Goal: Task Accomplishment & Management: Manage account settings

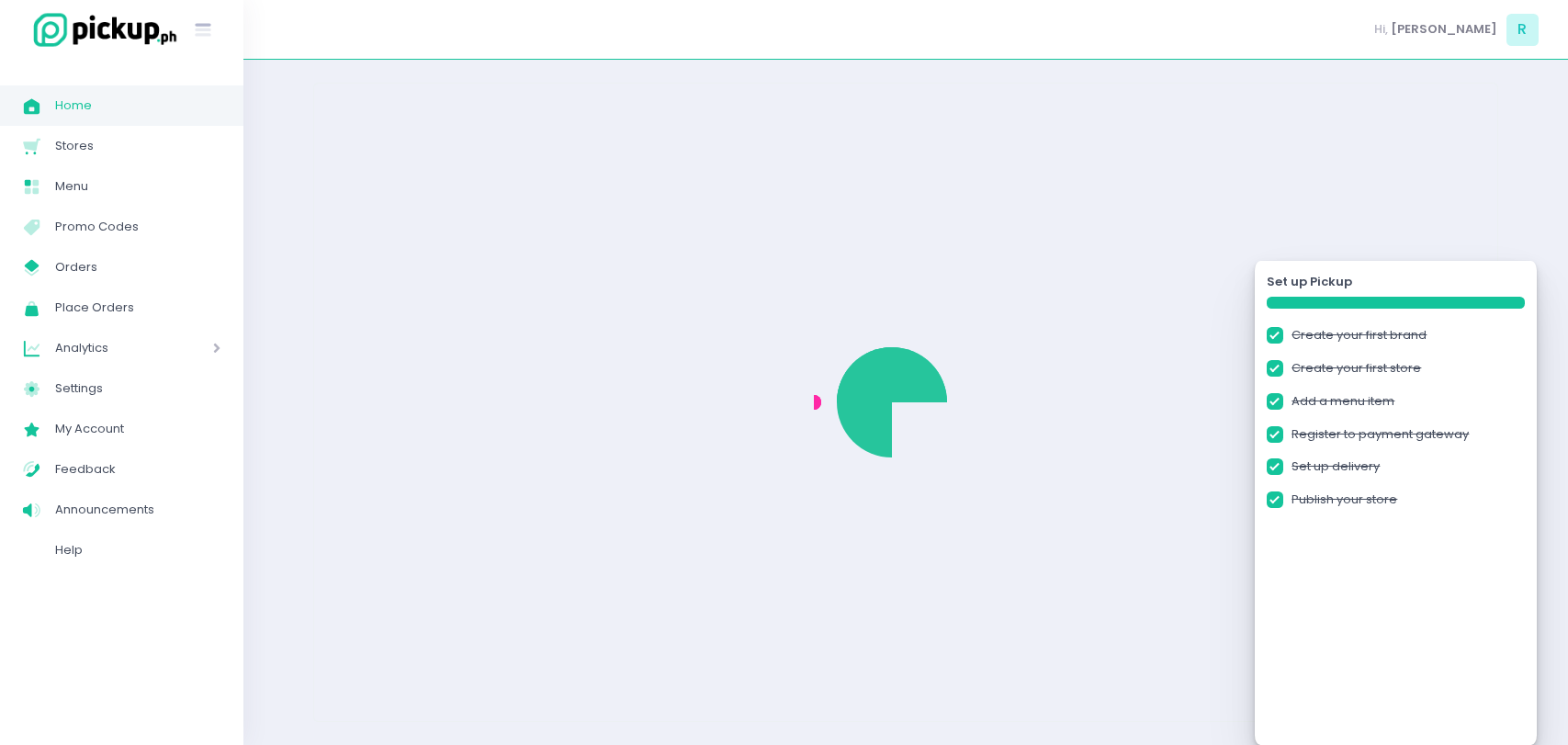
checkbox input "true"
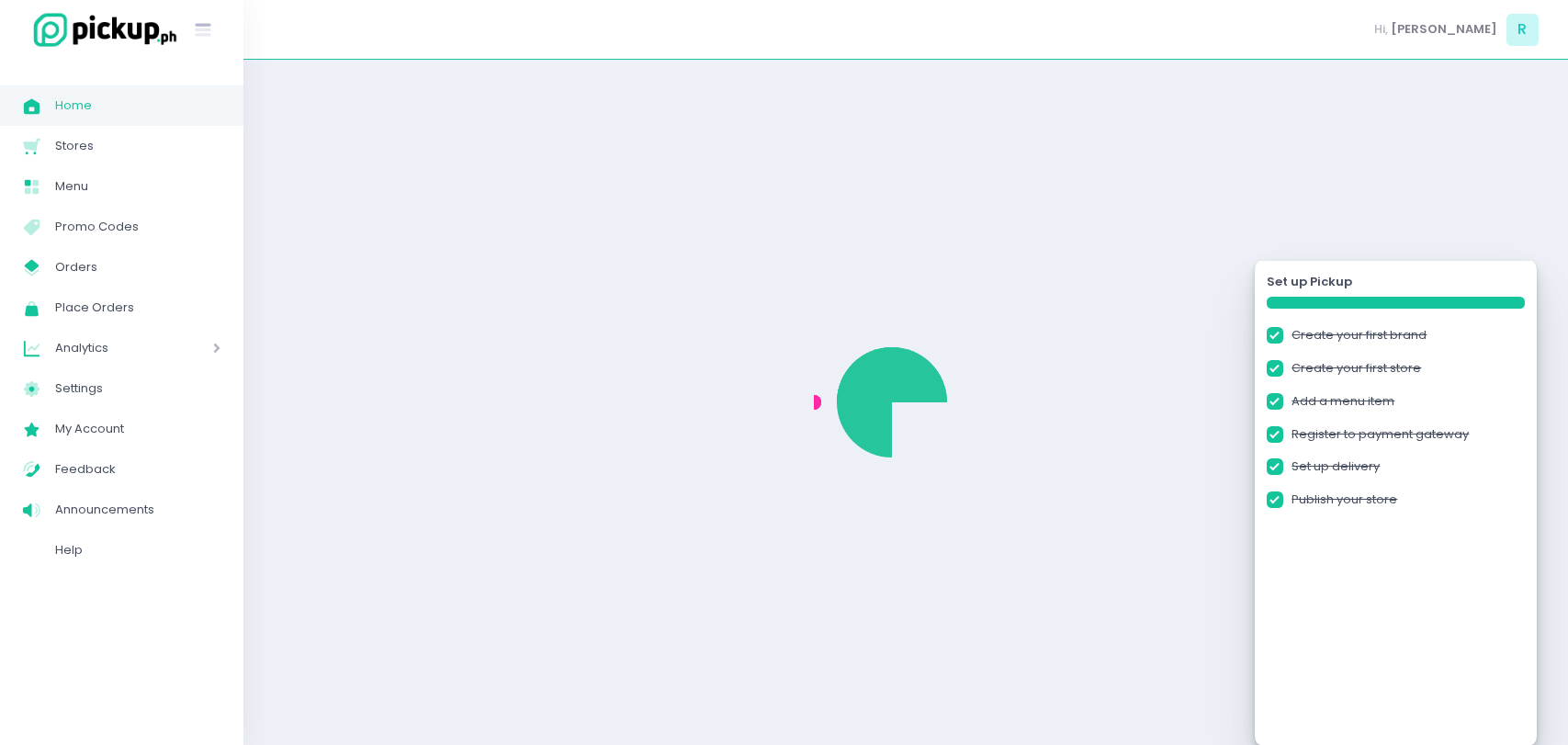
checkbox input "true"
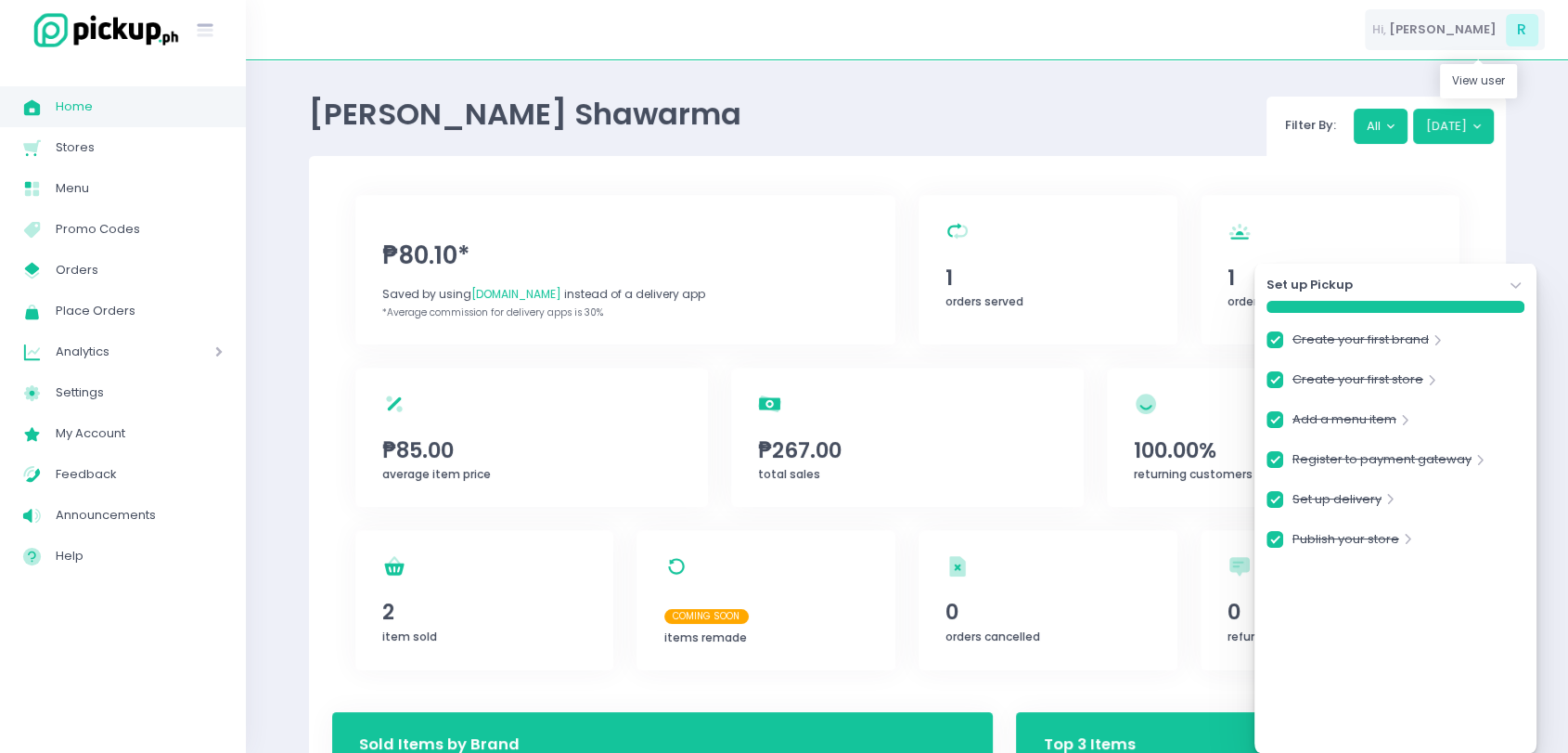
click at [1472, 30] on span "[PERSON_NAME]" at bounding box center [1443, 29] width 107 height 18
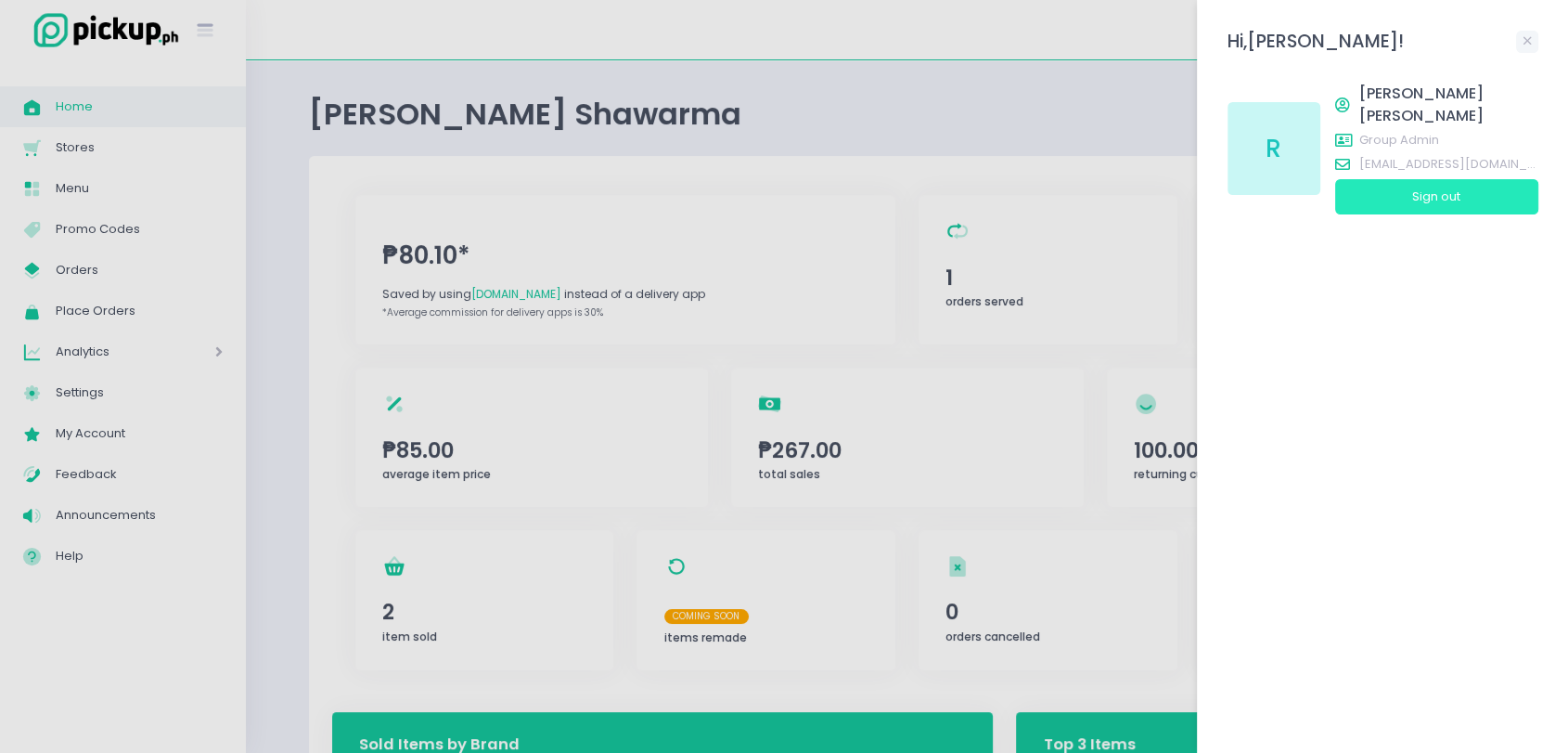
click at [1418, 179] on button "Sign out" at bounding box center [1437, 196] width 203 height 35
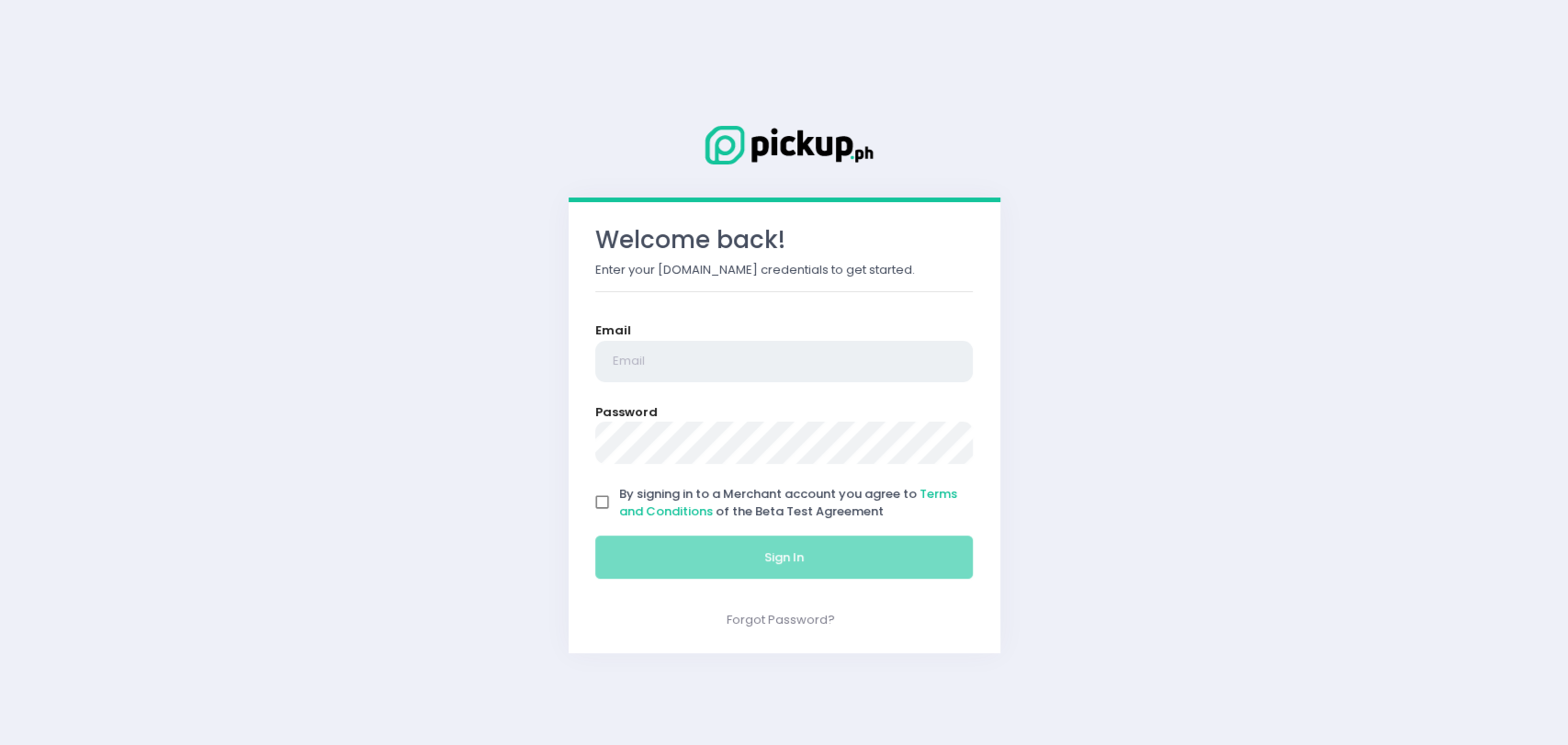
type input "rgomez@pickup.ph"
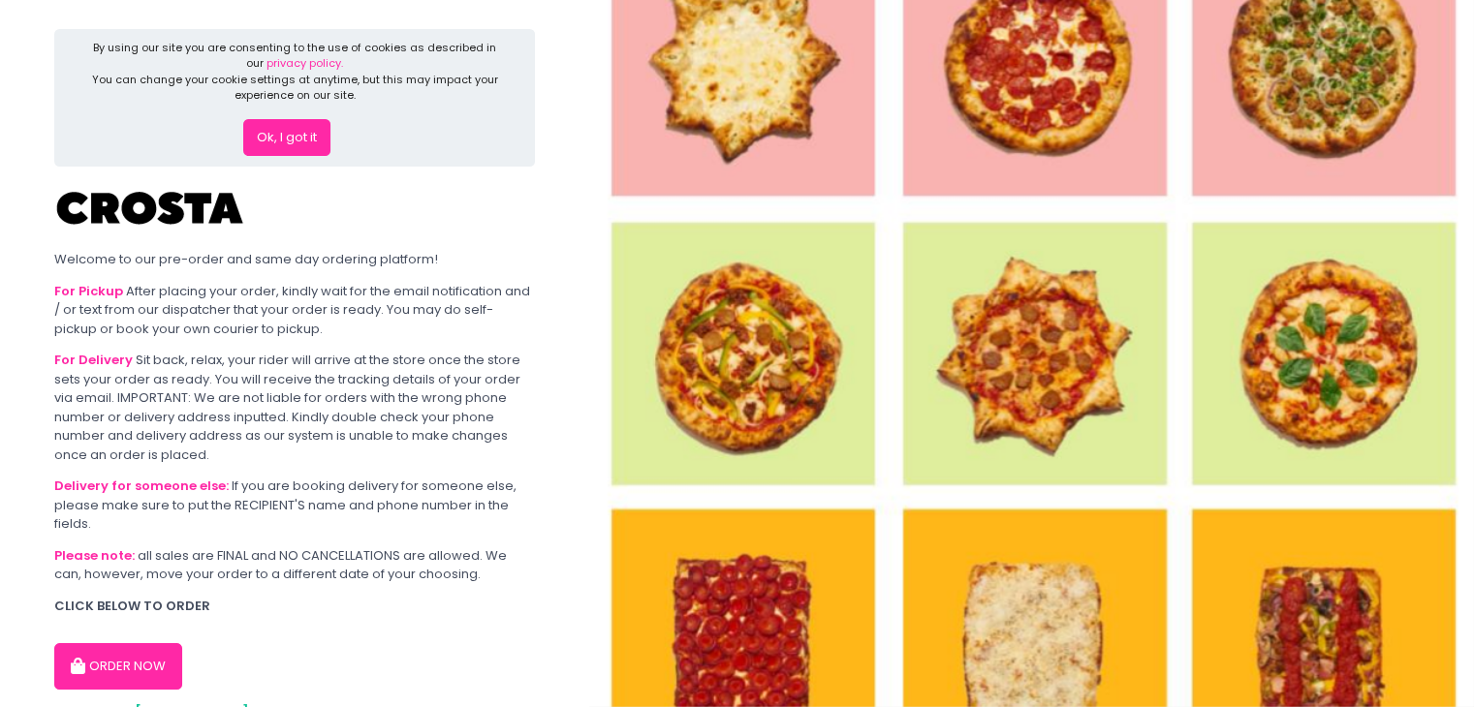
click at [408, 191] on div at bounding box center [294, 208] width 481 height 58
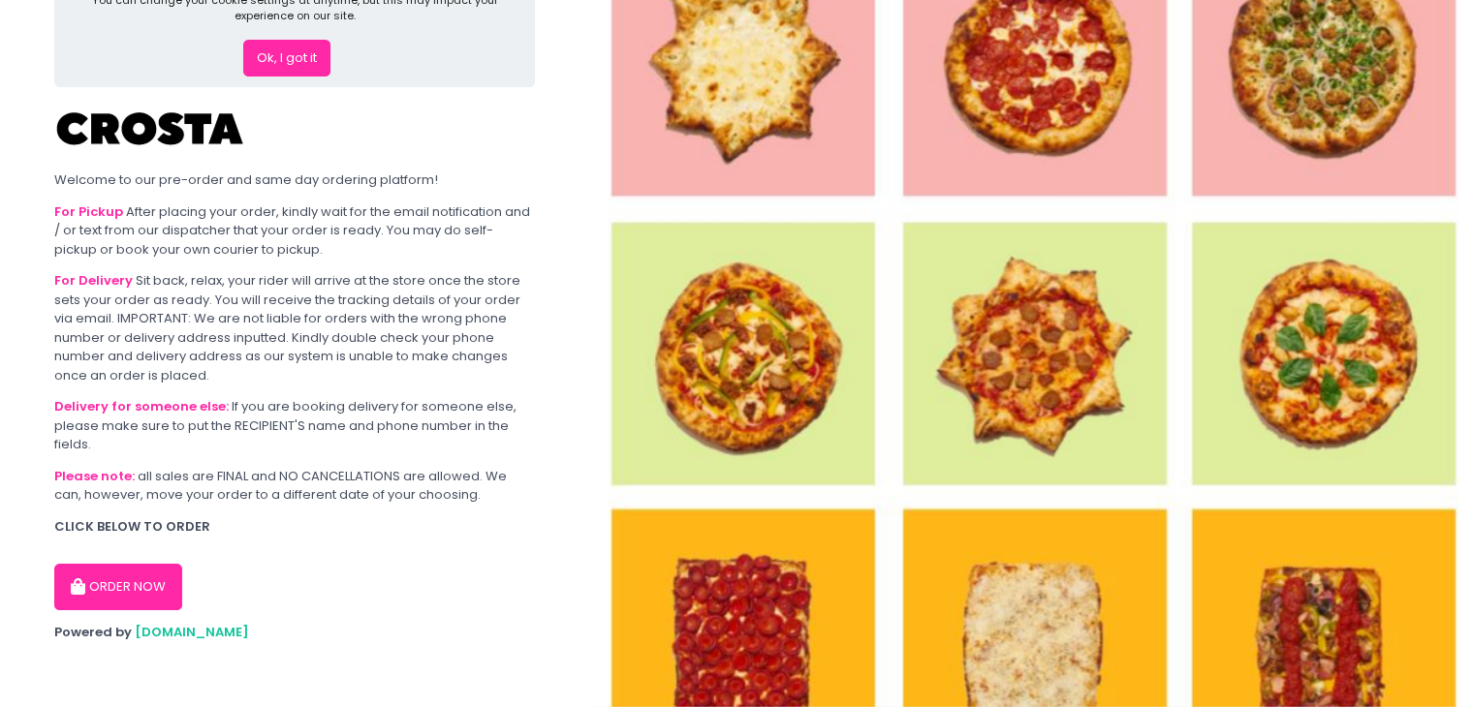
click at [118, 575] on button "ORDER NOW" at bounding box center [118, 587] width 128 height 47
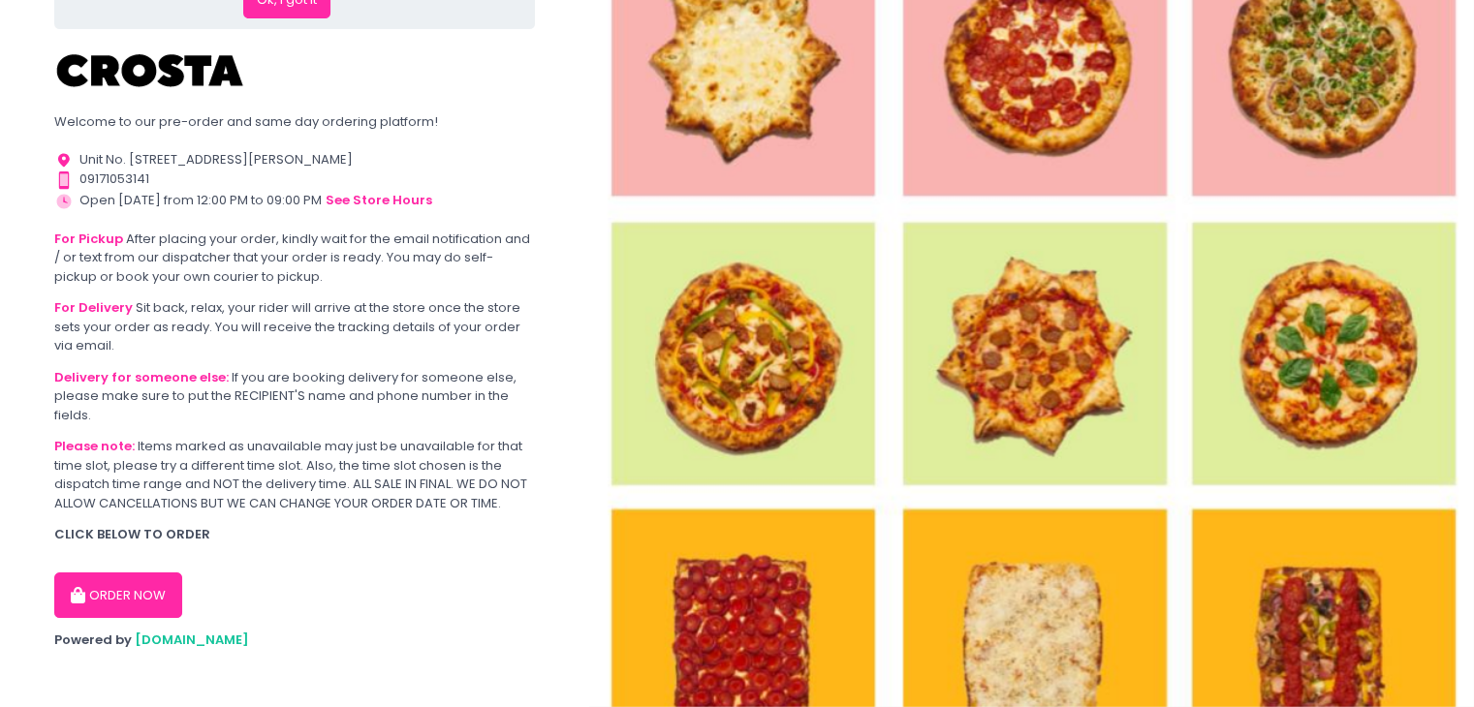
scroll to position [144, 0]
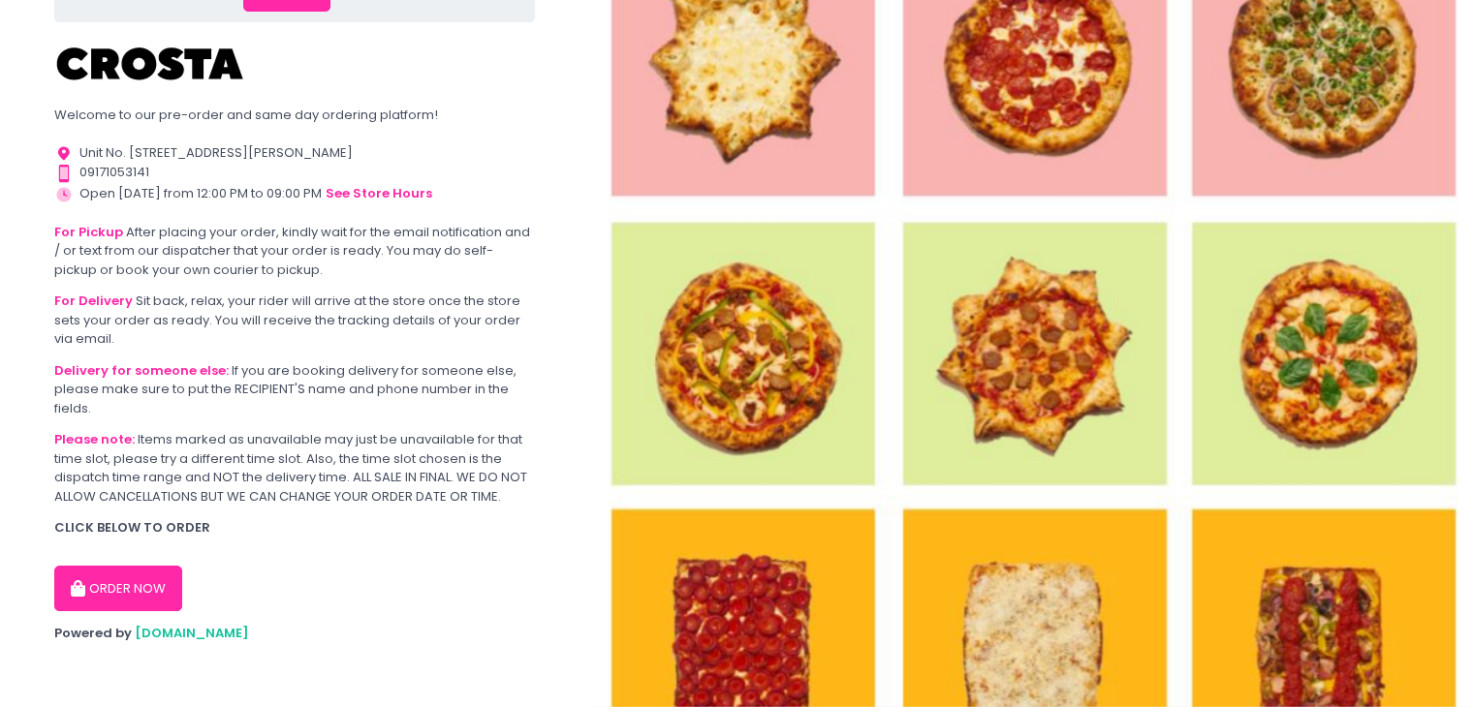
click at [80, 595] on button "ORDER NOW" at bounding box center [118, 589] width 128 height 47
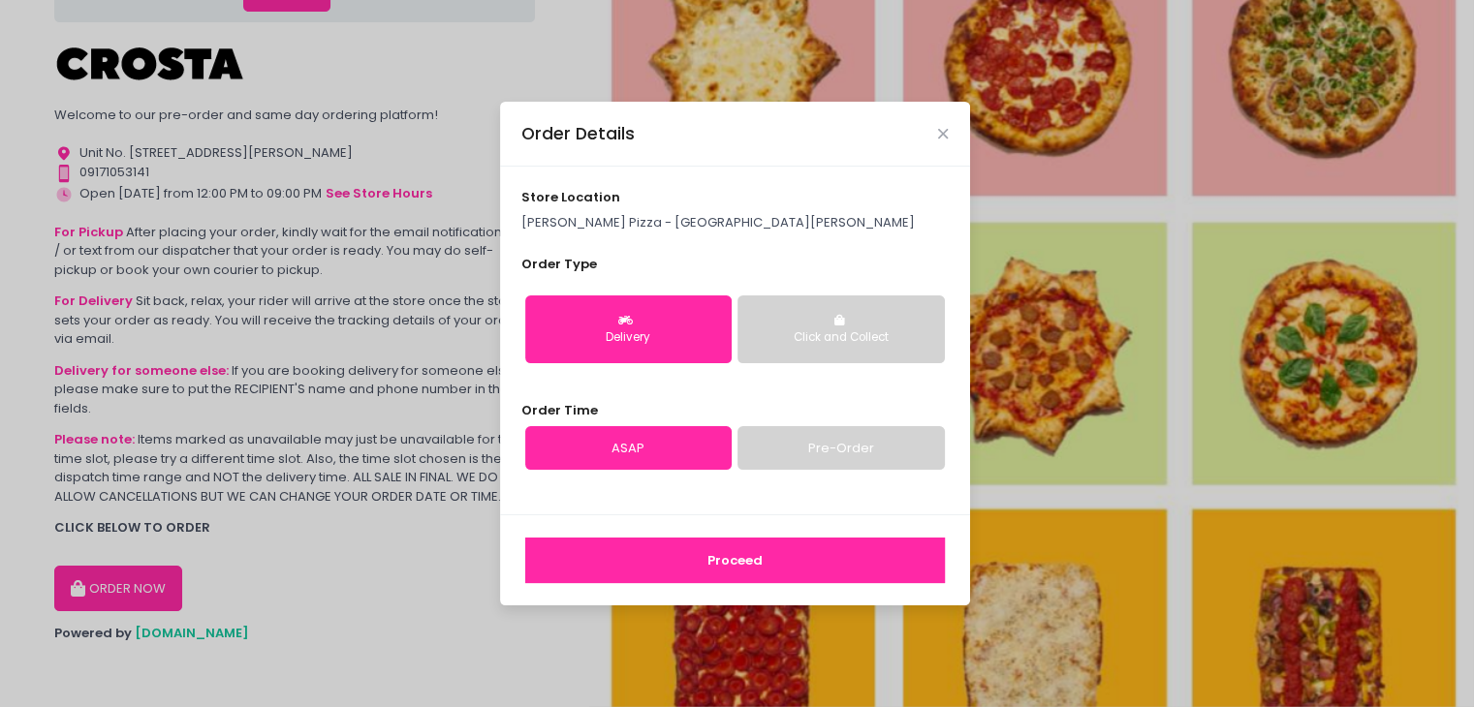
click at [670, 222] on p "Crosta Pizza - San Juan" at bounding box center [734, 222] width 426 height 19
click at [941, 135] on icon "Close" at bounding box center [943, 134] width 10 height 15
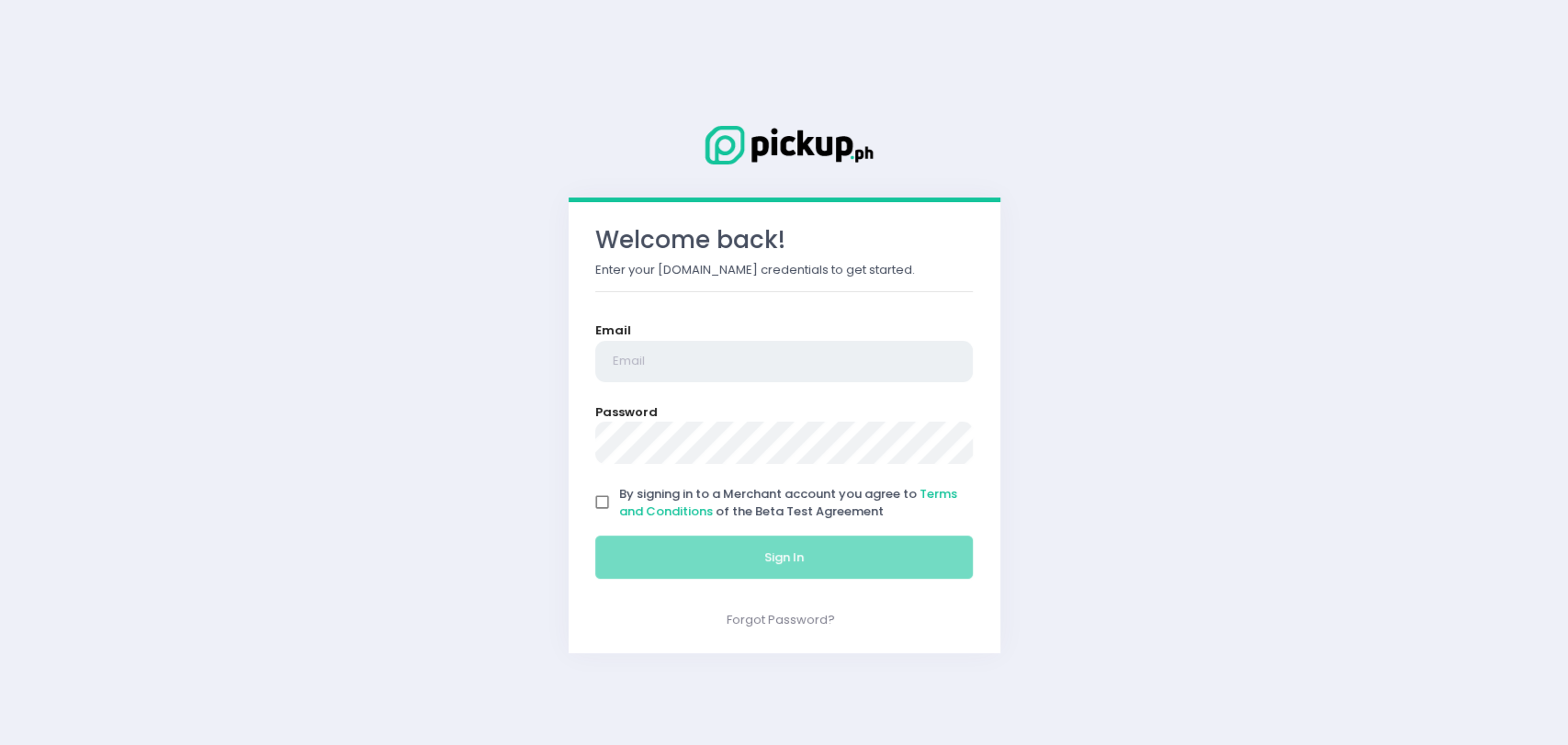
type input "[EMAIL_ADDRESS][DOMAIN_NAME]"
click at [605, 495] on input "By signing in to a Merchant account you agree to Terms and Conditions of the Be…" at bounding box center [602, 502] width 35 height 35
checkbox input "true"
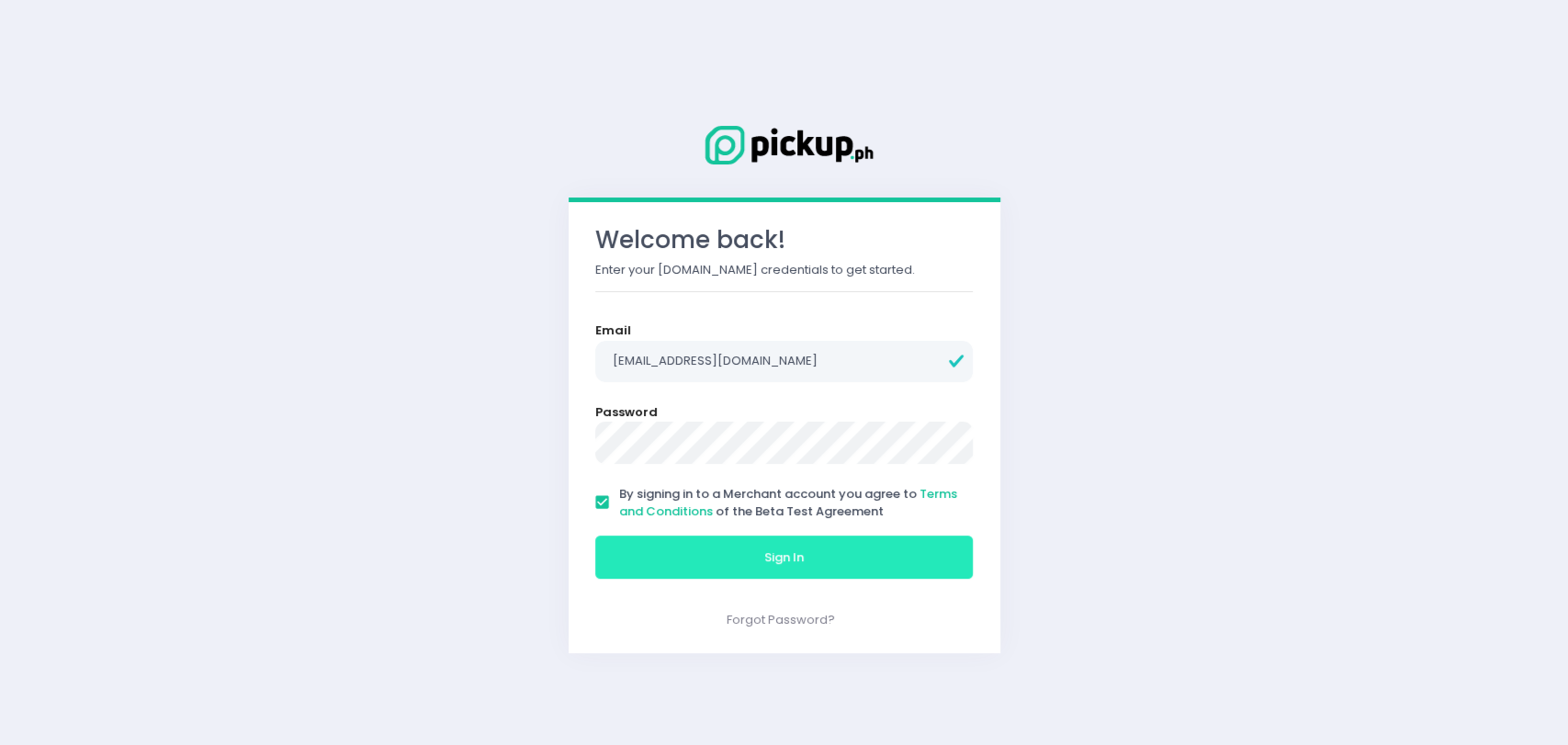
click at [692, 561] on button "Sign In" at bounding box center [784, 557] width 378 height 45
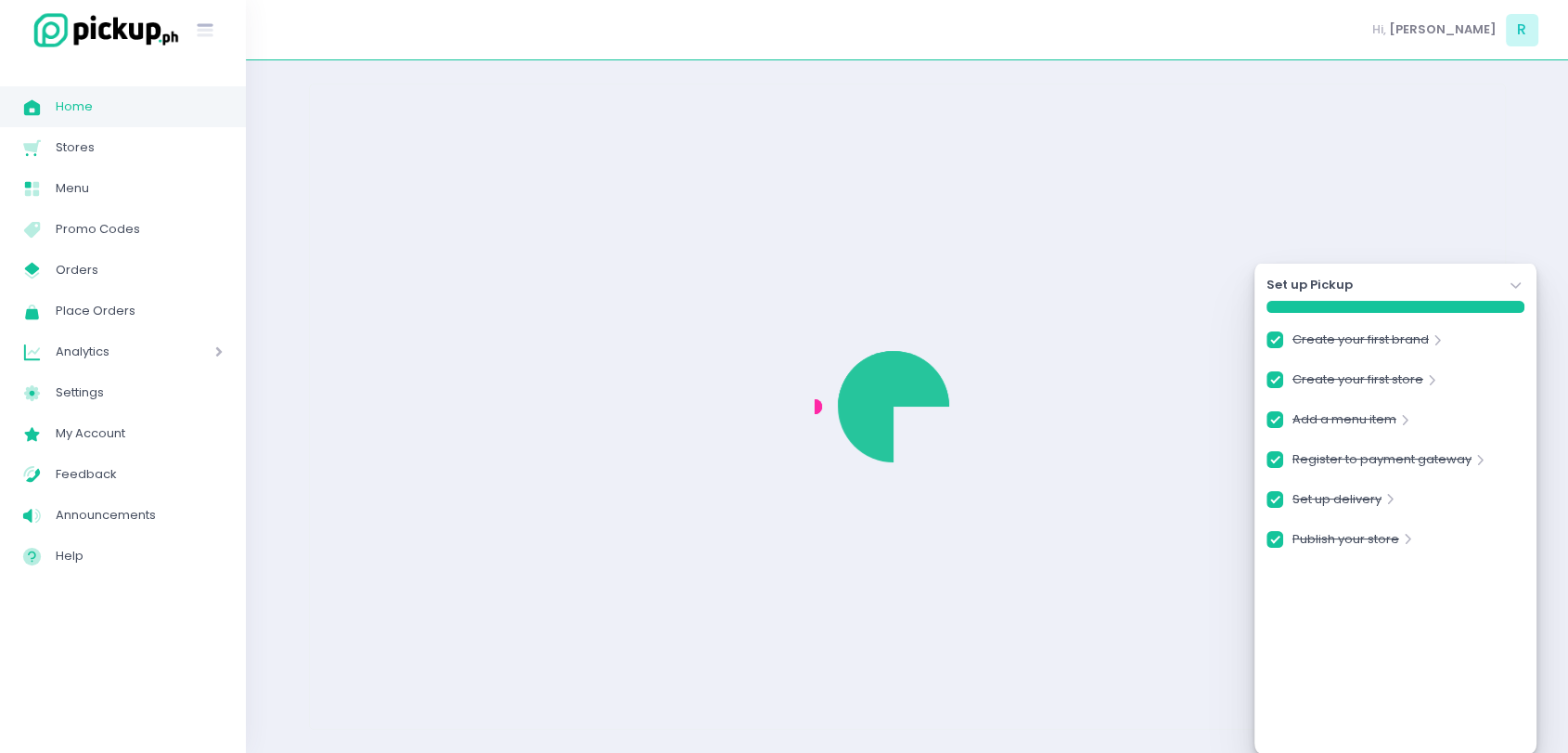
checkbox input "true"
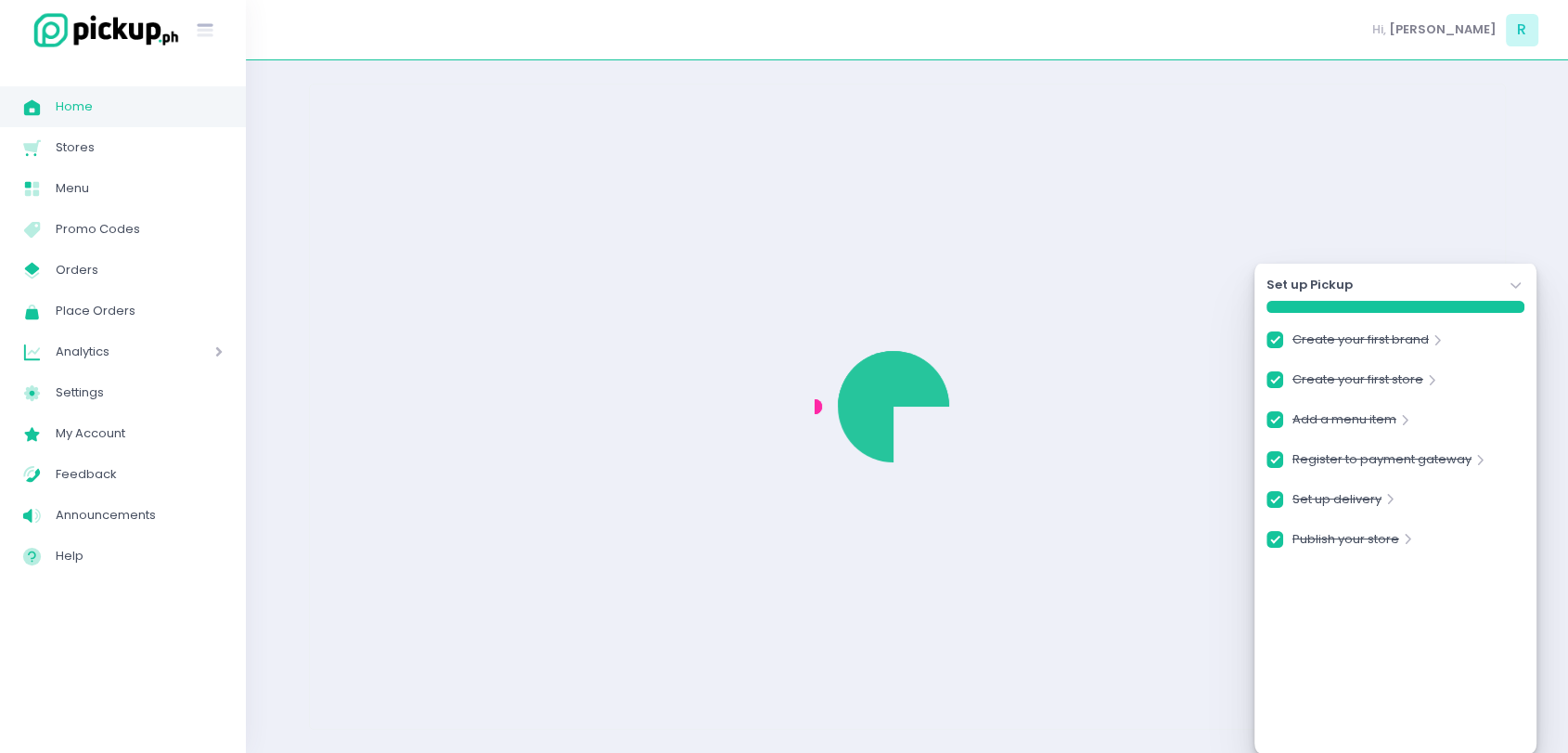
checkbox input "true"
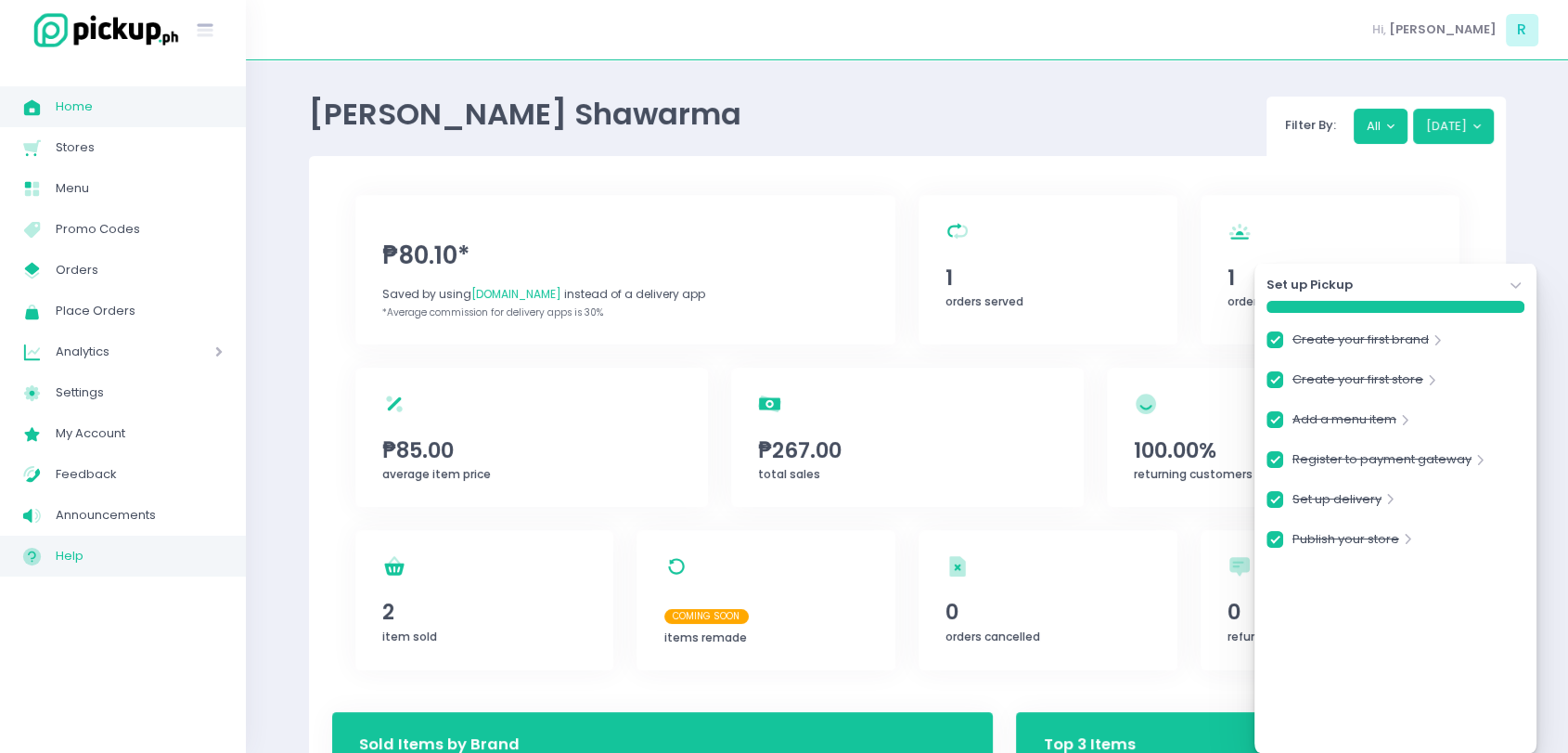
click at [69, 563] on span "Help" at bounding box center [139, 556] width 167 height 24
checkbox input "true"
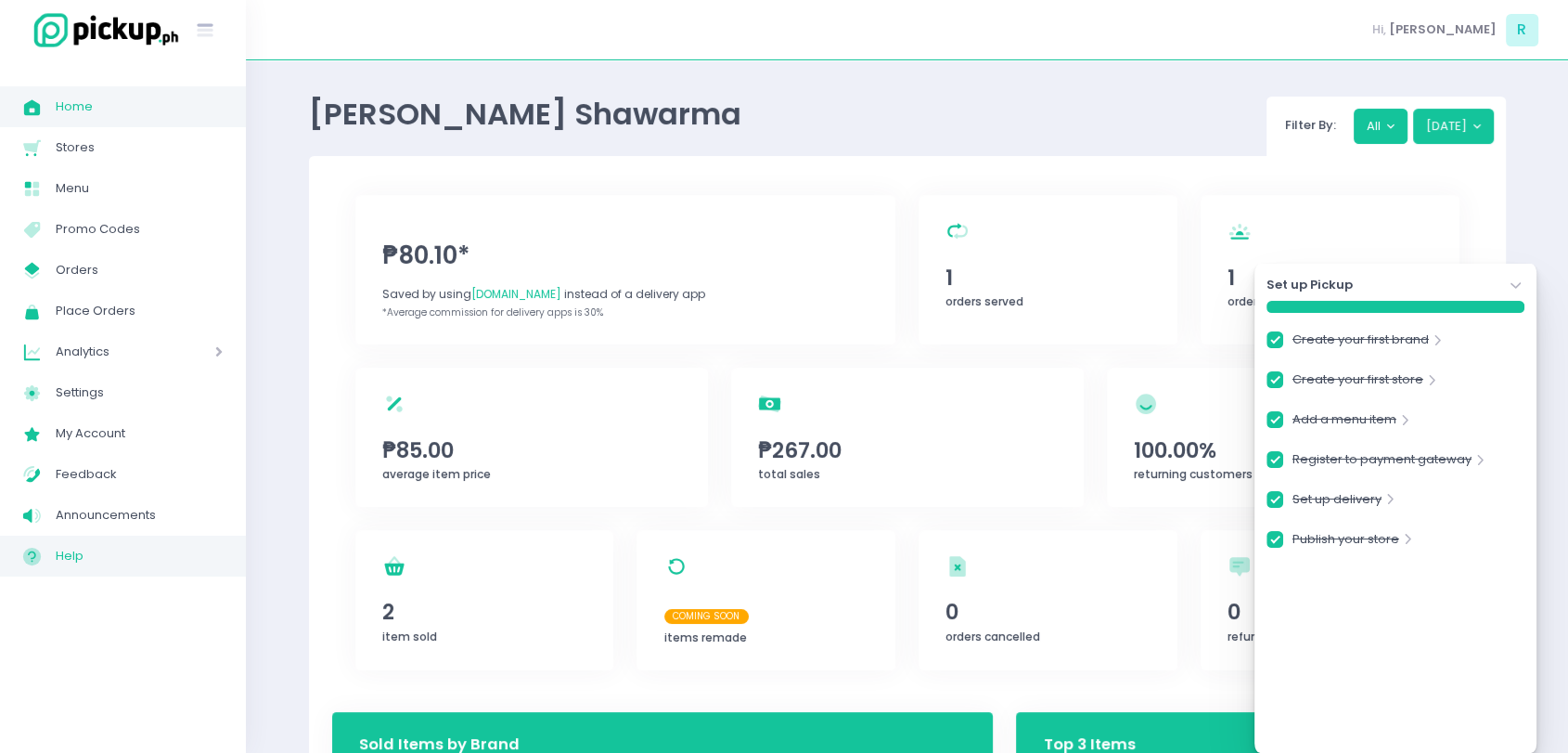
checkbox input "true"
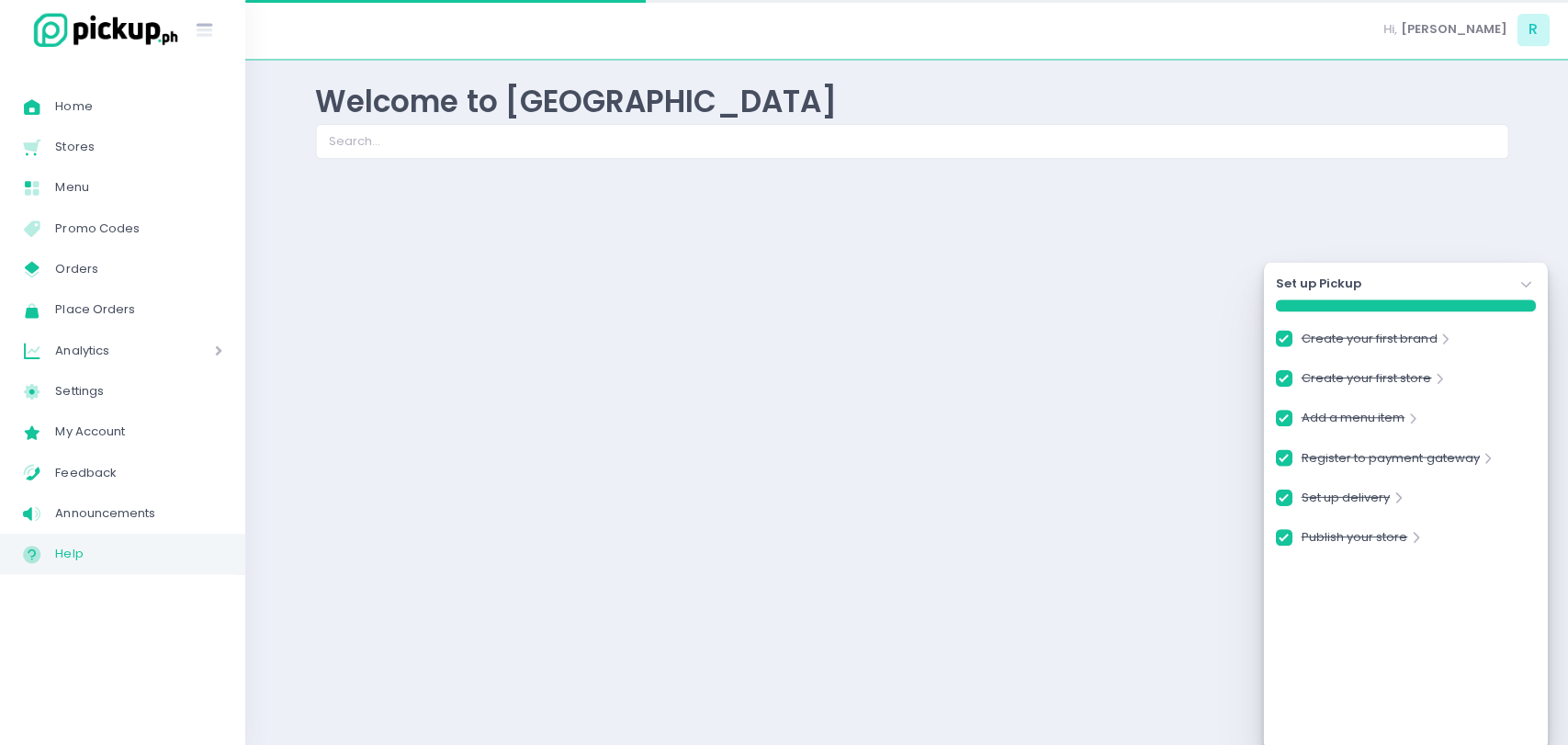
checkbox input "true"
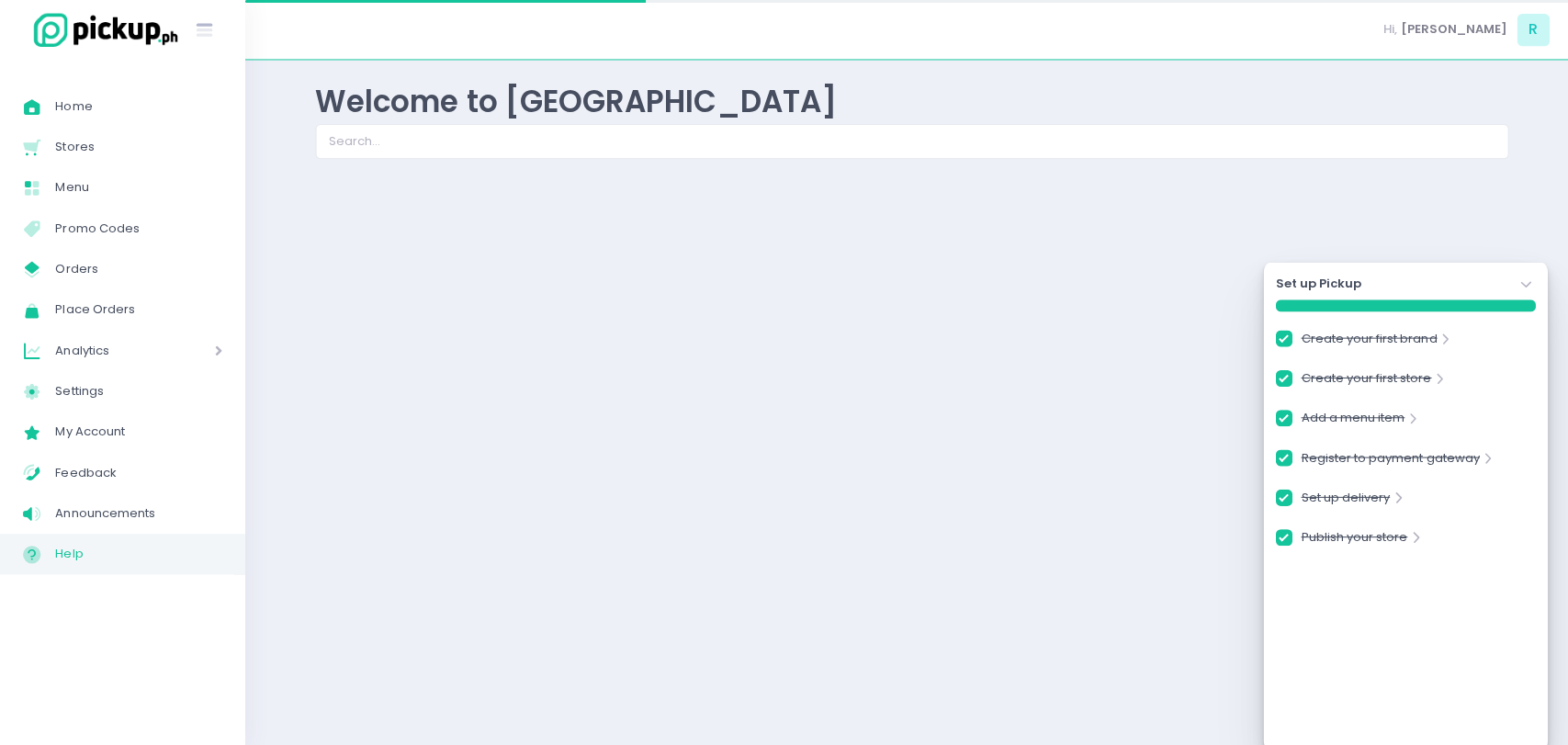
checkbox input "true"
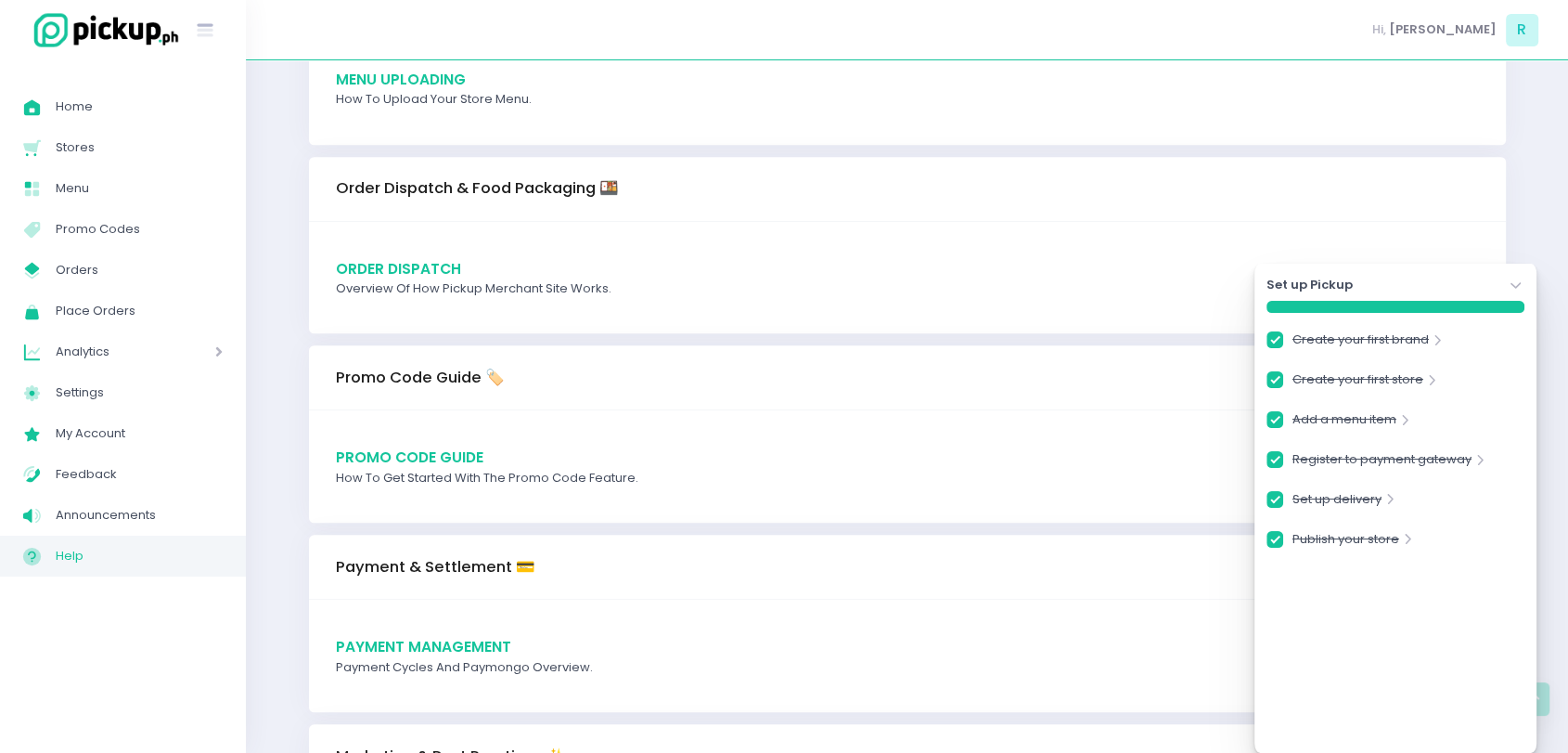
scroll to position [1543, 0]
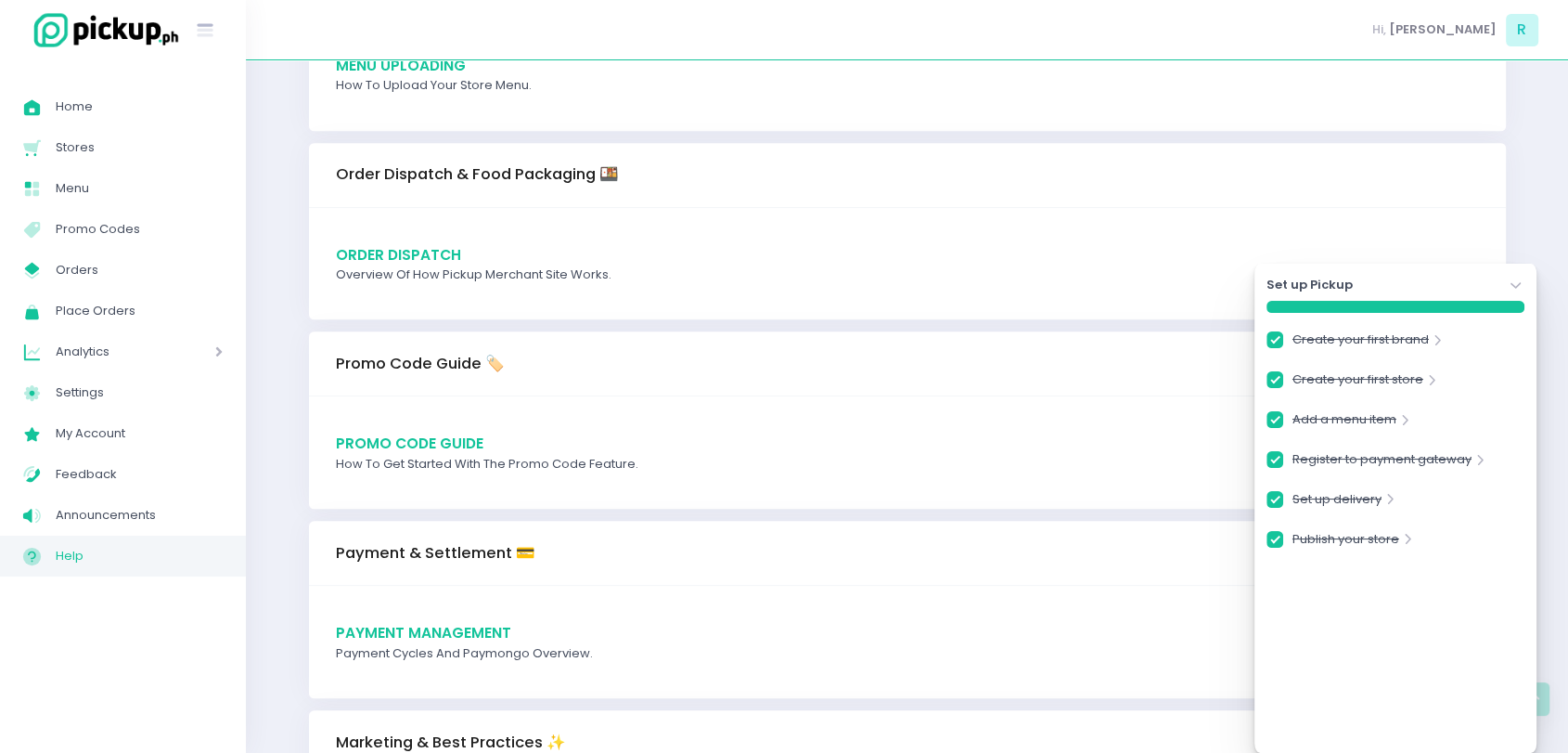
click at [435, 249] on span "Order Dispatch" at bounding box center [398, 255] width 125 height 19
checkbox input "true"
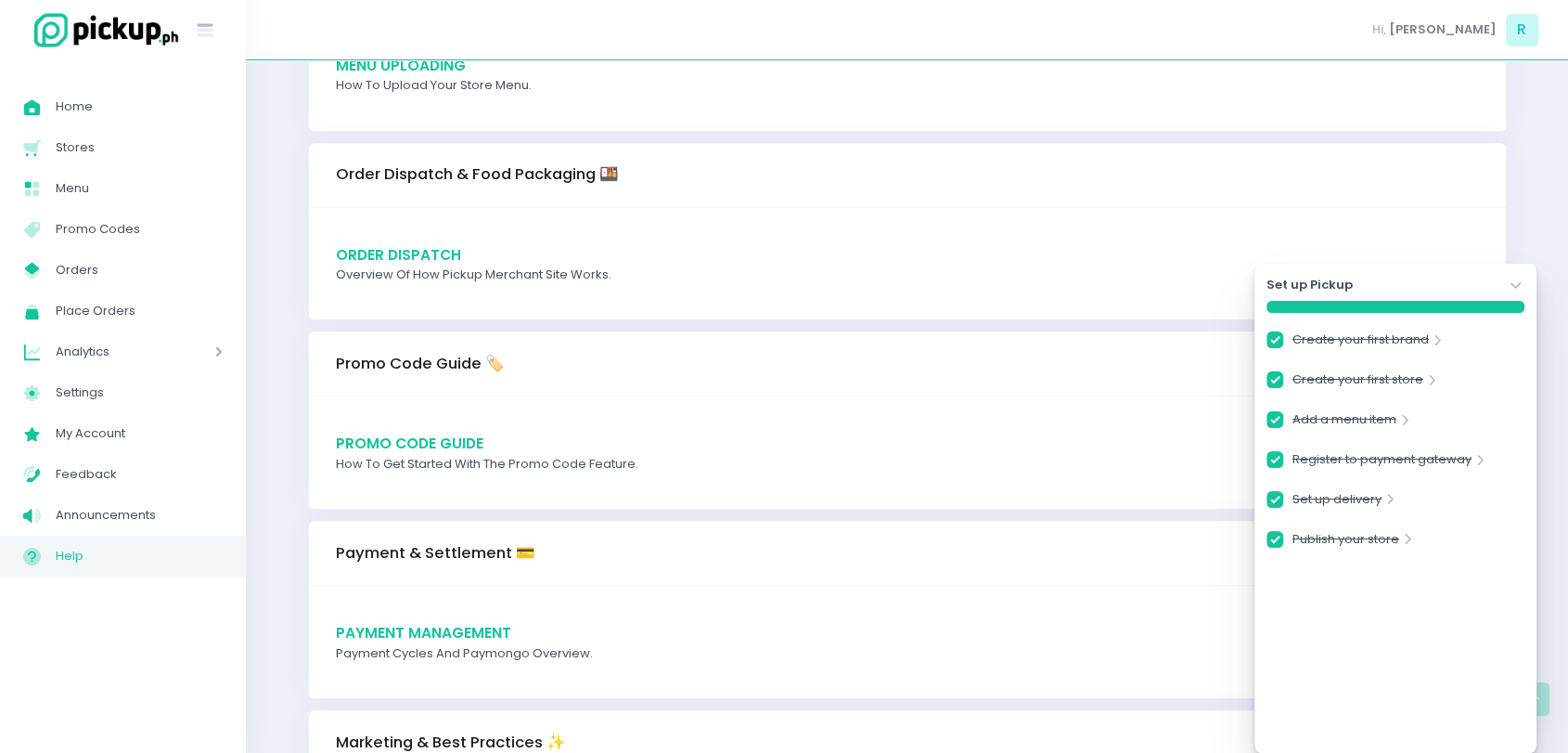
checkbox input "true"
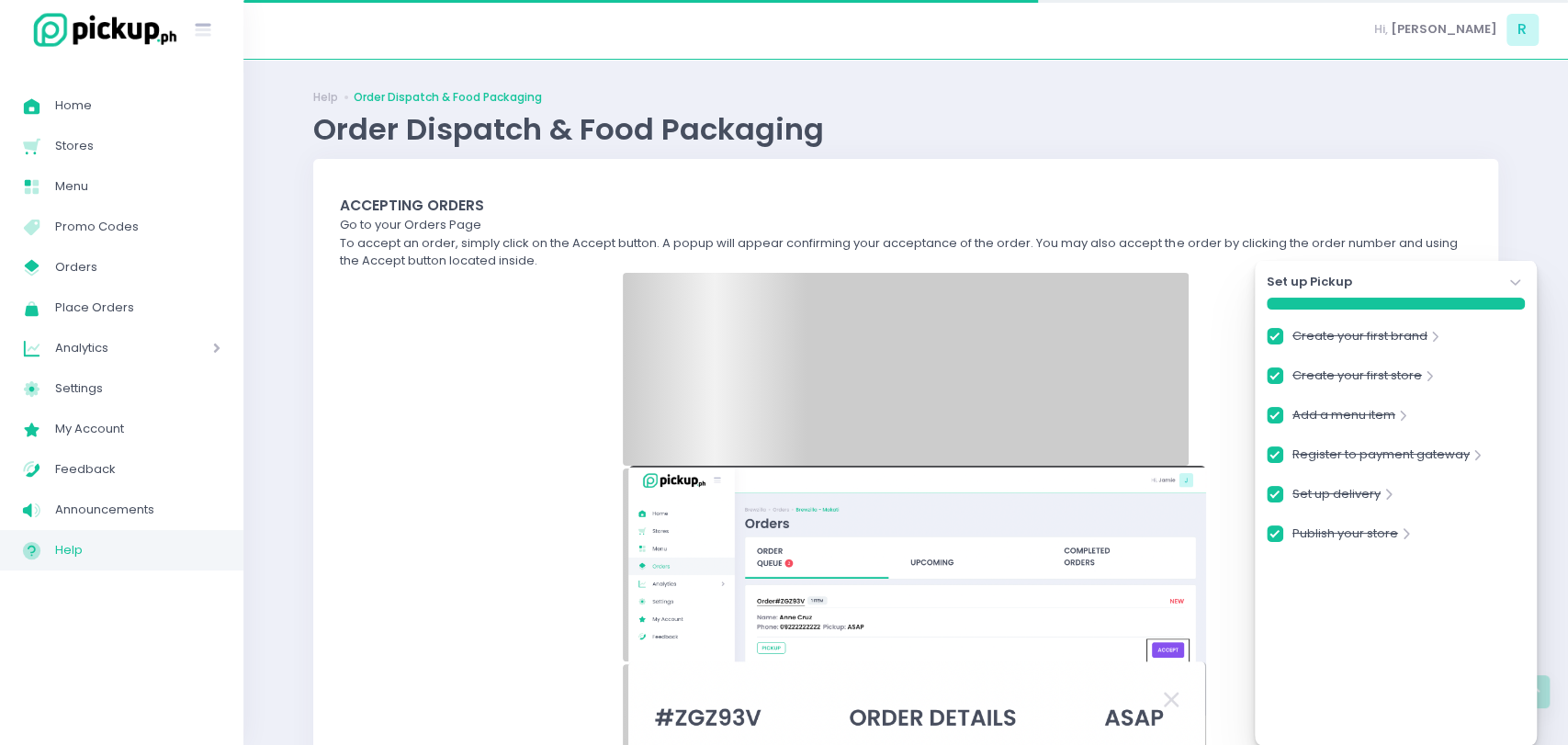
checkbox input "true"
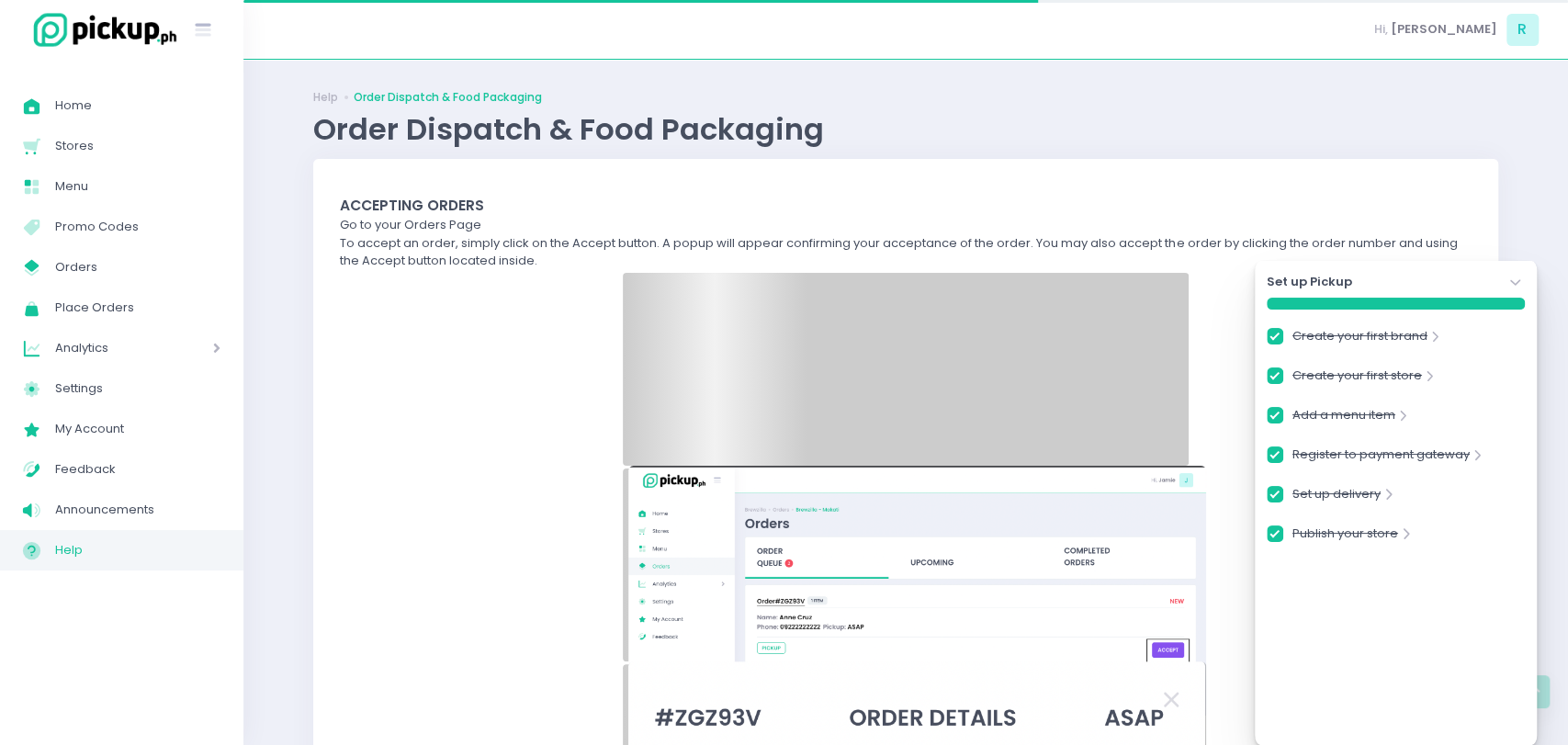
checkbox input "true"
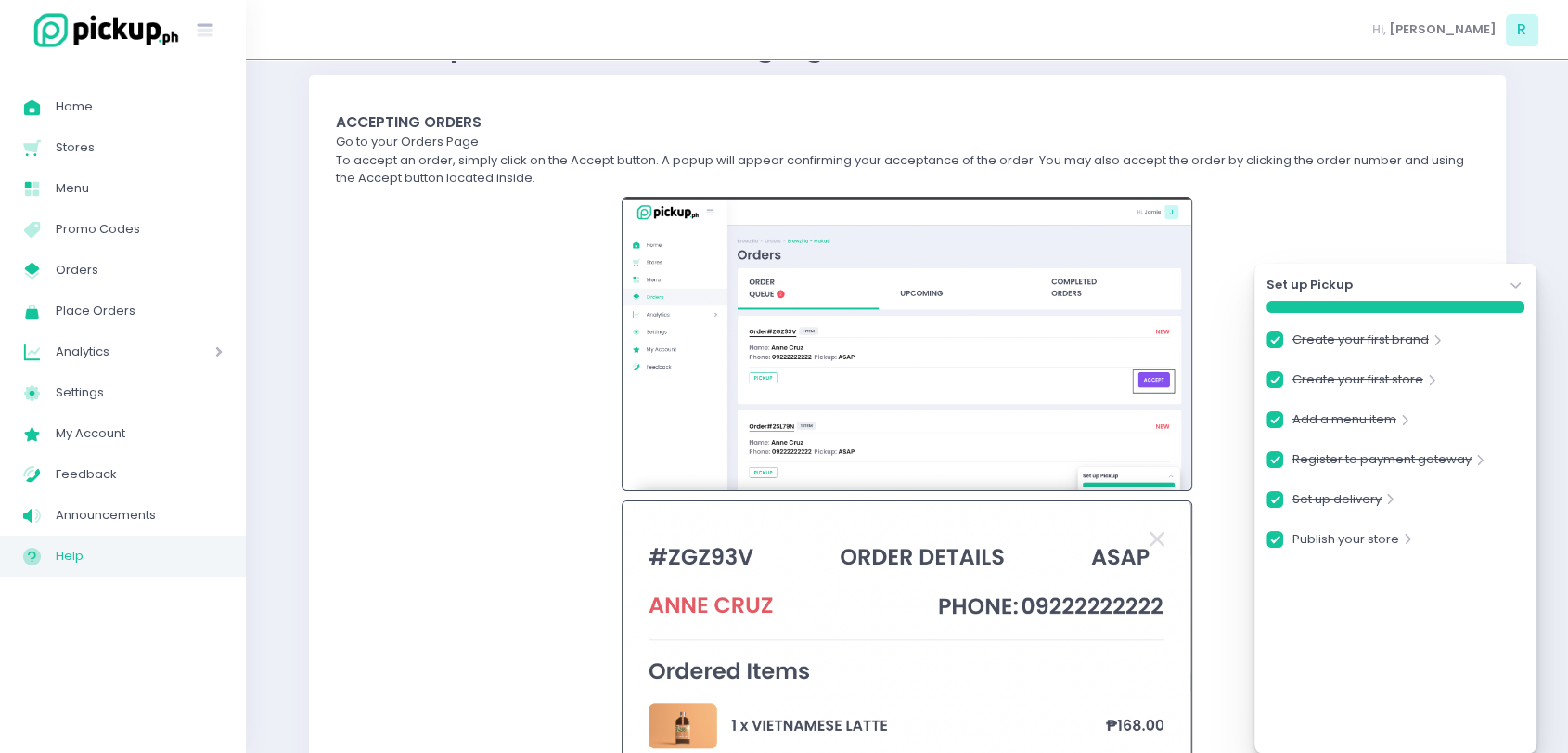
scroll to position [86, 0]
click at [1505, 281] on div "Set up Pickup Stockholm-icons / Navigation / Angle-down Created with Sketch." at bounding box center [1396, 285] width 258 height 18
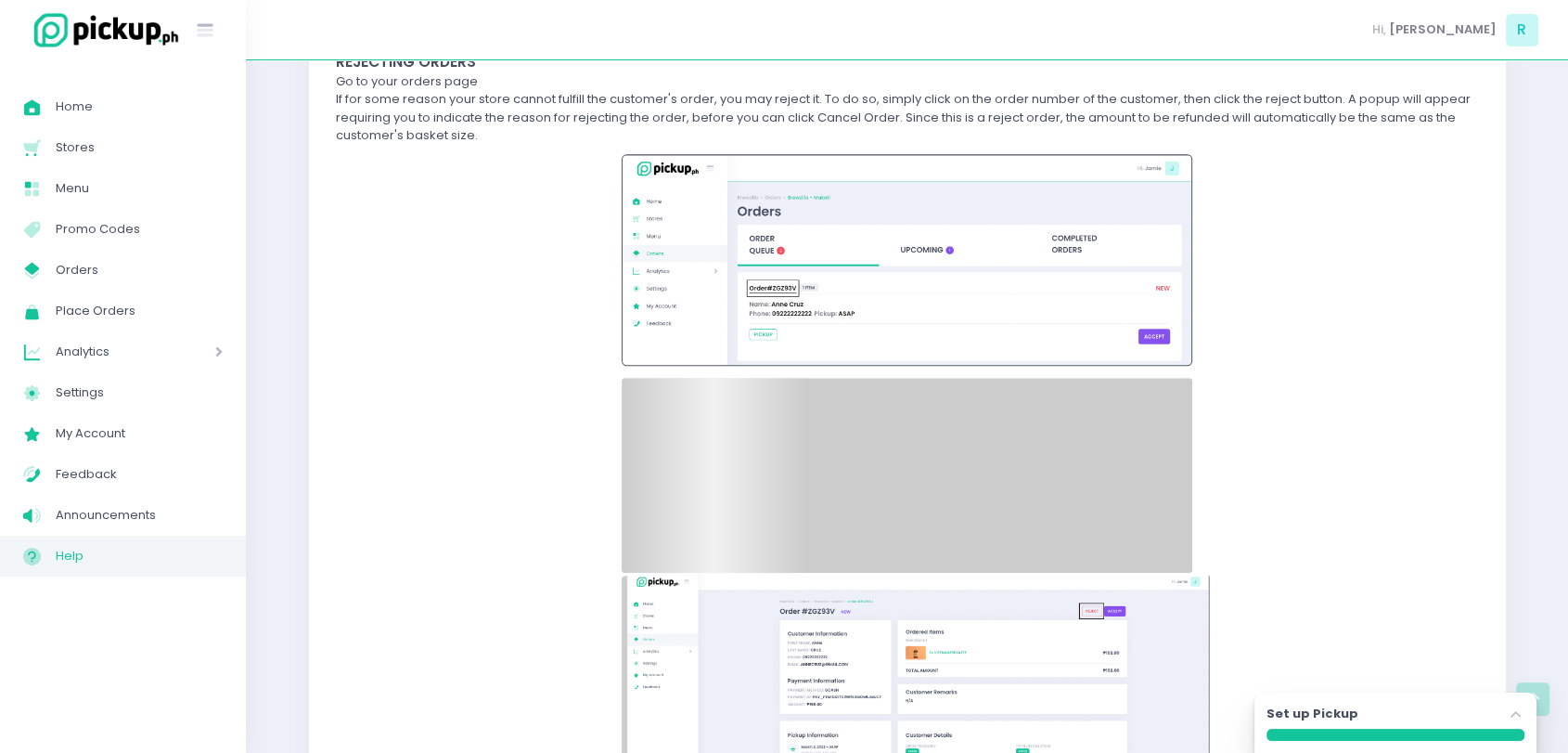
scroll to position [1629, 0]
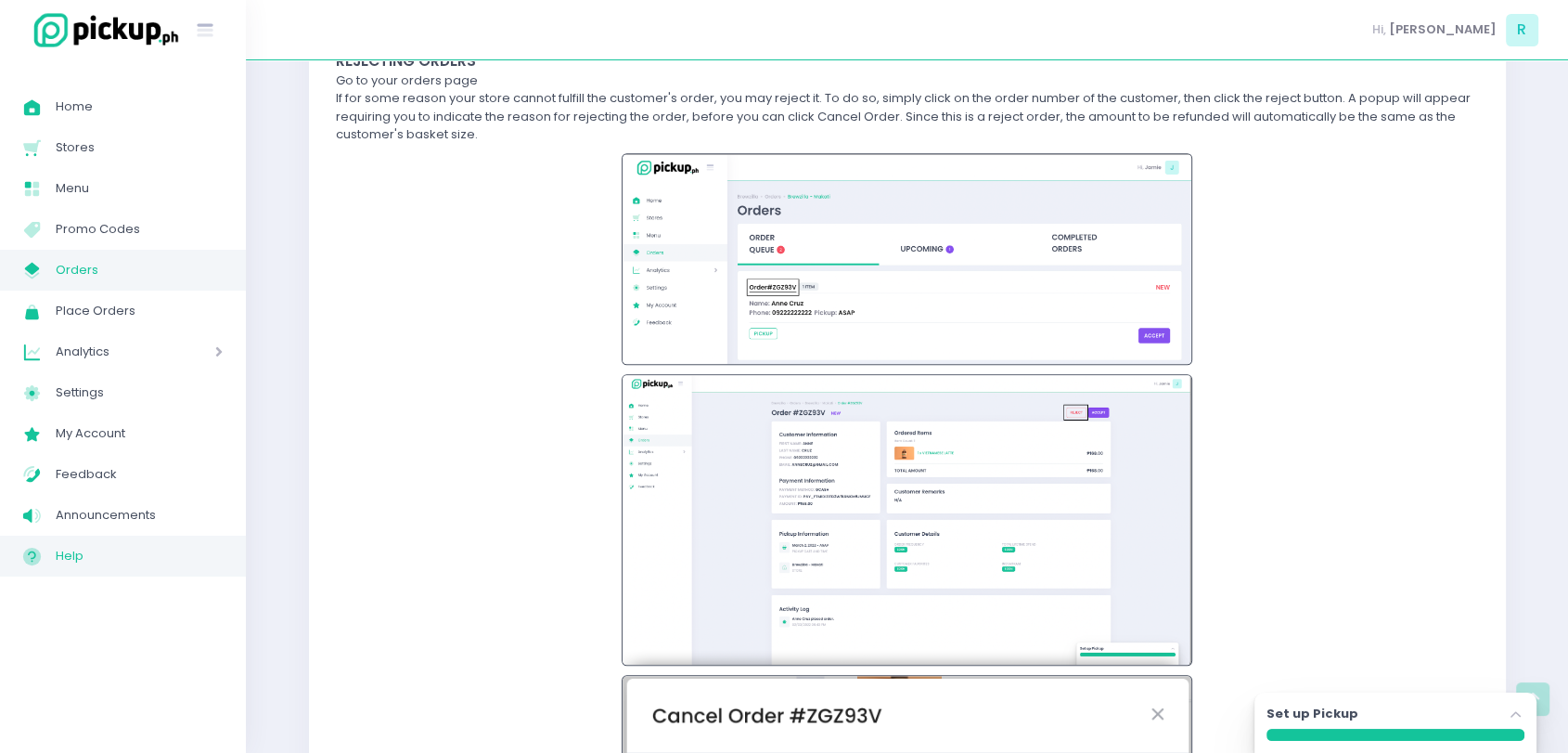
click at [80, 269] on span "Orders" at bounding box center [139, 269] width 167 height 24
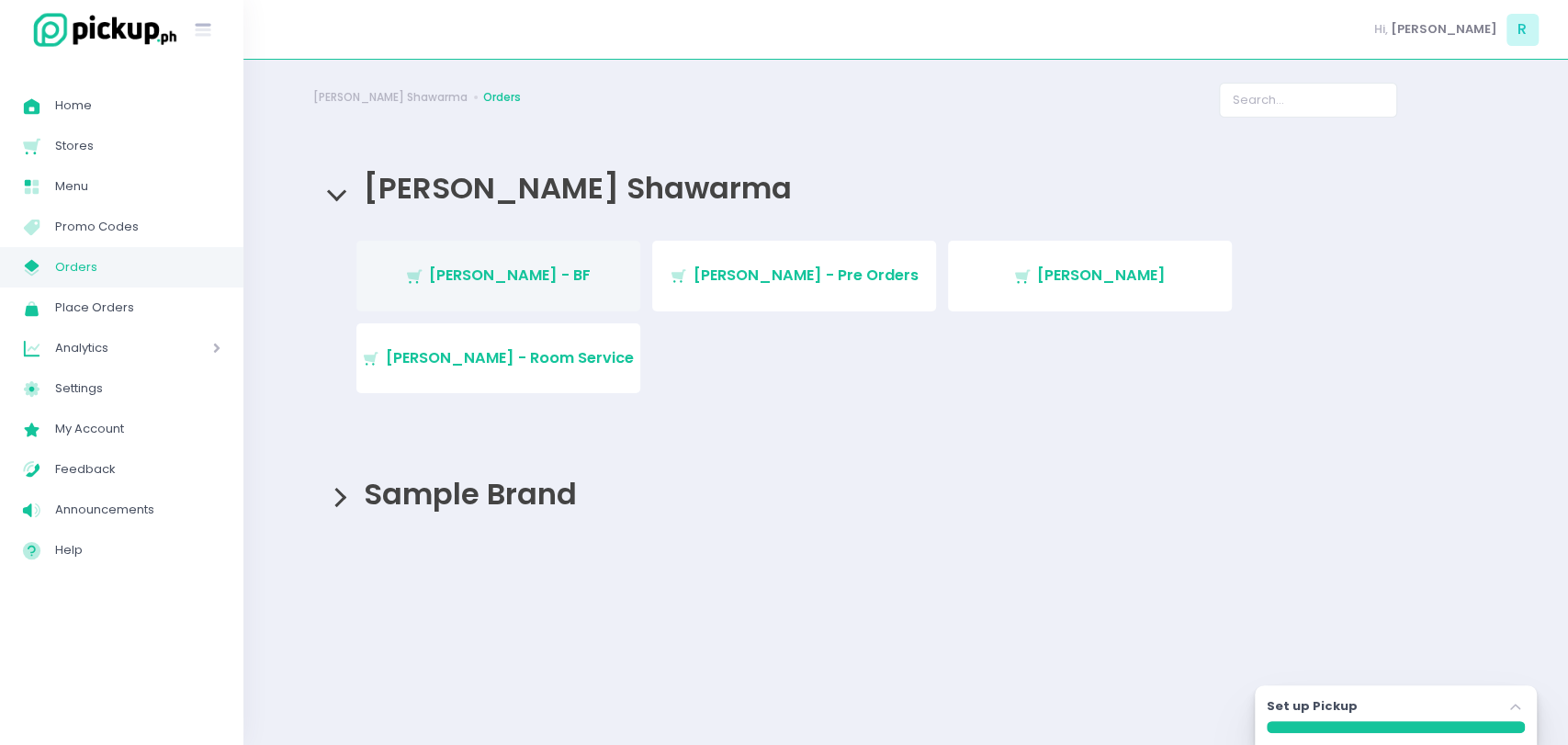
click at [539, 269] on span "Mogul Khan - BF" at bounding box center [509, 275] width 162 height 21
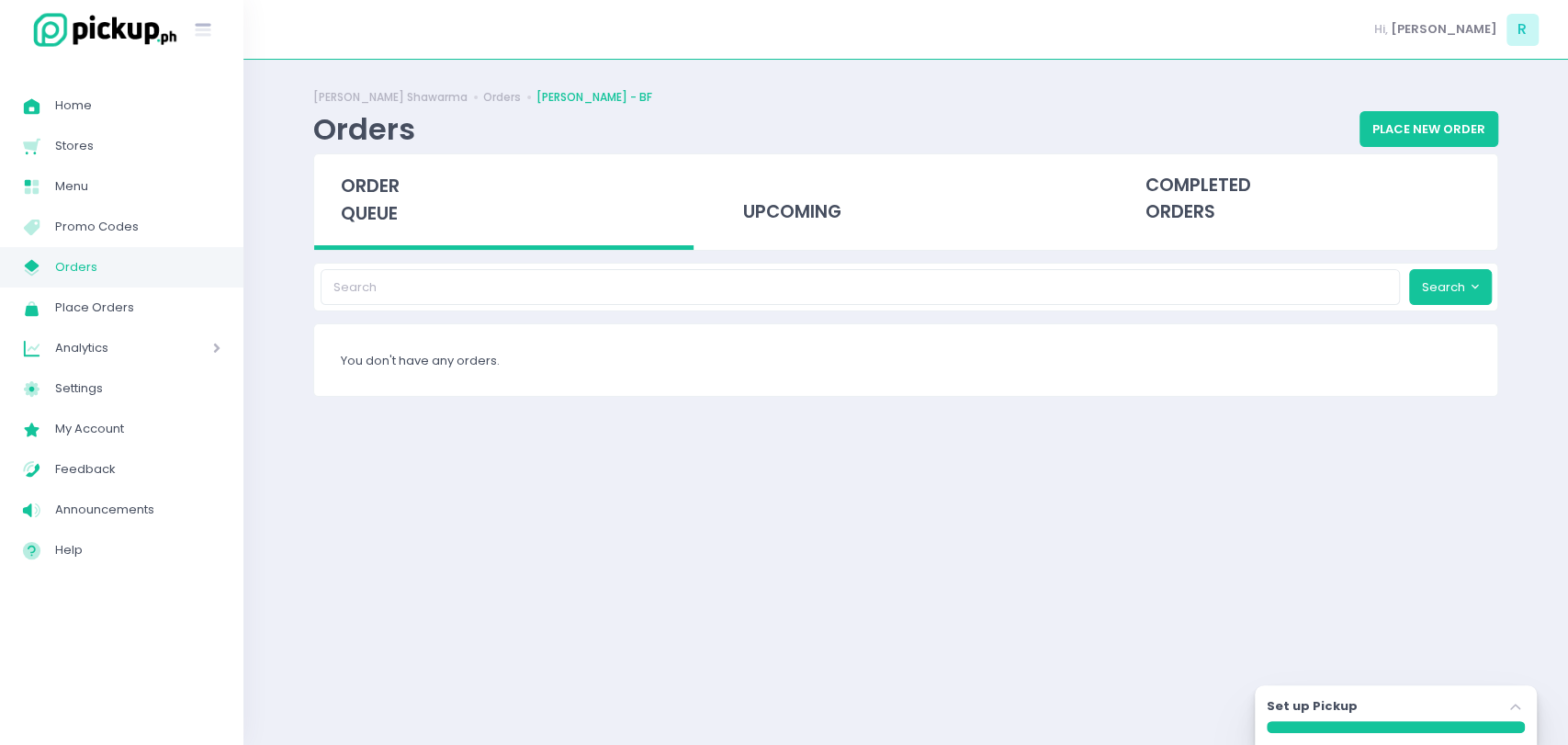
click at [539, 162] on div "order queue" at bounding box center [503, 202] width 379 height 96
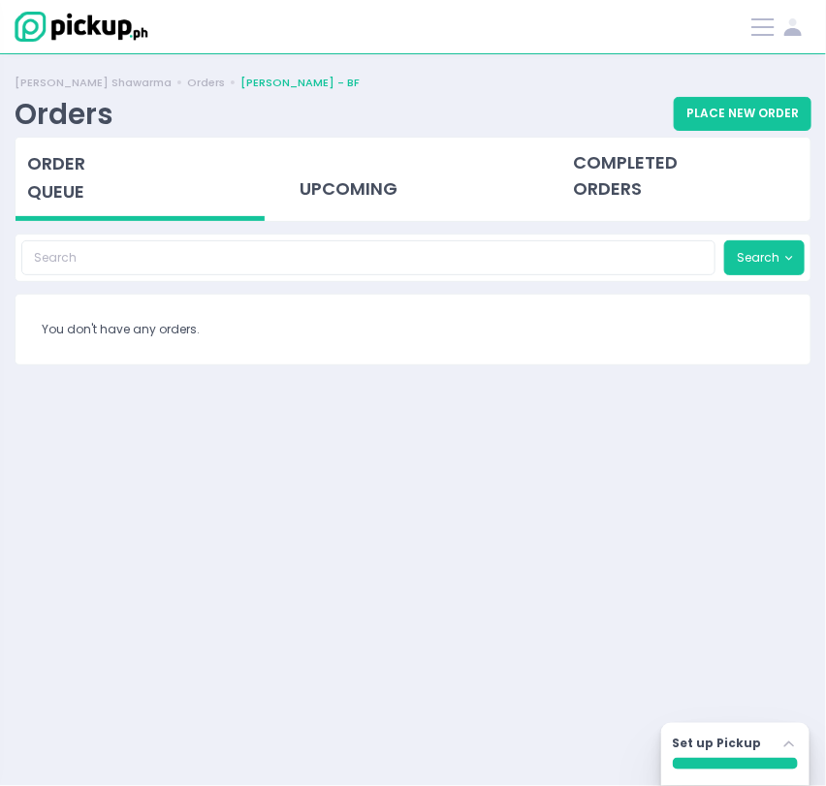
click at [542, 467] on div "Mogul Khan Shawarma Orders Mogul Khan - BF Orders Place New Order order queue u…" at bounding box center [413, 420] width 826 height 702
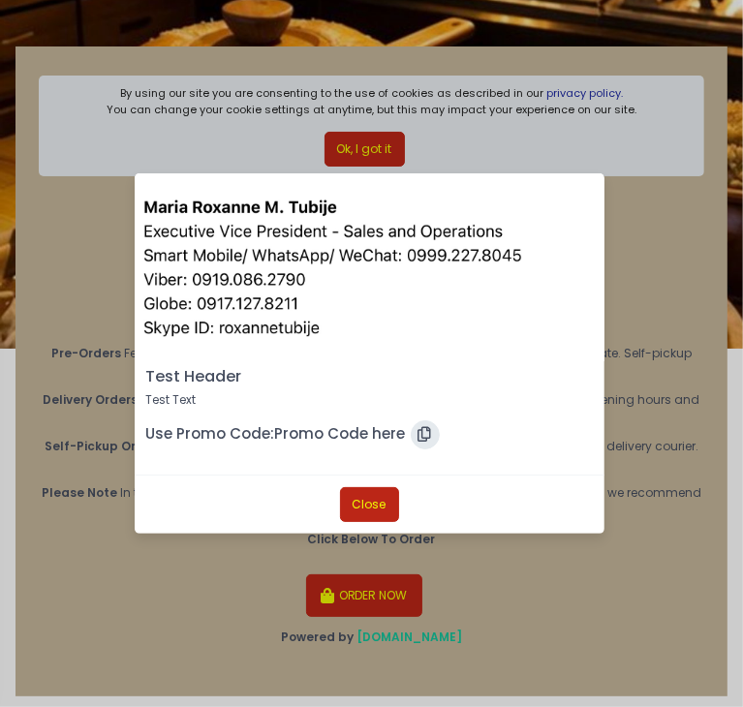
click at [361, 493] on button "Close" at bounding box center [369, 504] width 59 height 35
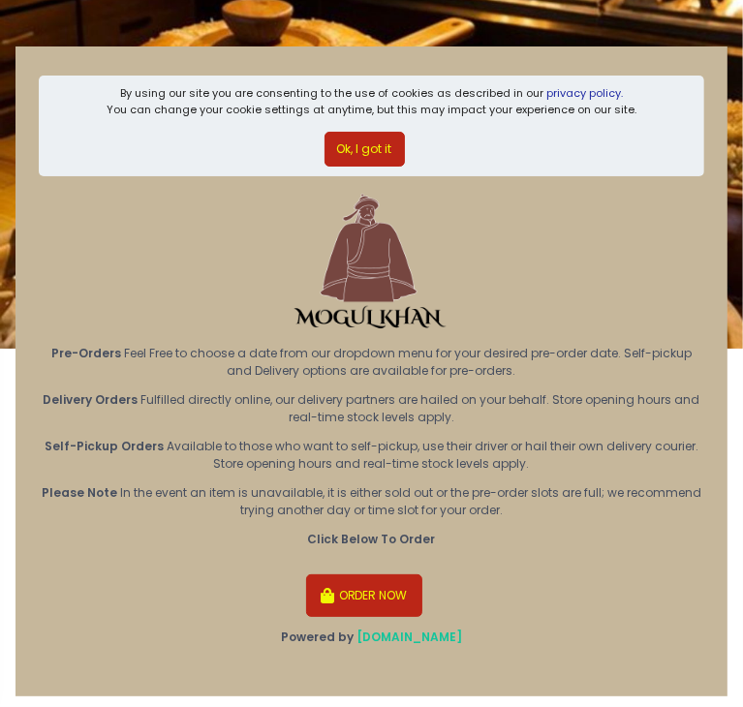
click at [373, 604] on button "ORDER NOW" at bounding box center [364, 596] width 116 height 43
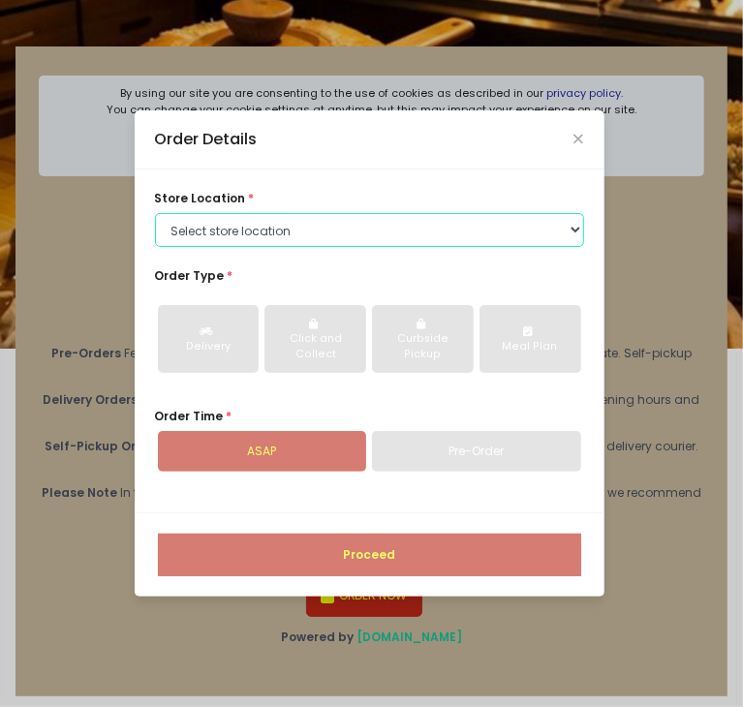
click at [254, 241] on select "Select store location Mogul Khan - BF Mogul Khan - Pre Orders Mogul Khan - Rock…" at bounding box center [369, 230] width 429 height 35
select select "67e0e36b32e81e1256332843"
click at [155, 213] on select "Select store location Mogul Khan - BF Mogul Khan - Pre Orders Mogul Khan - Rock…" at bounding box center [369, 230] width 429 height 35
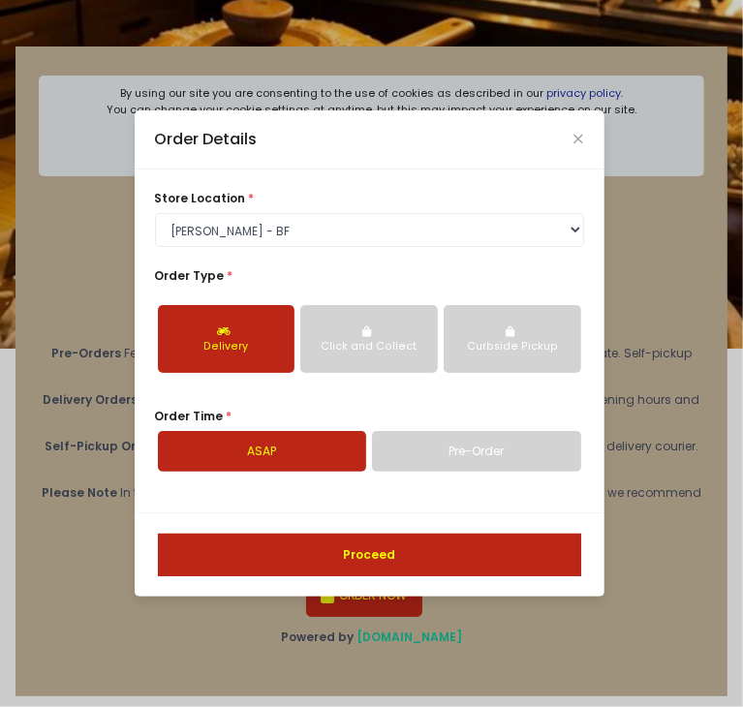
click at [356, 348] on div "Click and Collect" at bounding box center [369, 347] width 112 height 16
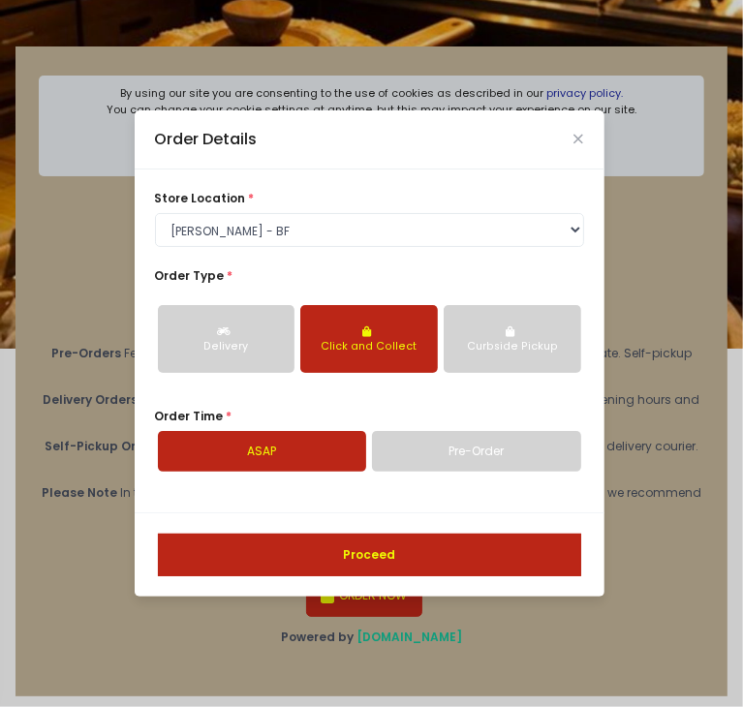
click at [391, 548] on button "Proceed" at bounding box center [369, 555] width 423 height 43
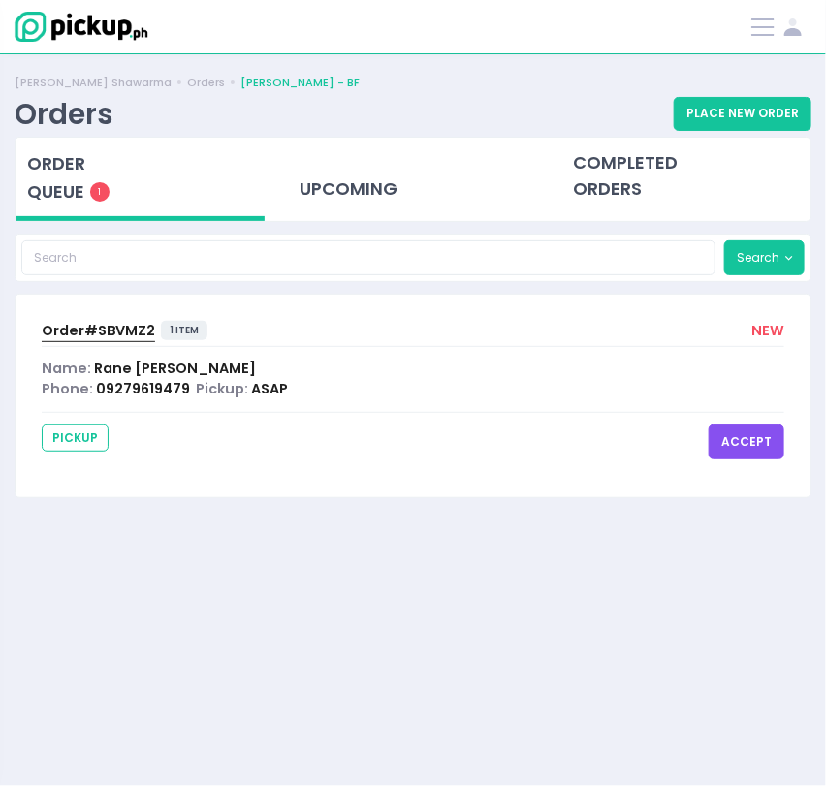
click at [777, 32] on div "Stockholm-icons / General / User Created with Sketch." at bounding box center [781, 27] width 60 height 25
click at [788, 31] on icon at bounding box center [792, 32] width 17 height 8
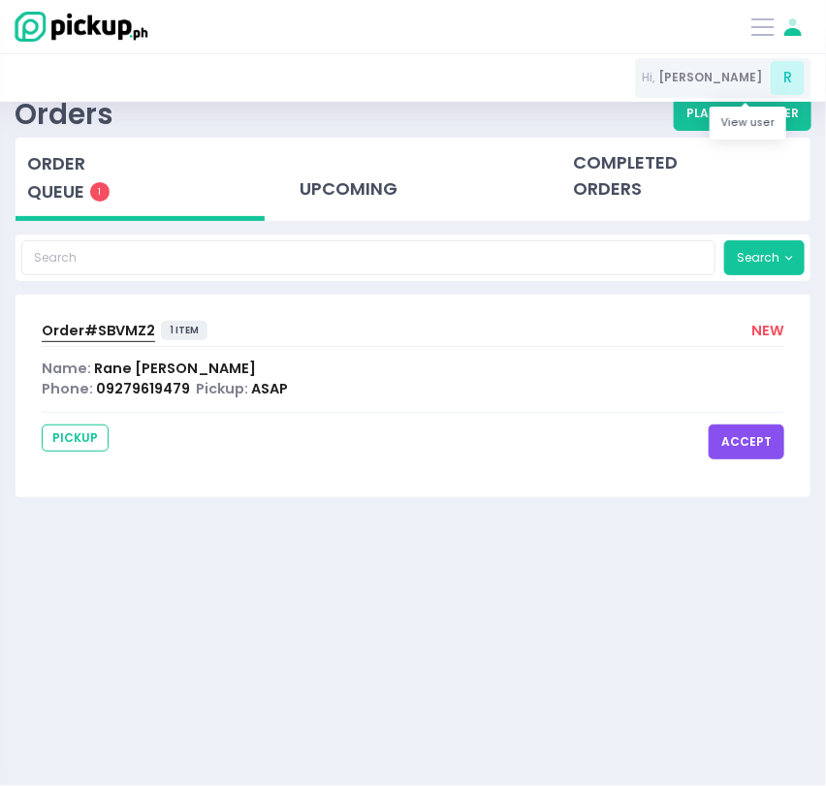
click at [726, 87] on div "Hi, [PERSON_NAME]" at bounding box center [723, 78] width 176 height 40
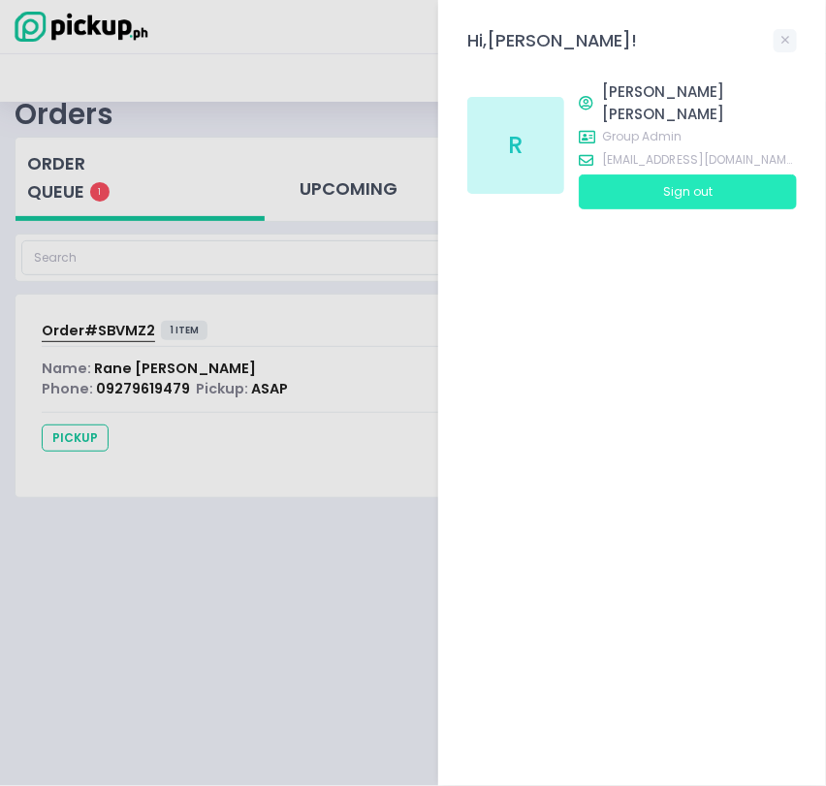
click at [671, 174] on button "Sign out" at bounding box center [687, 191] width 218 height 35
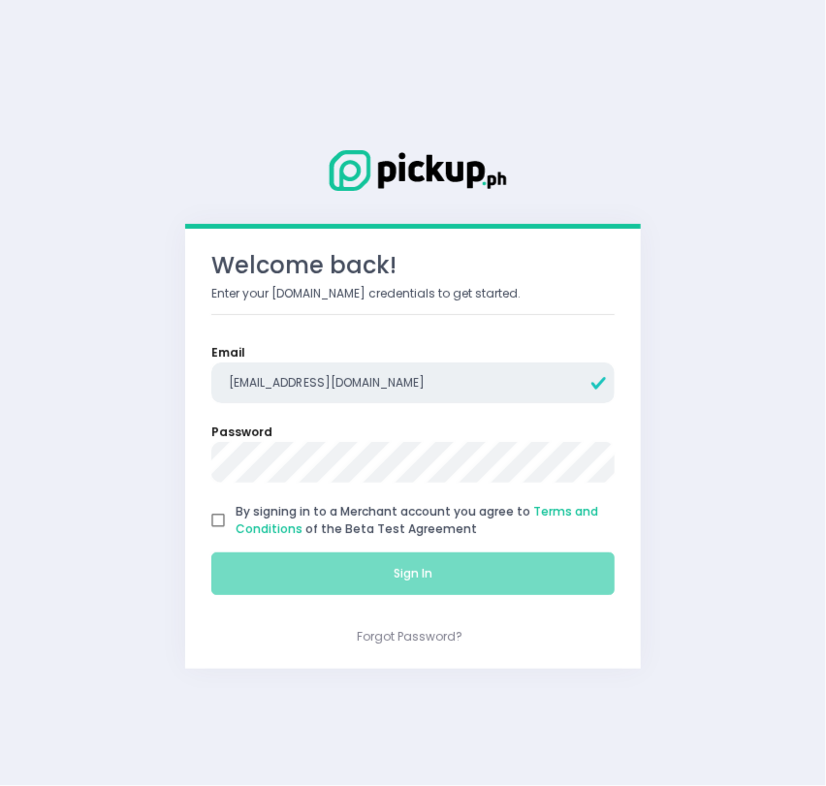
click at [338, 375] on input "[EMAIL_ADDRESS][DOMAIN_NAME]" at bounding box center [412, 382] width 403 height 41
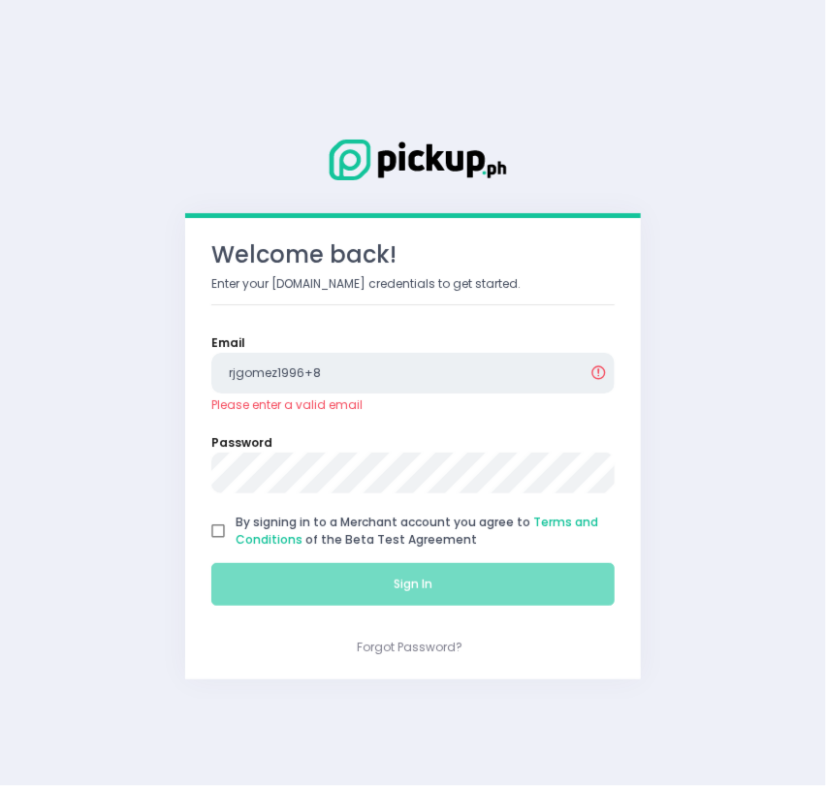
type input "[EMAIL_ADDRESS][DOMAIN_NAME]"
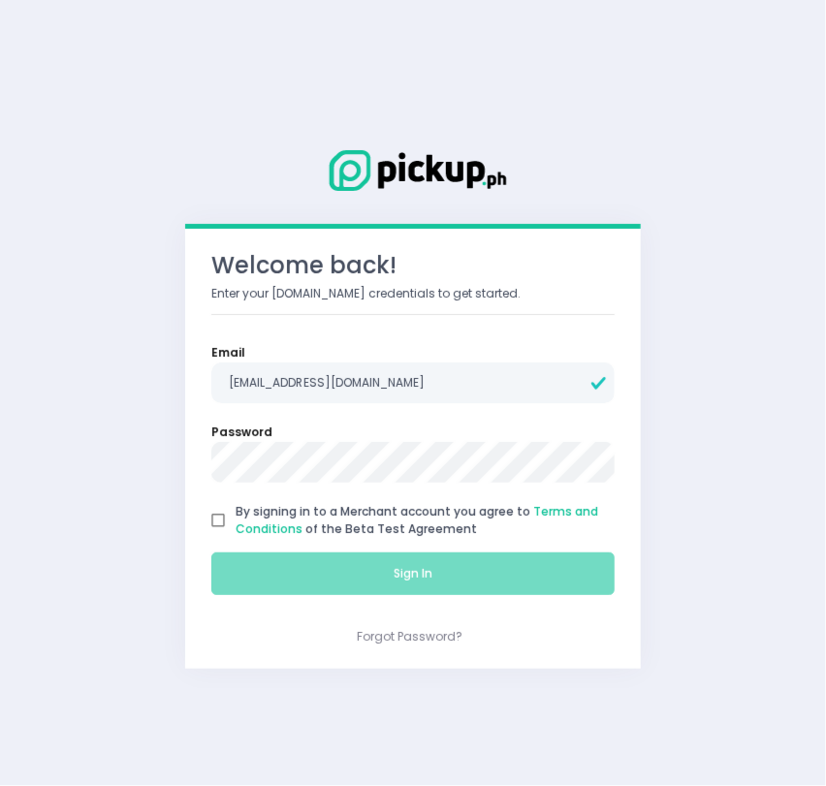
click at [215, 514] on input "By signing in to a Merchant account you agree to Terms and Conditions of the Be…" at bounding box center [218, 520] width 35 height 35
checkbox input "true"
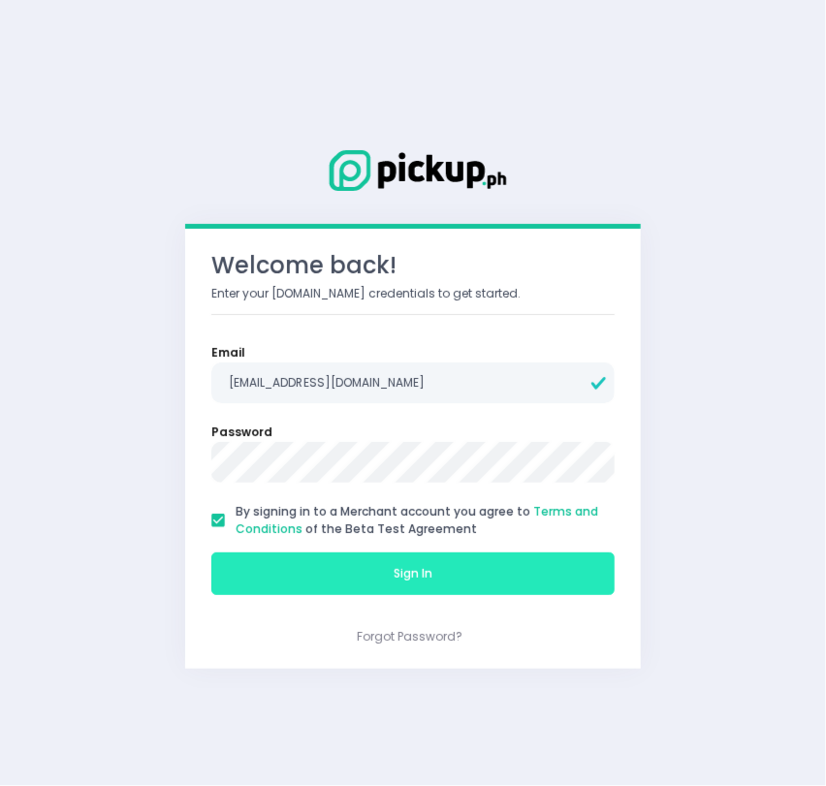
click at [313, 574] on button "Sign In" at bounding box center [412, 573] width 403 height 43
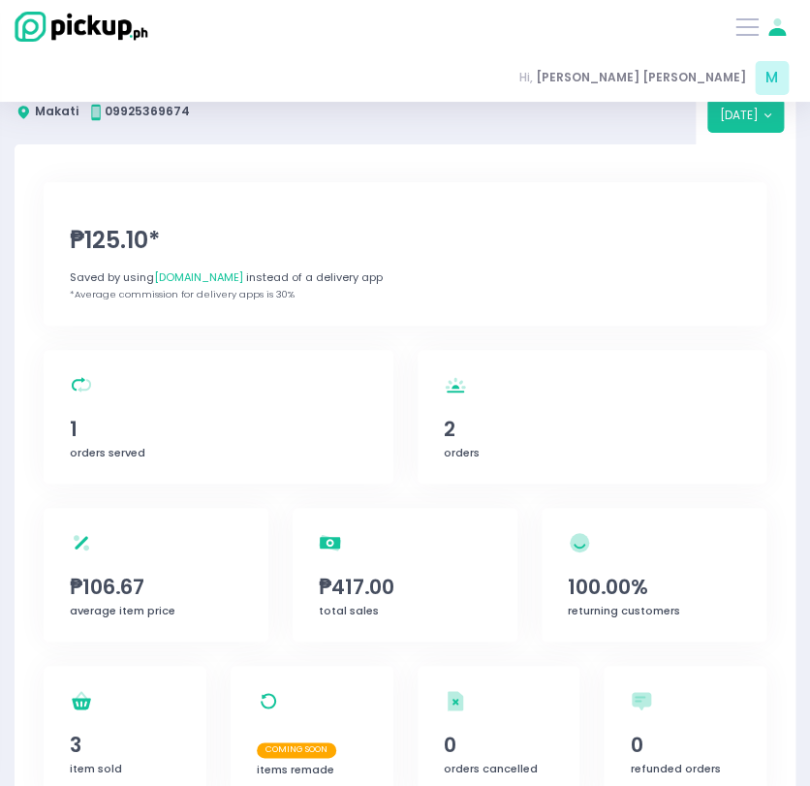
click at [775, 25] on icon at bounding box center [777, 22] width 8 height 8
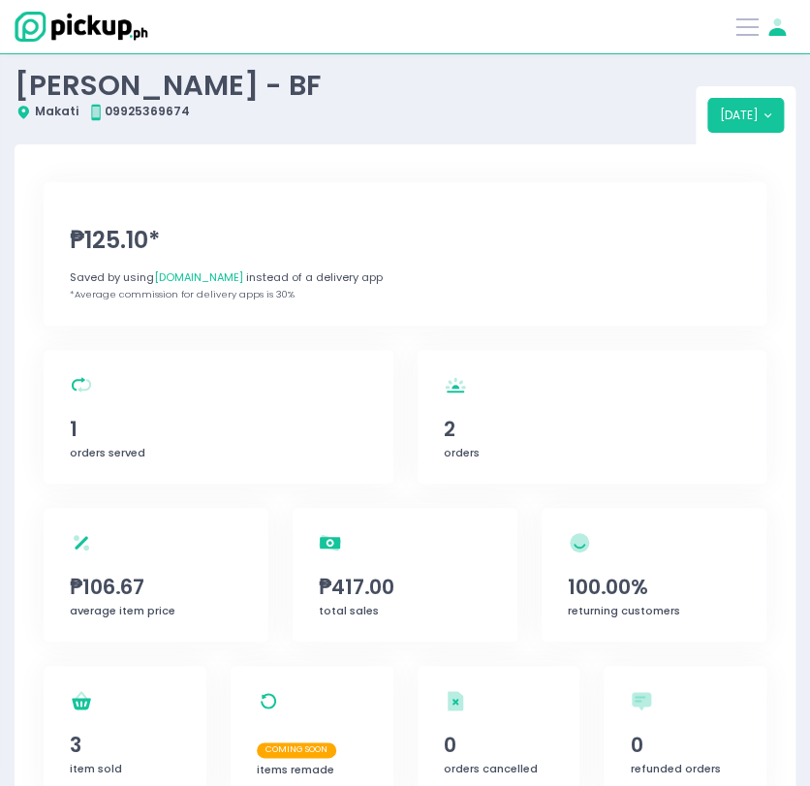
click at [767, 25] on icon "Stockholm-icons / General / User Created with Sketch." at bounding box center [776, 27] width 23 height 23
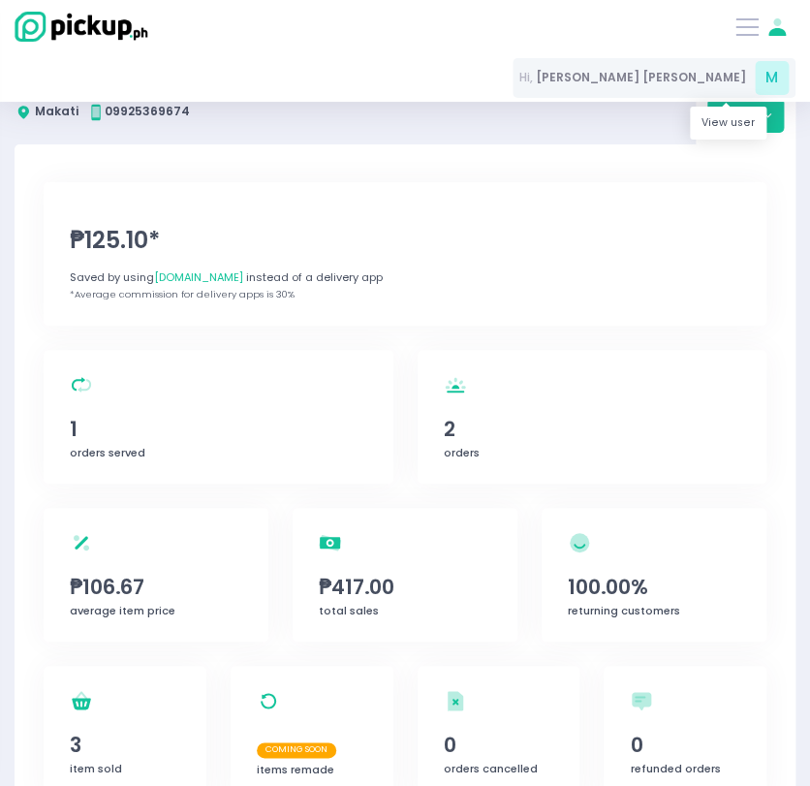
click at [742, 82] on span "[PERSON_NAME] [PERSON_NAME]" at bounding box center [641, 77] width 210 height 17
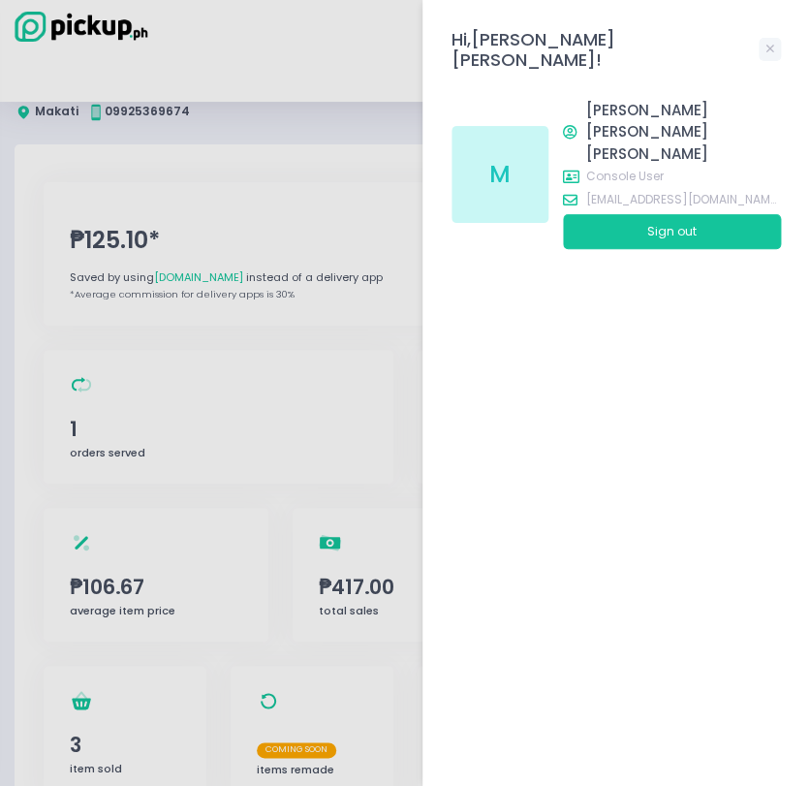
click at [362, 160] on div at bounding box center [405, 393] width 810 height 786
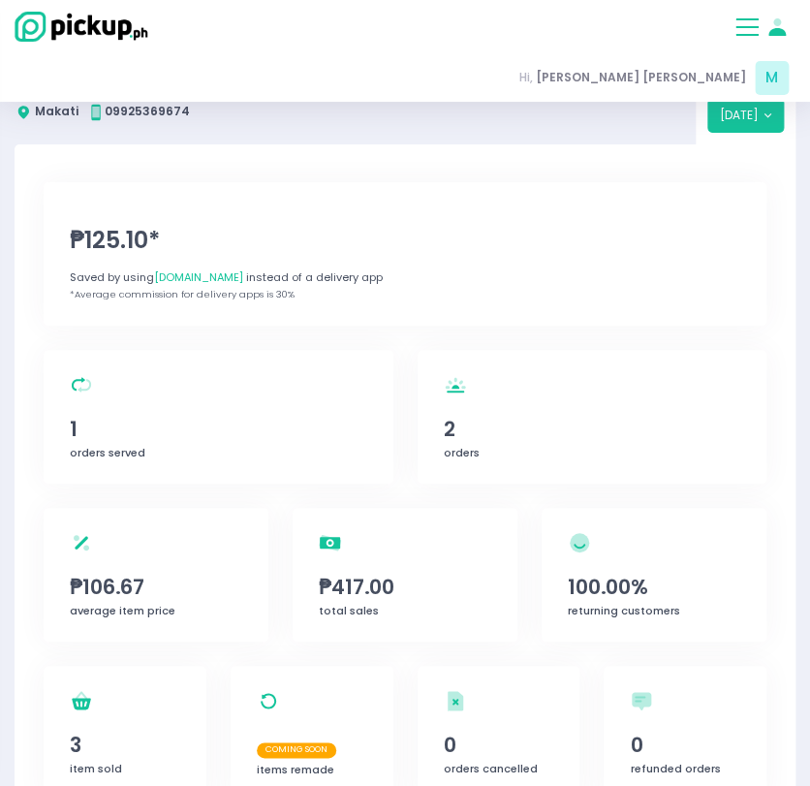
click at [758, 22] on button at bounding box center [746, 27] width 23 height 23
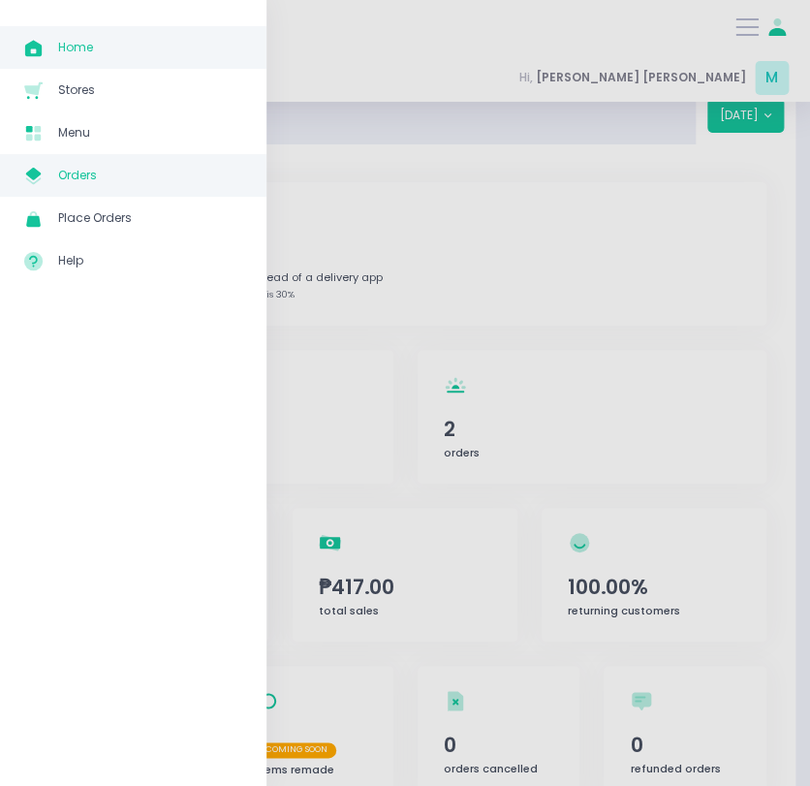
click at [76, 170] on span "Orders" at bounding box center [150, 175] width 184 height 25
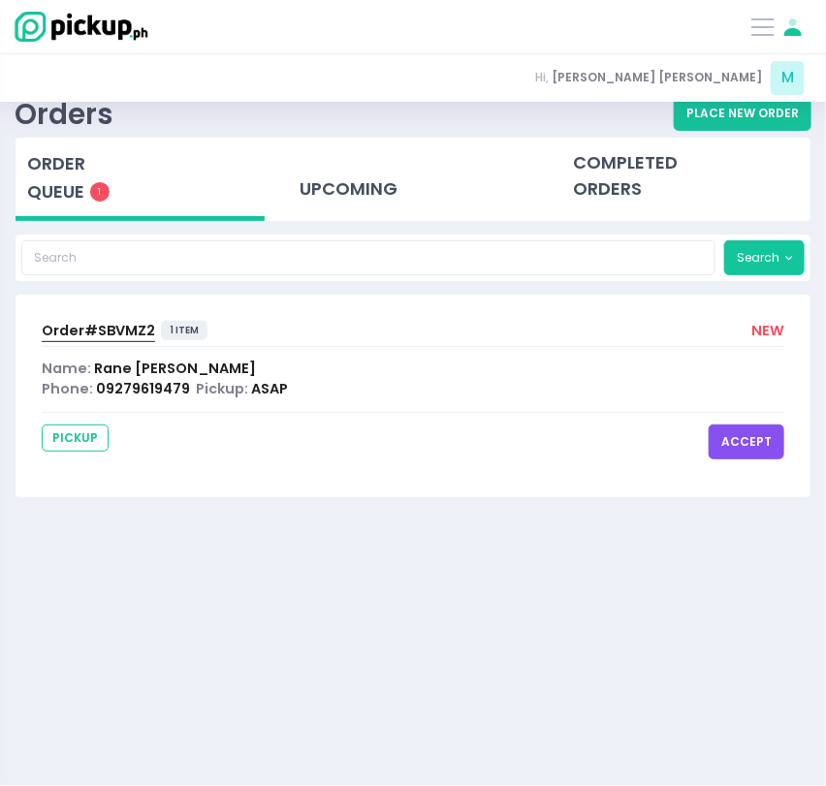
click at [759, 447] on button "accept" at bounding box center [746, 441] width 76 height 35
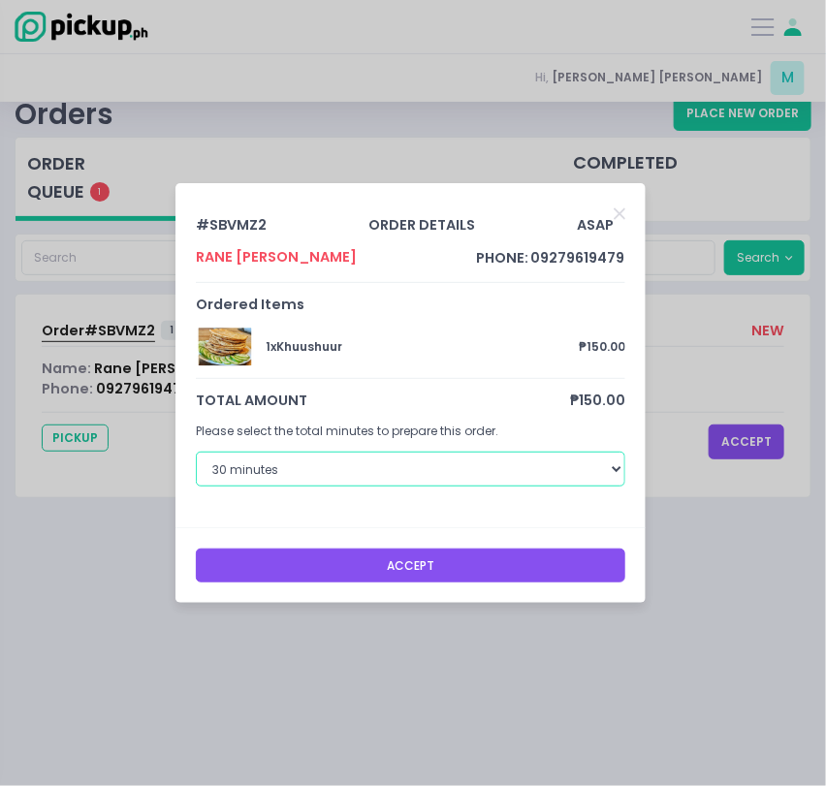
click at [296, 459] on select "30 minutes 40 minutes 50 minutes 60 minutes" at bounding box center [410, 469] width 429 height 35
click at [196, 452] on select "30 minutes 40 minutes 50 minutes 60 minutes" at bounding box center [410, 469] width 429 height 35
click at [363, 477] on select "30 minutes 40 minutes 50 minutes 60 minutes" at bounding box center [410, 469] width 429 height 35
select select "50"
click at [196, 452] on select "30 minutes 40 minutes 50 minutes 60 minutes" at bounding box center [410, 469] width 429 height 35
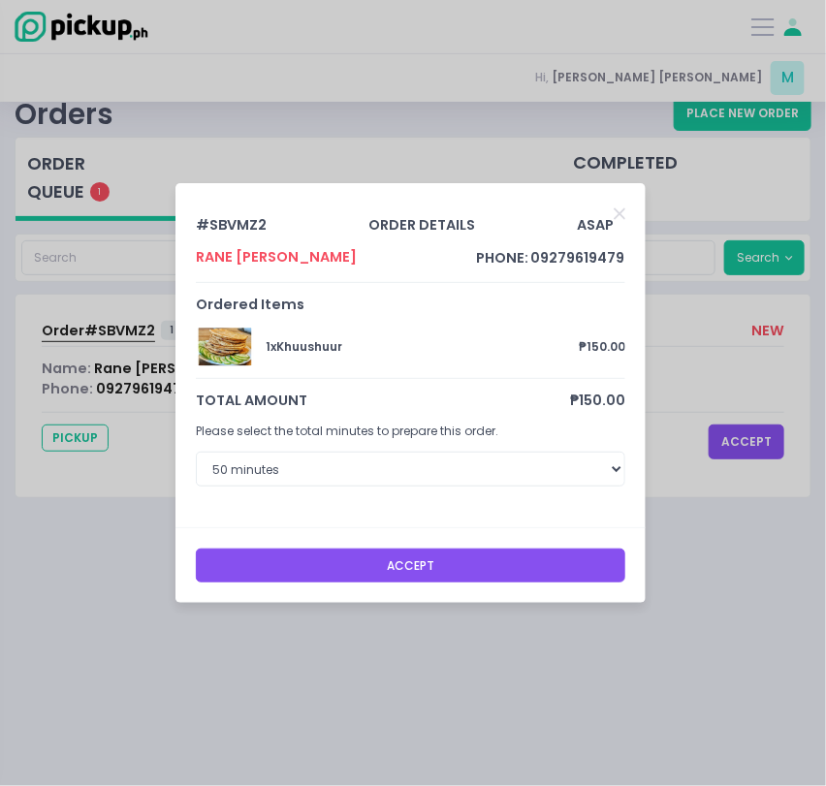
click at [358, 555] on button "Accept" at bounding box center [410, 565] width 429 height 35
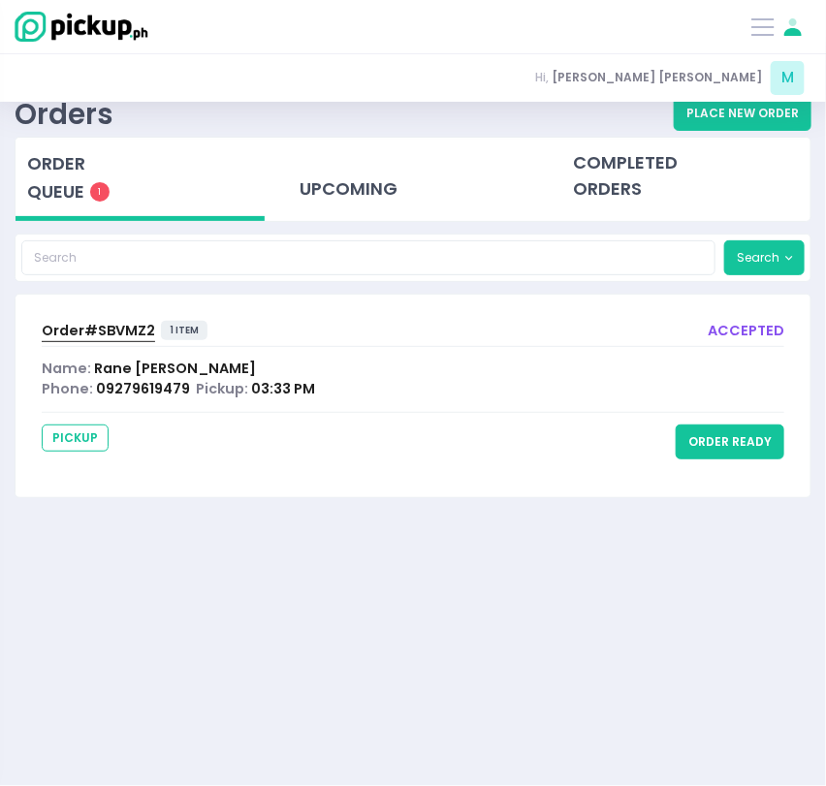
click at [544, 571] on div "Mogul Khan Shawarma Orders Mogul Khan - BF Orders Place New Order order queue 1…" at bounding box center [413, 420] width 826 height 702
click at [712, 439] on button "order ready" at bounding box center [729, 441] width 109 height 35
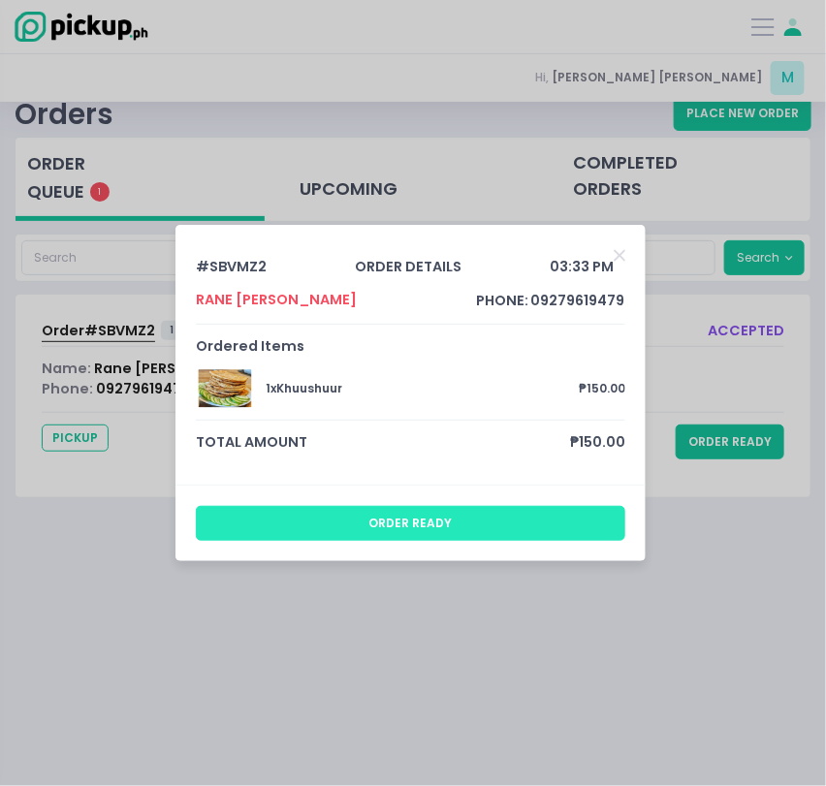
click at [438, 515] on button "order ready" at bounding box center [410, 523] width 429 height 35
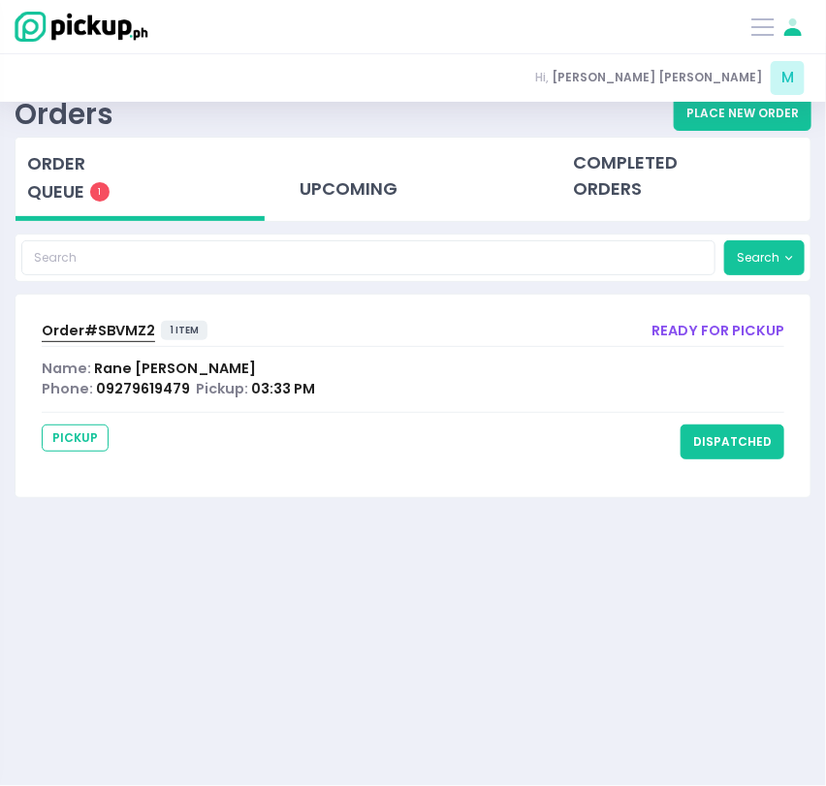
click at [83, 329] on span "Order# SBVMZ2" at bounding box center [98, 330] width 113 height 19
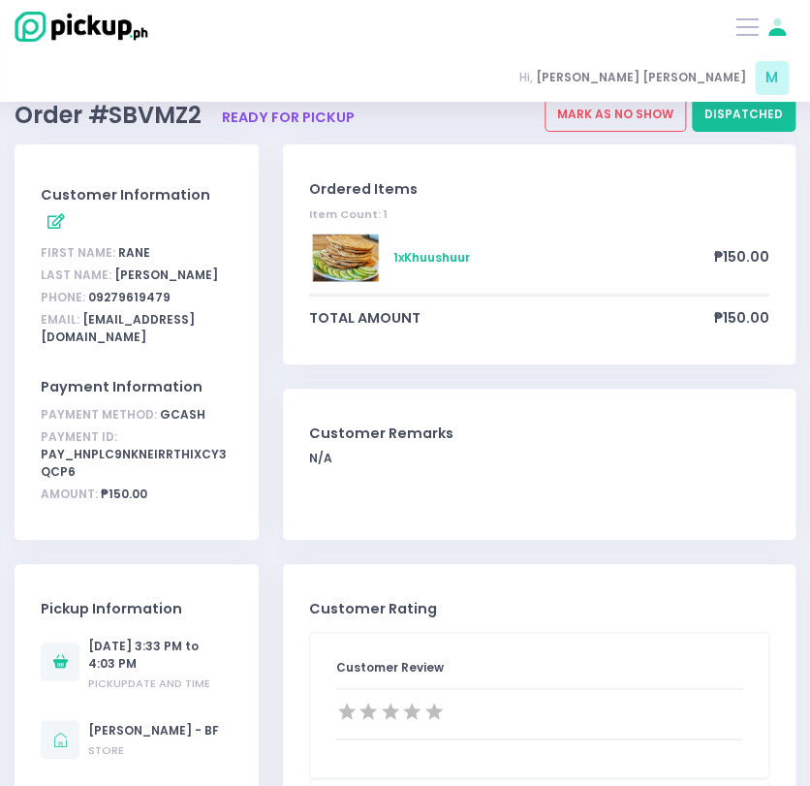
click at [149, 287] on div "Phone: 09279619479" at bounding box center [137, 298] width 192 height 22
click at [159, 312] on div "Email: rjgomez1996@gmail.com" at bounding box center [137, 328] width 192 height 40
click at [731, 114] on button "dispatched" at bounding box center [744, 115] width 104 height 35
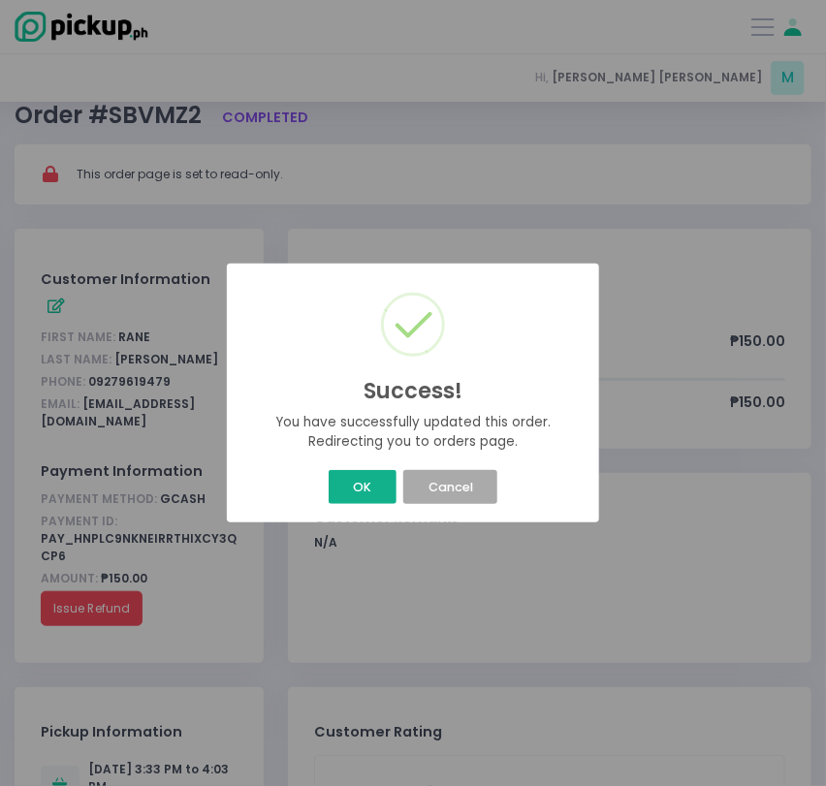
click at [358, 486] on button "OK" at bounding box center [362, 487] width 68 height 34
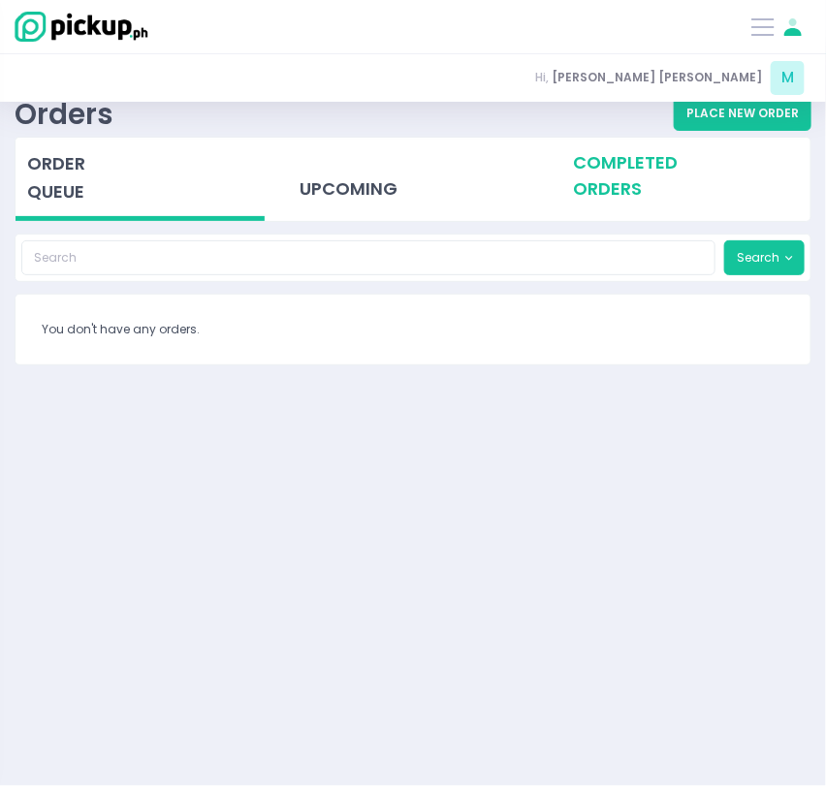
click at [637, 181] on div "completed orders" at bounding box center [685, 176] width 249 height 76
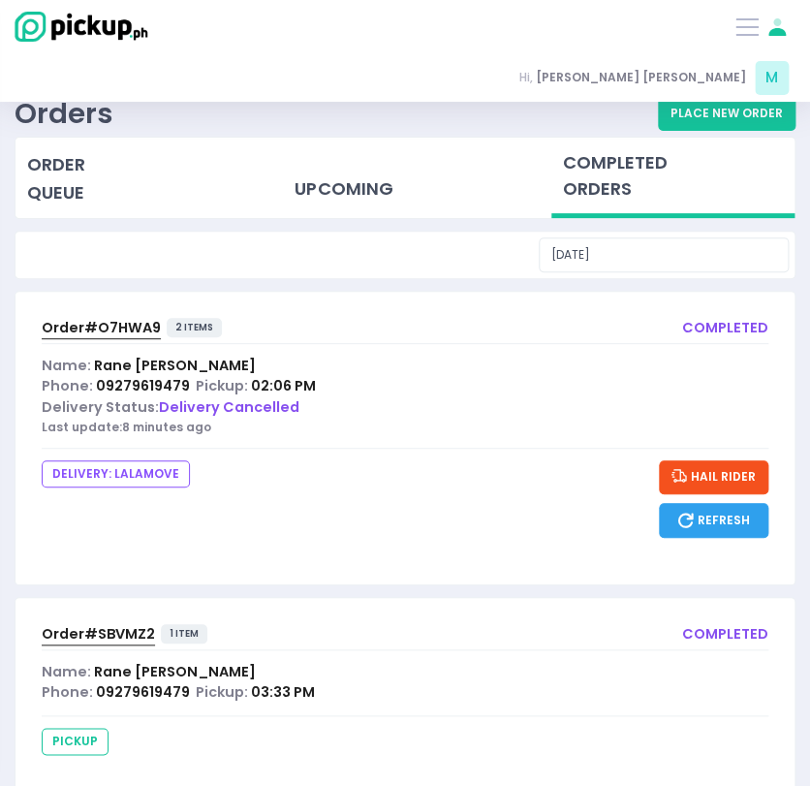
scroll to position [37, 0]
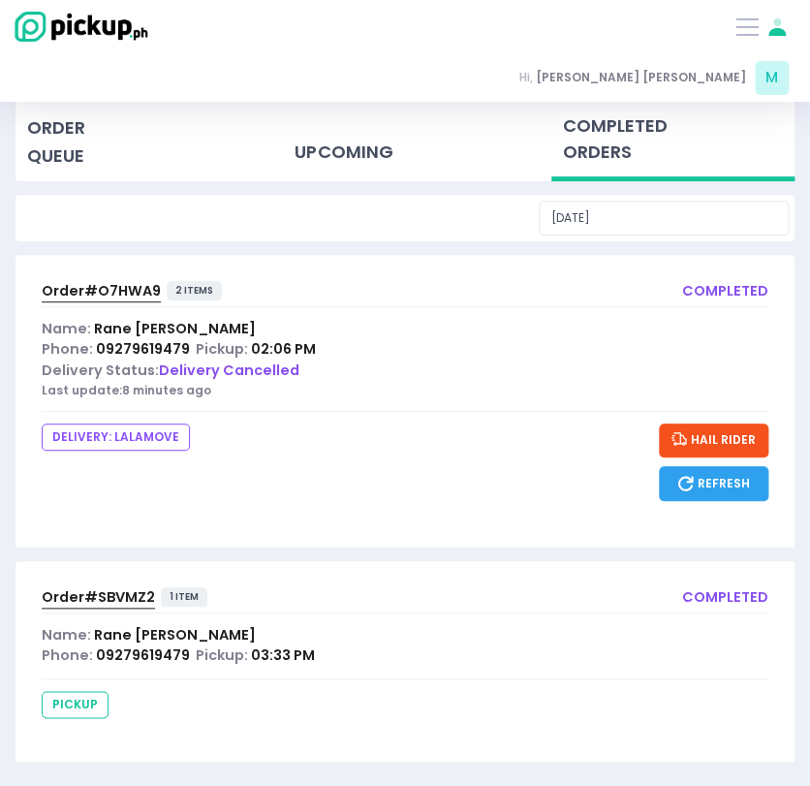
click at [78, 594] on span "Order# SBVMZ2" at bounding box center [98, 596] width 113 height 19
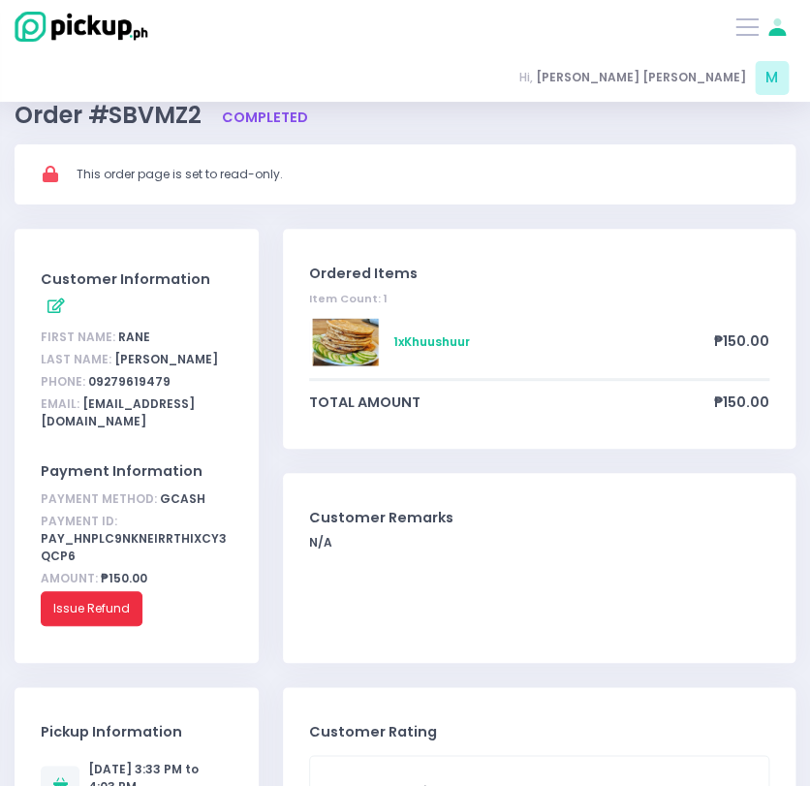
click at [88, 591] on button "Issue Refund" at bounding box center [92, 608] width 102 height 35
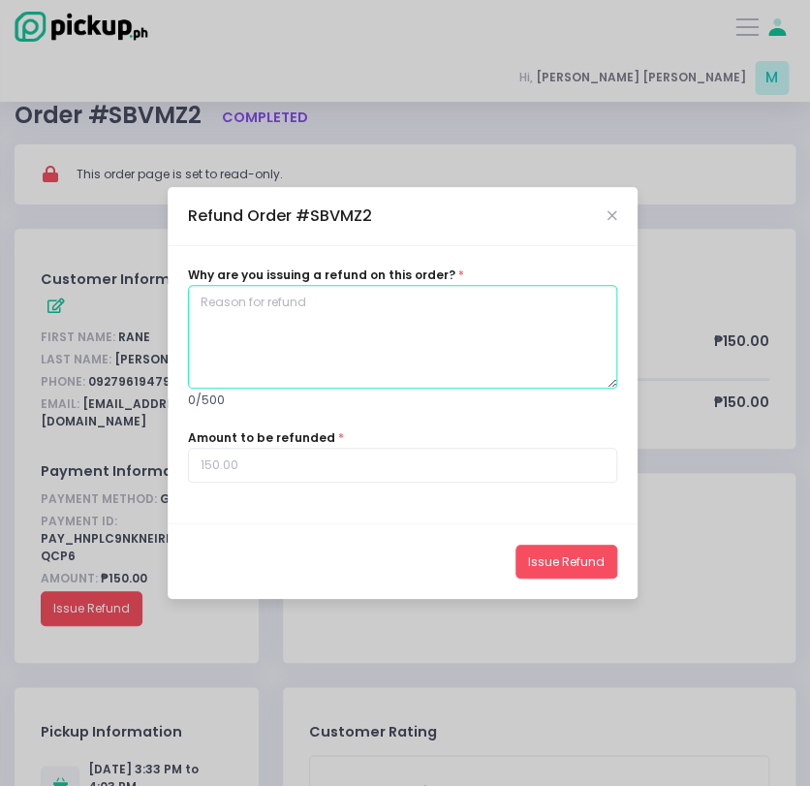
click at [238, 329] on textarea at bounding box center [402, 337] width 429 height 105
type textarea "Wrong item"
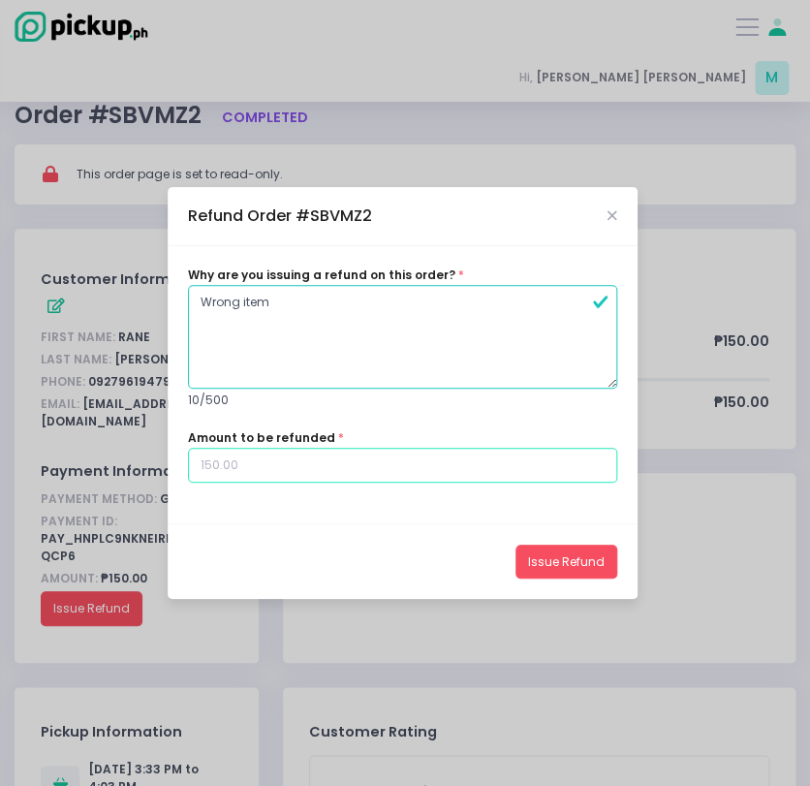
click at [217, 458] on input "number" at bounding box center [402, 465] width 429 height 35
type input "1"
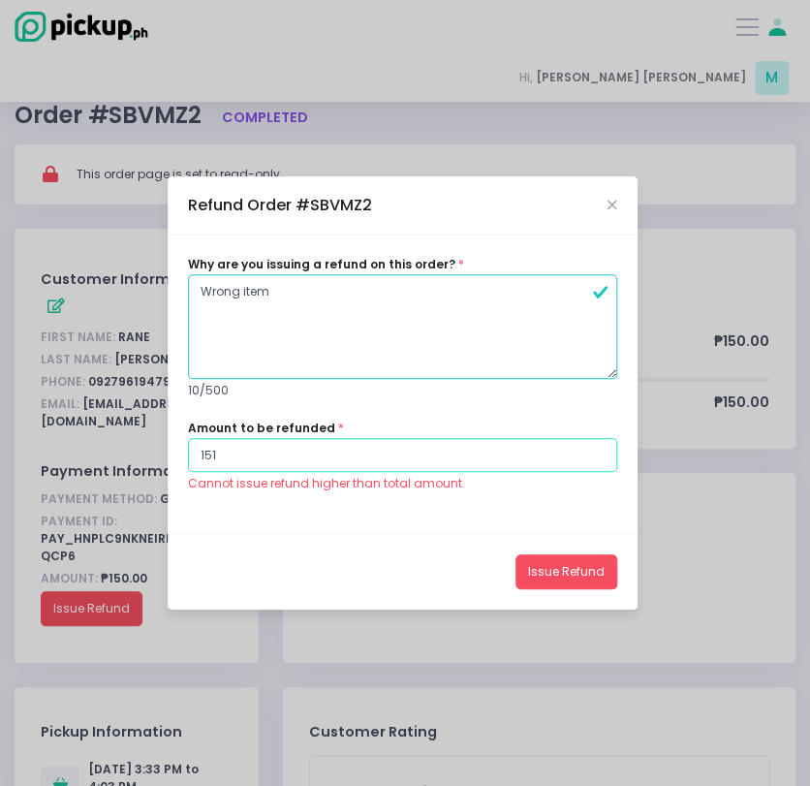
type input "151"
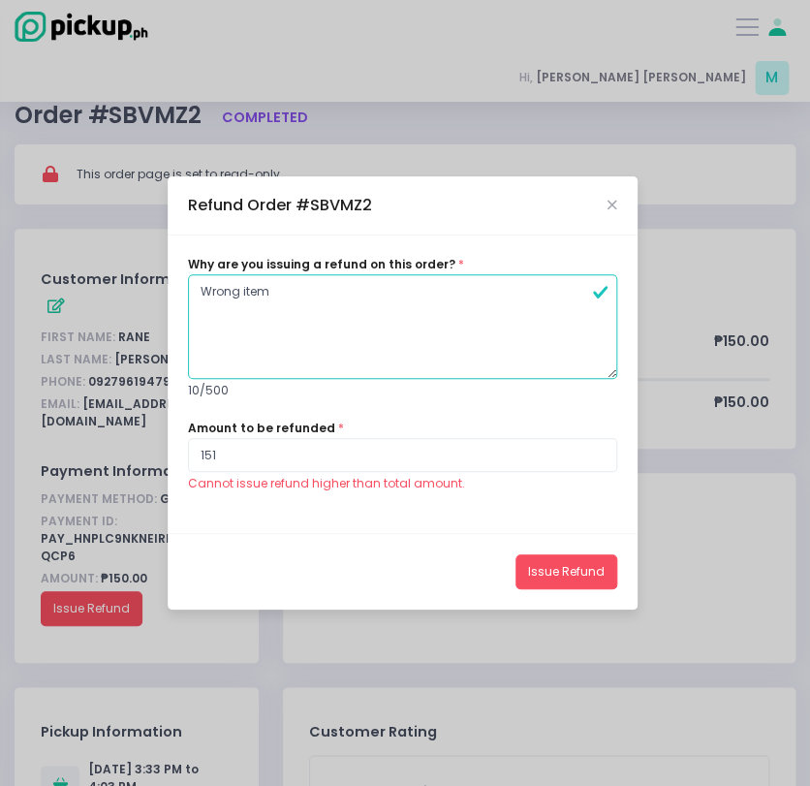
click at [312, 492] on div "Why are you issuing a refund on this order? * Wrong item 10 / 500 Amount to be …" at bounding box center [403, 383] width 470 height 297
click at [611, 205] on icon "Close" at bounding box center [612, 205] width 10 height 13
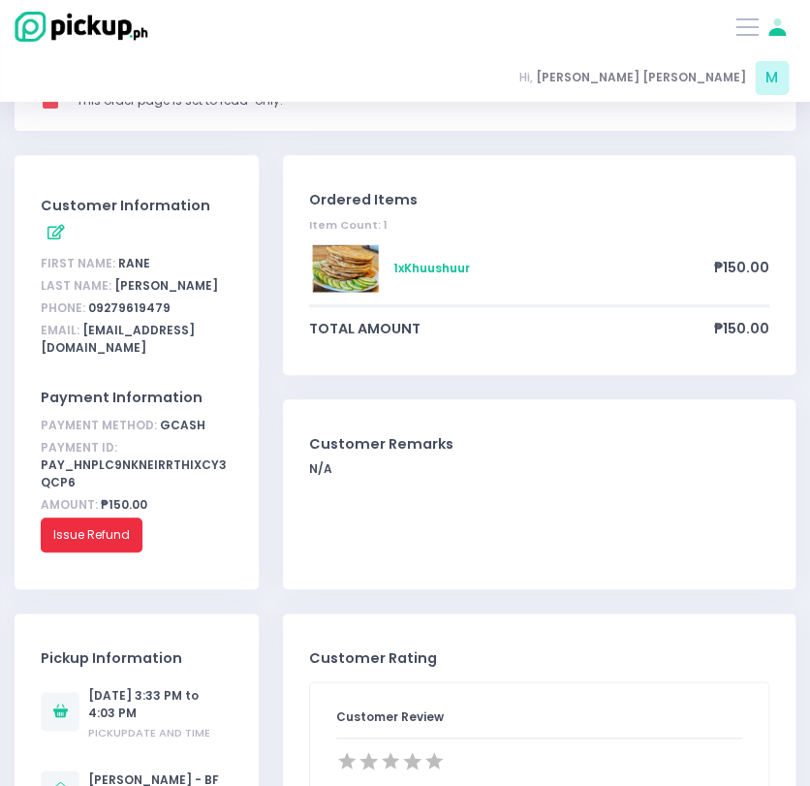
scroll to position [73, 0]
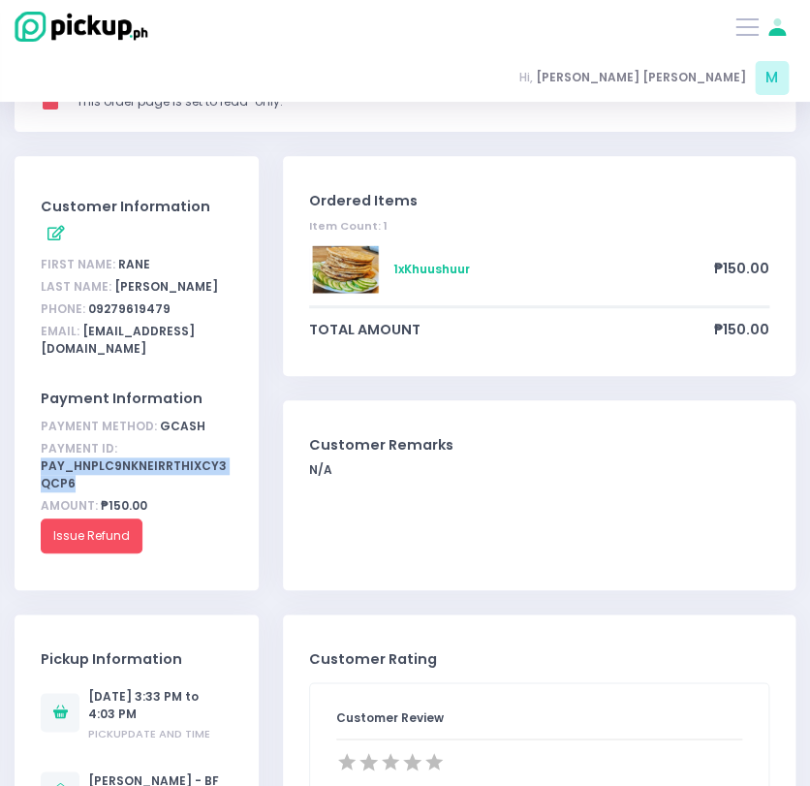
drag, startPoint x: 78, startPoint y: 461, endPoint x: 40, endPoint y: 443, distance: 42.9
click at [41, 443] on div "Payment ID: pay_hNPLc9NKNeirRThiXcy3qCP6" at bounding box center [137, 466] width 192 height 57
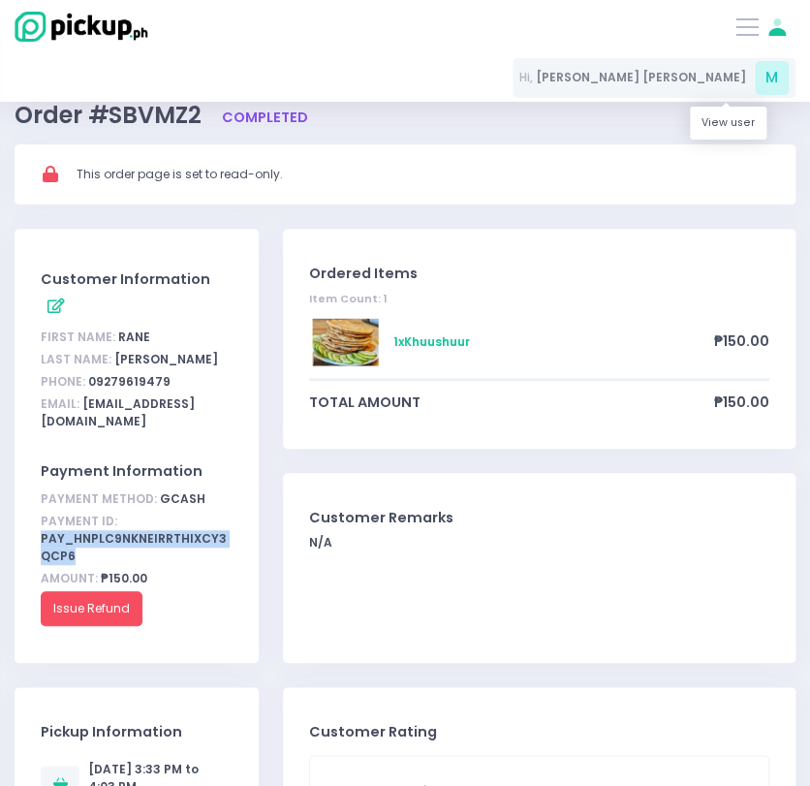
click at [691, 76] on span "Mary Jane" at bounding box center [641, 77] width 210 height 17
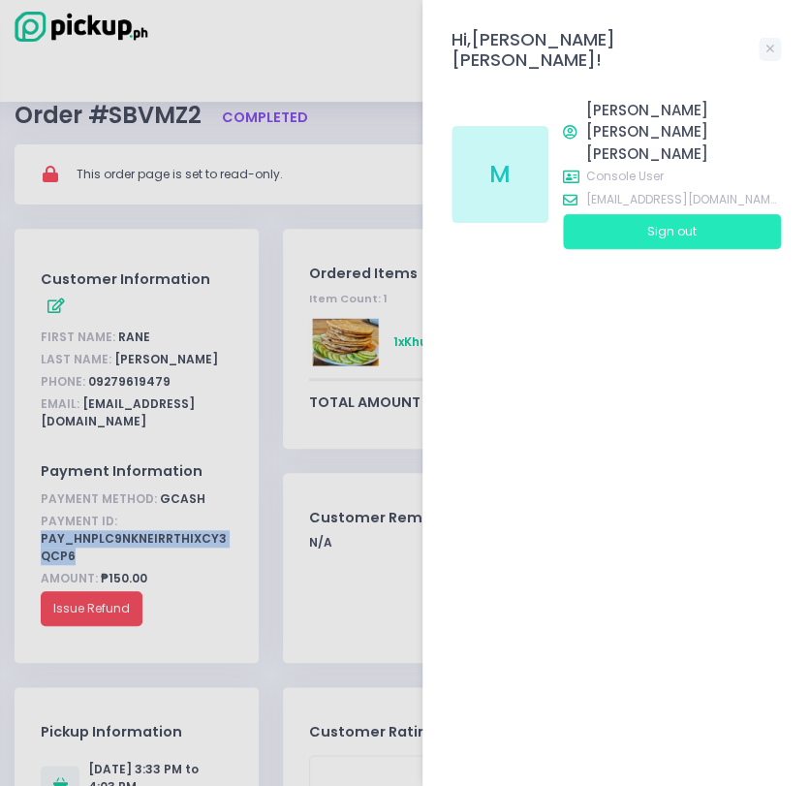
click at [642, 214] on button "Sign out" at bounding box center [672, 231] width 218 height 35
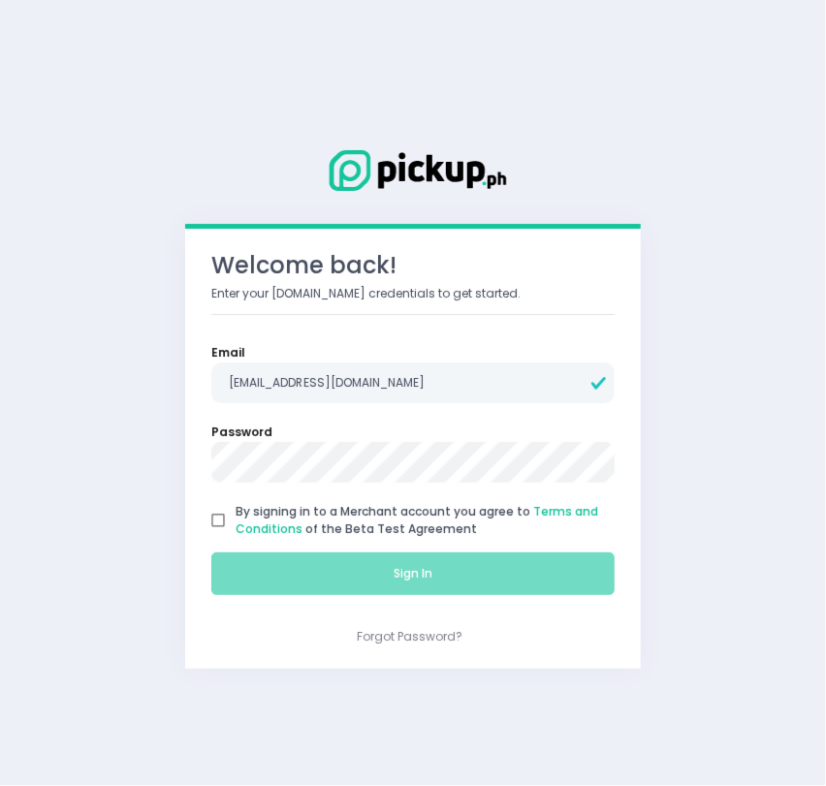
click at [223, 521] on input "By signing in to a Merchant account you agree to Terms and Conditions of the Be…" at bounding box center [218, 520] width 35 height 35
checkbox input "true"
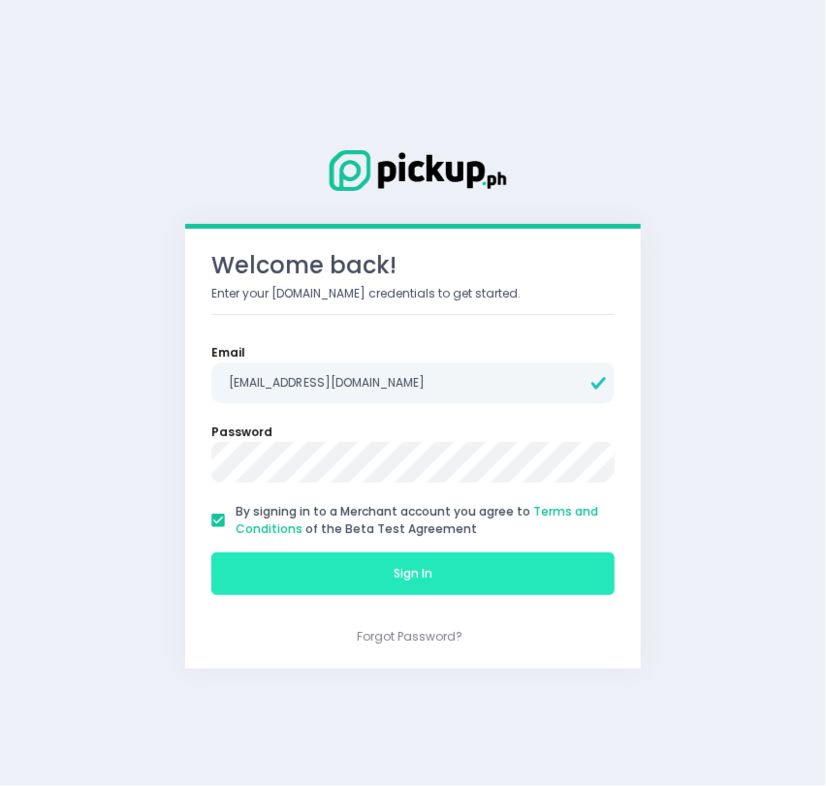
click at [259, 576] on button "Sign In" at bounding box center [412, 573] width 403 height 43
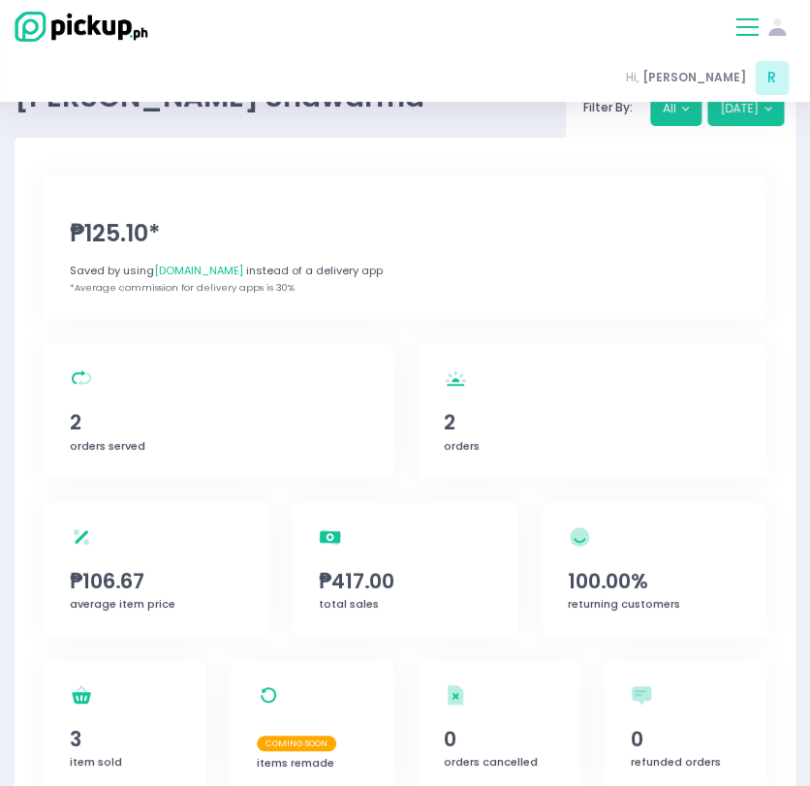
click at [739, 24] on button at bounding box center [746, 27] width 23 height 23
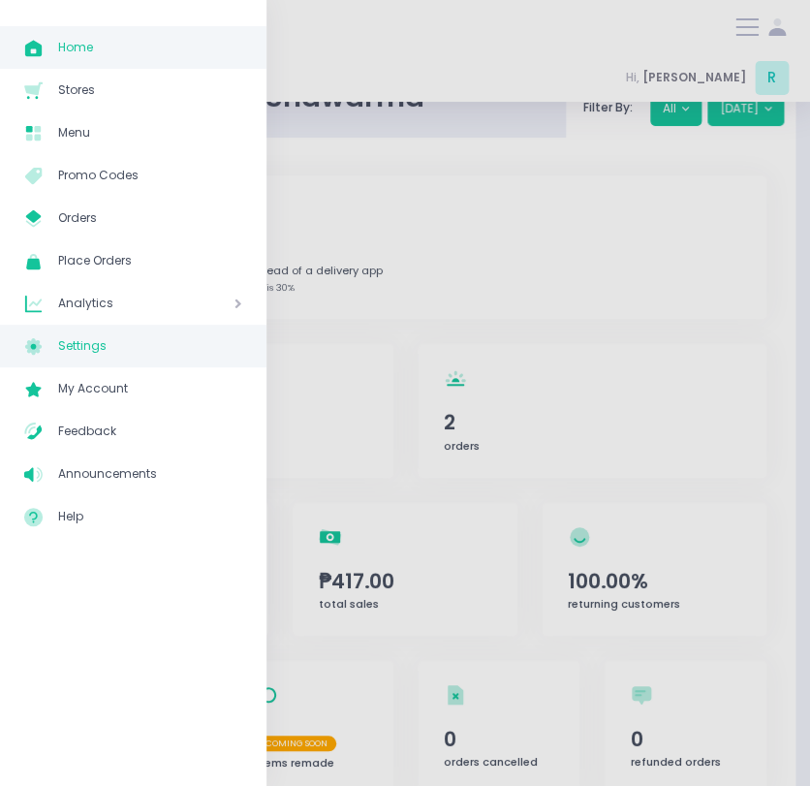
click at [85, 338] on span "Settings" at bounding box center [150, 345] width 184 height 25
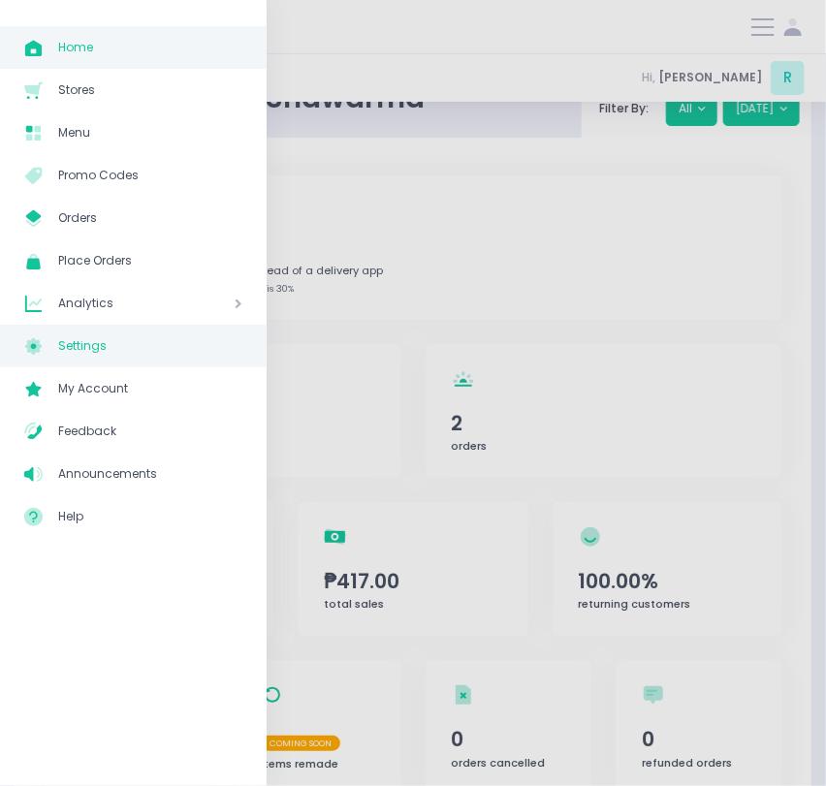
select select "active"
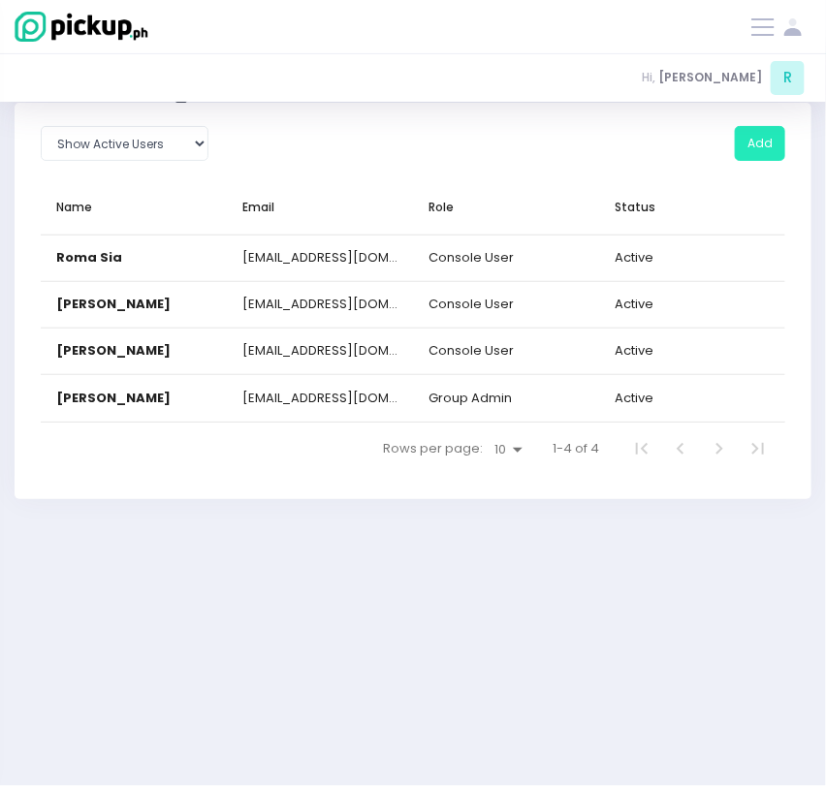
click at [753, 157] on button "Add" at bounding box center [759, 143] width 50 height 35
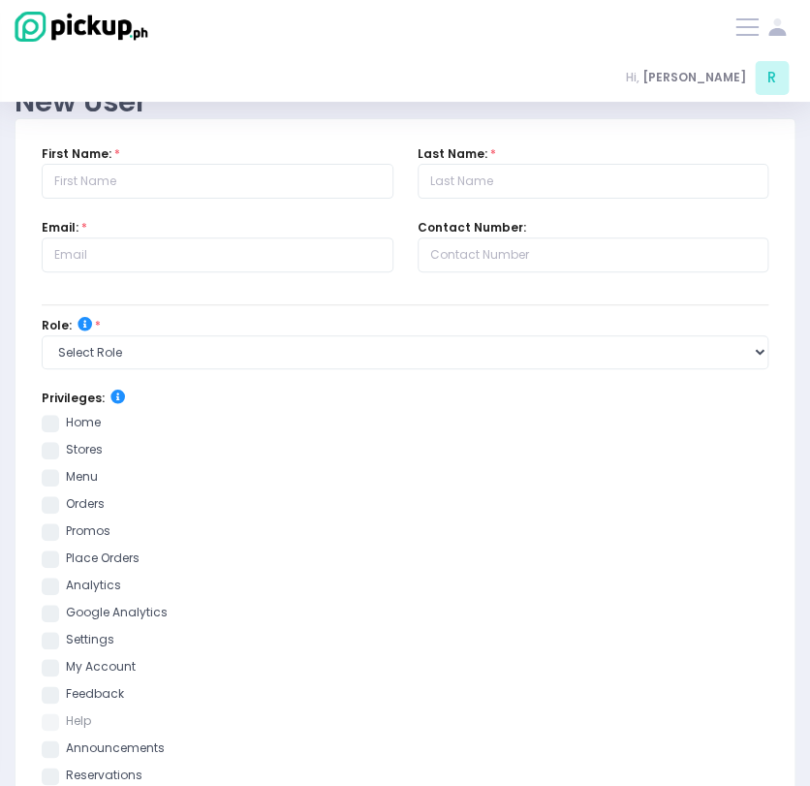
scroll to position [14, 0]
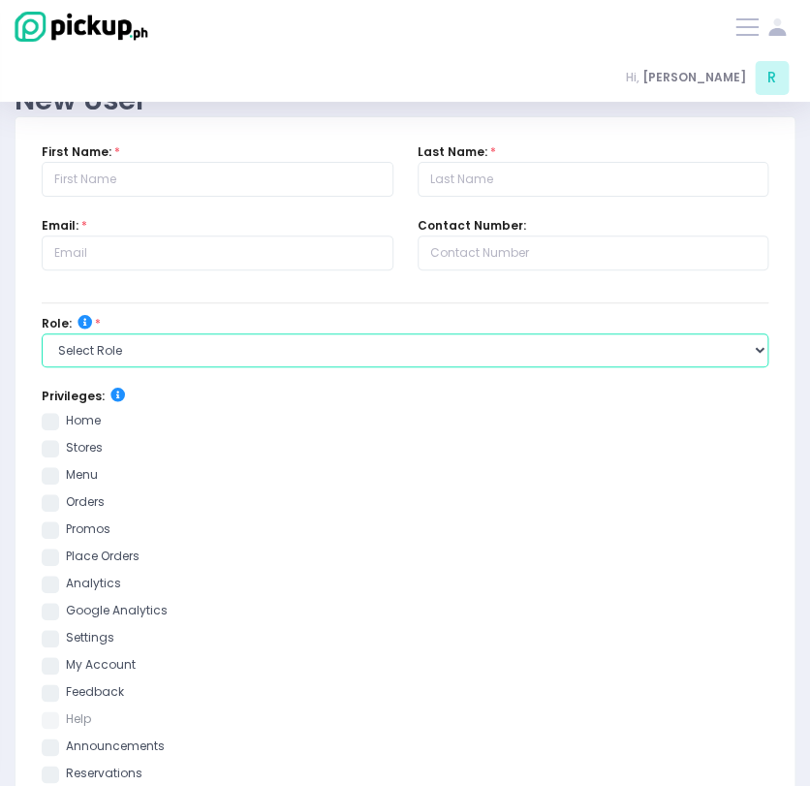
click at [217, 348] on select "Select Role group admin brand admin store admin accounting console user console…" at bounding box center [405, 350] width 727 height 35
select select "brand_admin"
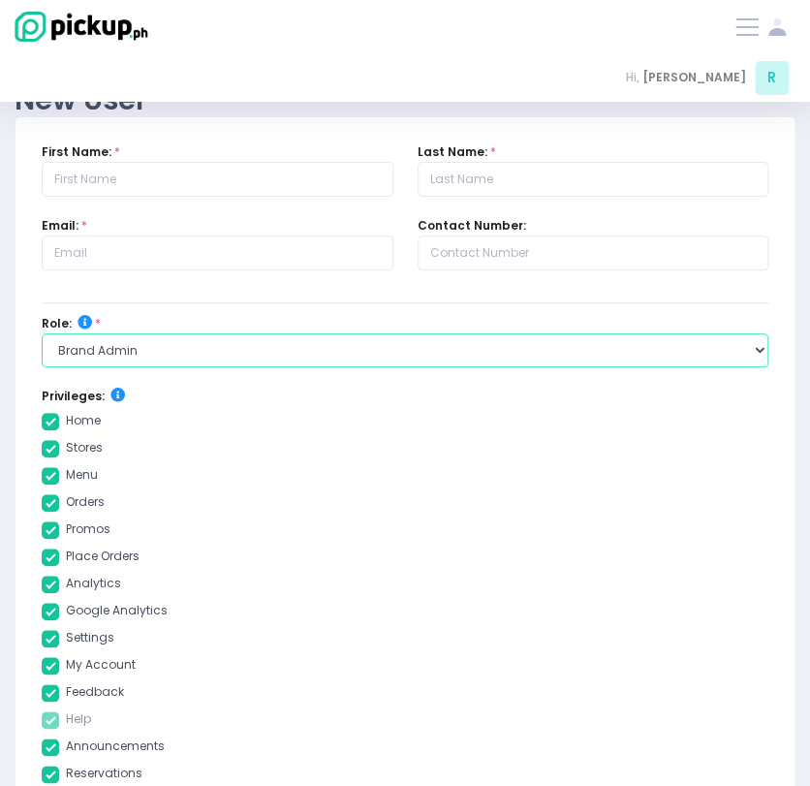
click at [42, 333] on select "Select Role group admin brand admin store admin accounting console user console…" at bounding box center [405, 350] width 727 height 35
checkbox input "true"
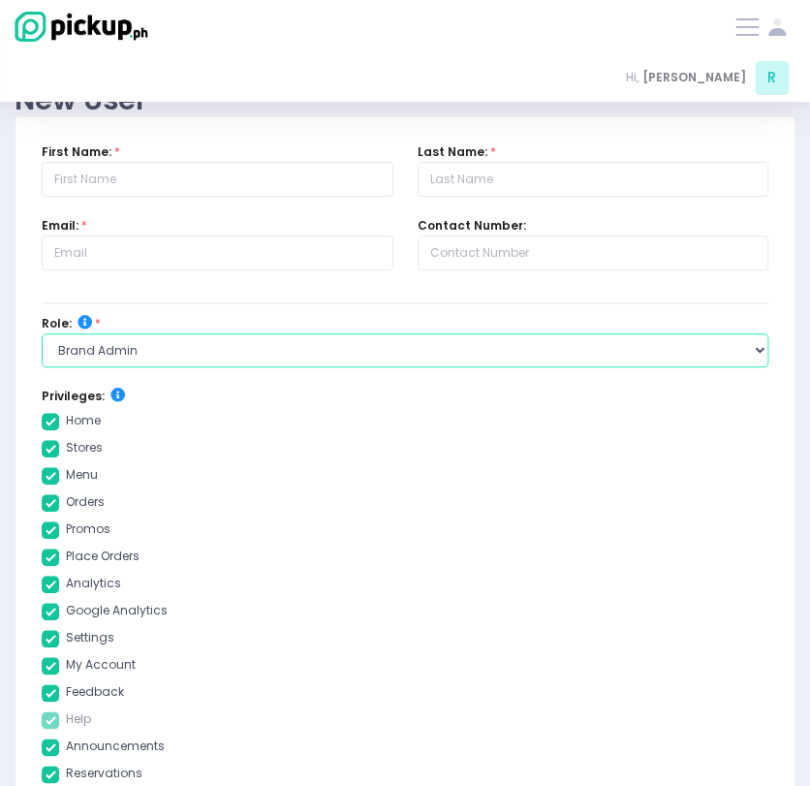
checkbox input "true"
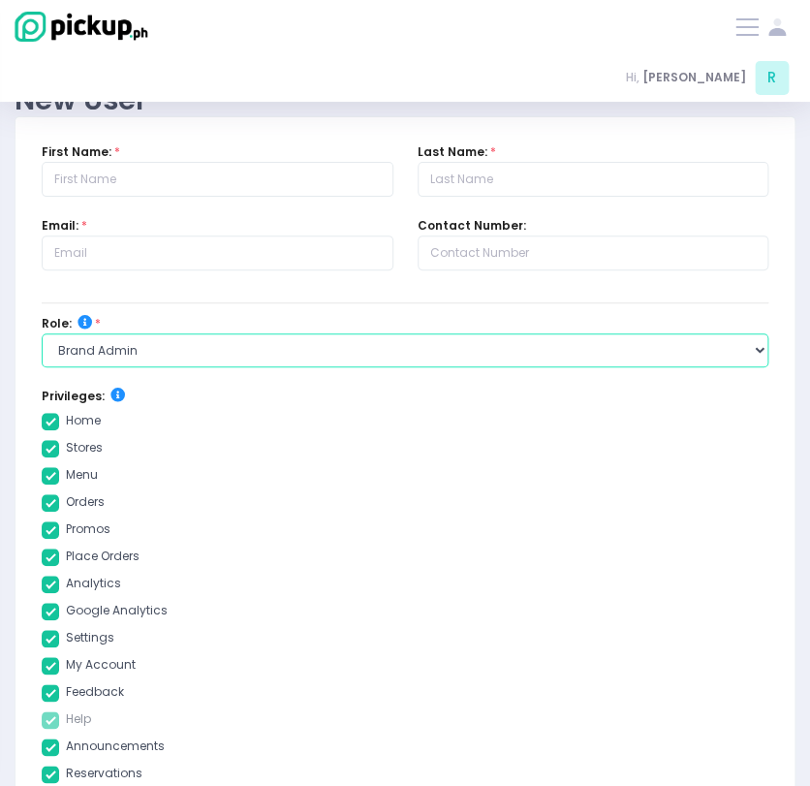
checkbox input "true"
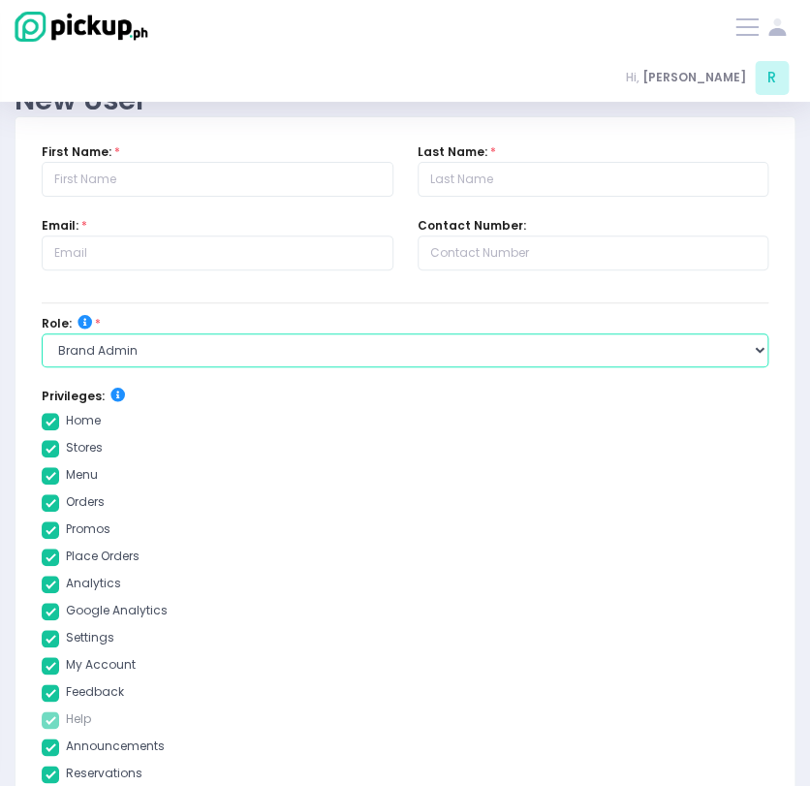
checkbox input "true"
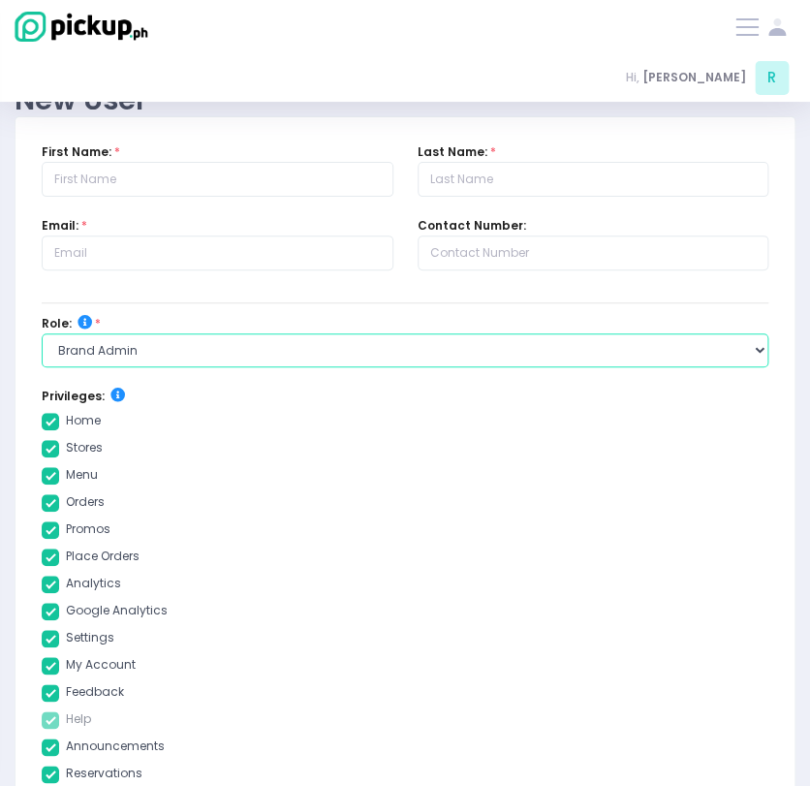
checkbox input "true"
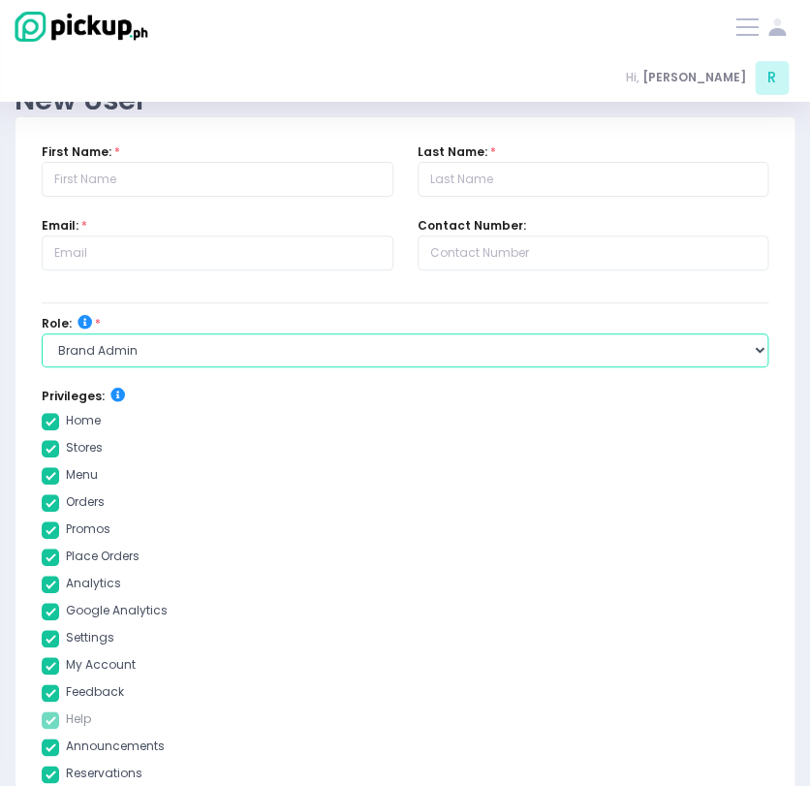
checkbox input "true"
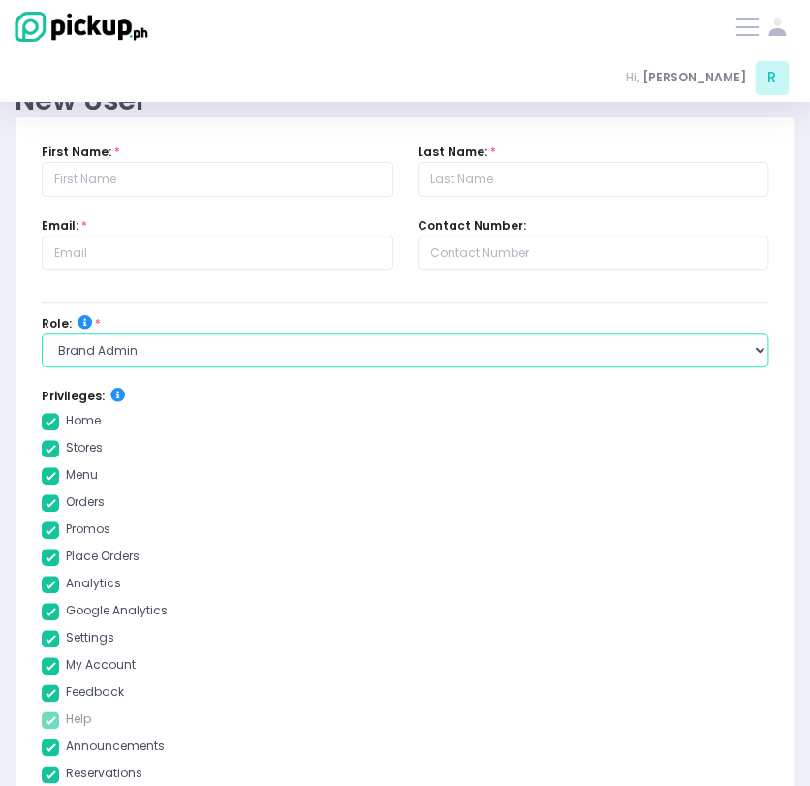
checkbox input "true"
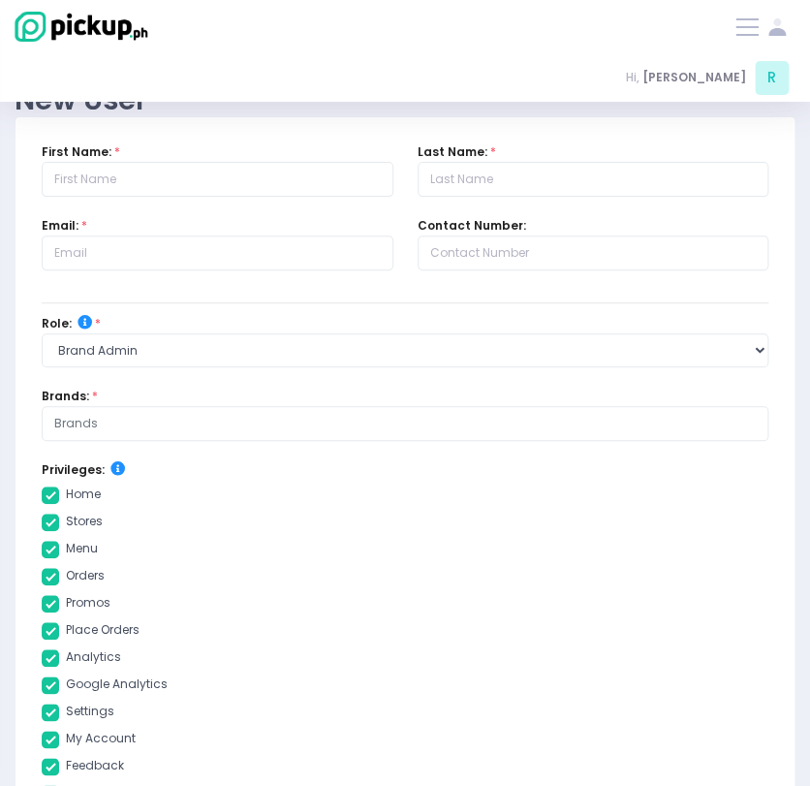
checkbox input "true"
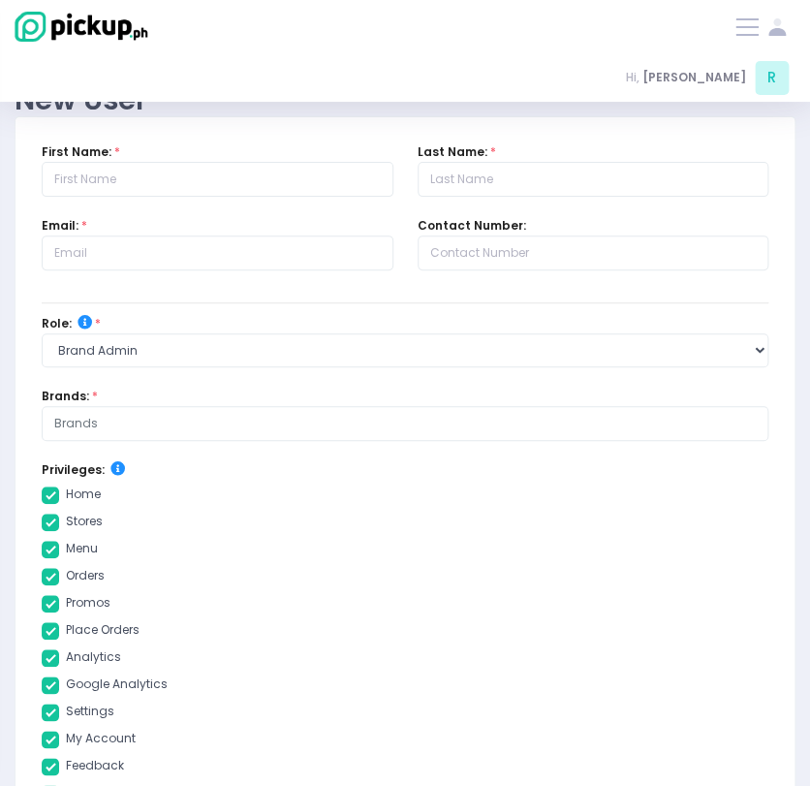
checkbox input "true"
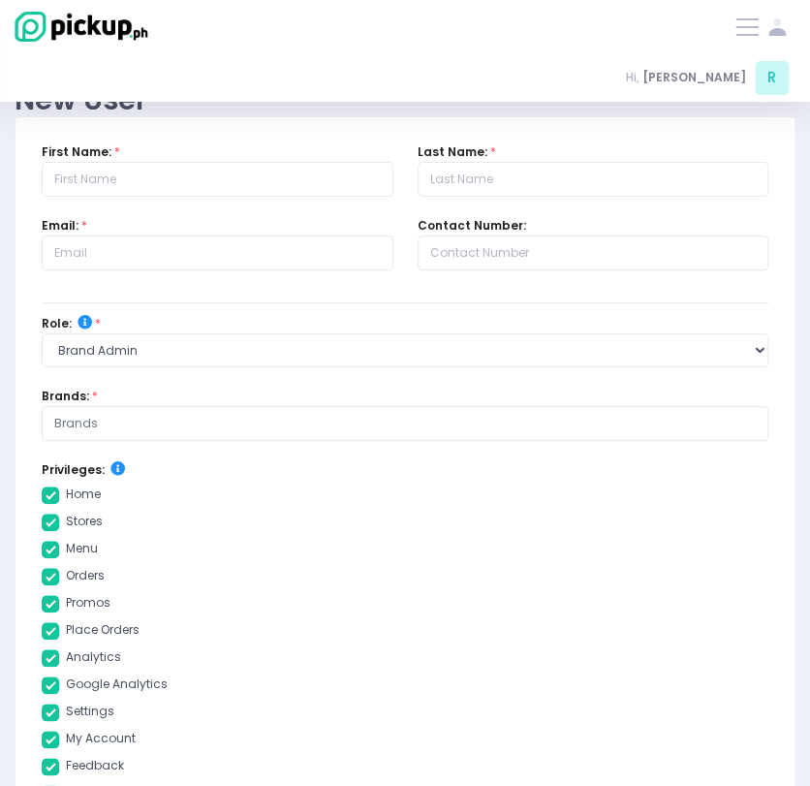
checkbox input "true"
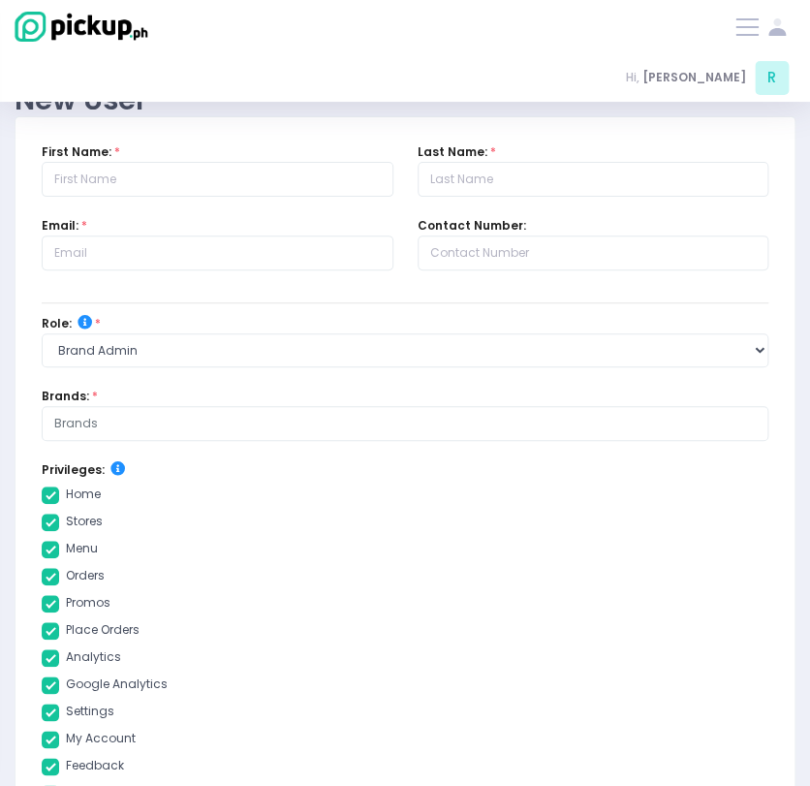
click at [108, 421] on input "text" at bounding box center [404, 423] width 701 height 17
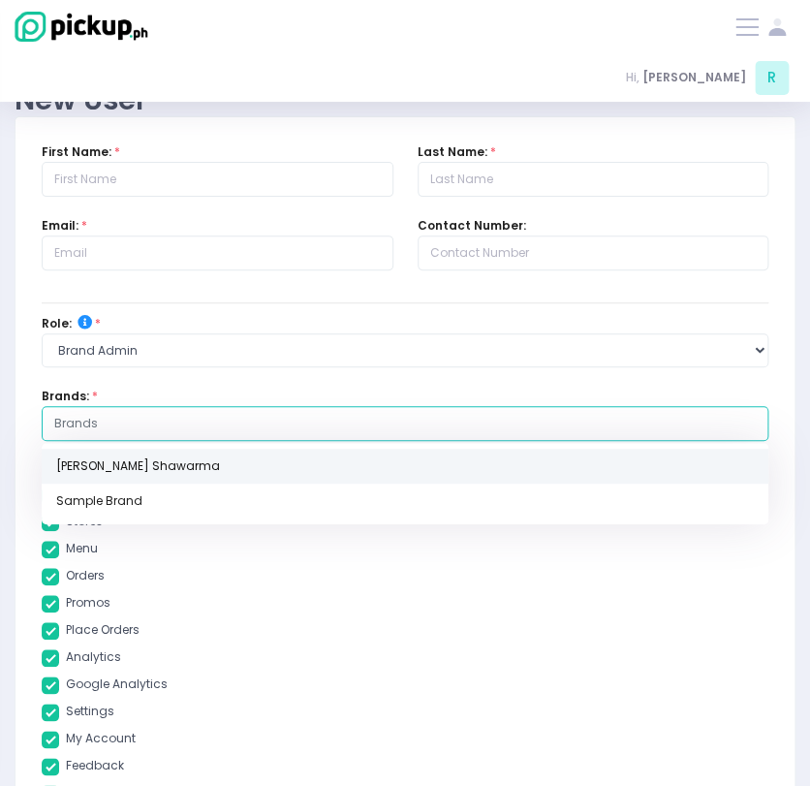
click at [179, 466] on link "[PERSON_NAME] Shawarma" at bounding box center [405, 466] width 727 height 35
checkbox input "true"
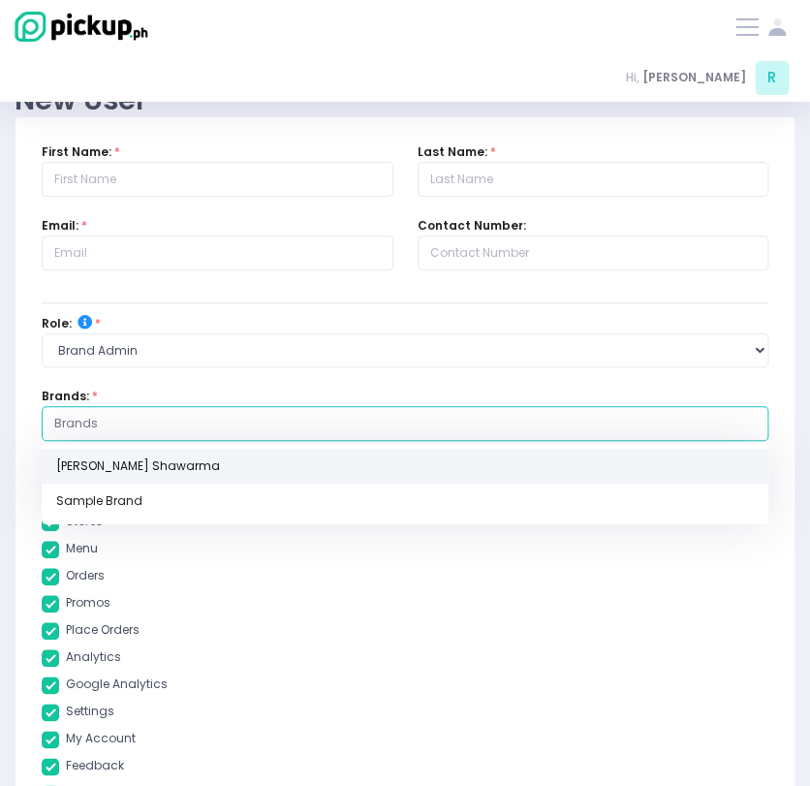
checkbox input "true"
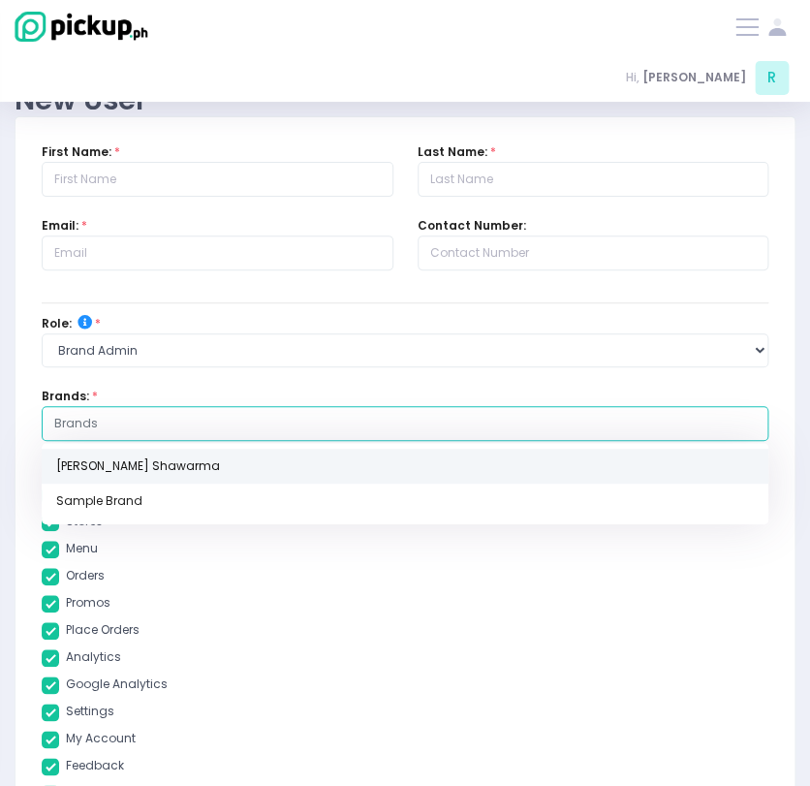
checkbox input "true"
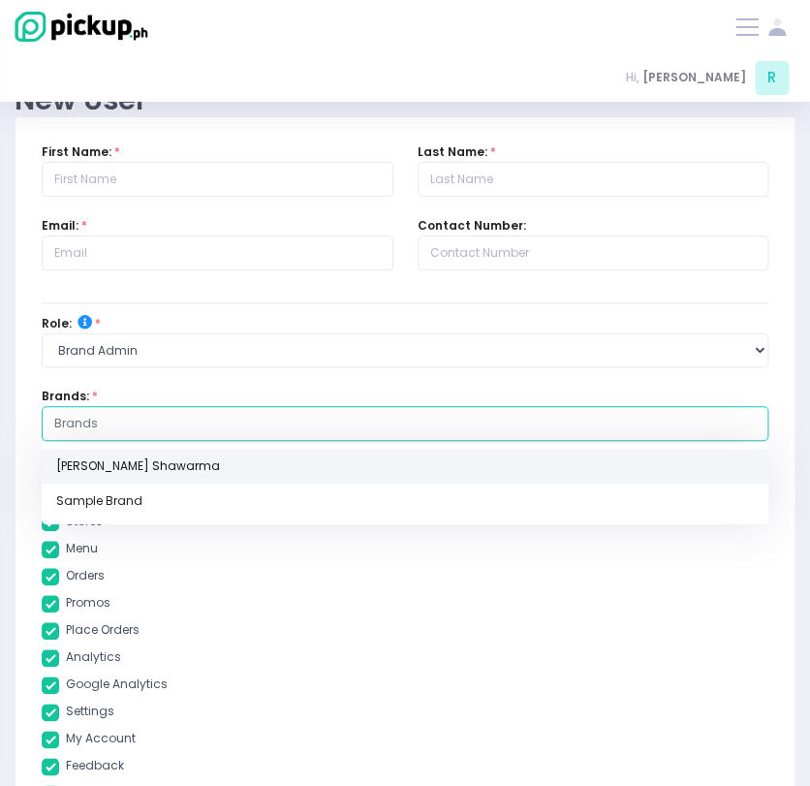
checkbox input "true"
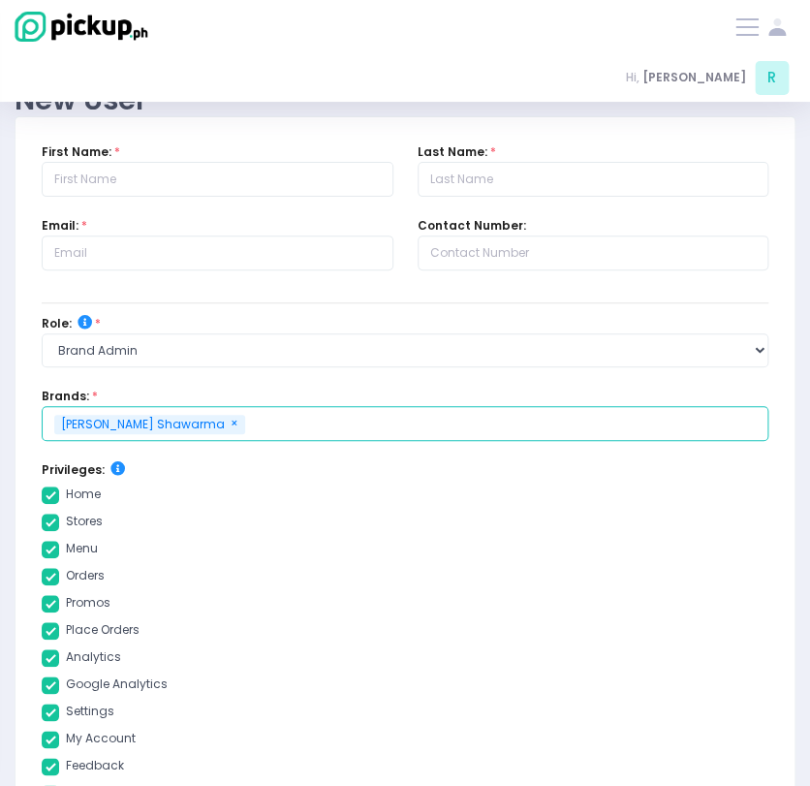
click at [253, 421] on input "text" at bounding box center [502, 423] width 508 height 17
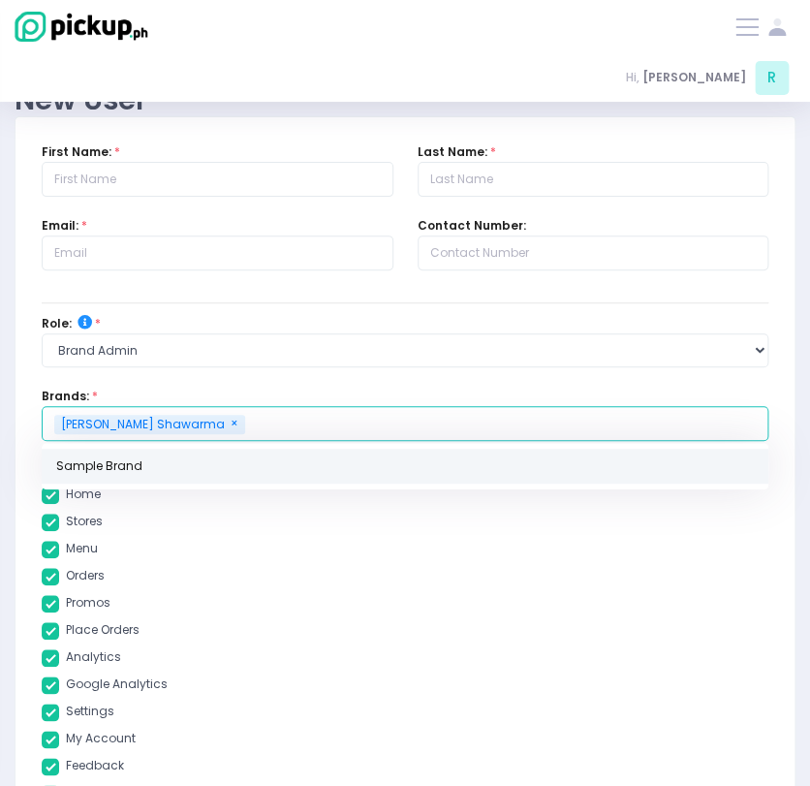
click at [189, 479] on link "Sample Brand" at bounding box center [405, 466] width 727 height 35
checkbox input "true"
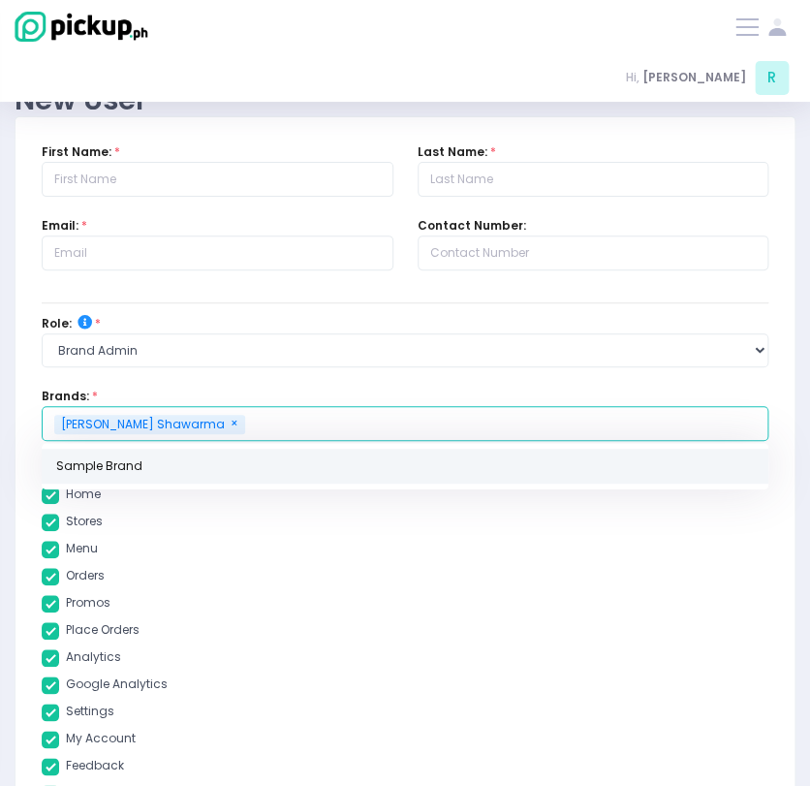
checkbox input "true"
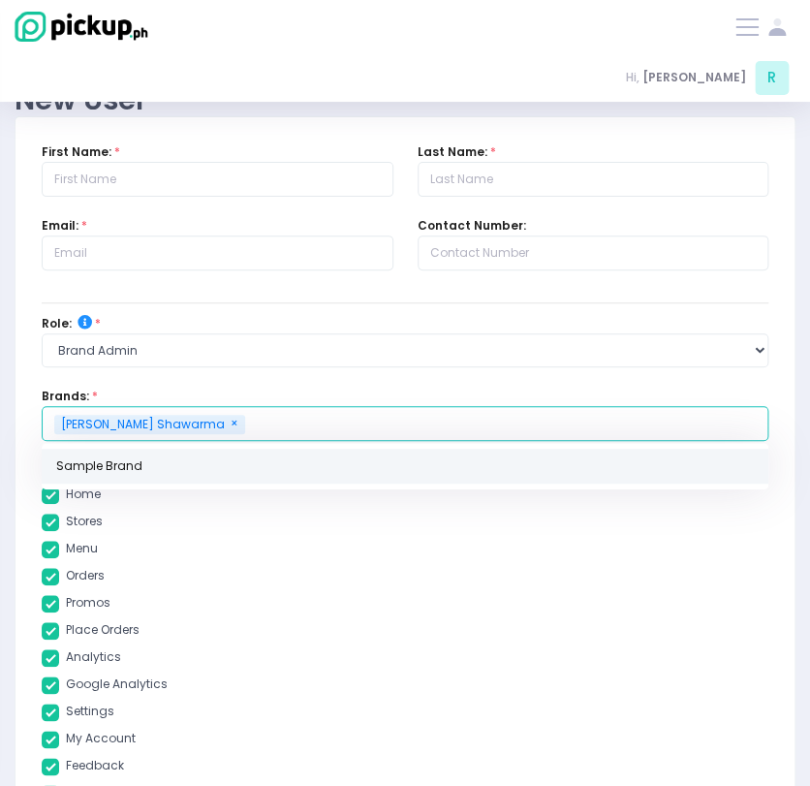
checkbox input "true"
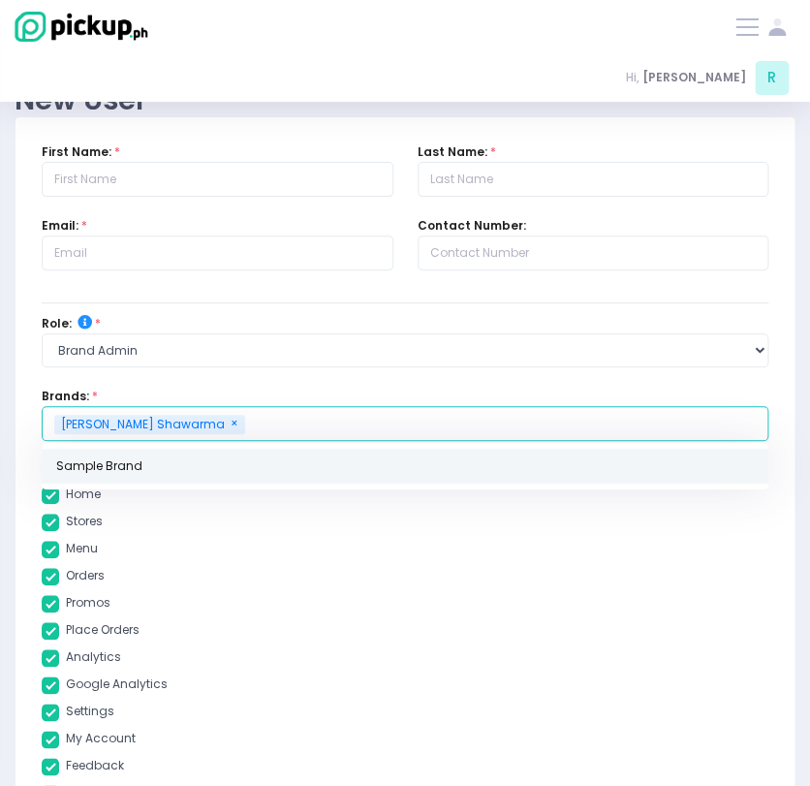
checkbox input "true"
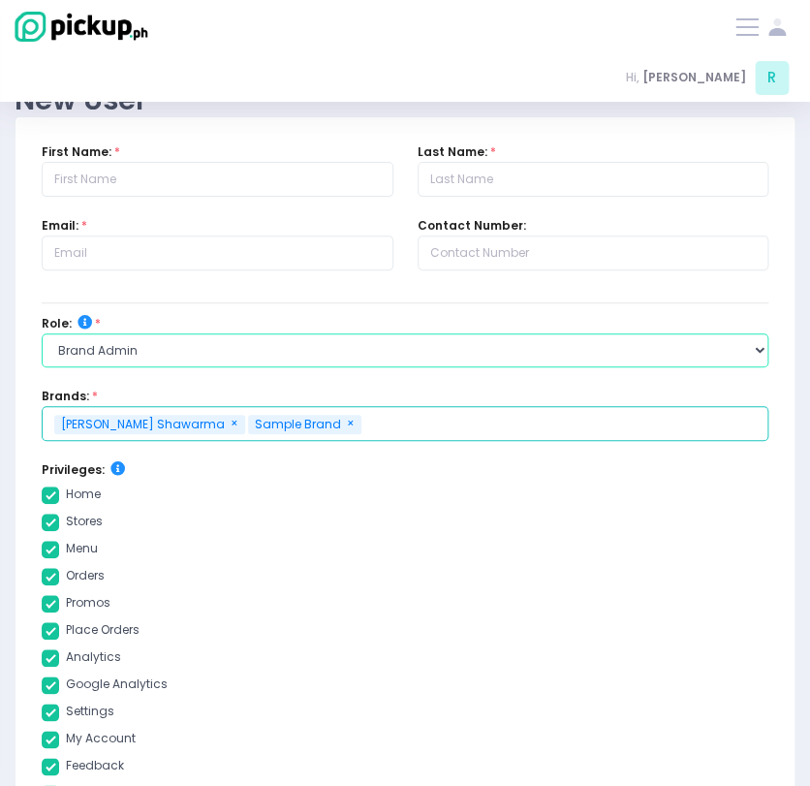
checkbox input "true"
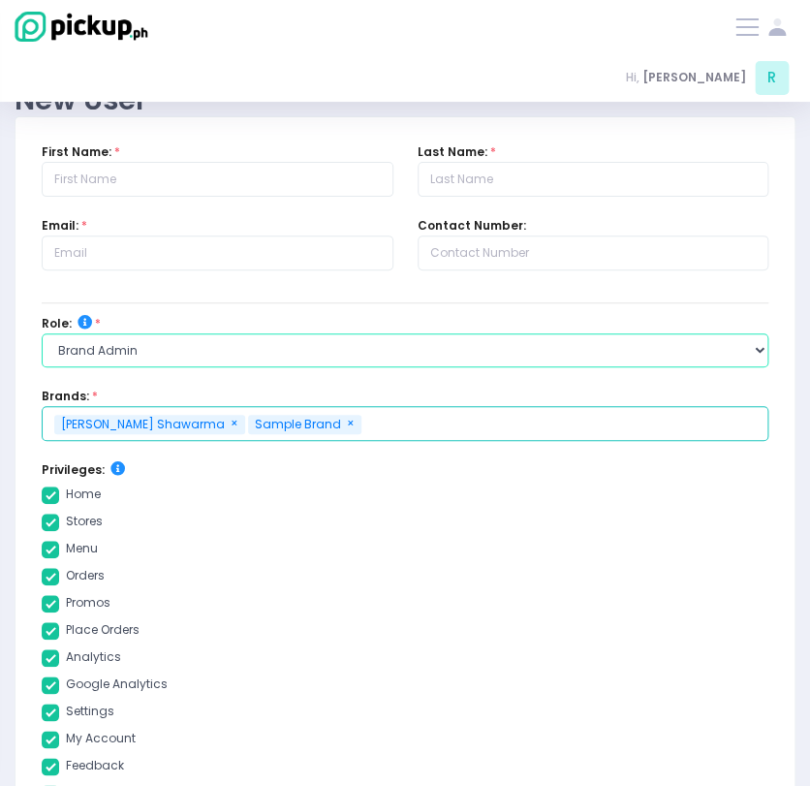
checkbox input "true"
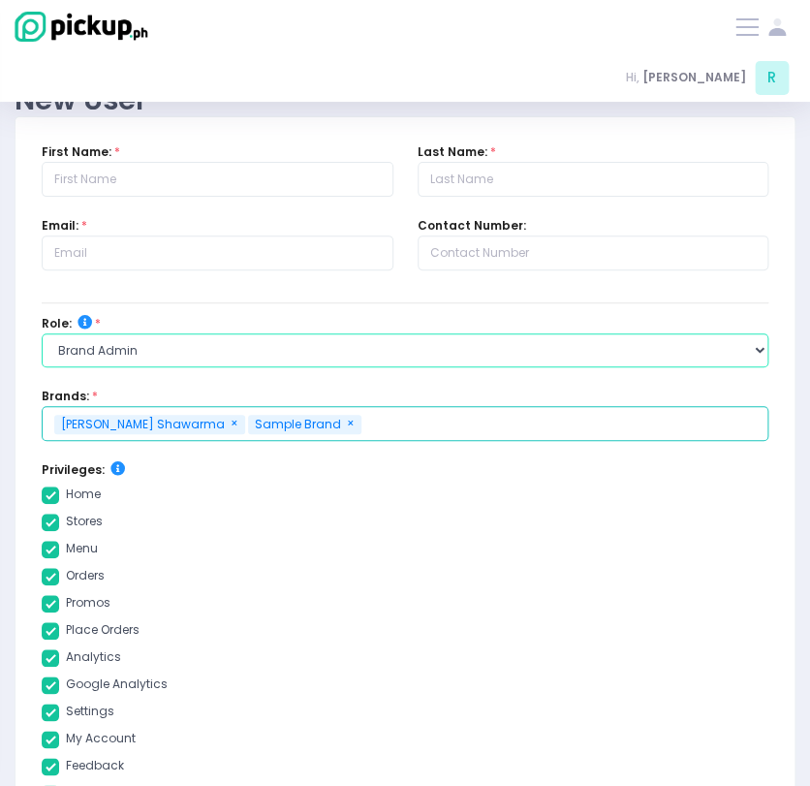
checkbox input "true"
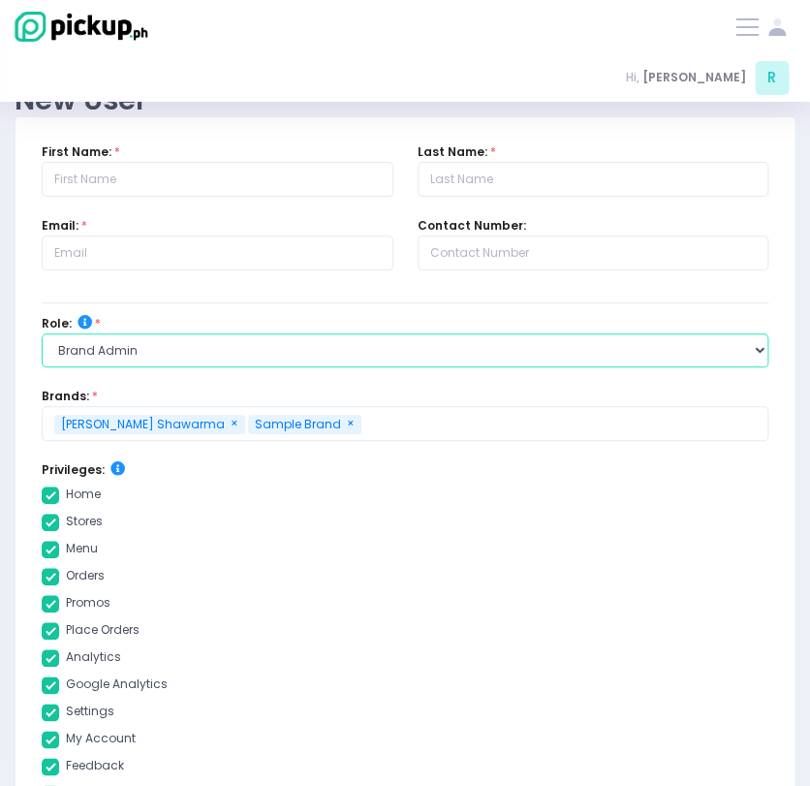
click at [244, 347] on select "Select Role group admin brand admin store admin accounting console user console…" at bounding box center [405, 350] width 727 height 35
select select "store_admin"
click at [42, 333] on select "Select Role group admin brand admin store admin accounting console user console…" at bounding box center [405, 350] width 727 height 35
checkbox input "true"
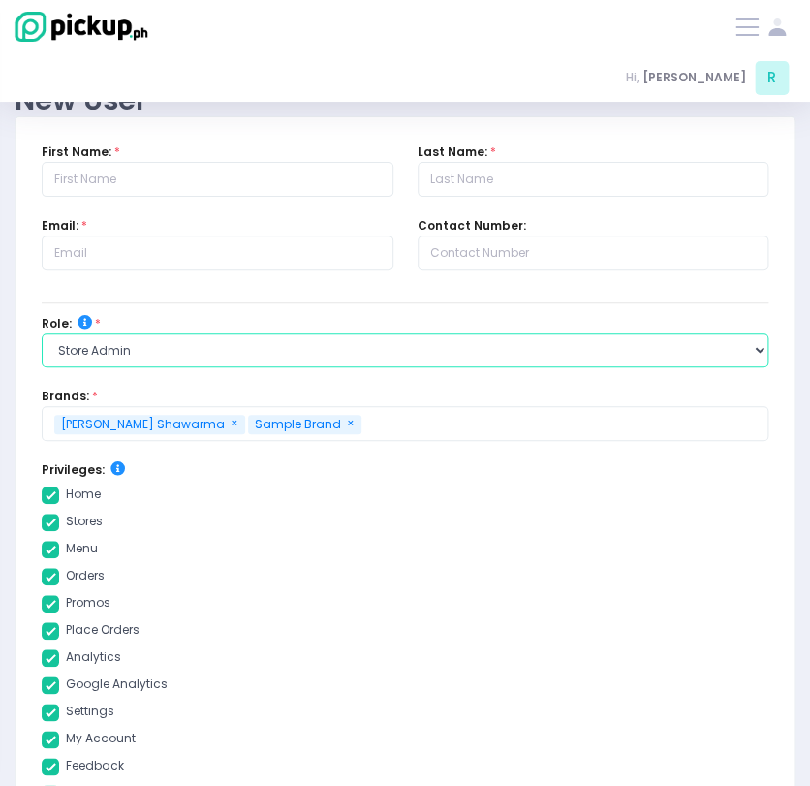
checkbox input "true"
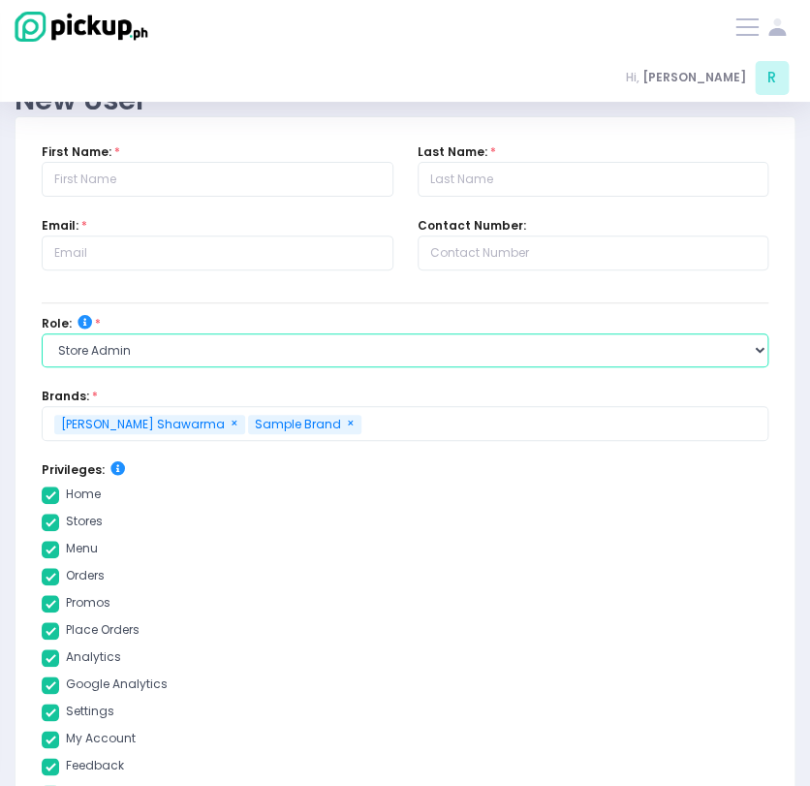
checkbox input "true"
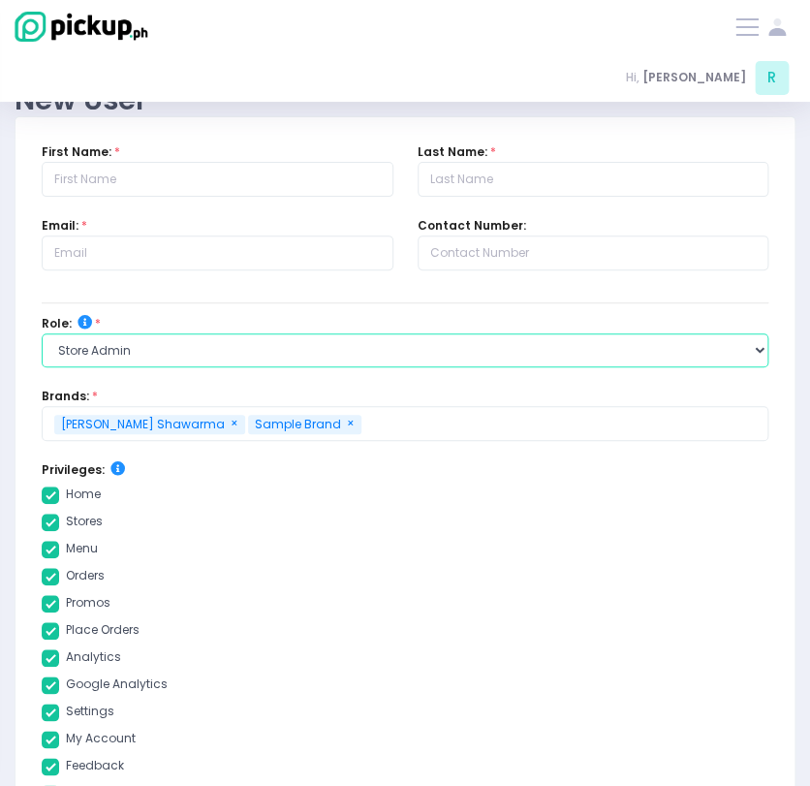
checkbox input "true"
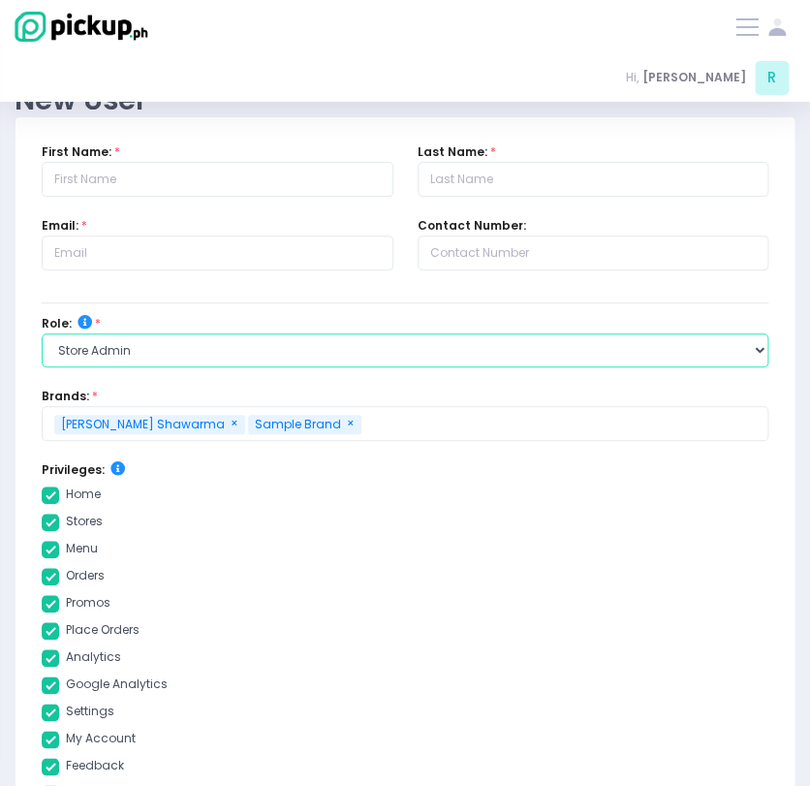
checkbox input "true"
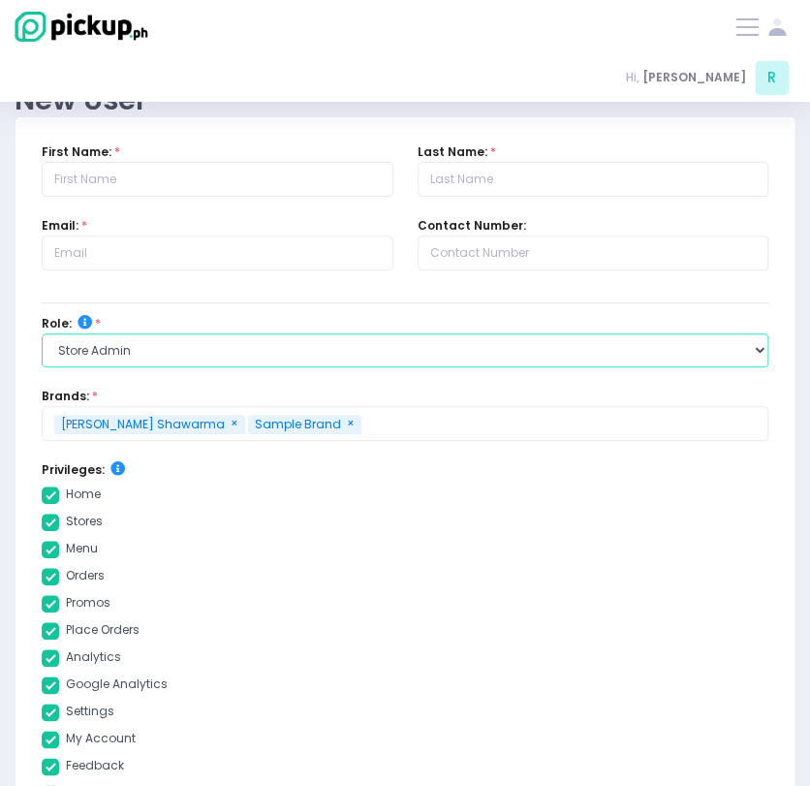
checkbox input "true"
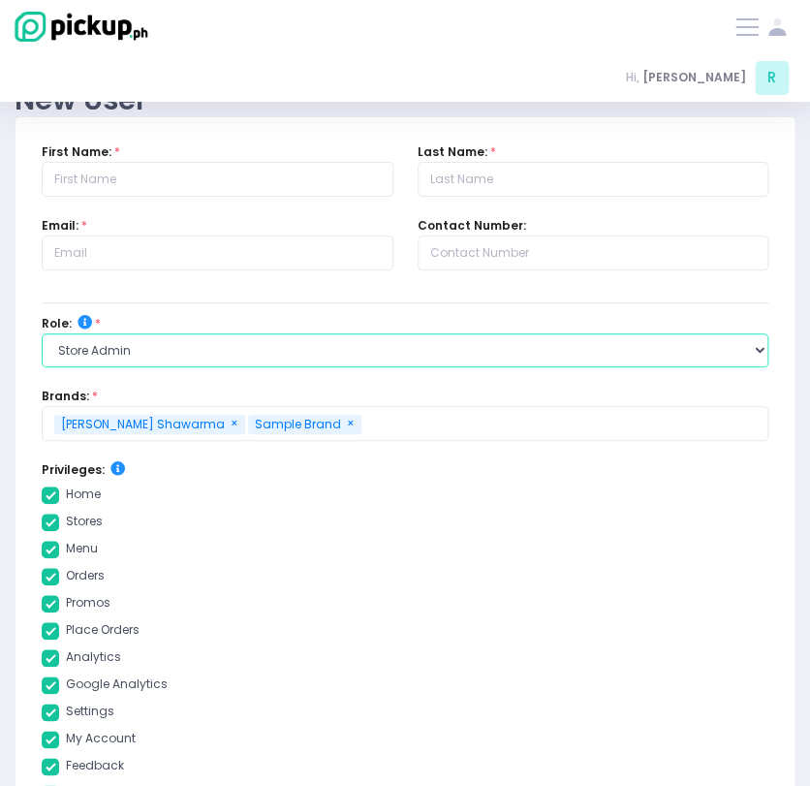
checkbox input "true"
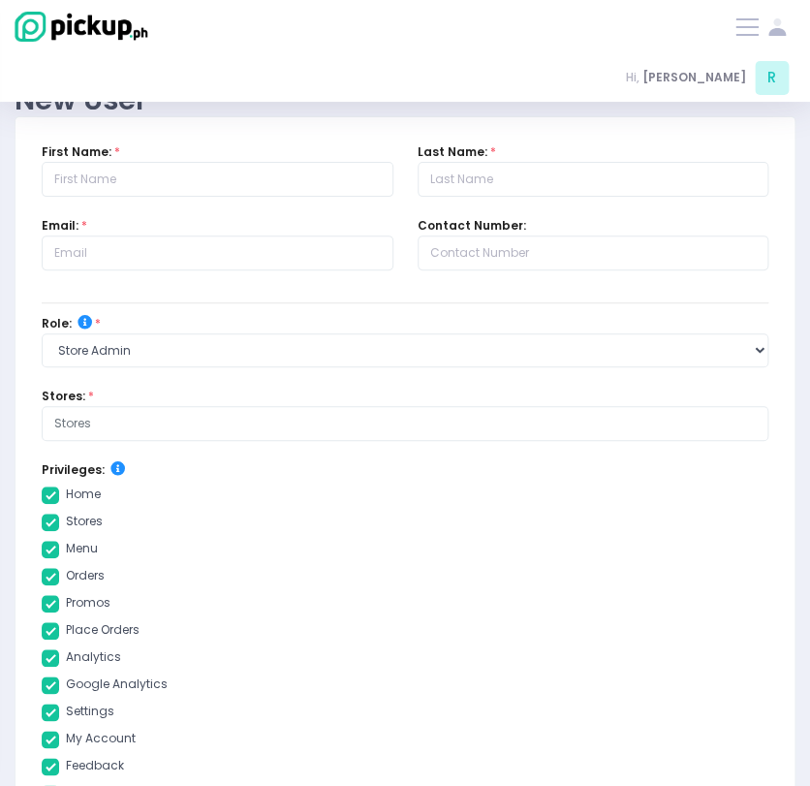
checkbox input "true"
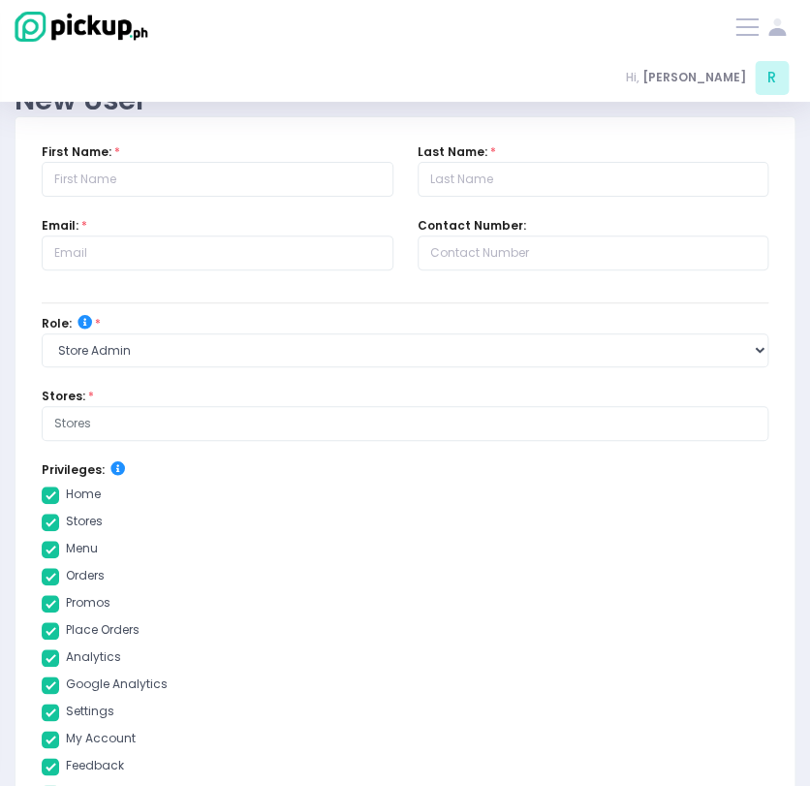
checkbox input "true"
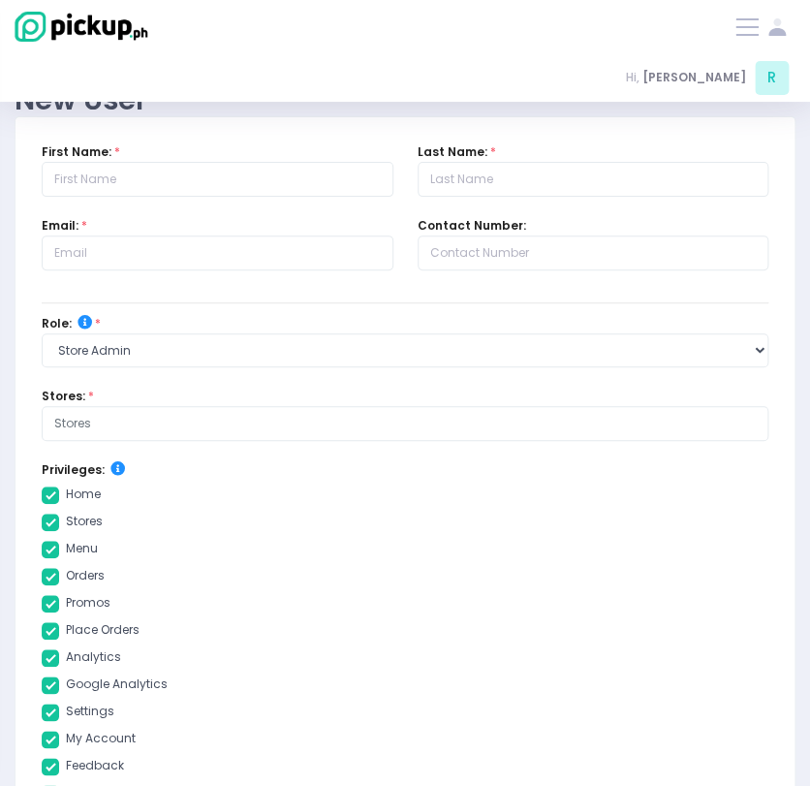
checkbox input "true"
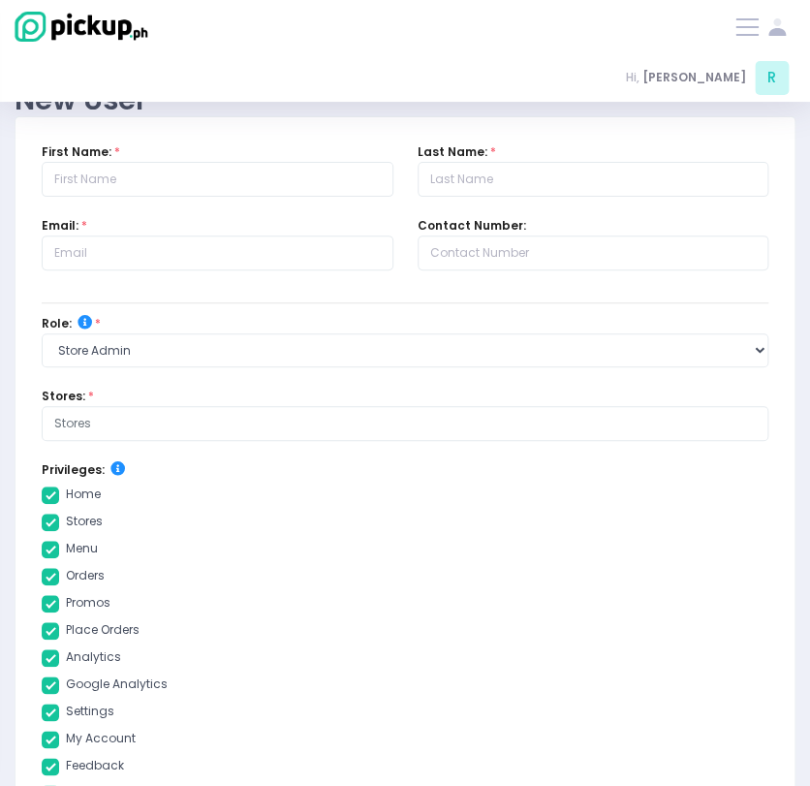
click at [109, 426] on input "text" at bounding box center [404, 423] width 701 height 17
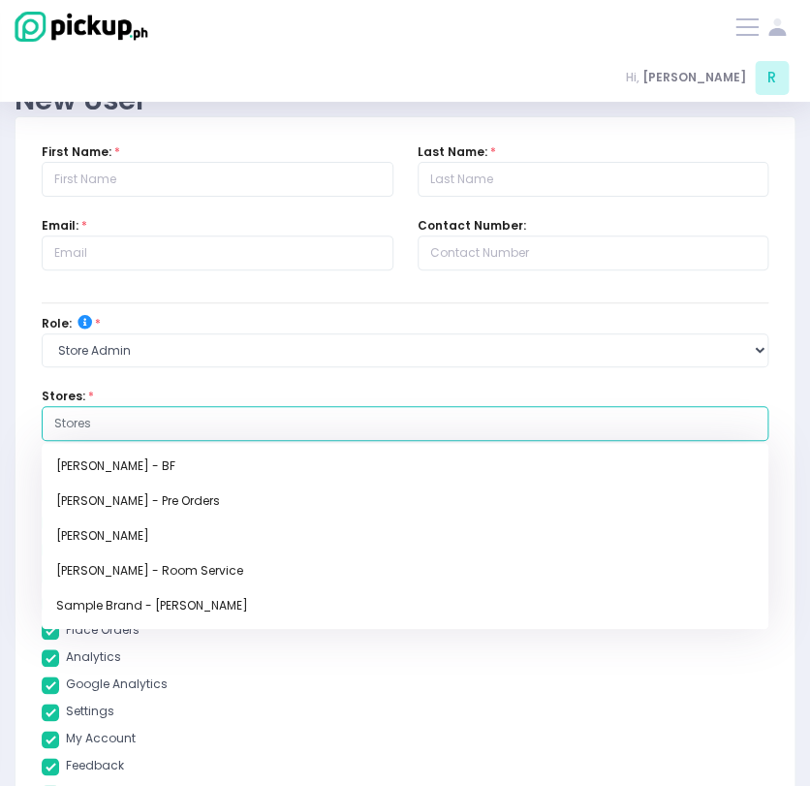
click at [109, 426] on input "text" at bounding box center [404, 423] width 701 height 17
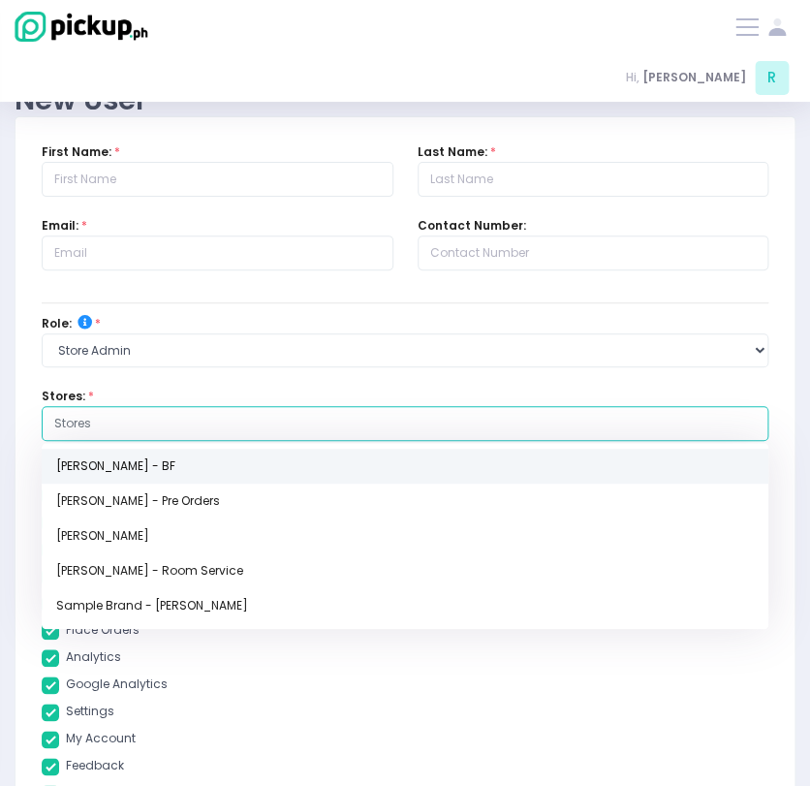
click at [147, 463] on link "[PERSON_NAME] - BF" at bounding box center [405, 466] width 727 height 35
checkbox input "true"
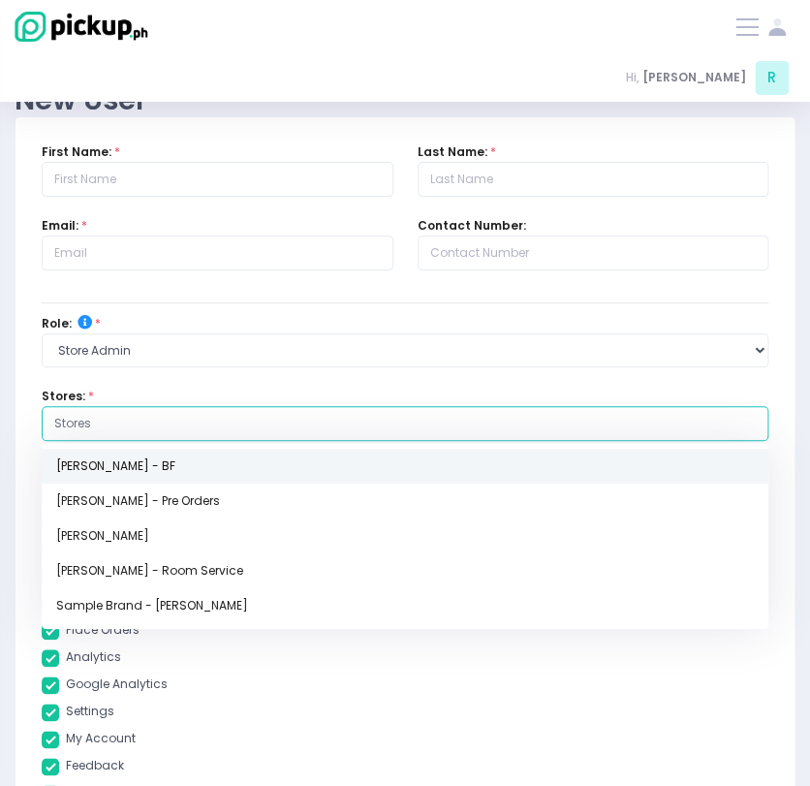
checkbox input "true"
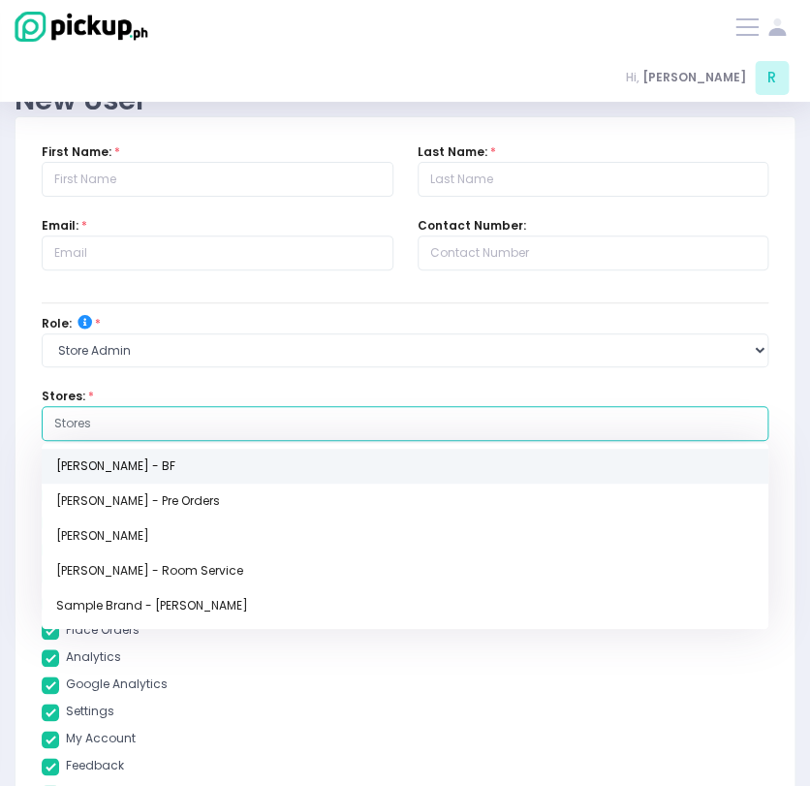
checkbox input "true"
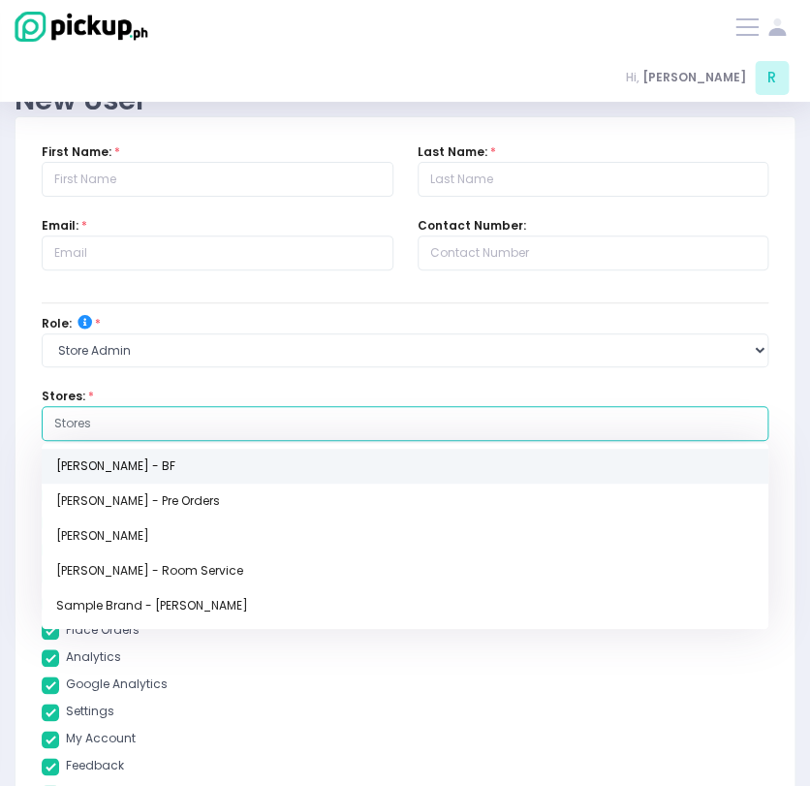
checkbox input "true"
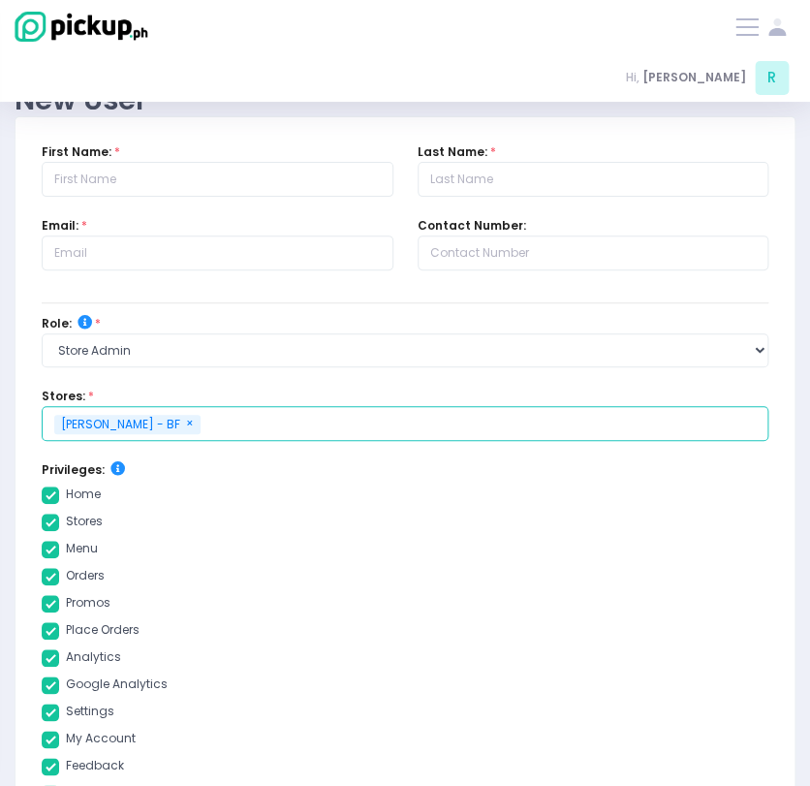
click at [272, 428] on input "text" at bounding box center [479, 423] width 552 height 17
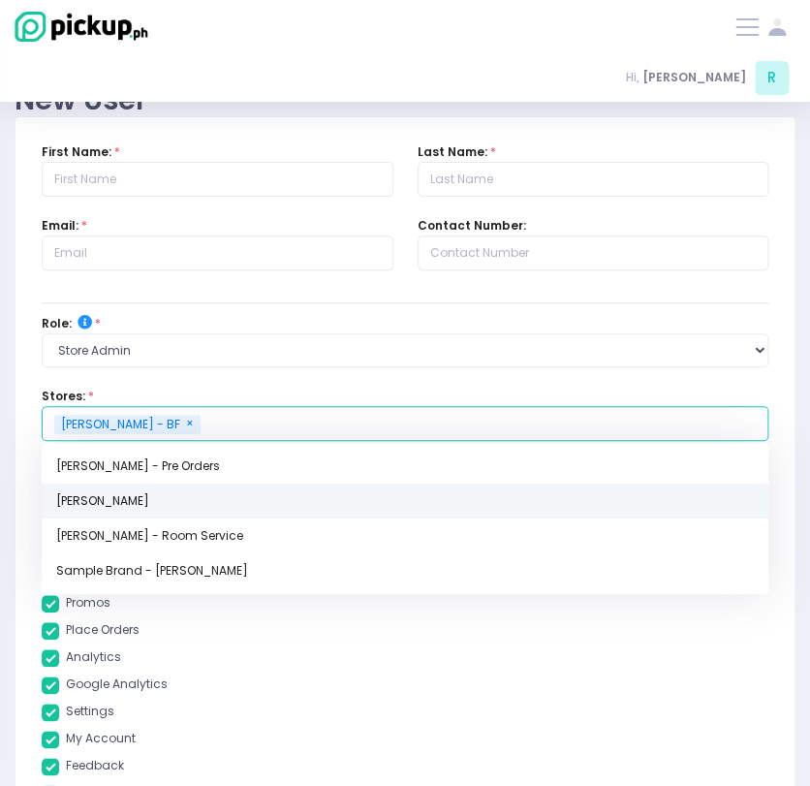
click at [201, 495] on link "[PERSON_NAME]" at bounding box center [405, 500] width 727 height 35
checkbox input "true"
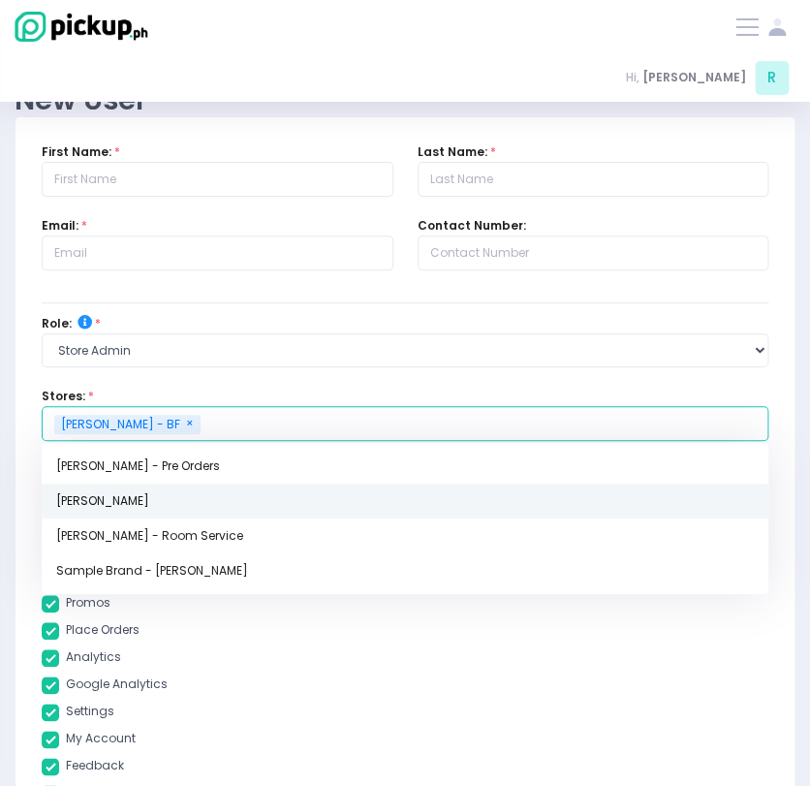
checkbox input "true"
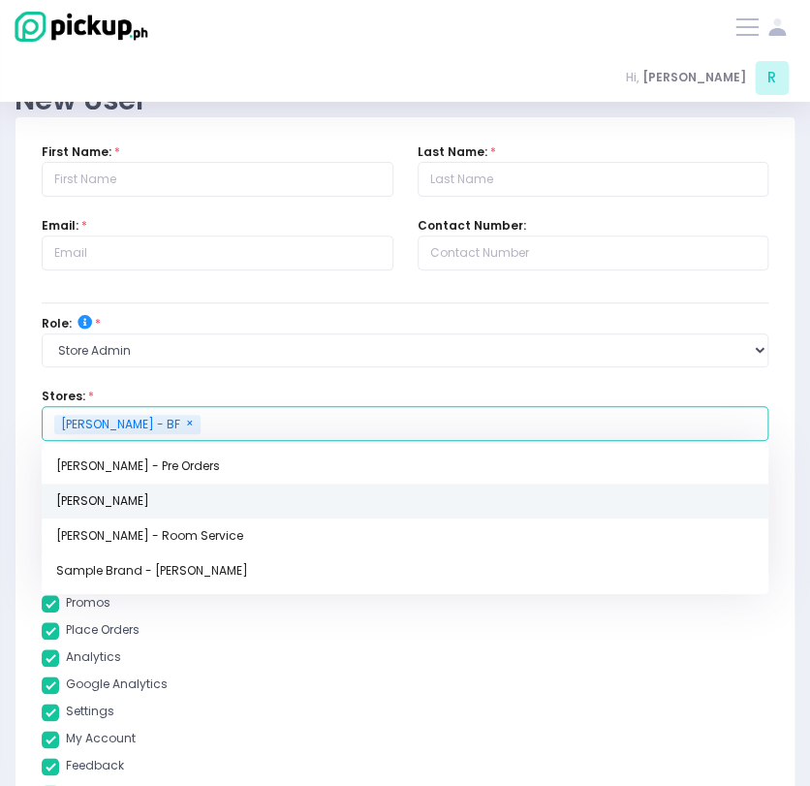
checkbox input "true"
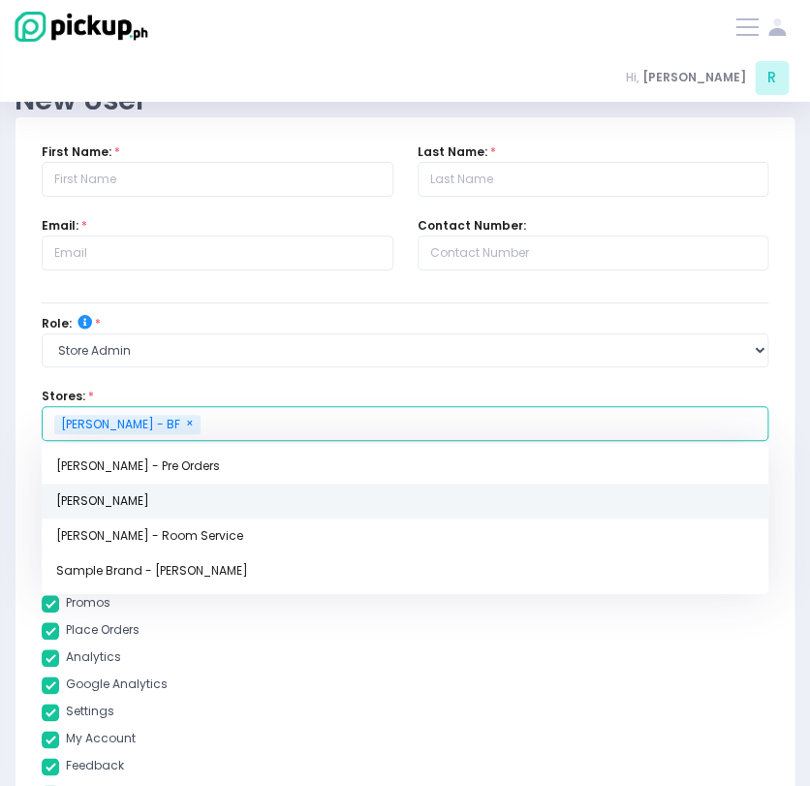
checkbox input "true"
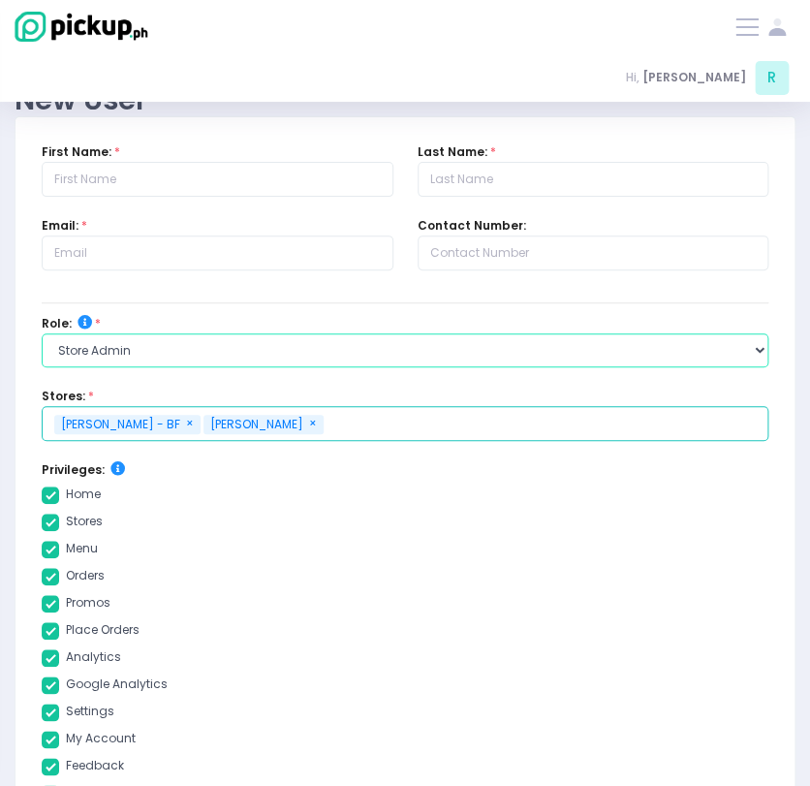
checkbox input "true"
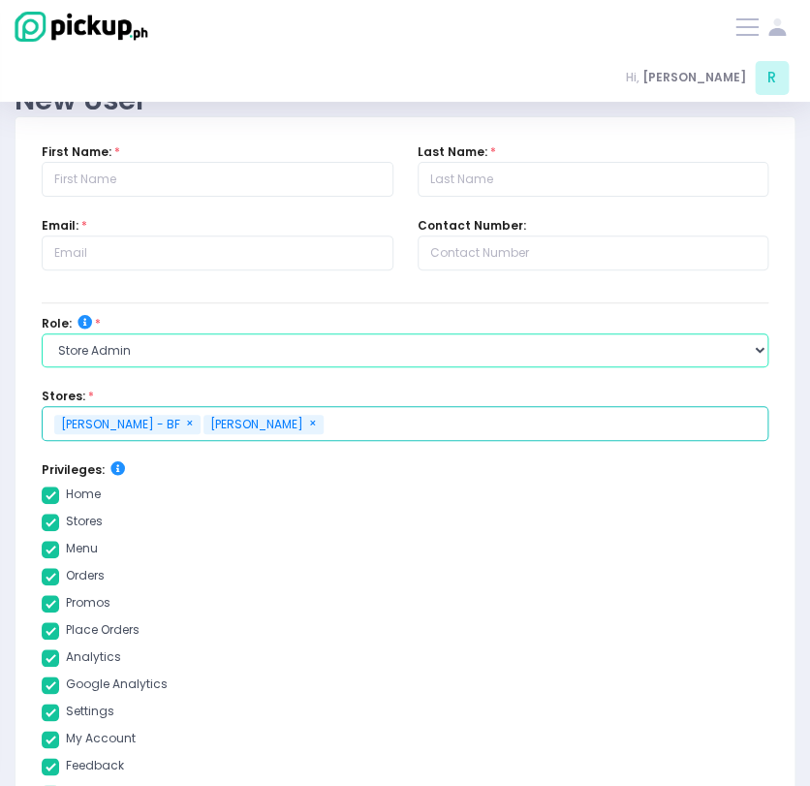
checkbox input "true"
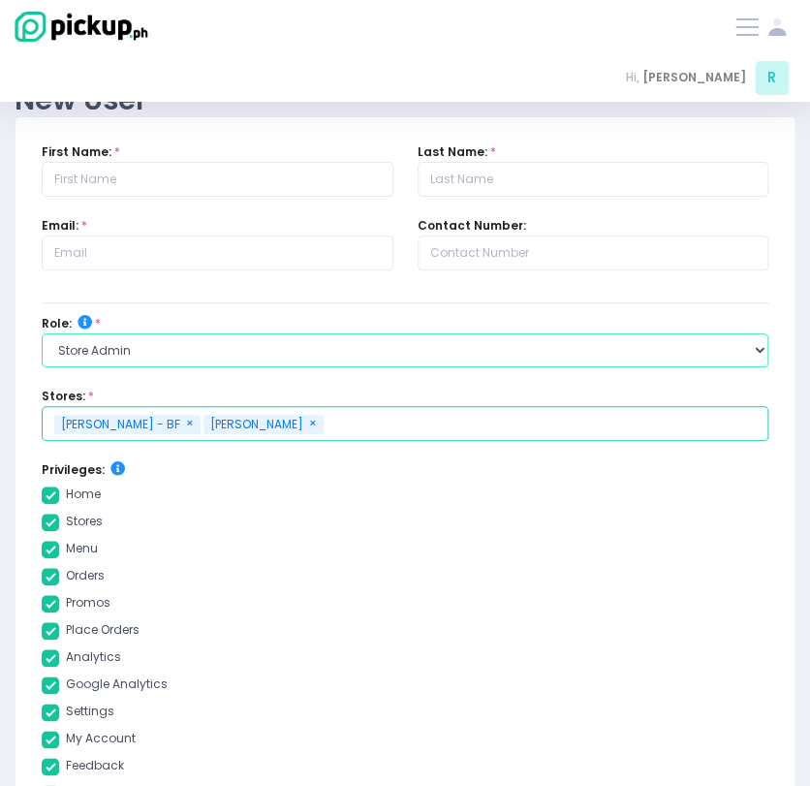
checkbox input "true"
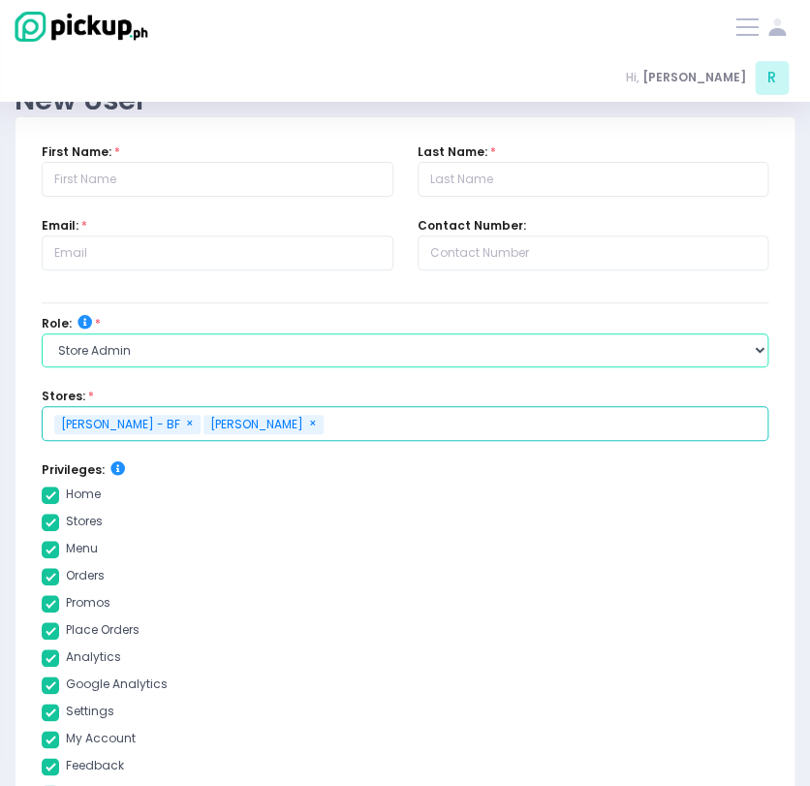
click at [164, 345] on select "Select Role group admin brand admin store admin accounting console user console…" at bounding box center [405, 350] width 727 height 35
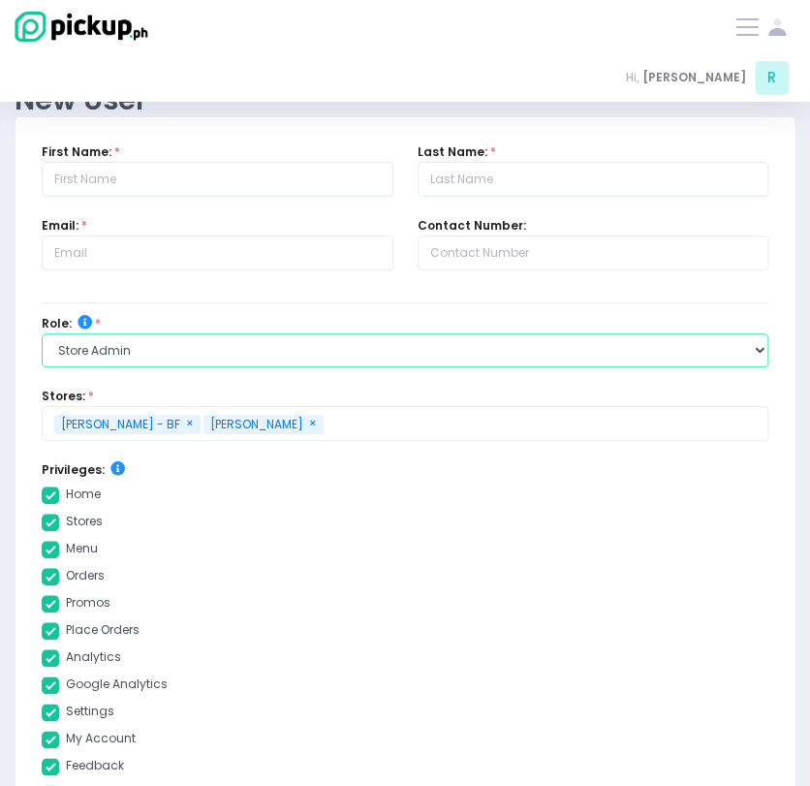
select select "accounting"
click at [42, 333] on select "Select Role group admin brand admin store admin accounting console user console…" at bounding box center [405, 350] width 727 height 35
checkbox input "true"
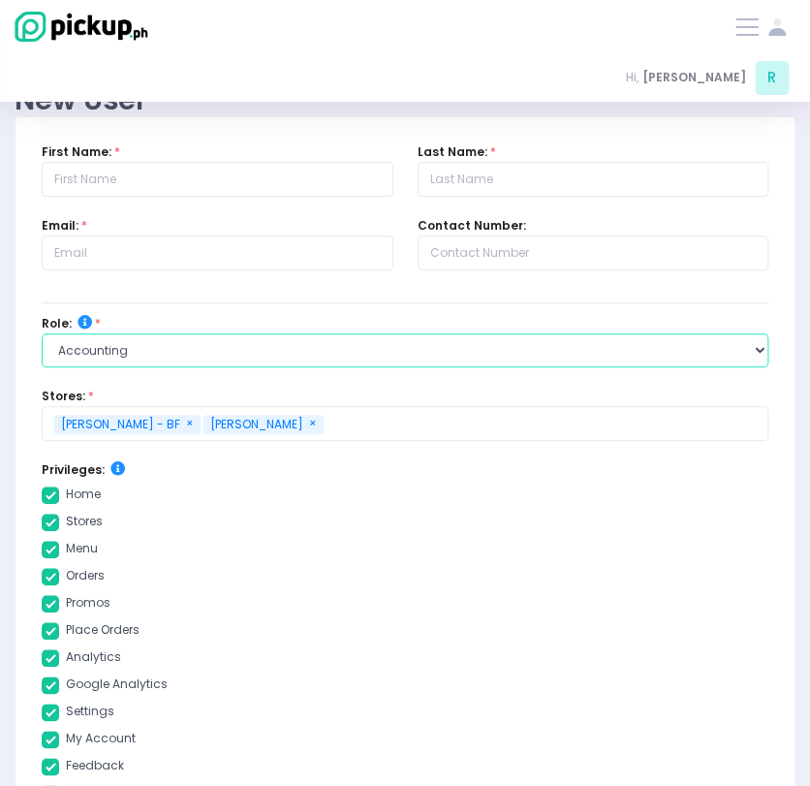
checkbox input "true"
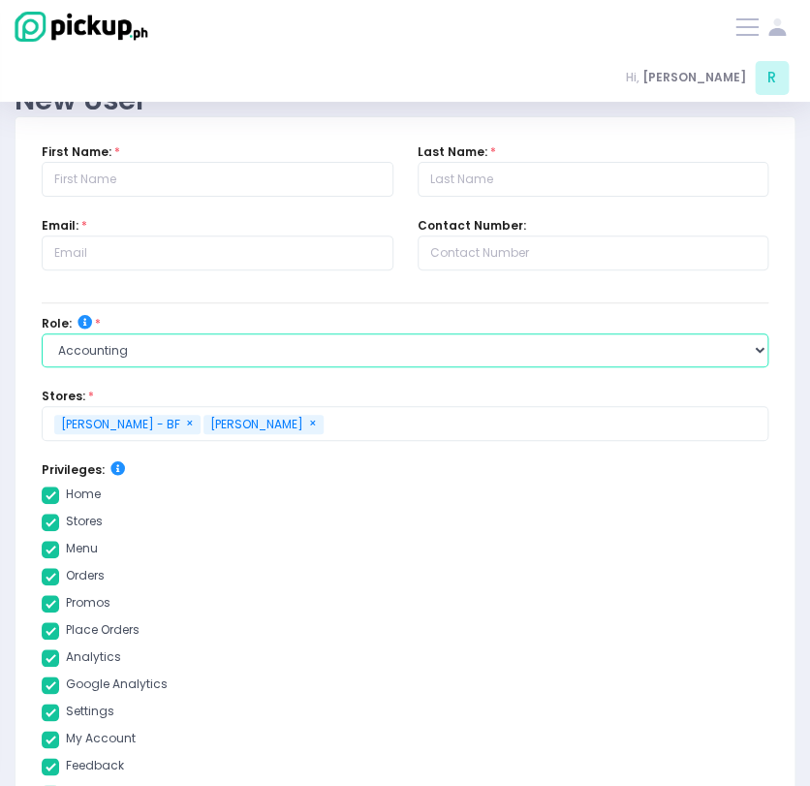
checkbox input "true"
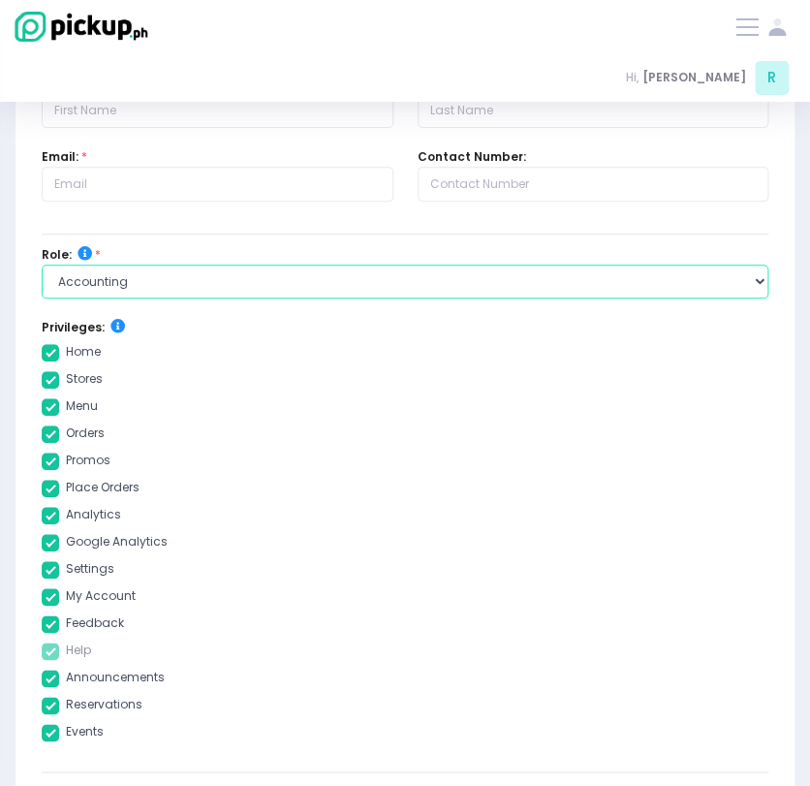
scroll to position [320, 0]
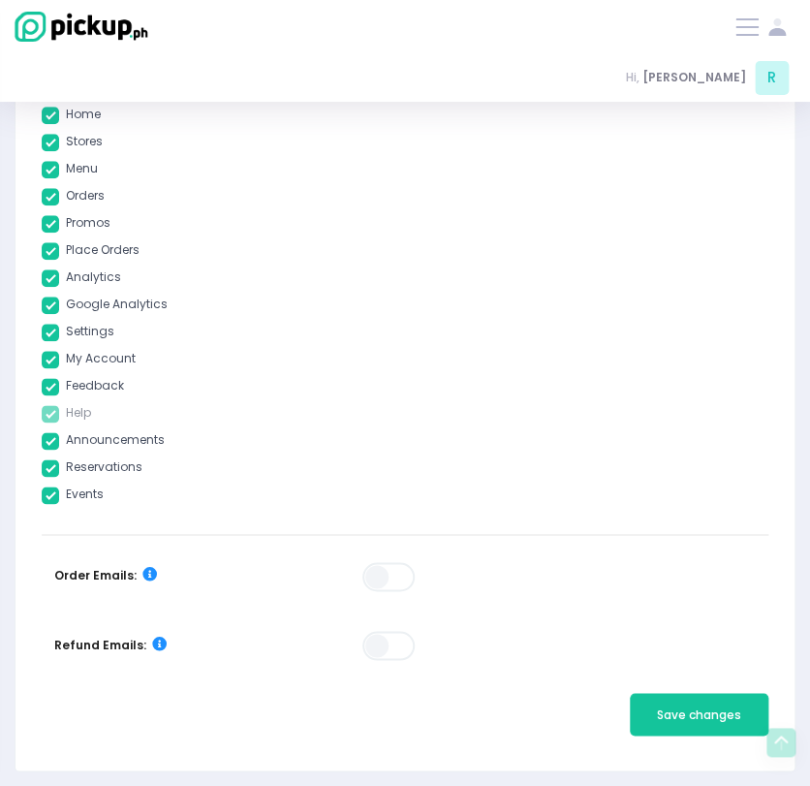
click at [391, 580] on span at bounding box center [389, 576] width 55 height 29
click at [388, 650] on span at bounding box center [389, 645] width 55 height 29
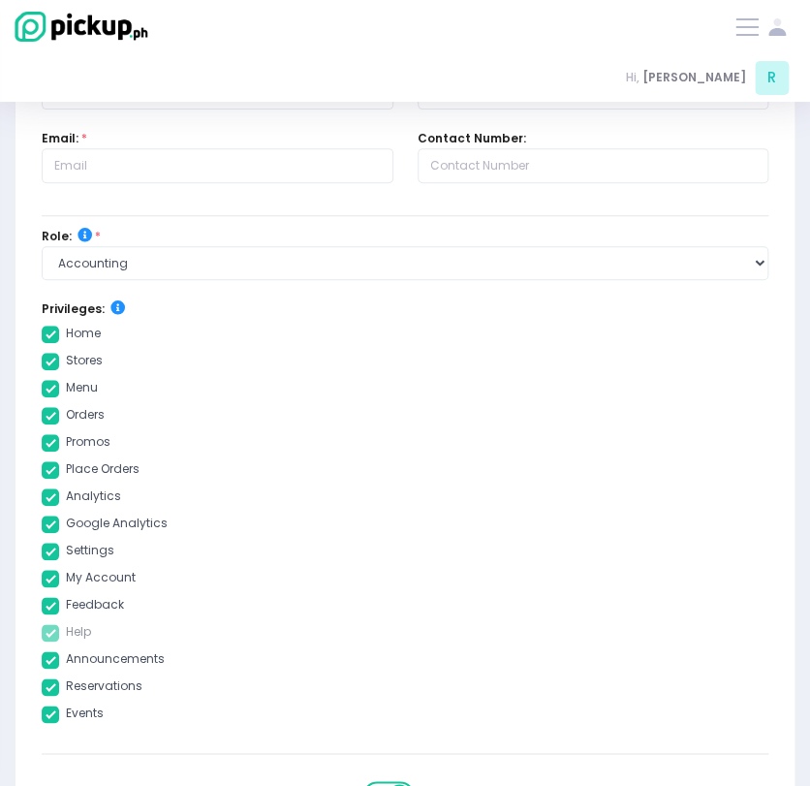
scroll to position [101, 0]
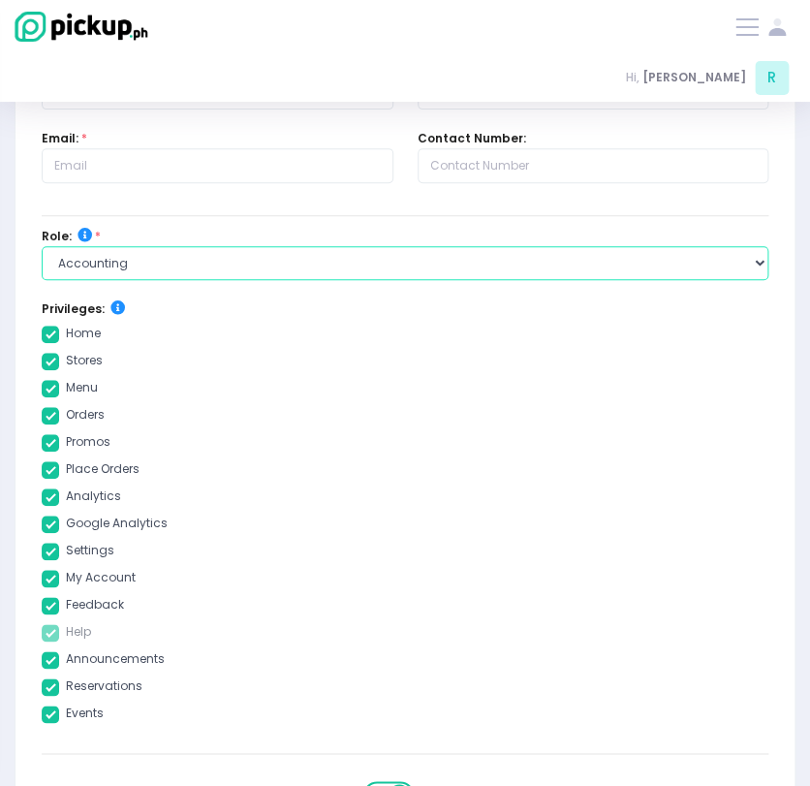
click at [197, 274] on select "Select Role group admin brand admin store admin accounting console user console…" at bounding box center [405, 263] width 727 height 35
click at [42, 246] on select "Select Role group admin brand admin store admin accounting console user console…" at bounding box center [405, 263] width 727 height 35
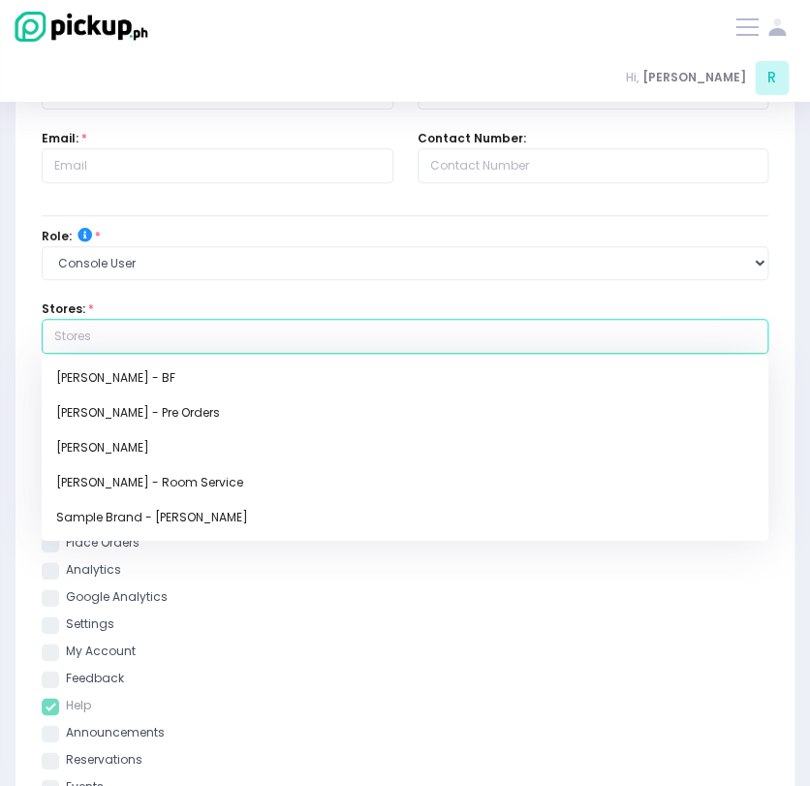
click at [139, 327] on input "text" at bounding box center [405, 336] width 727 height 35
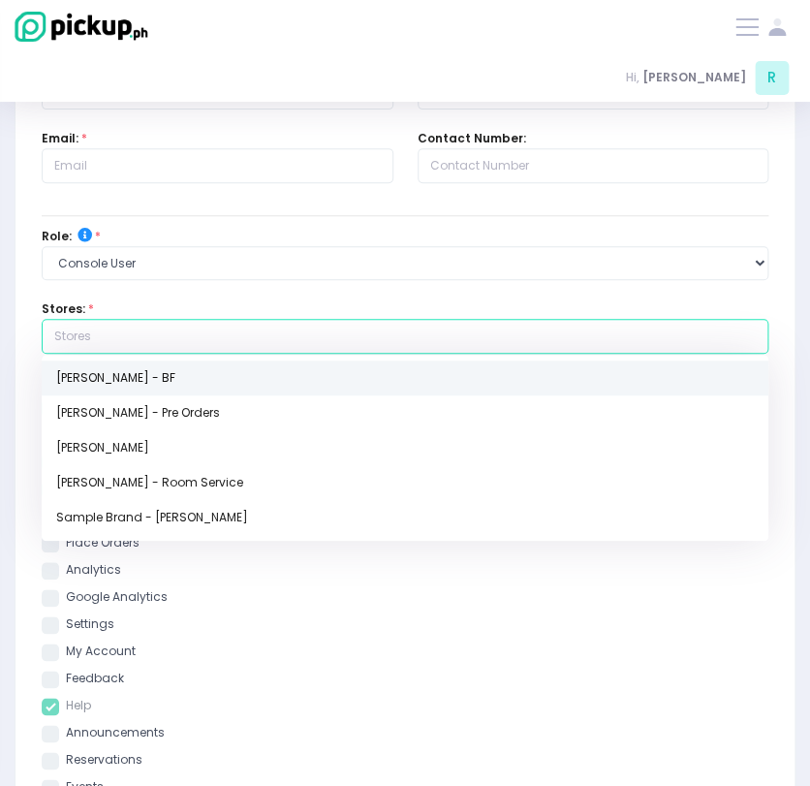
click at [147, 366] on link "[PERSON_NAME] - BF" at bounding box center [405, 377] width 727 height 35
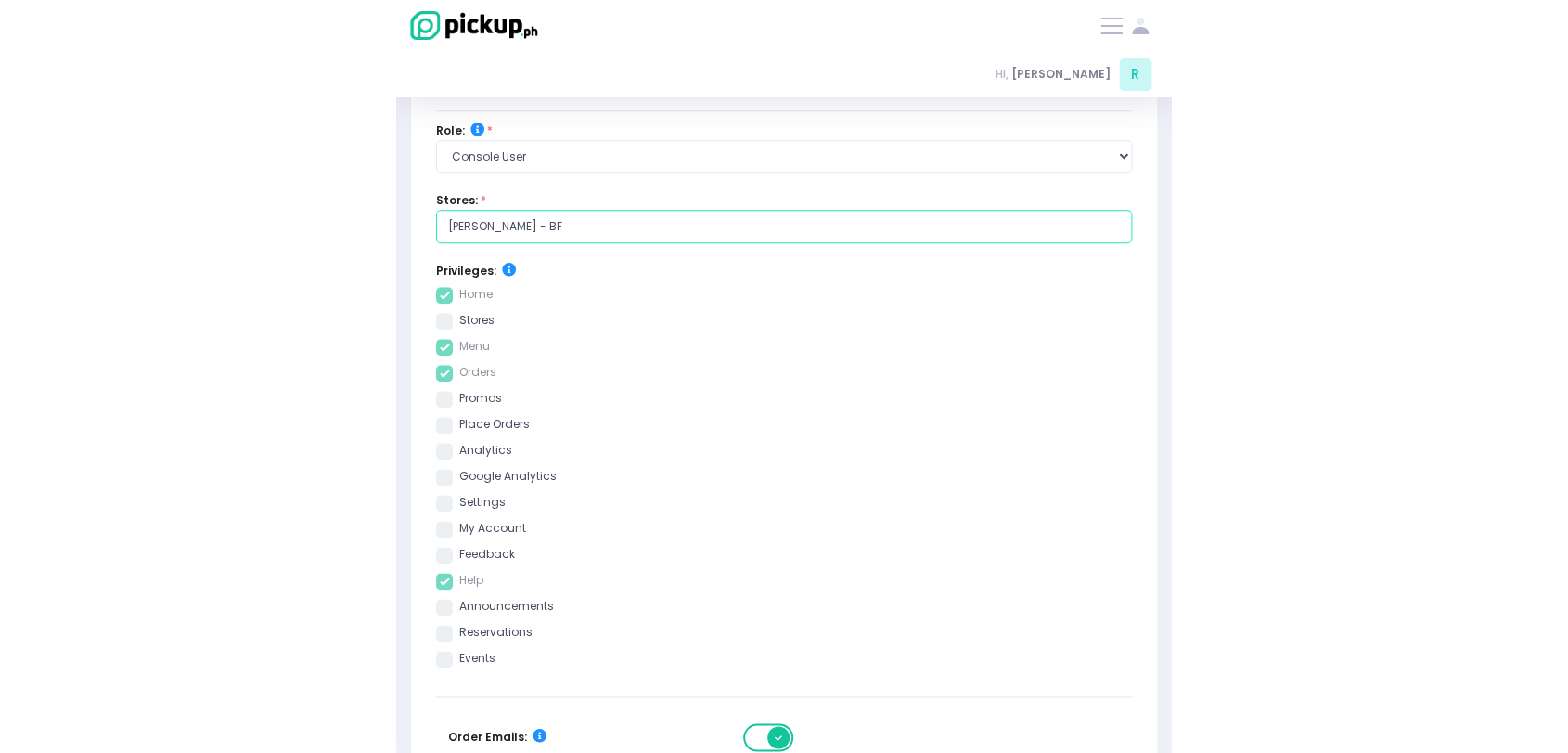
scroll to position [194, 0]
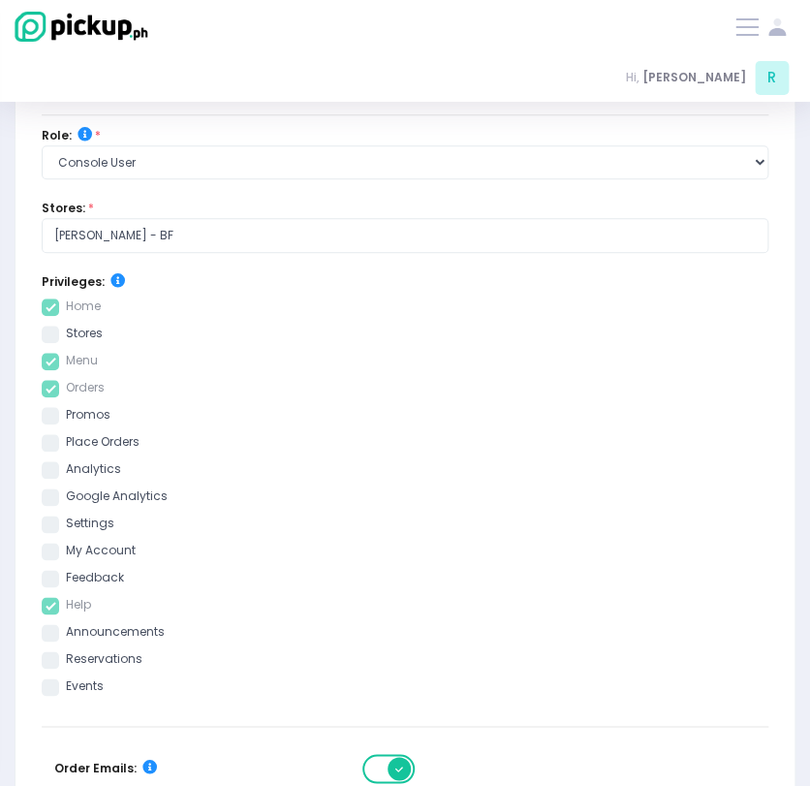
click at [42, 336] on span at bounding box center [50, 334] width 17 height 17
click at [66, 336] on input "stores" at bounding box center [72, 331] width 13 height 13
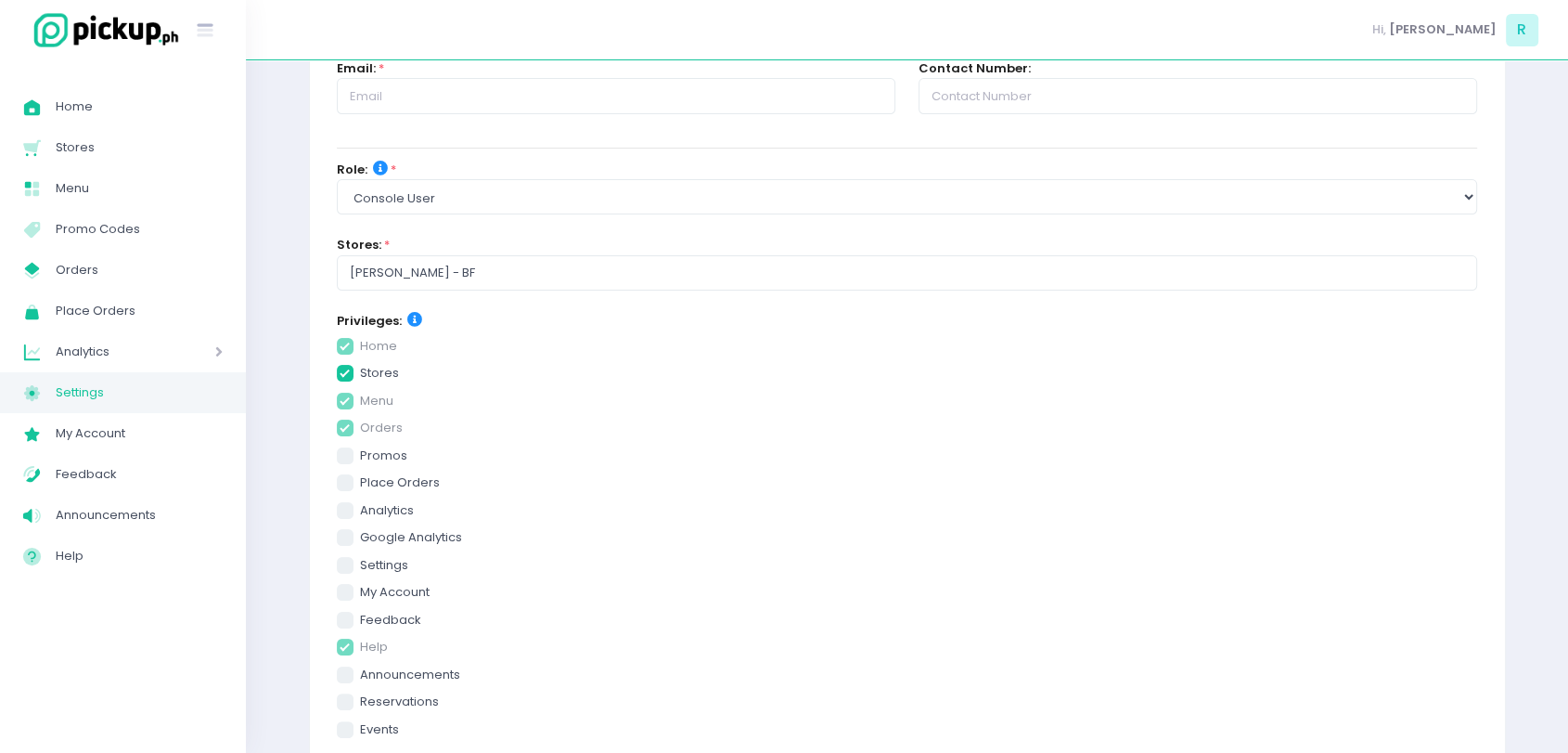
scroll to position [0, 0]
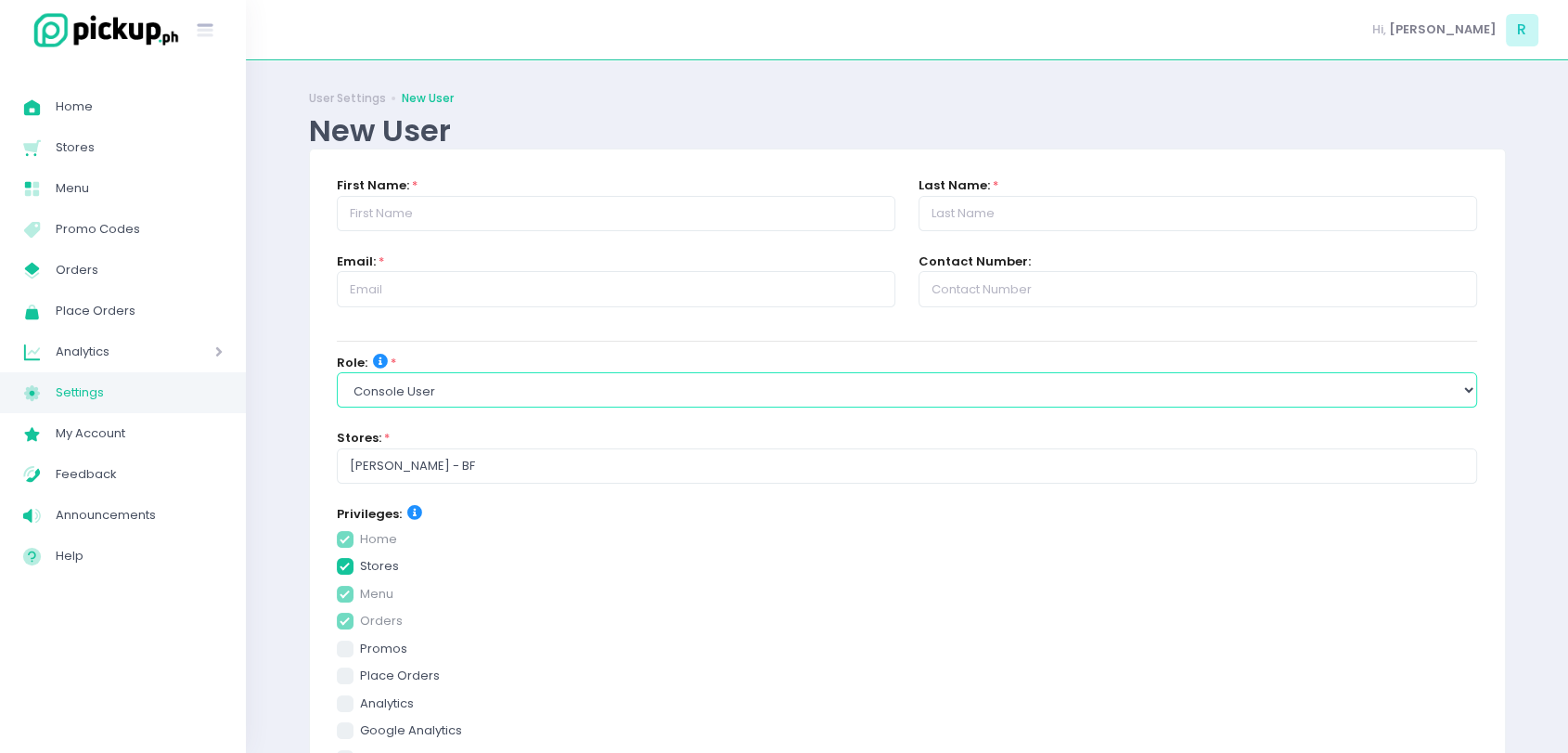
click at [440, 401] on select "Select Role group admin brand admin store admin accounting console user console…" at bounding box center [908, 390] width 1142 height 35
click at [337, 373] on select "Select Role group admin brand admin store admin accounting console user console…" at bounding box center [908, 390] width 1142 height 35
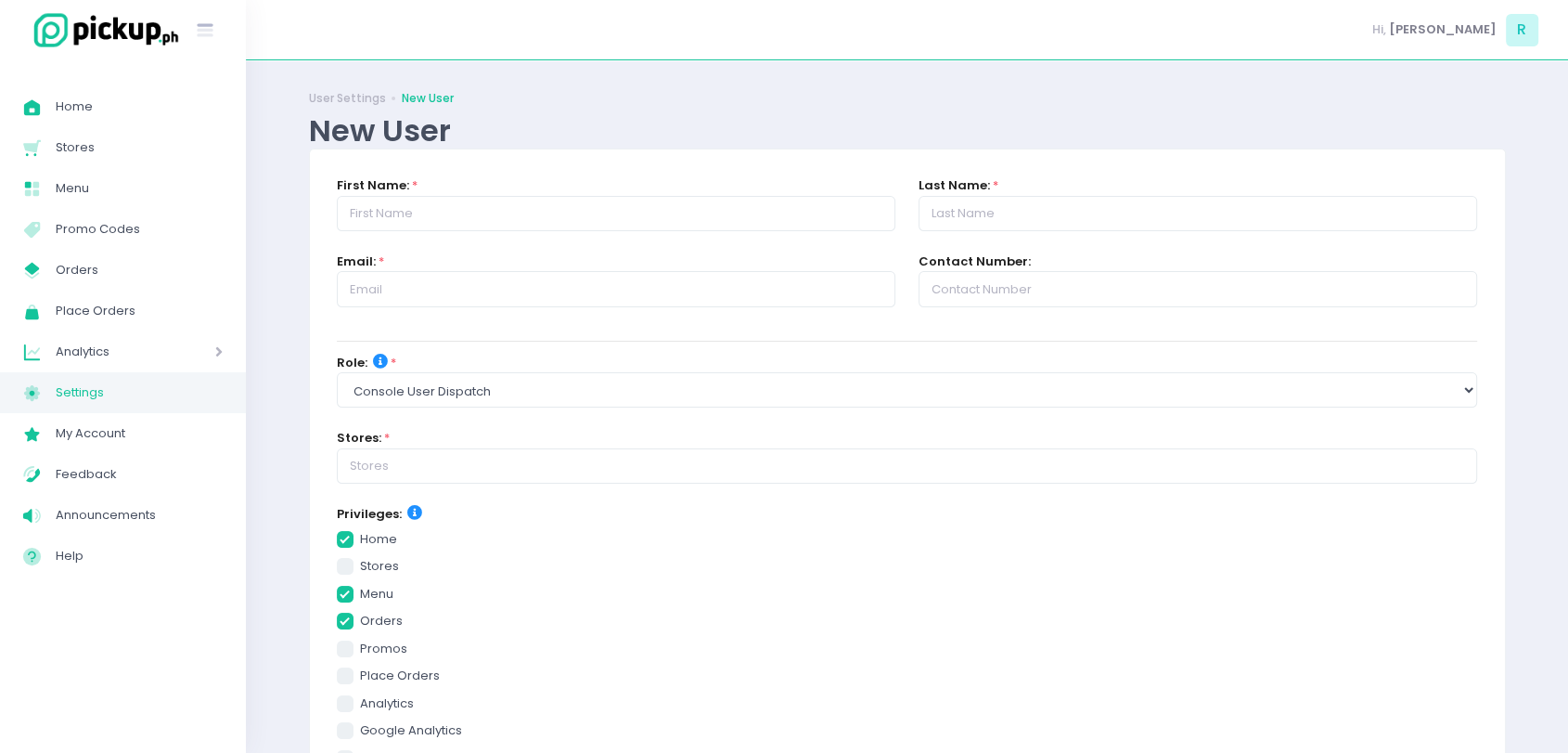
click at [343, 536] on span at bounding box center [345, 538] width 16 height 16
click at [360, 536] on input "home" at bounding box center [366, 536] width 12 height 12
click at [344, 590] on span at bounding box center [345, 593] width 16 height 16
click at [360, 590] on input "menu" at bounding box center [366, 590] width 12 height 12
click at [342, 626] on span at bounding box center [345, 620] width 16 height 16
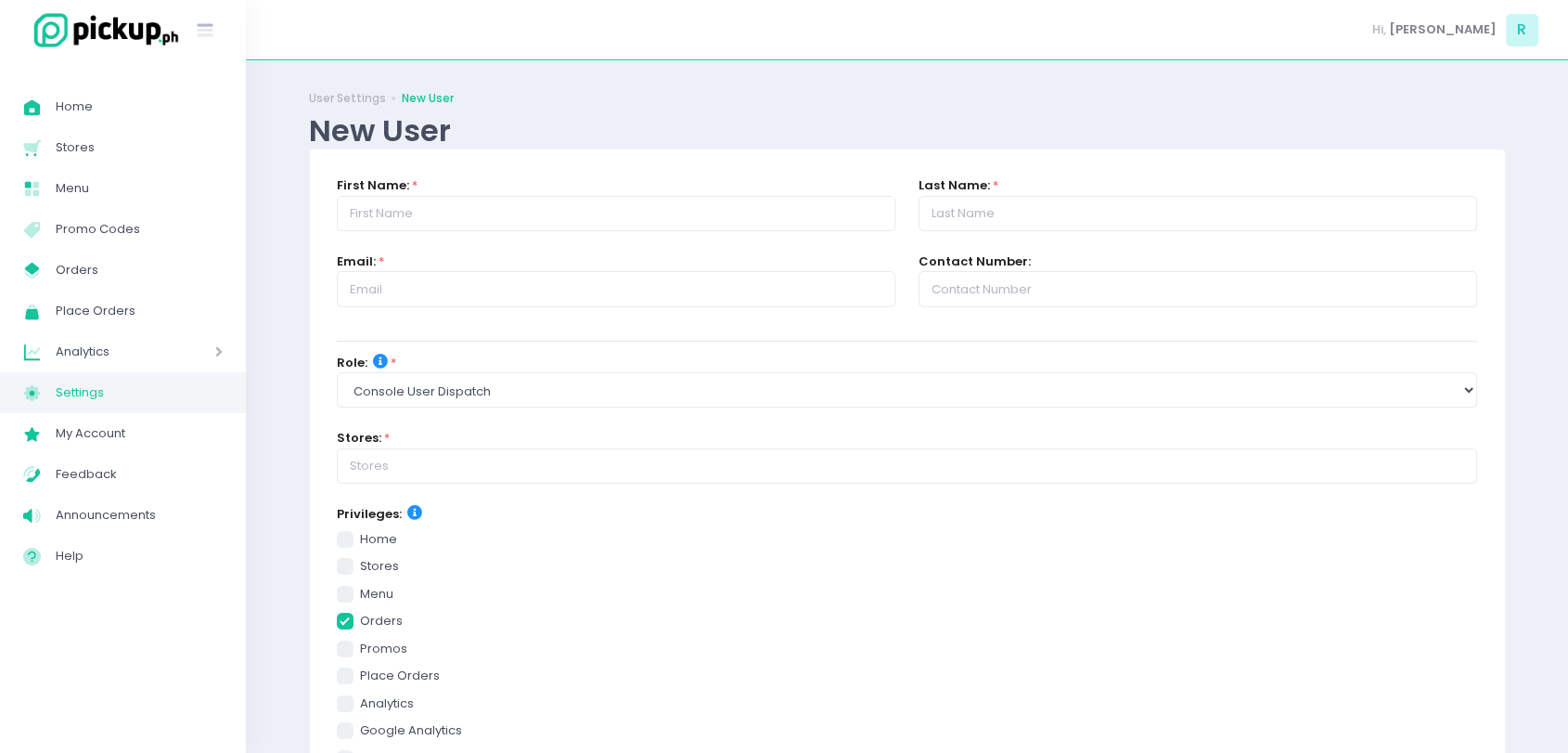
click at [360, 624] on input "orders" at bounding box center [366, 618] width 12 height 12
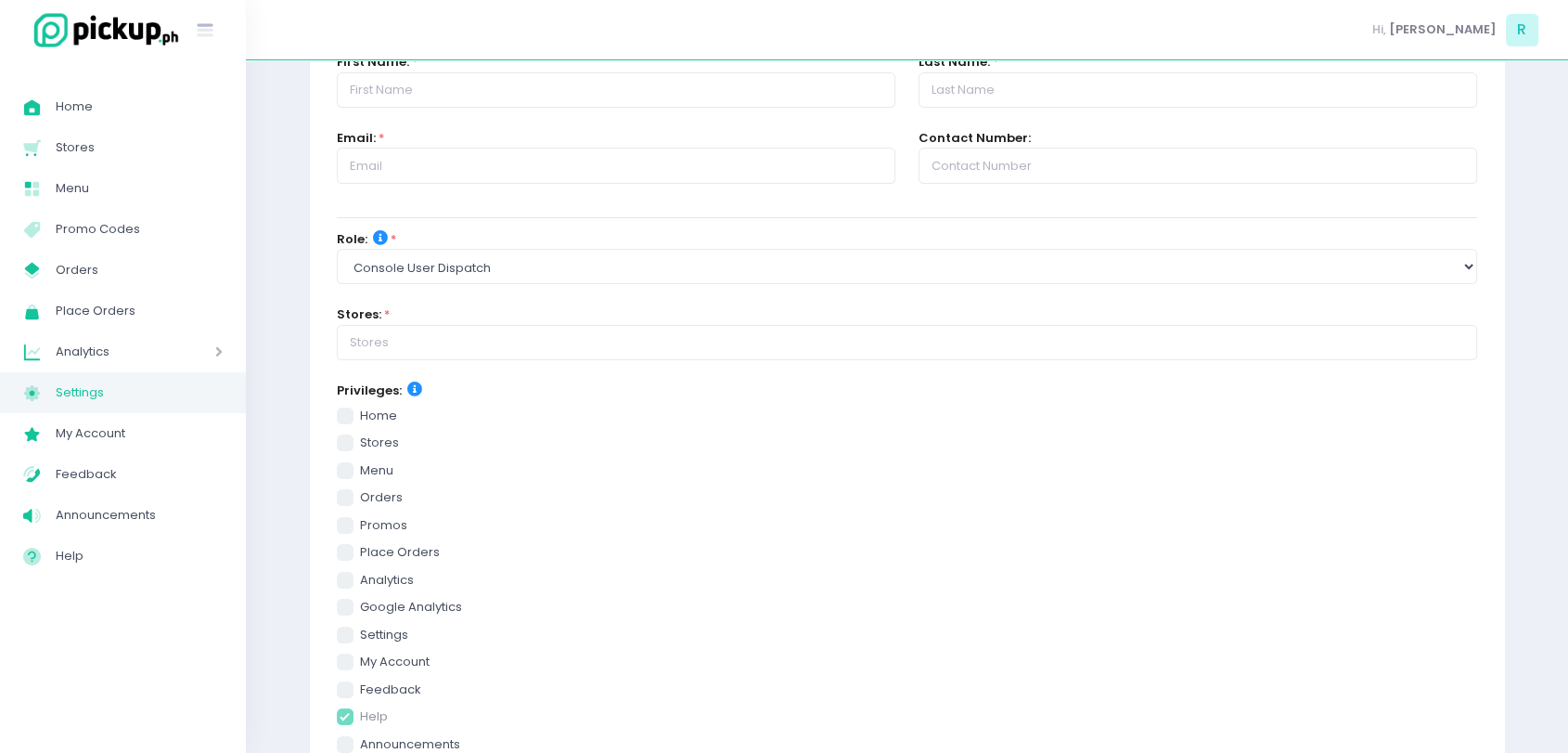
scroll to position [127, 0]
click at [459, 256] on select "Select Role group admin brand admin store admin accounting console user console…" at bounding box center [908, 262] width 1142 height 35
click at [337, 245] on select "Select Role group admin brand admin store admin accounting console user console…" at bounding box center [908, 262] width 1142 height 35
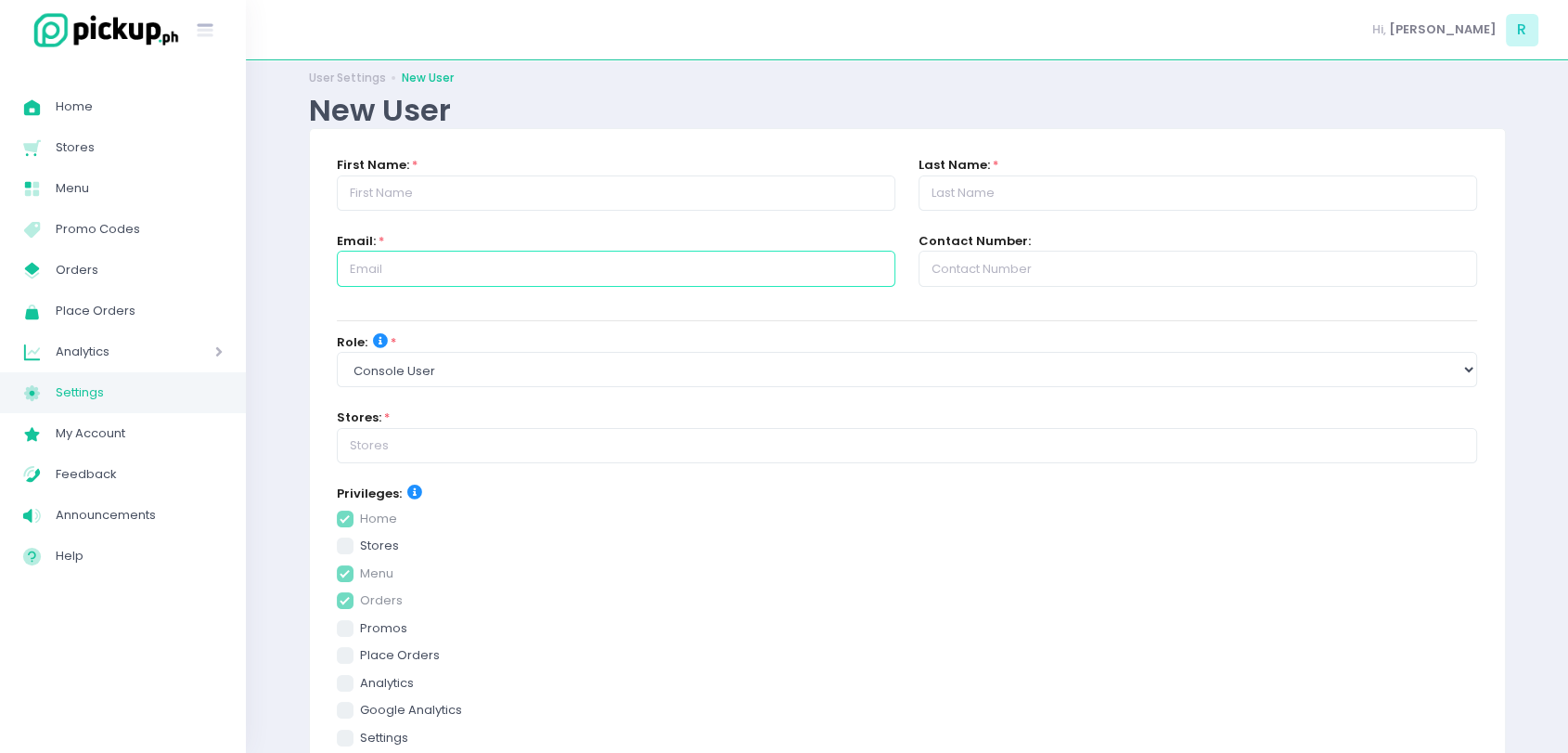
click at [396, 279] on input "text" at bounding box center [616, 268] width 558 height 35
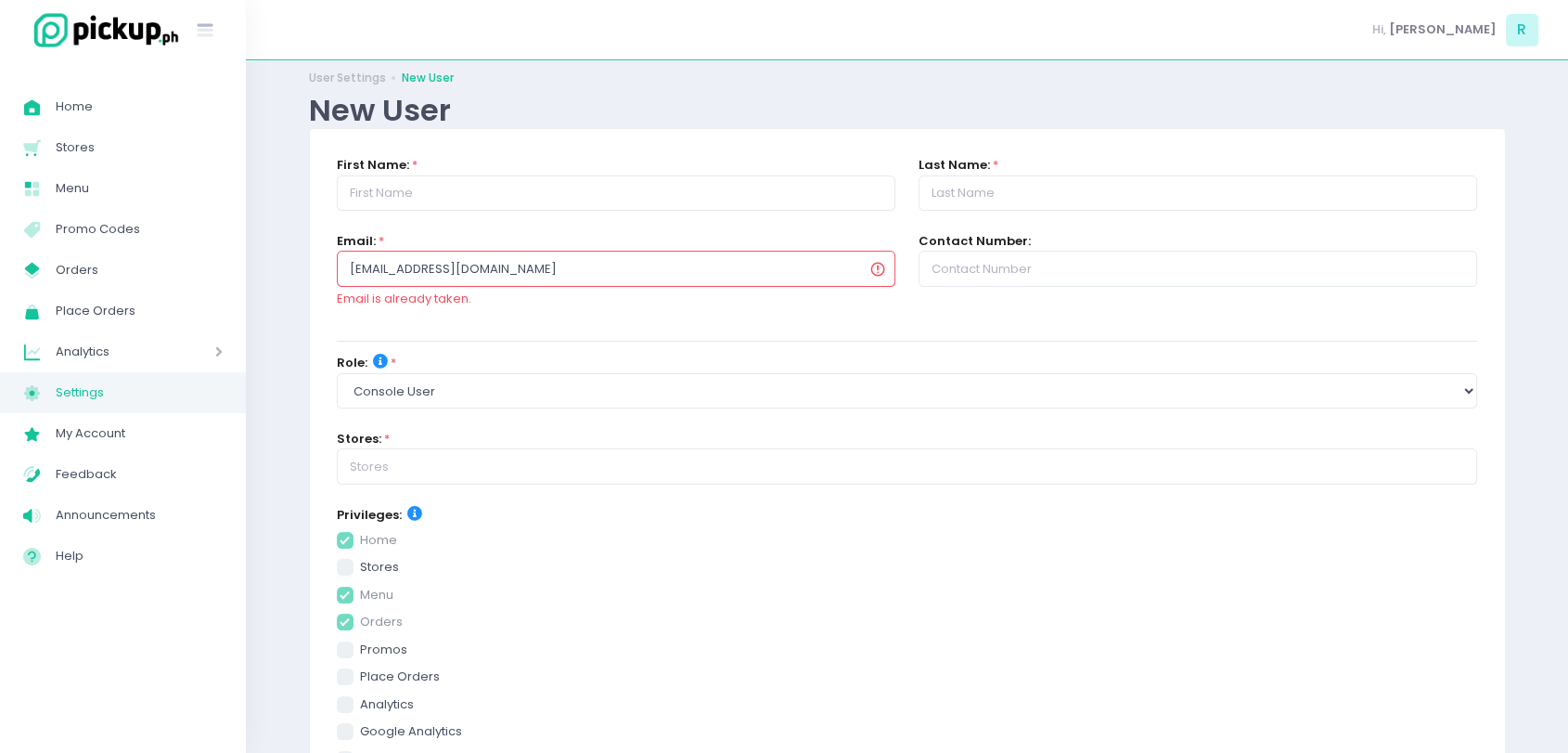
click at [401, 307] on div "Email: * rjgomez1996@gmail.com Email is already taken." at bounding box center [615, 280] width 581 height 97
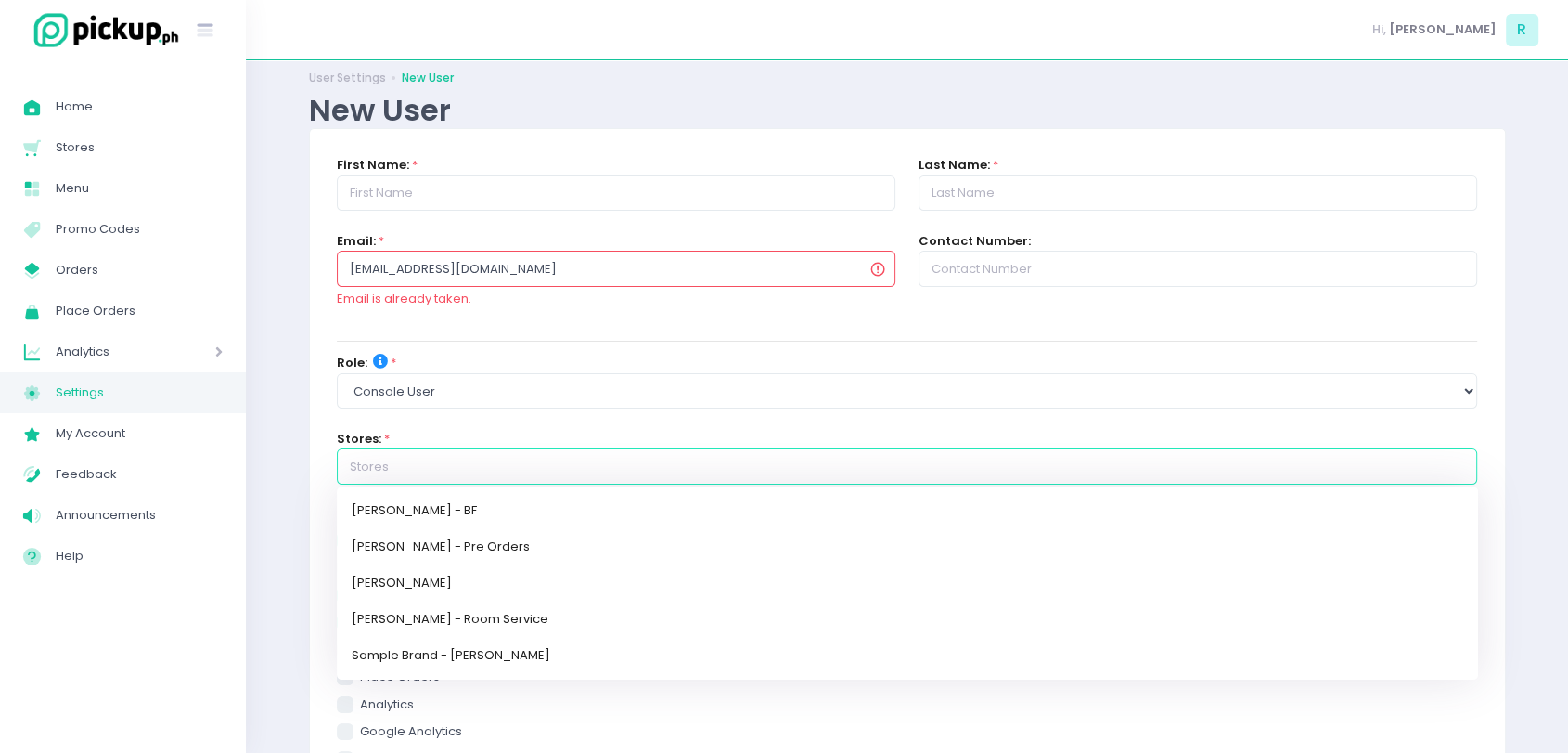
click at [379, 470] on input "text" at bounding box center [908, 466] width 1142 height 35
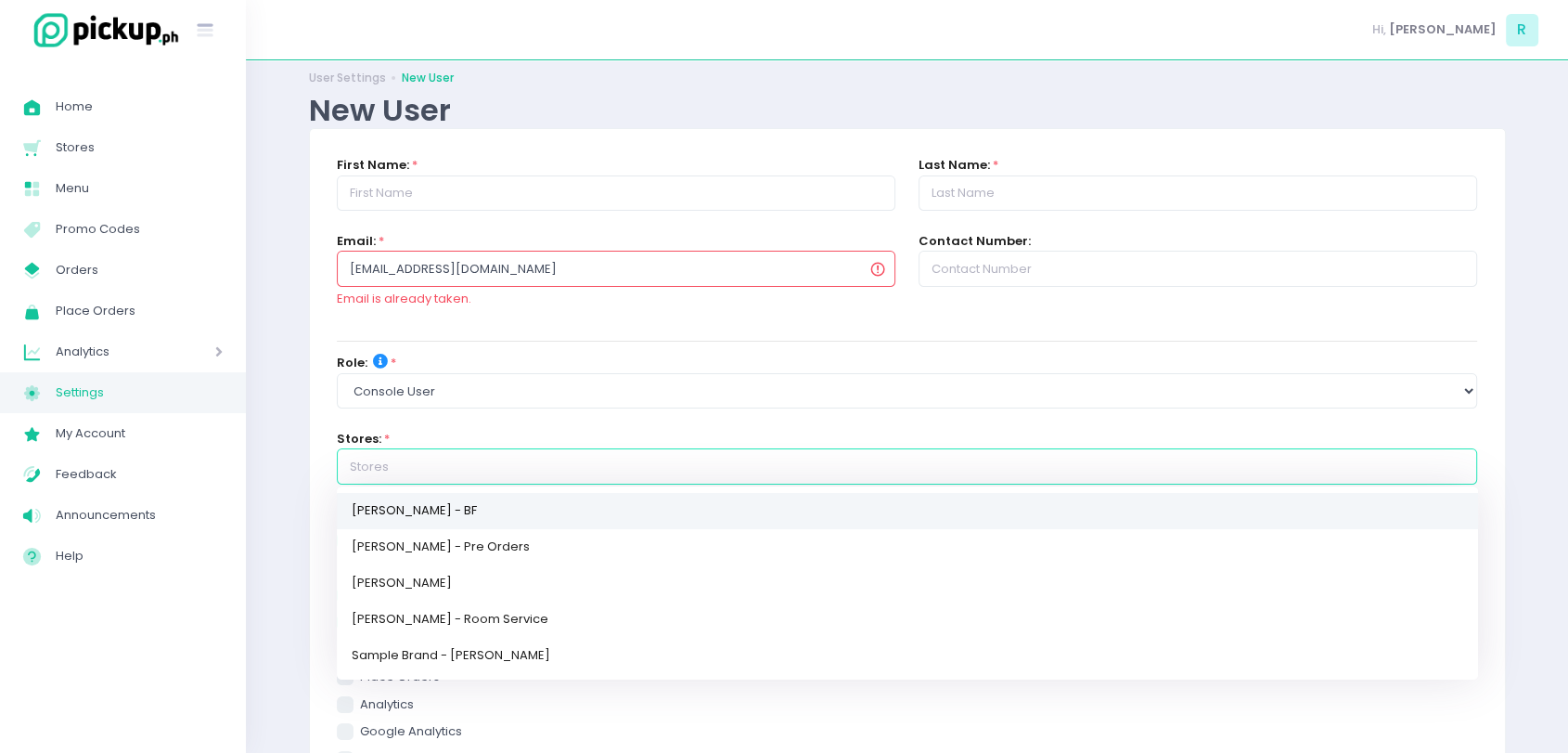
click at [413, 507] on link "[PERSON_NAME] - BF" at bounding box center [908, 511] width 1142 height 36
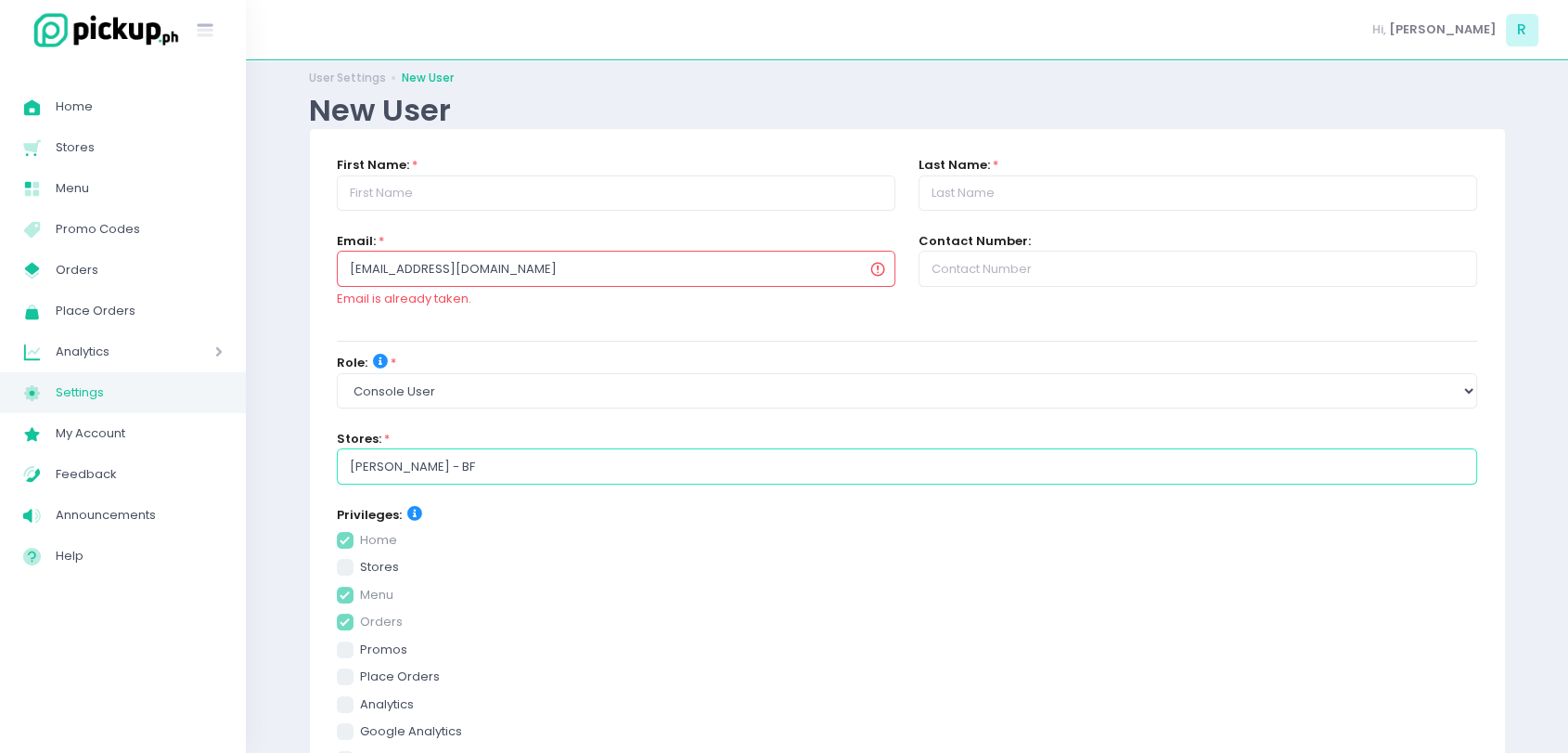
click at [483, 463] on input "[PERSON_NAME] - BF" at bounding box center [908, 466] width 1142 height 35
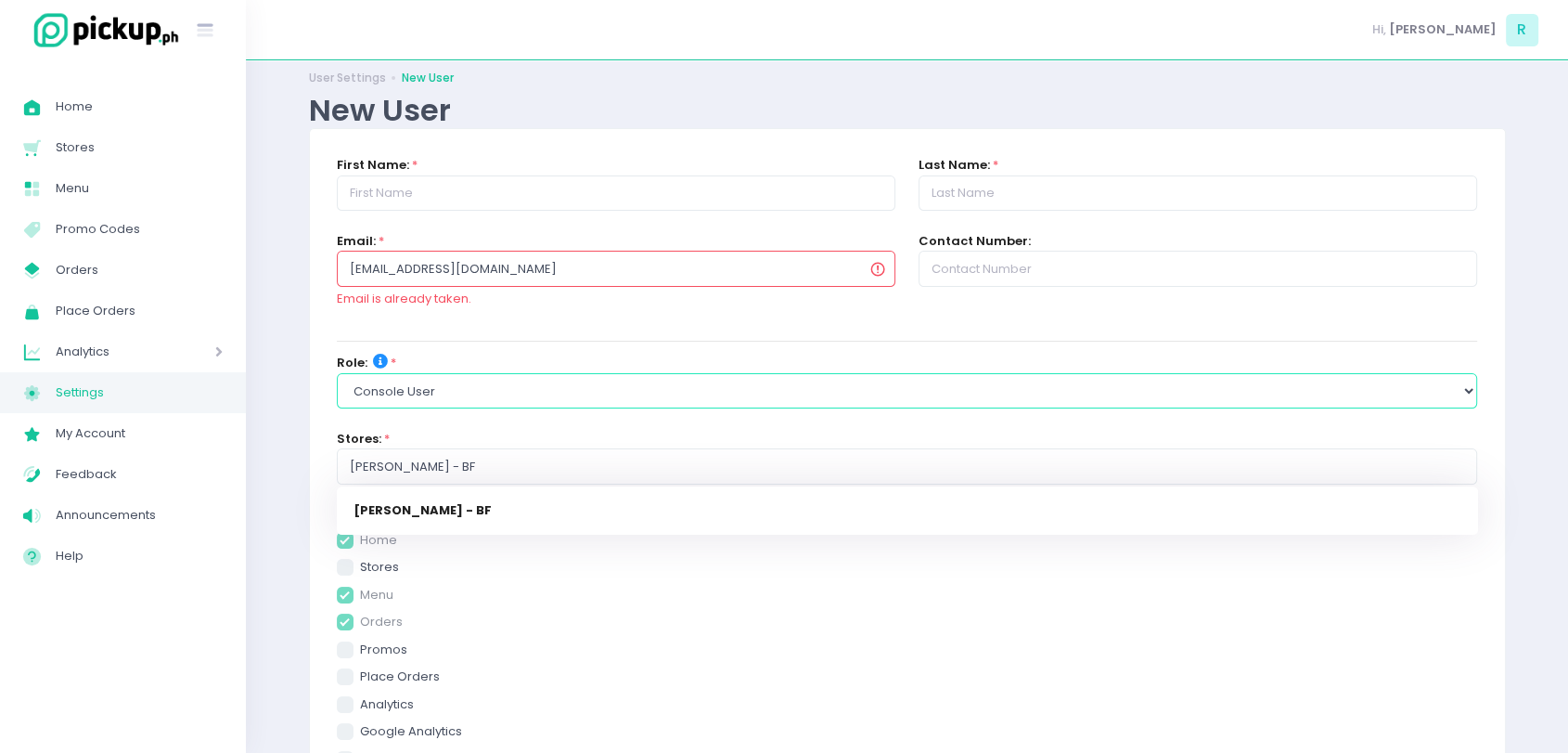
click at [438, 397] on select "Select Role group admin brand admin store admin accounting console user console…" at bounding box center [908, 390] width 1142 height 35
click at [337, 373] on select "Select Role group admin brand admin store admin accounting console user console…" at bounding box center [908, 390] width 1142 height 35
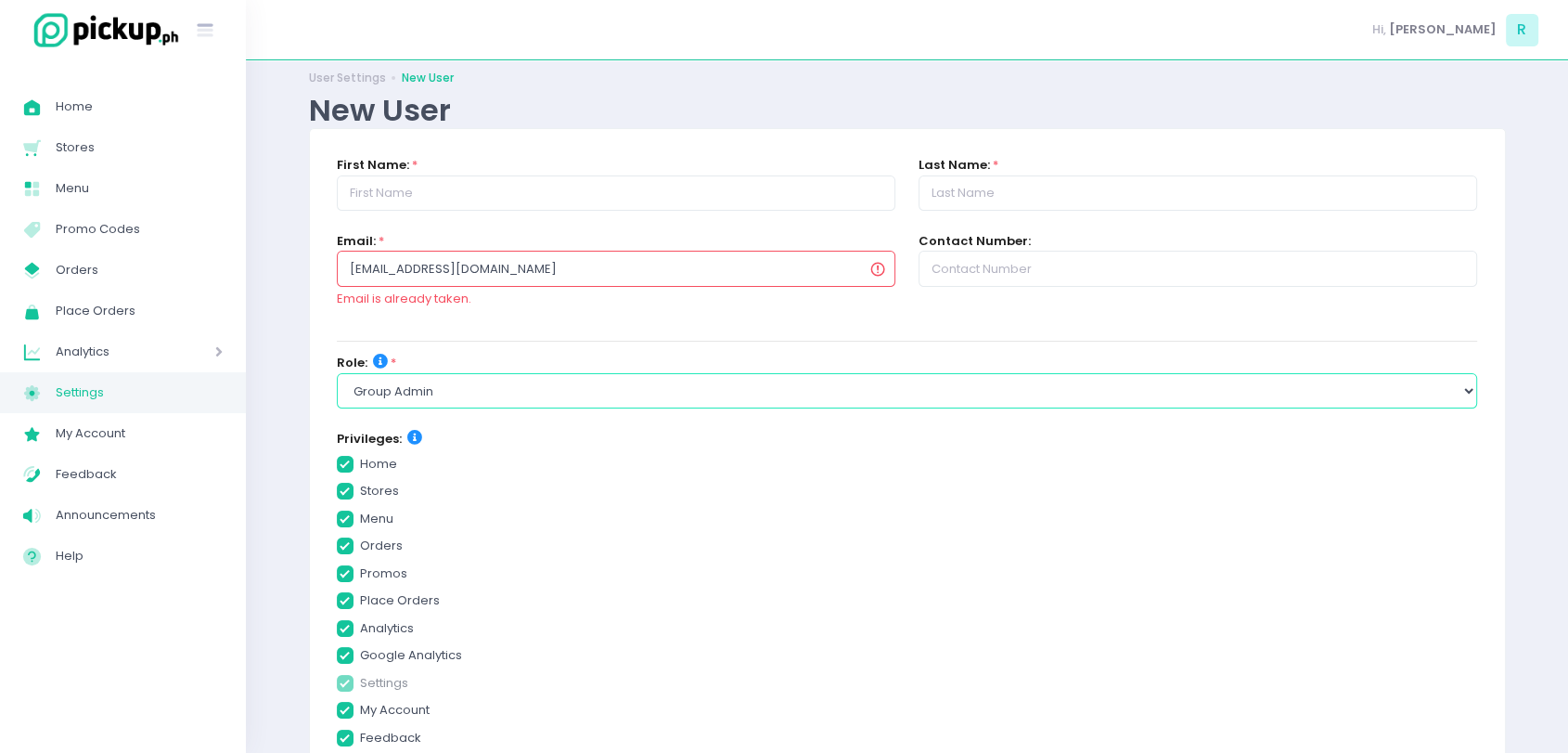
drag, startPoint x: 473, startPoint y: 399, endPoint x: 423, endPoint y: 472, distance: 88.5
click at [423, 472] on form "First Name: * Last Name: * Email: * rjgomez1996@gmail.com Email is already take…" at bounding box center [908, 628] width 1142 height 945
click at [337, 373] on select "Select Role group admin brand admin store admin accounting console user console…" at bounding box center [908, 390] width 1142 height 35
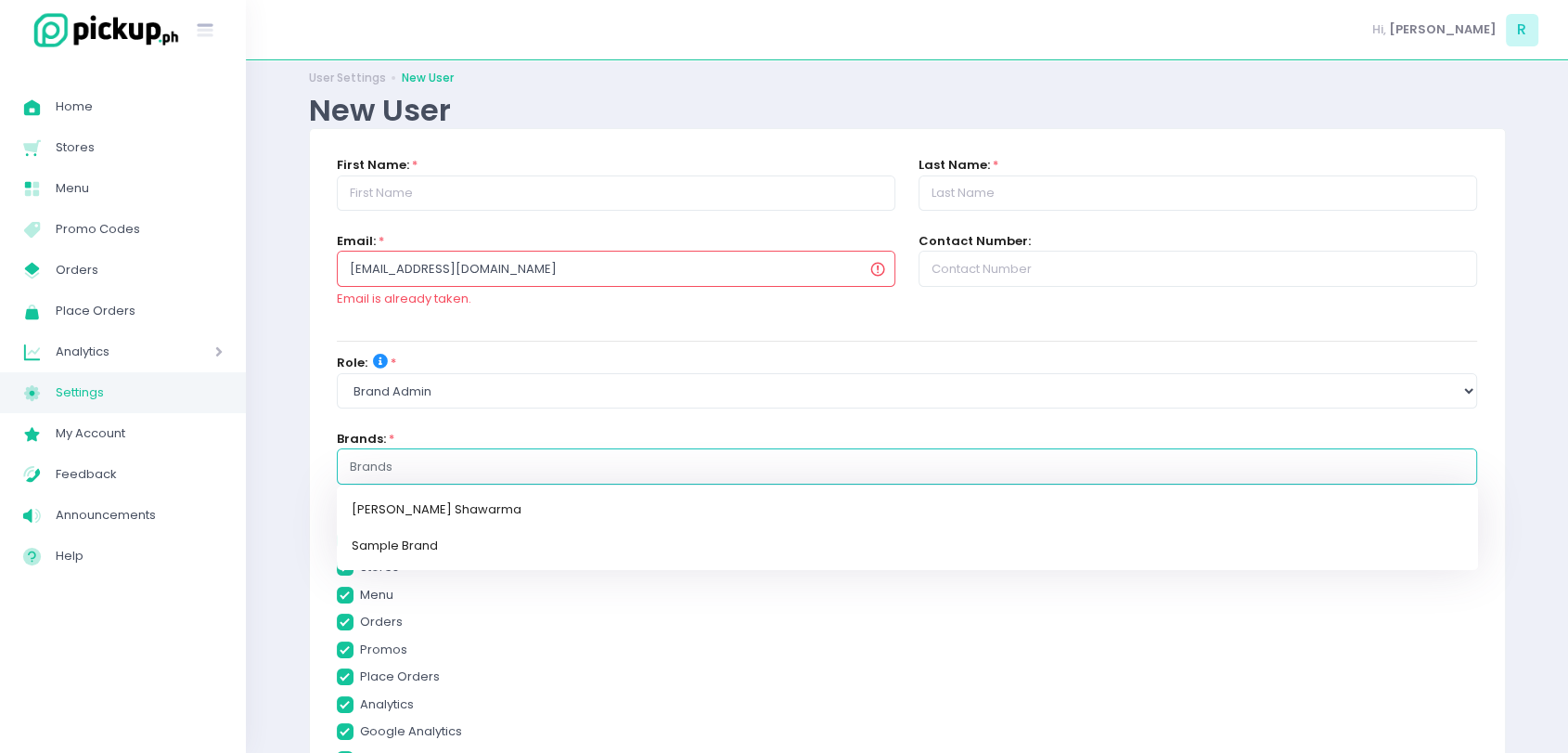
click at [417, 448] on div at bounding box center [908, 466] width 1142 height 35
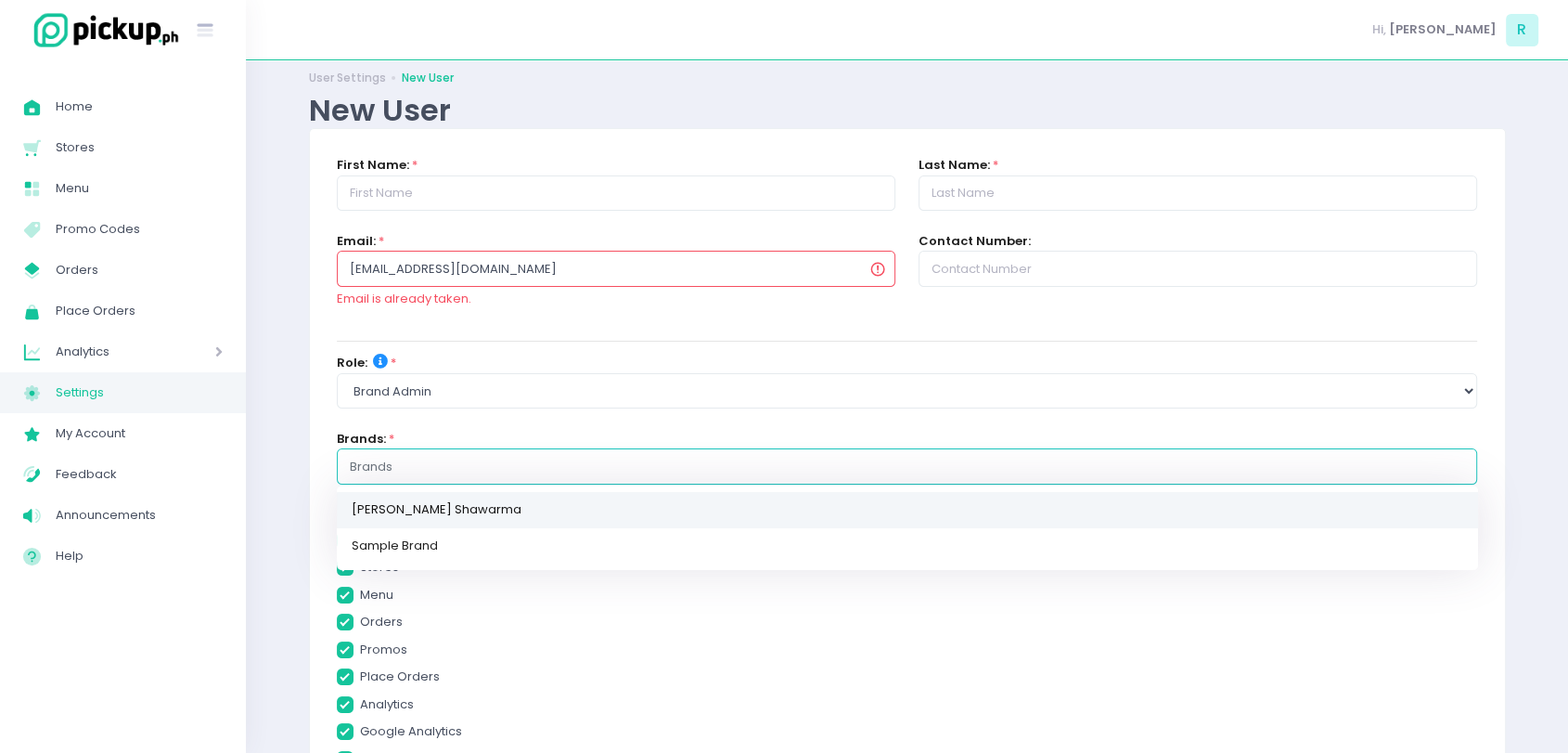
click at [439, 516] on link "[PERSON_NAME] Shawarma" at bounding box center [908, 511] width 1142 height 36
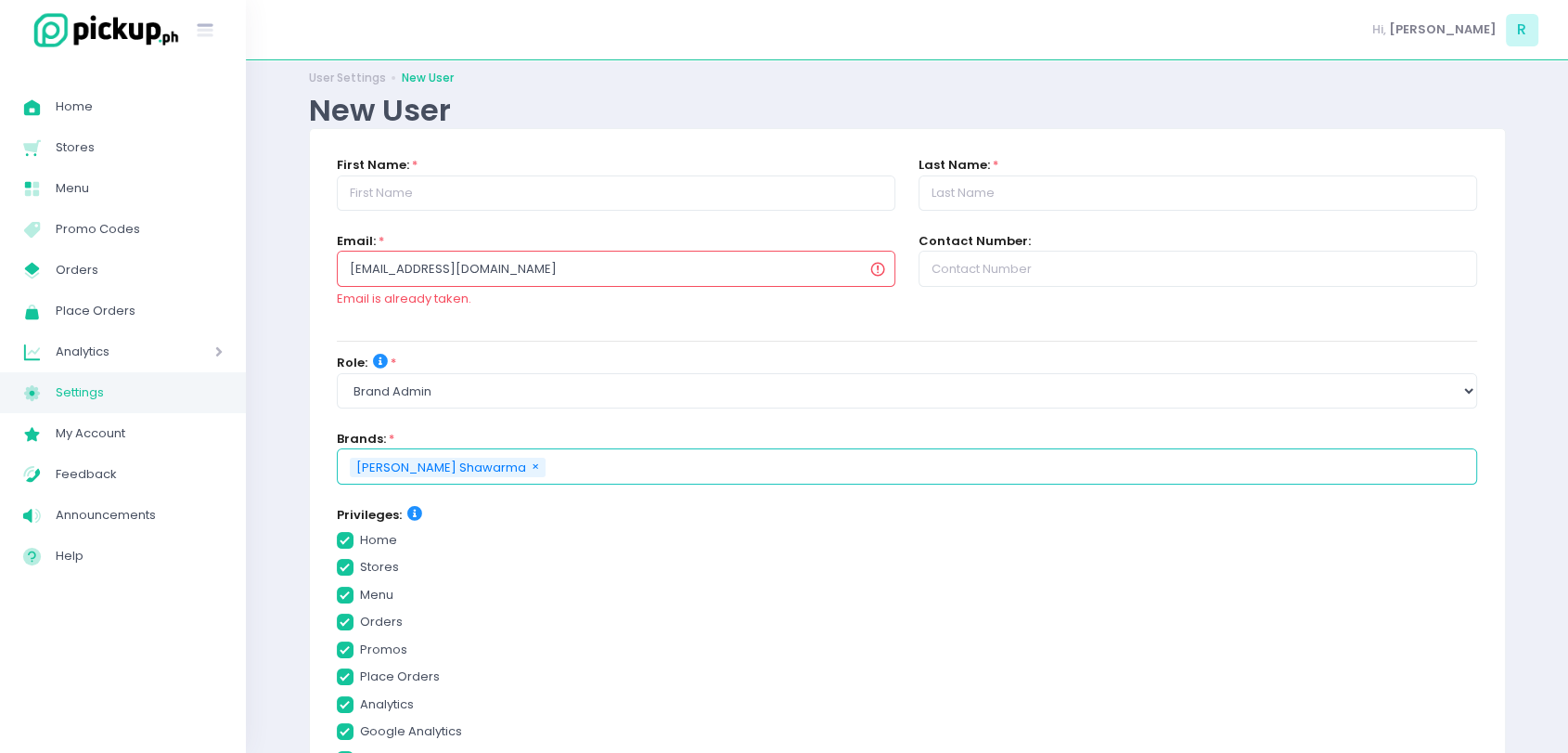
click at [549, 463] on input "text" at bounding box center [1007, 467] width 917 height 18
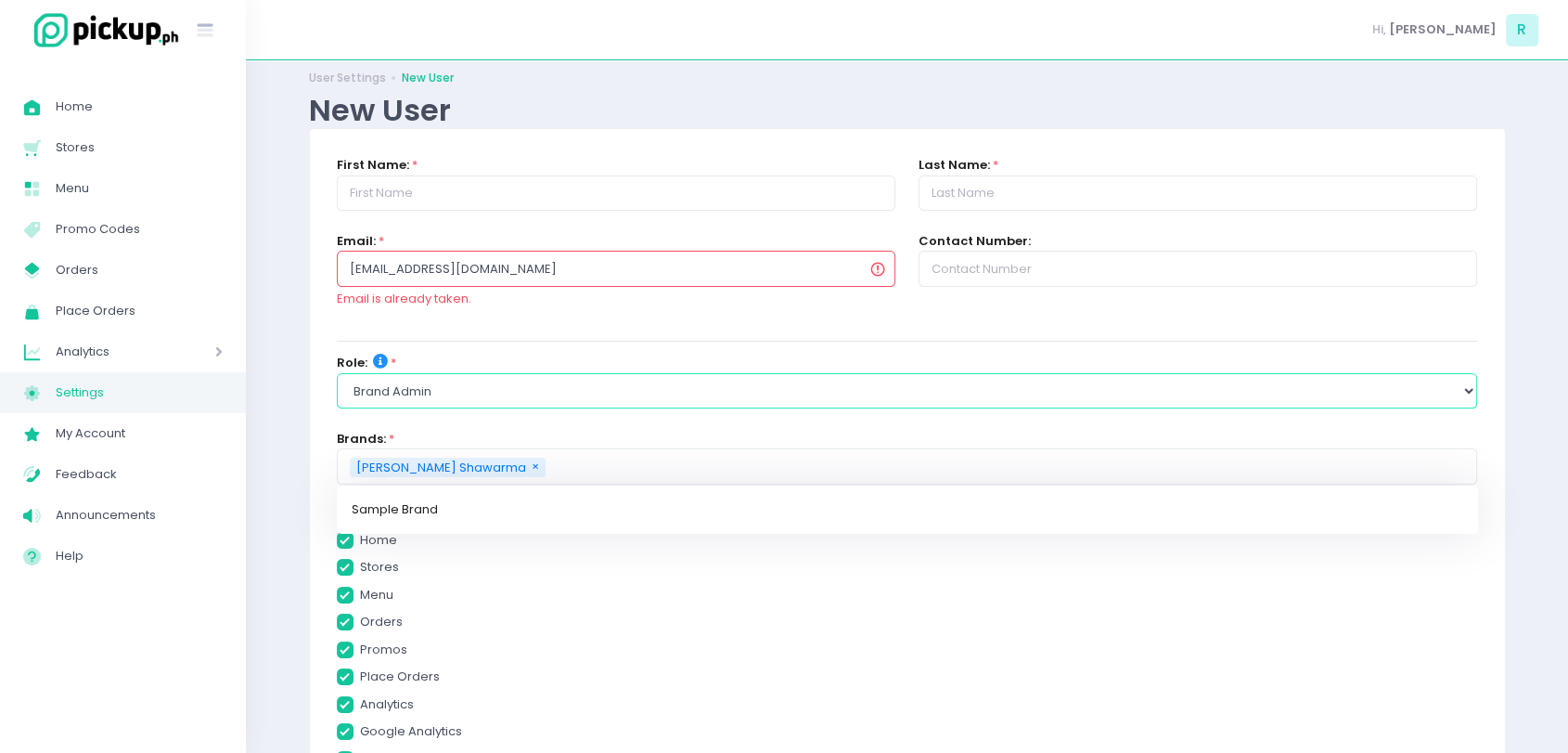
click at [432, 393] on select "Select Role group admin brand admin store admin accounting console user console…" at bounding box center [908, 390] width 1142 height 35
click at [337, 373] on select "Select Role group admin brand admin store admin accounting console user console…" at bounding box center [908, 390] width 1142 height 35
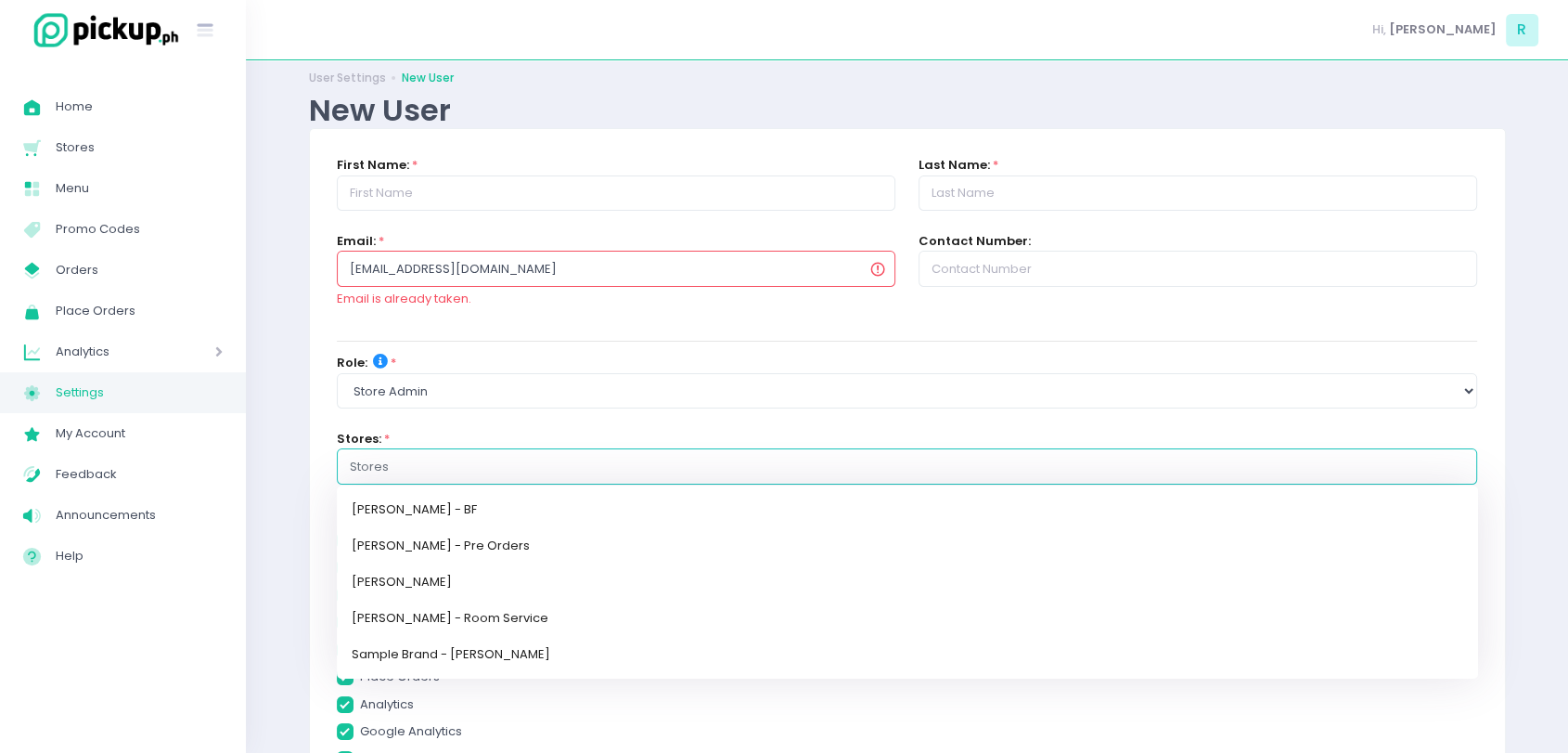
click at [415, 457] on div at bounding box center [907, 468] width 1116 height 23
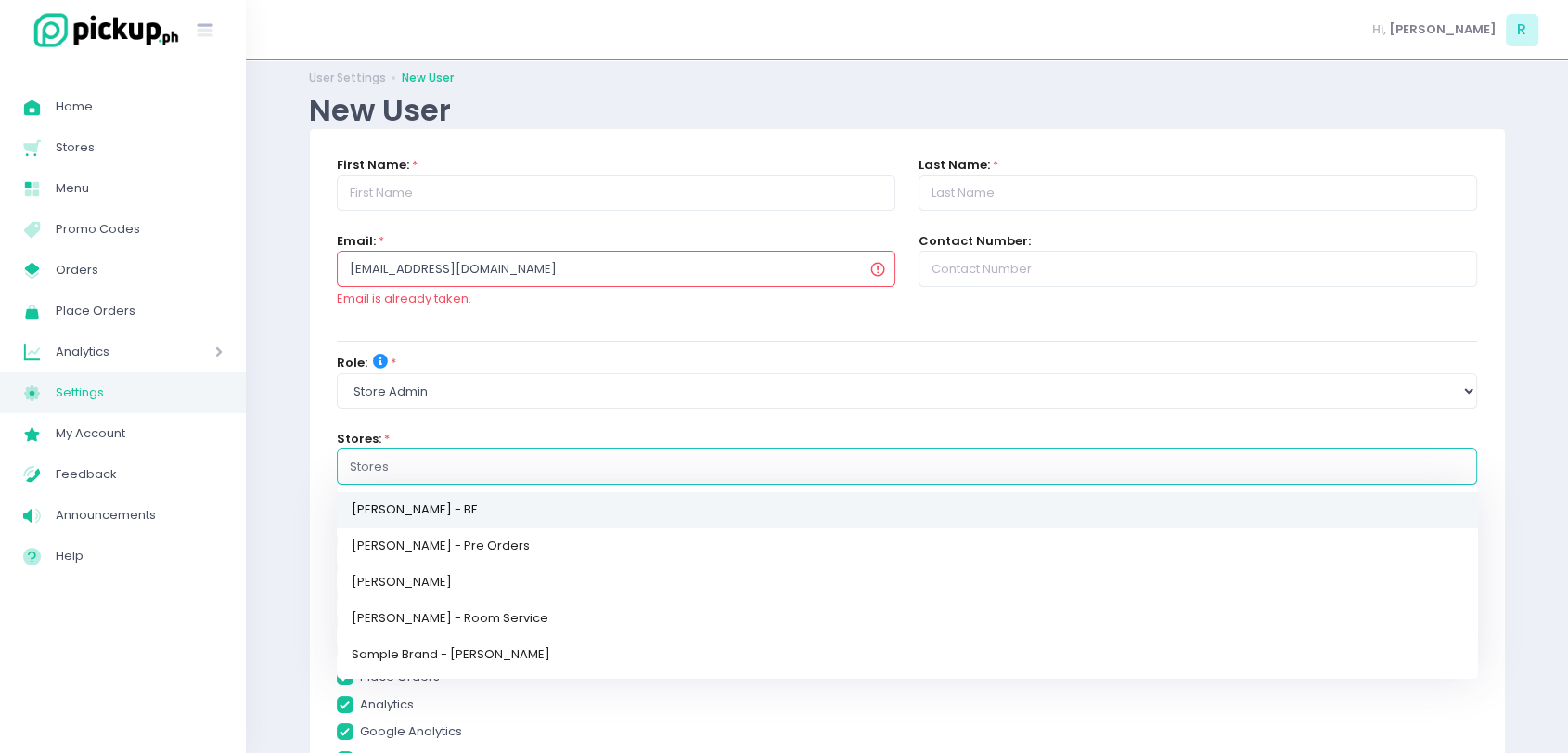
click at [447, 521] on link "[PERSON_NAME] - BF" at bounding box center [908, 511] width 1142 height 36
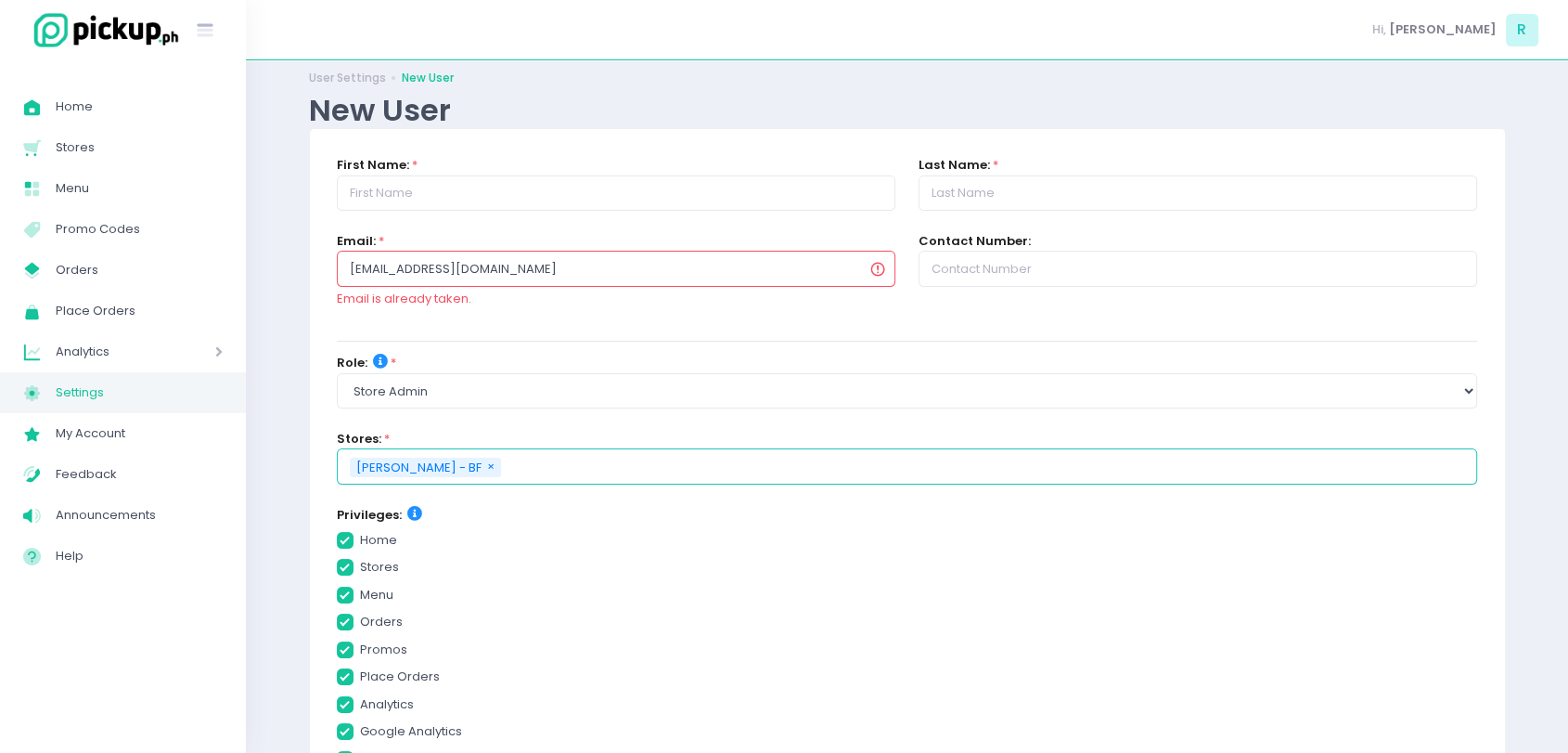
click at [561, 458] on input "text" at bounding box center [985, 467] width 962 height 18
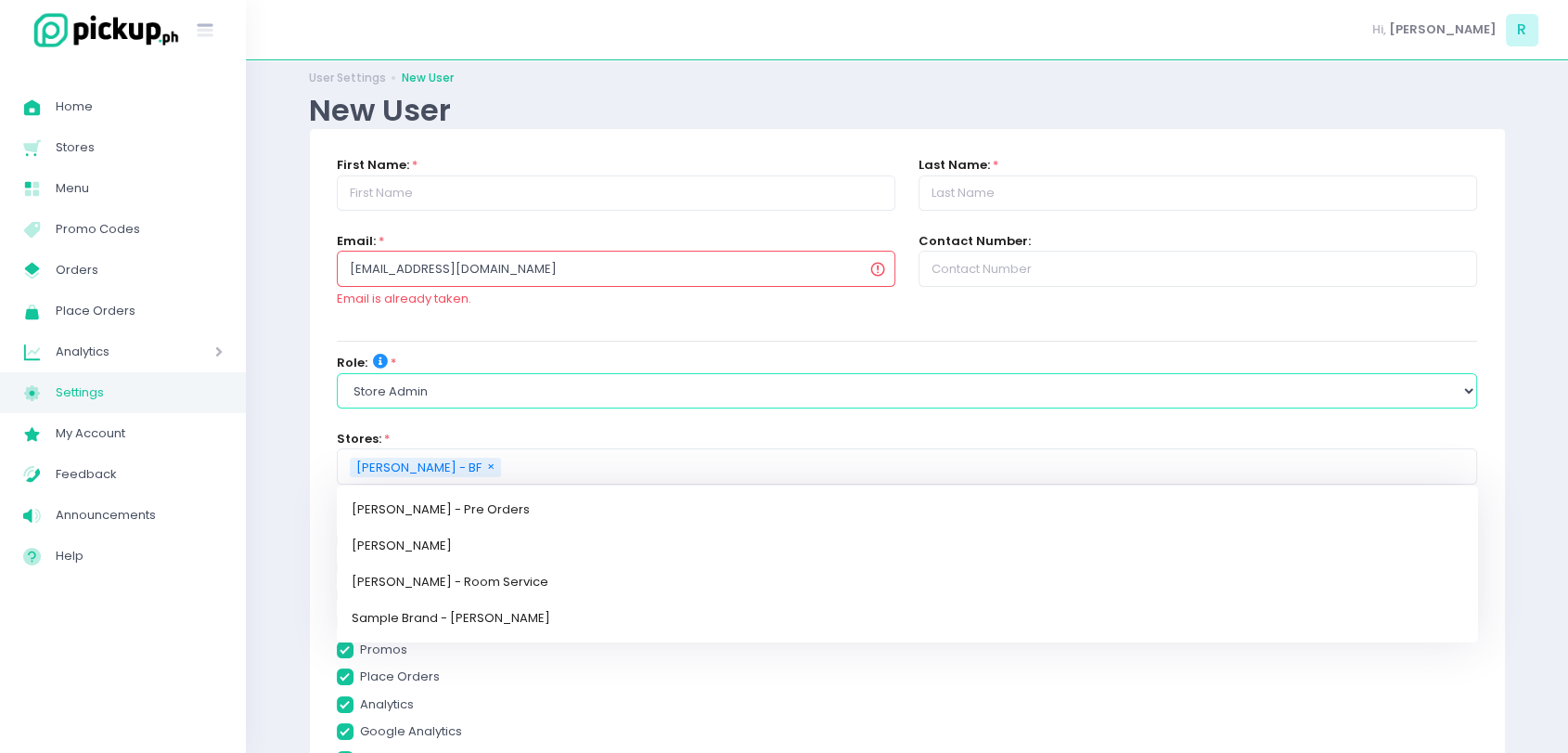
click at [474, 396] on select "Select Role group admin brand admin store admin accounting console user console…" at bounding box center [908, 390] width 1142 height 35
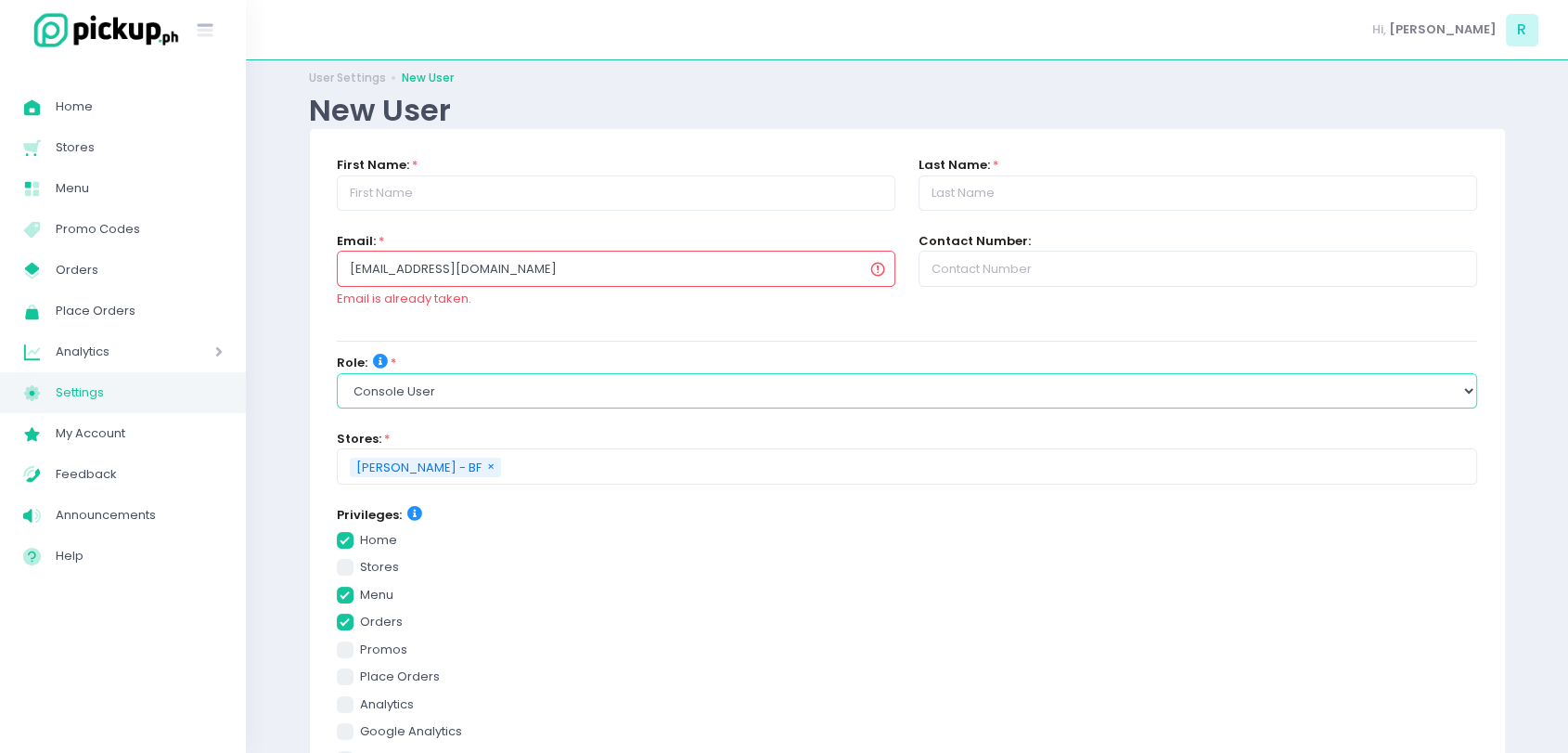
click at [337, 373] on select "Select Role group admin brand admin store admin accounting console user console…" at bounding box center [908, 390] width 1142 height 35
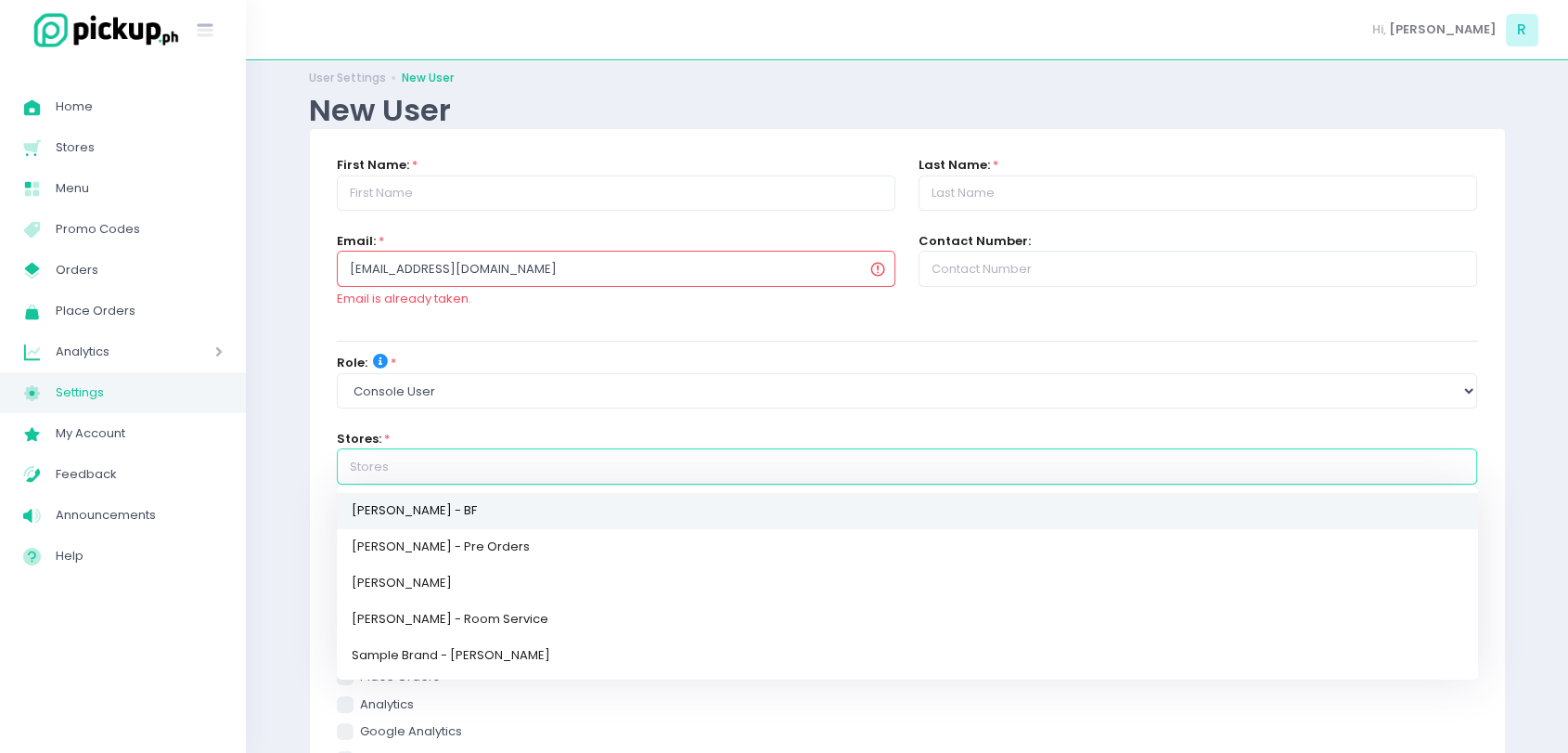
drag, startPoint x: 426, startPoint y: 469, endPoint x: 433, endPoint y: 520, distance: 51.5
click at [433, 484] on div "Mogul Khan - BF Mogul Khan - Pre Orders Mogul Khan - Rockwell Mogul Khan - Room…" at bounding box center [908, 466] width 1142 height 35
click at [433, 520] on link "[PERSON_NAME] - BF" at bounding box center [908, 511] width 1142 height 36
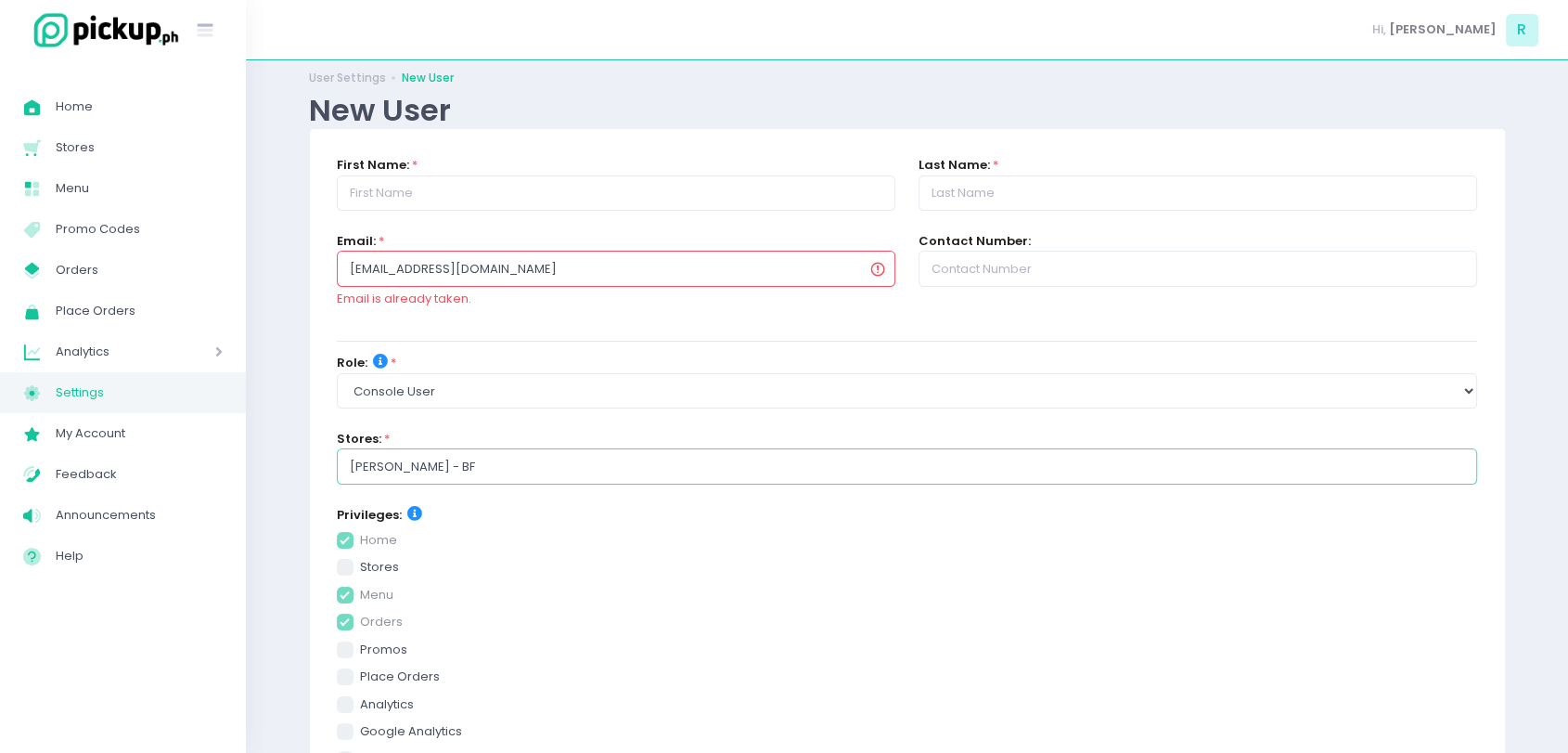
click at [499, 456] on input "[PERSON_NAME] - BF" at bounding box center [908, 466] width 1142 height 35
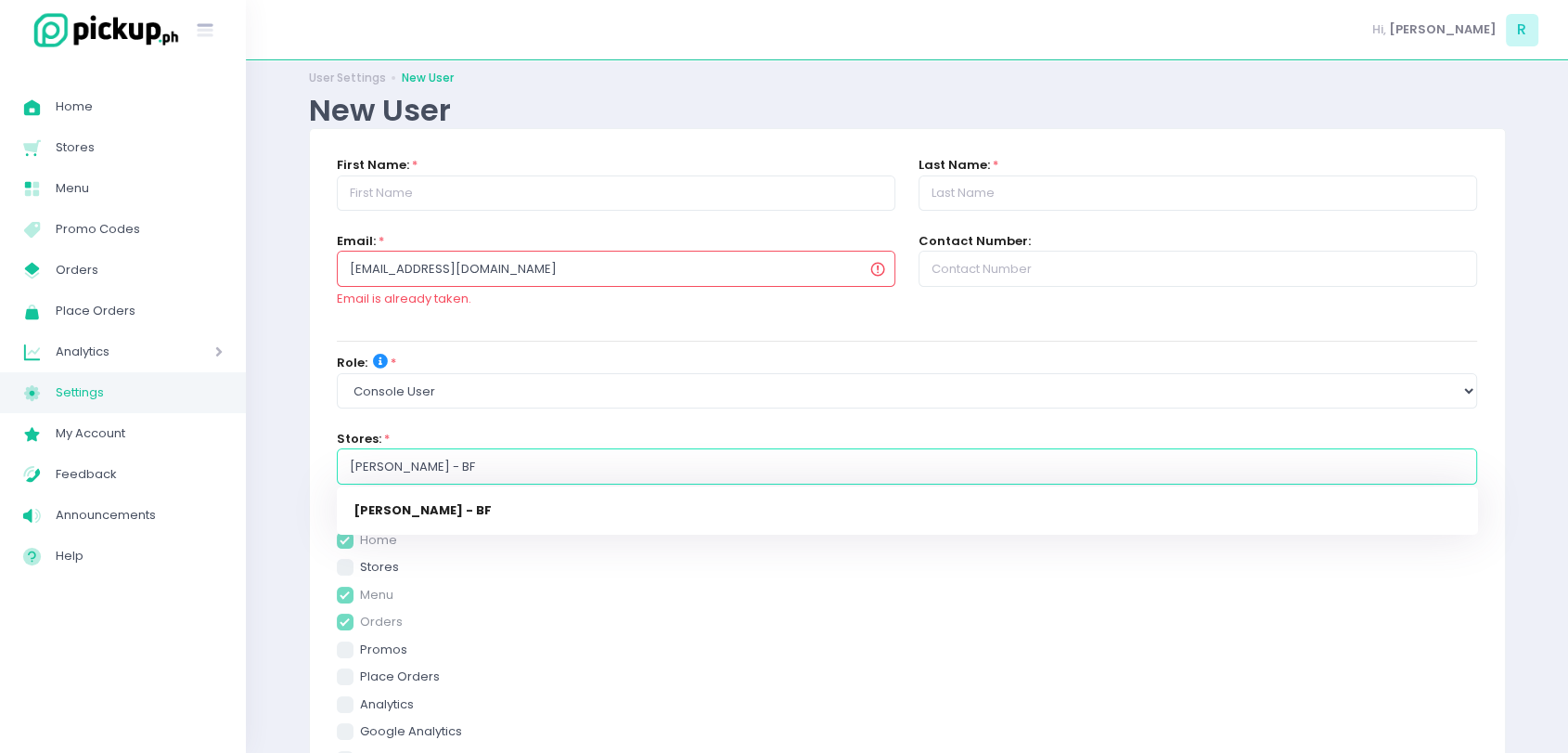
click at [499, 456] on input "[PERSON_NAME] - BF" at bounding box center [908, 466] width 1142 height 35
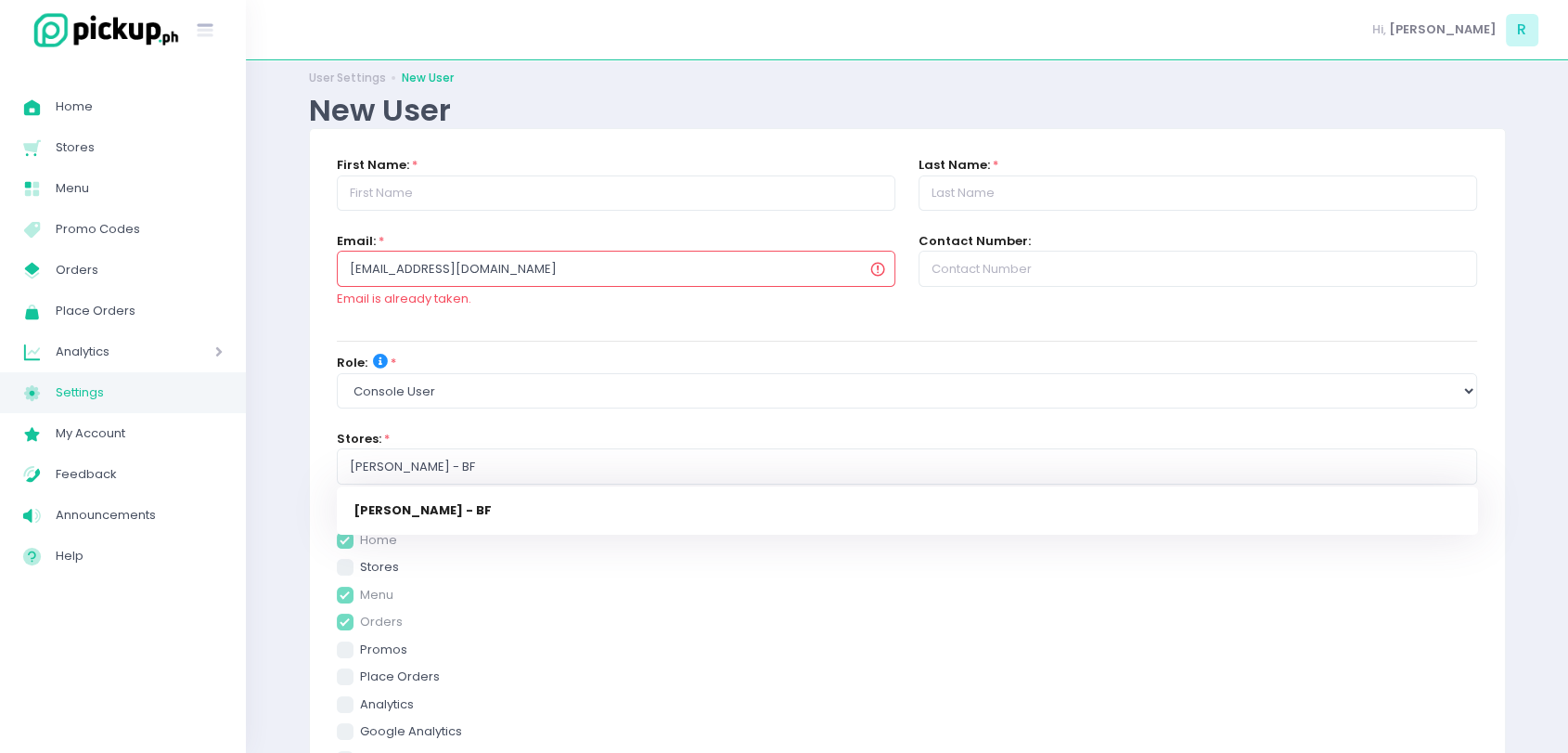
click at [506, 266] on input "rjgomez1996@gmail.com" at bounding box center [616, 268] width 558 height 35
click at [81, 172] on link "Menu Created with Sketch. Menu" at bounding box center [123, 188] width 246 height 41
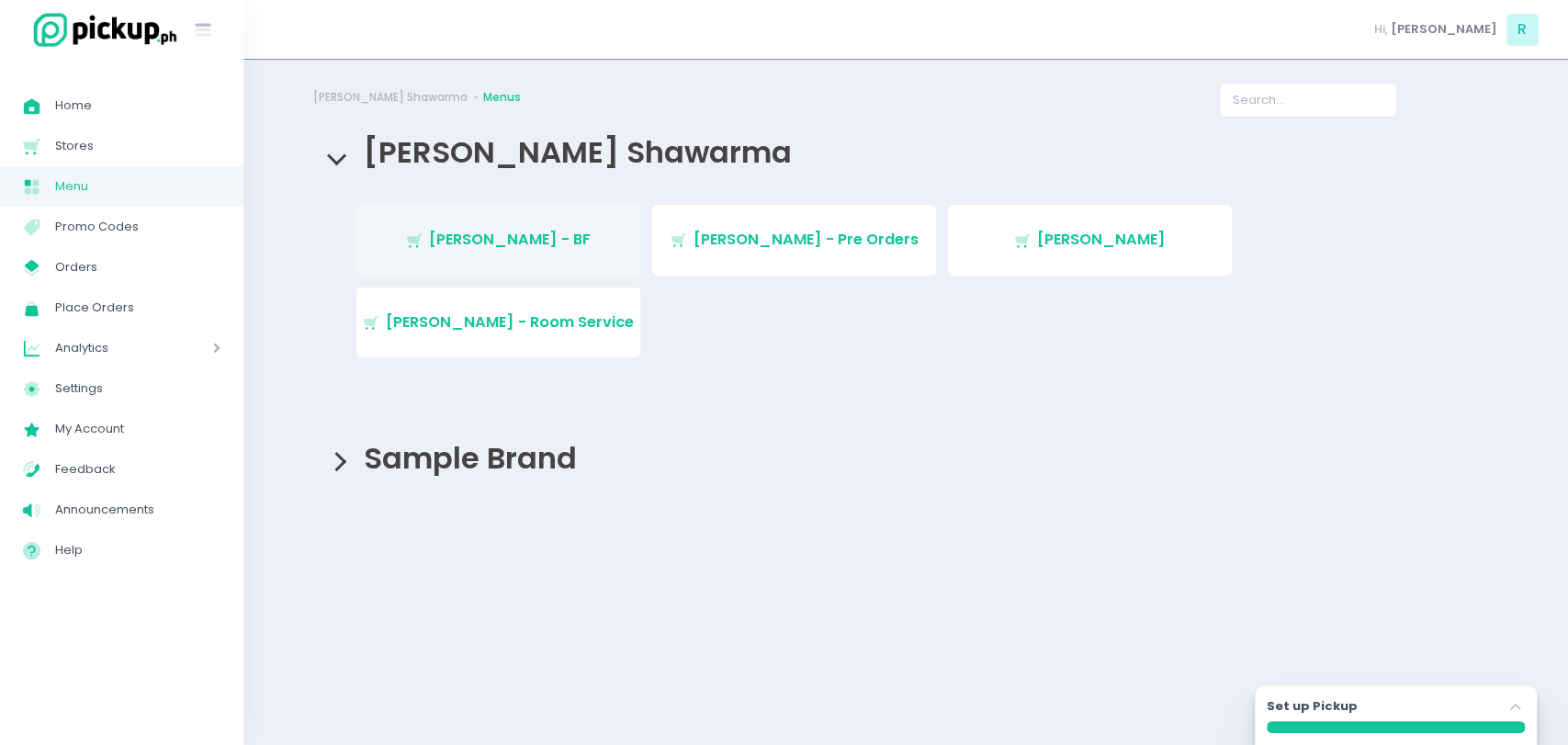
click at [500, 246] on span "[PERSON_NAME] - BF" at bounding box center [509, 239] width 162 height 21
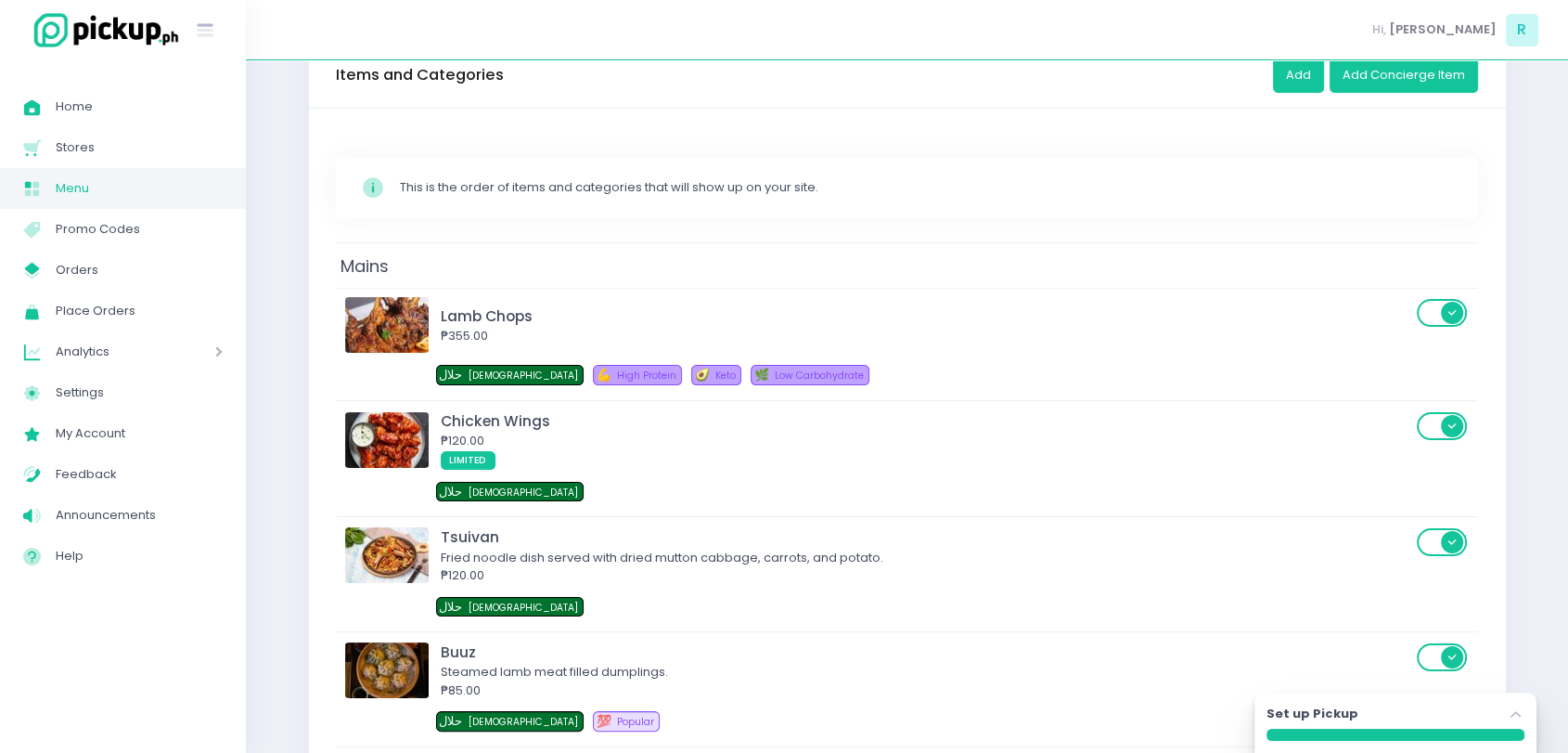
scroll to position [178, 0]
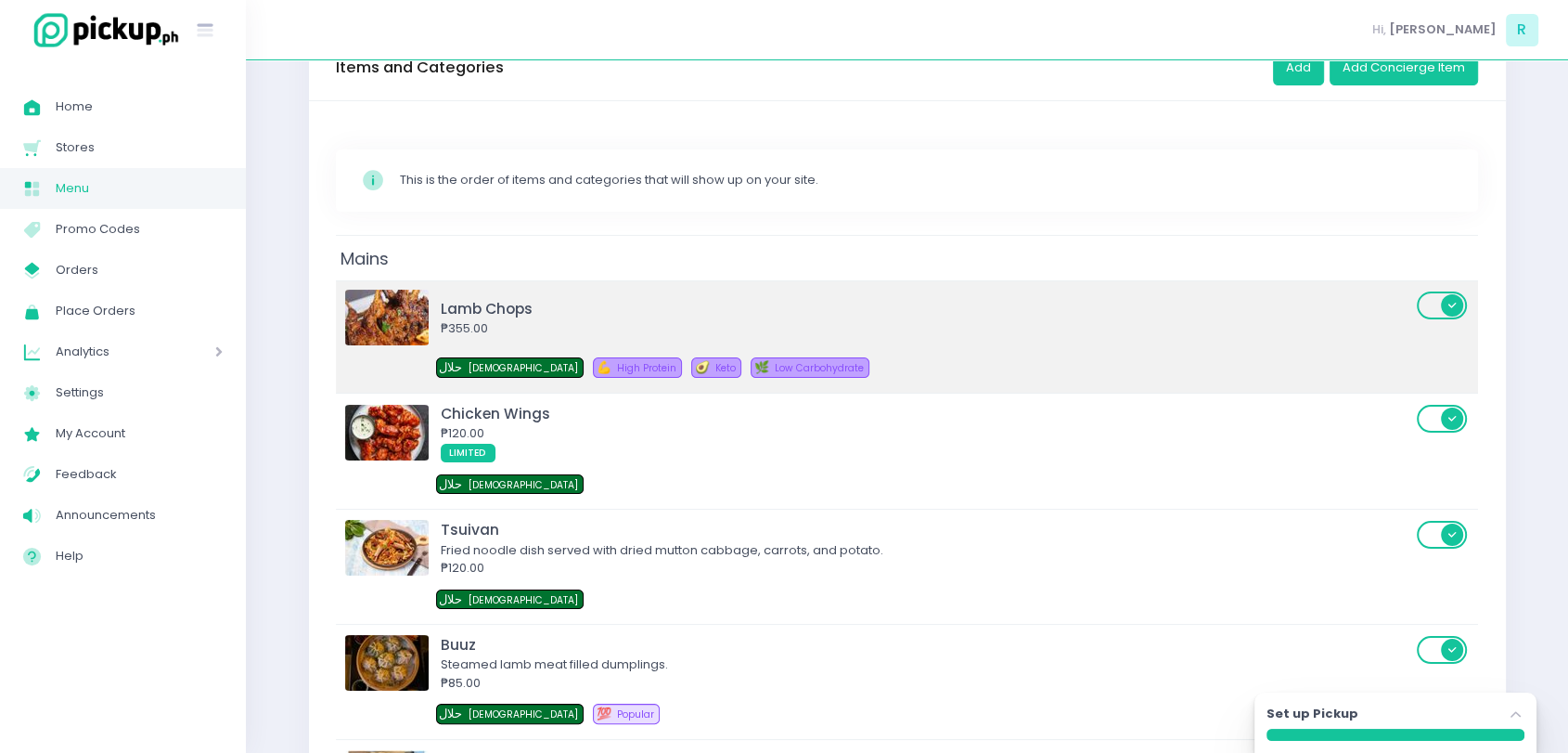
click at [614, 319] on div "₱355.00" at bounding box center [925, 328] width 970 height 18
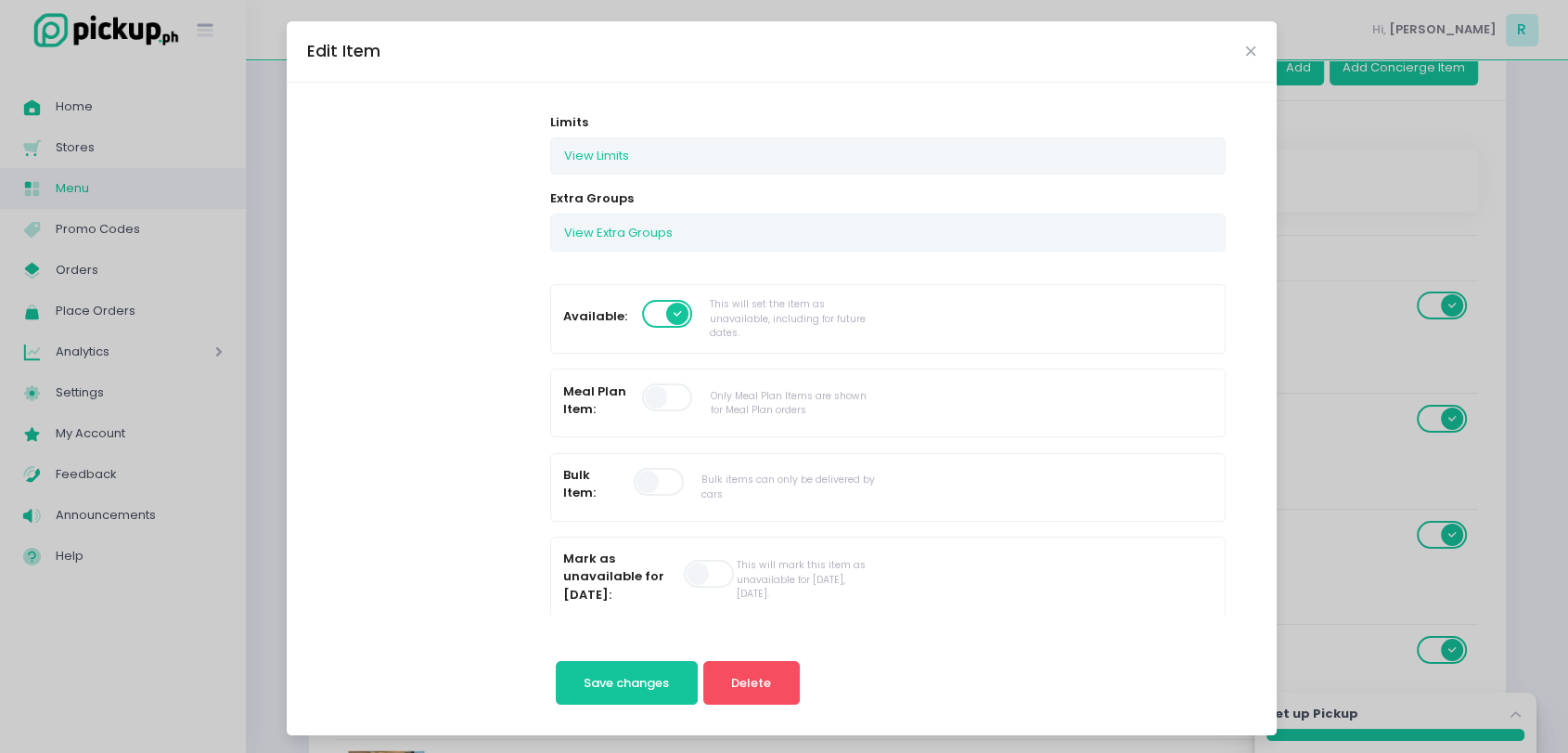
scroll to position [354, 0]
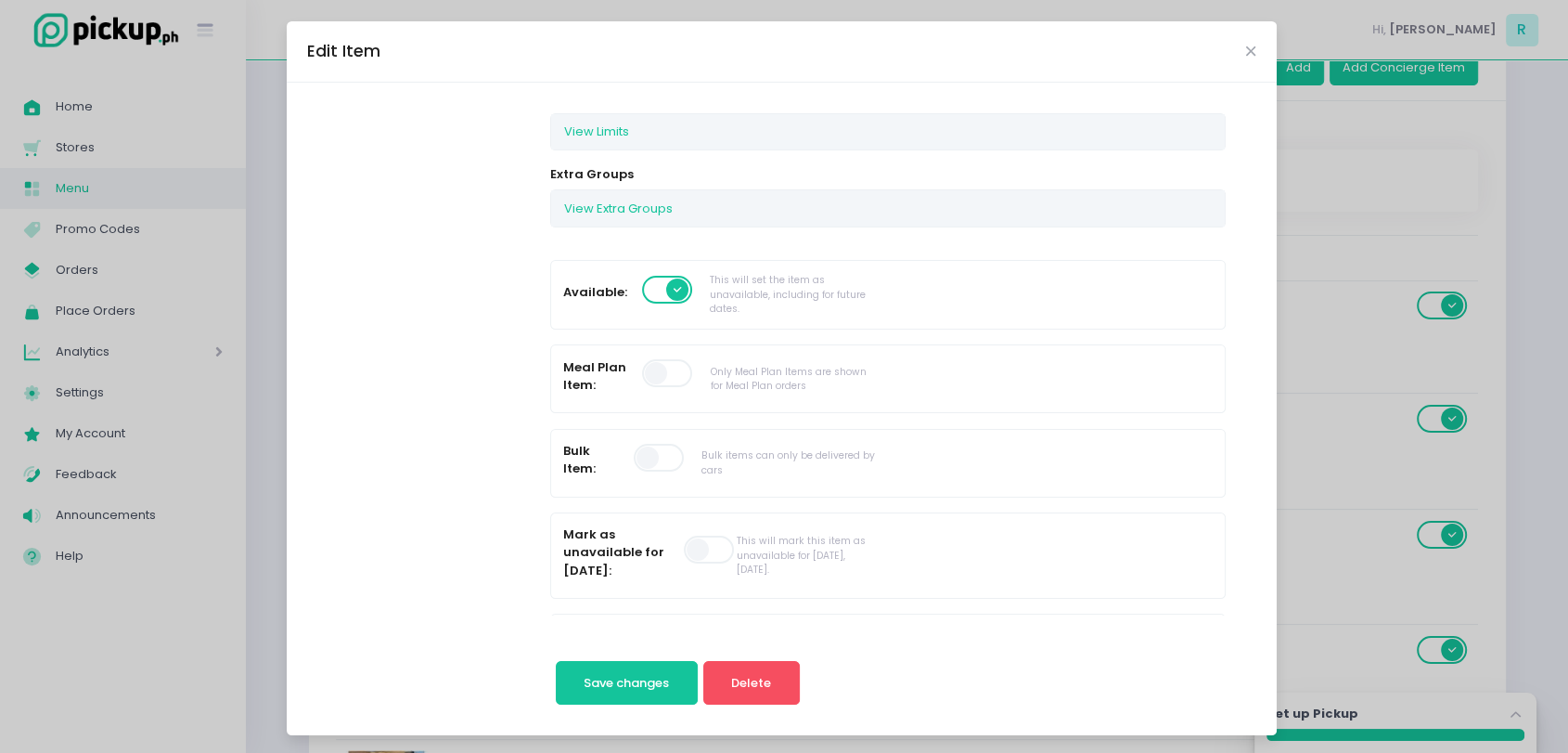
click at [650, 466] on span at bounding box center [660, 457] width 53 height 28
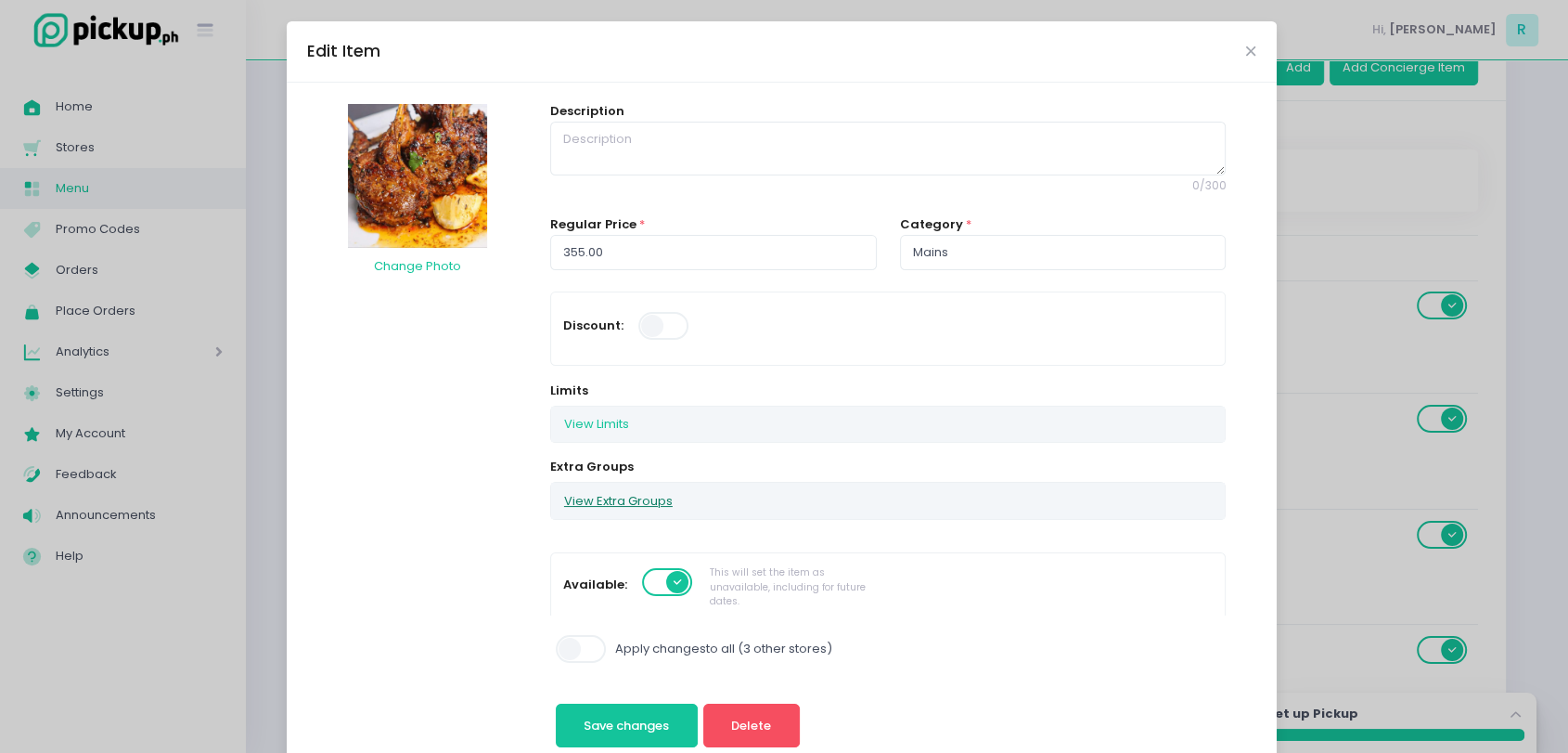
scroll to position [0, 0]
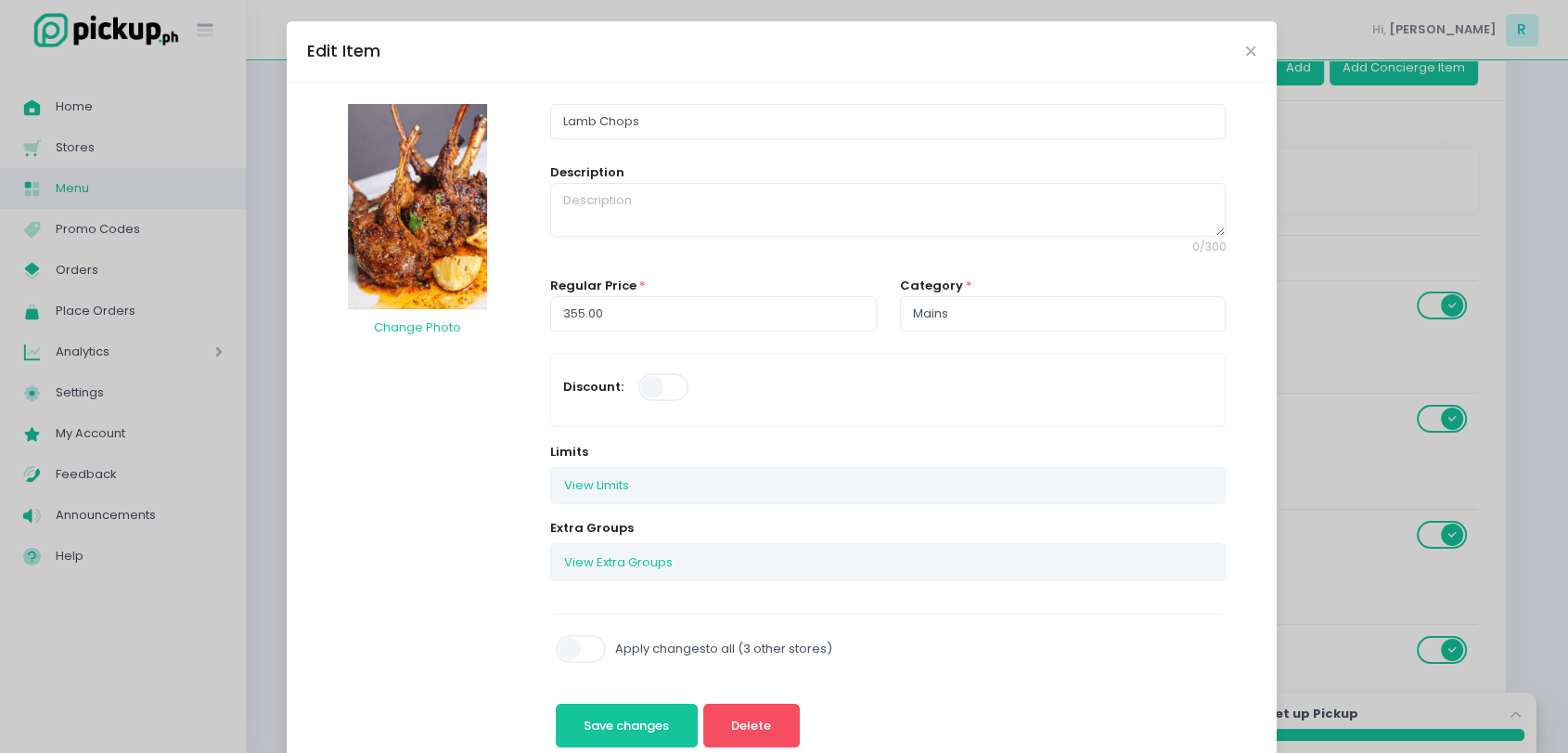
click at [561, 654] on span at bounding box center [581, 649] width 53 height 28
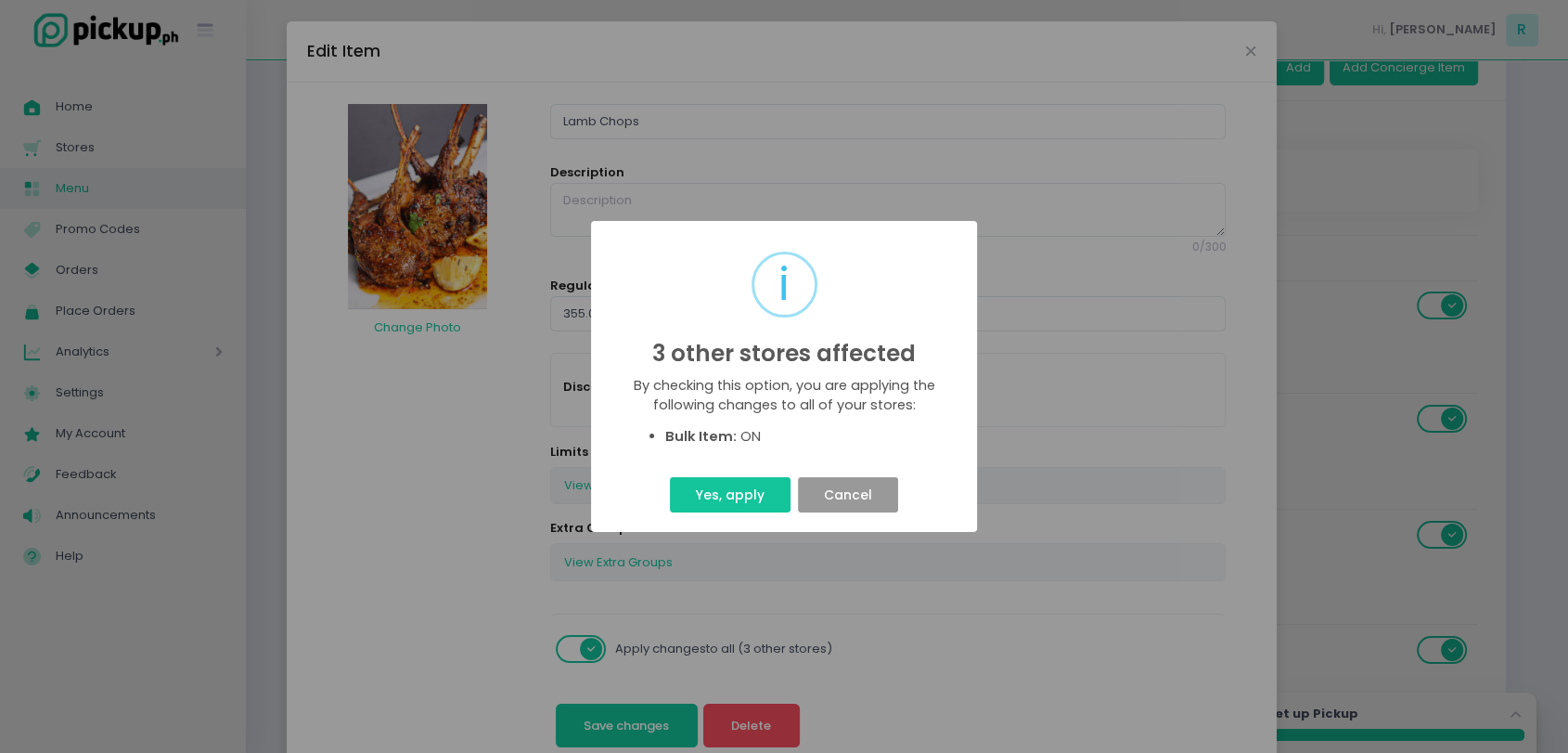
click at [790, 491] on button "Cancel" at bounding box center [848, 494] width 100 height 35
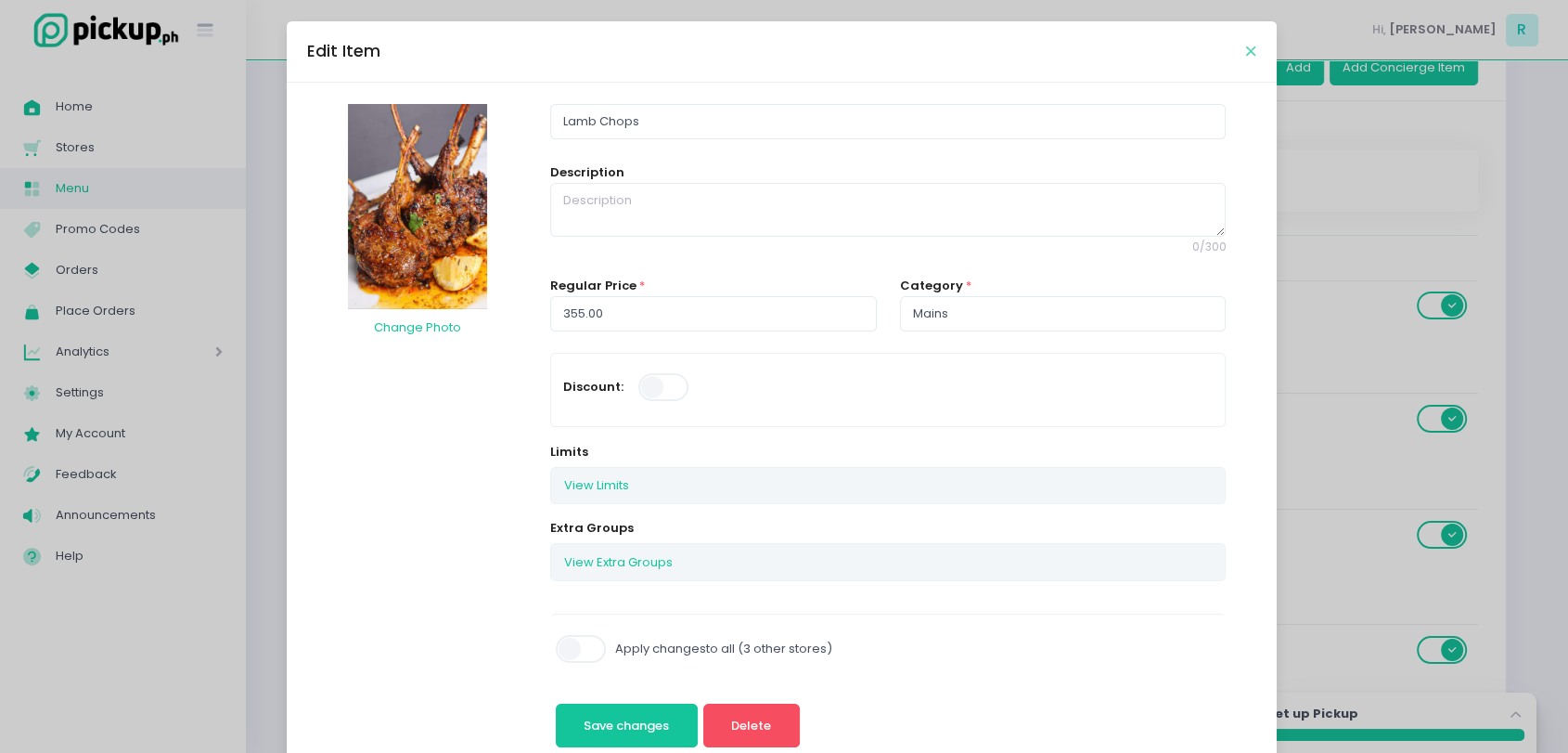
click at [790, 49] on icon "Close" at bounding box center [1251, 52] width 10 height 14
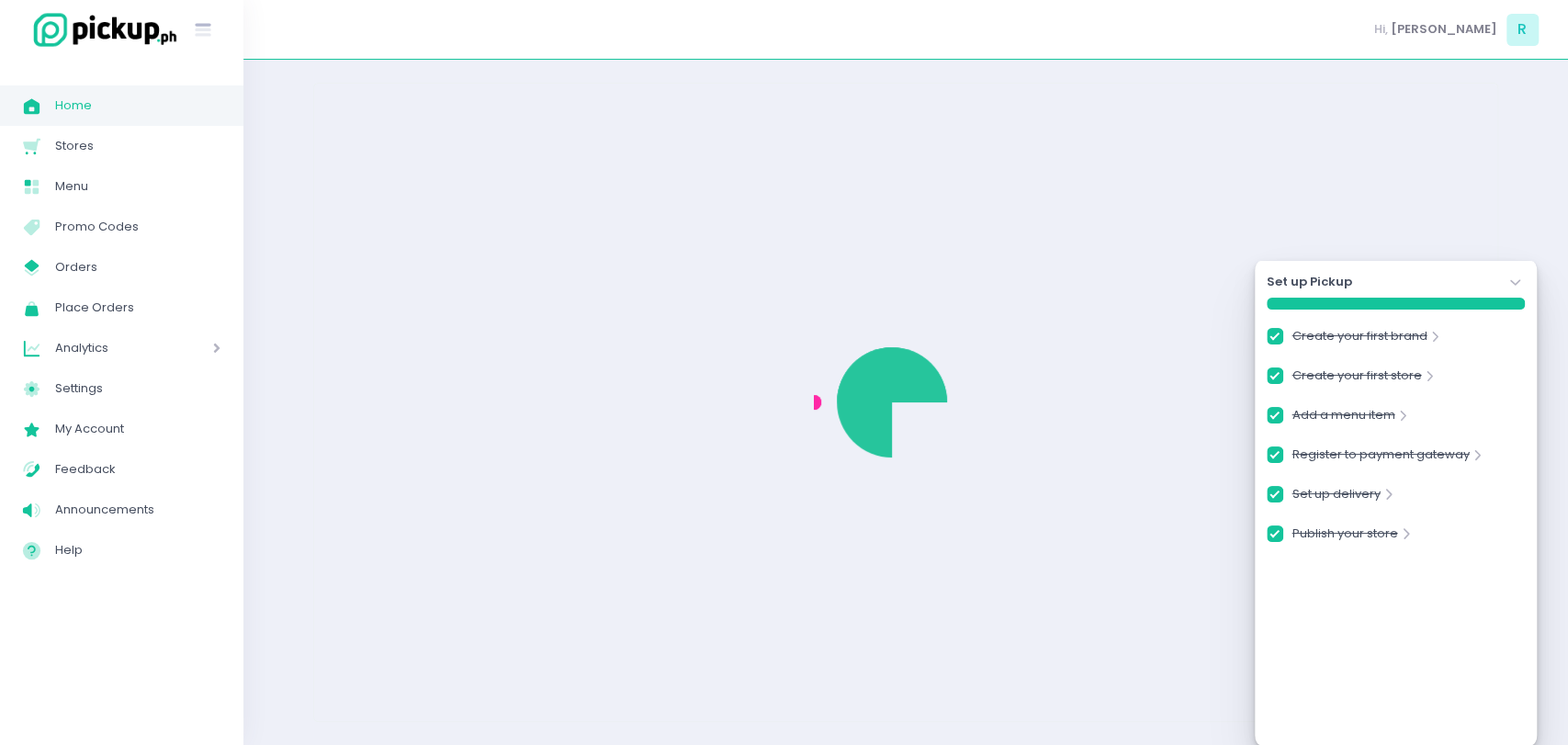
checkbox input "true"
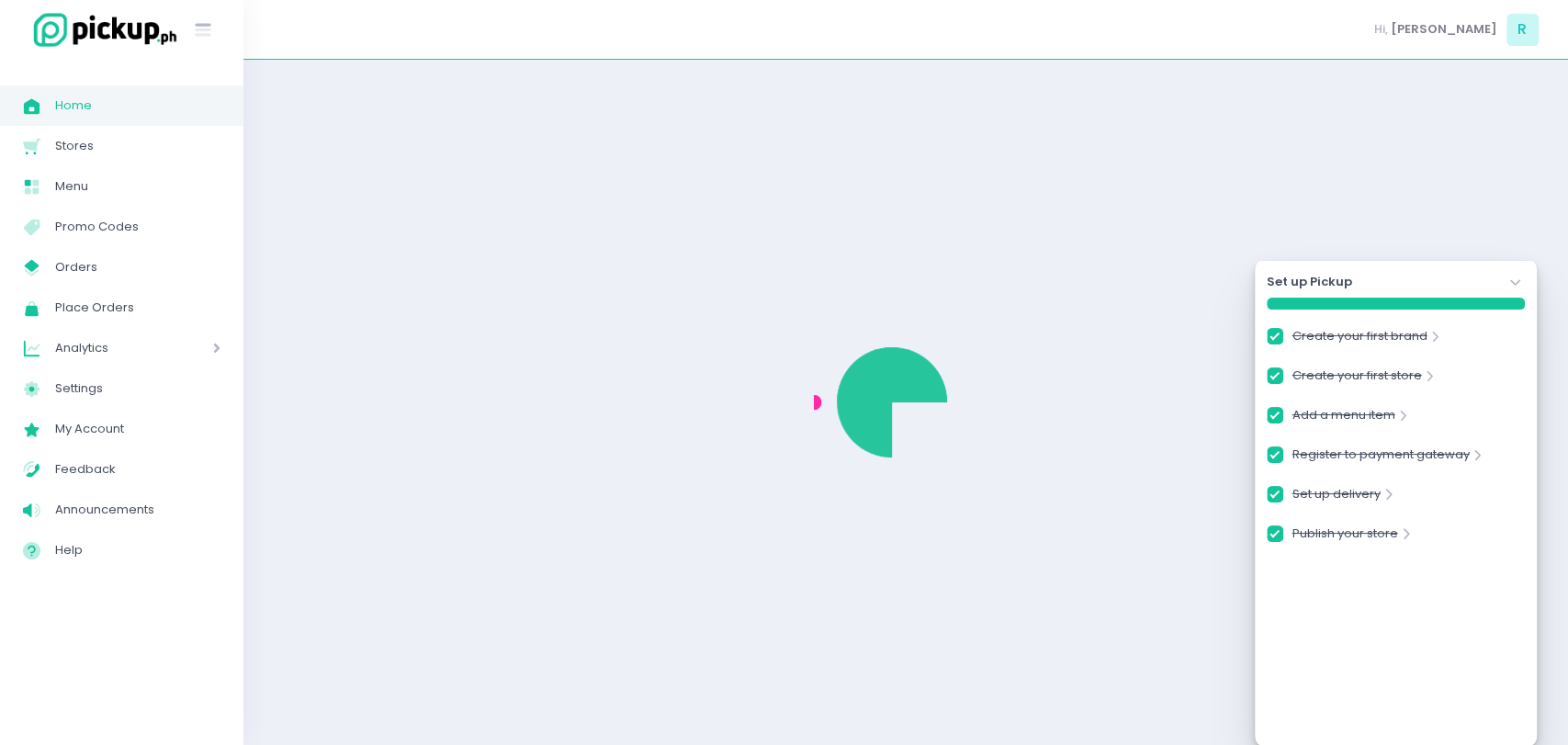
checkbox input "true"
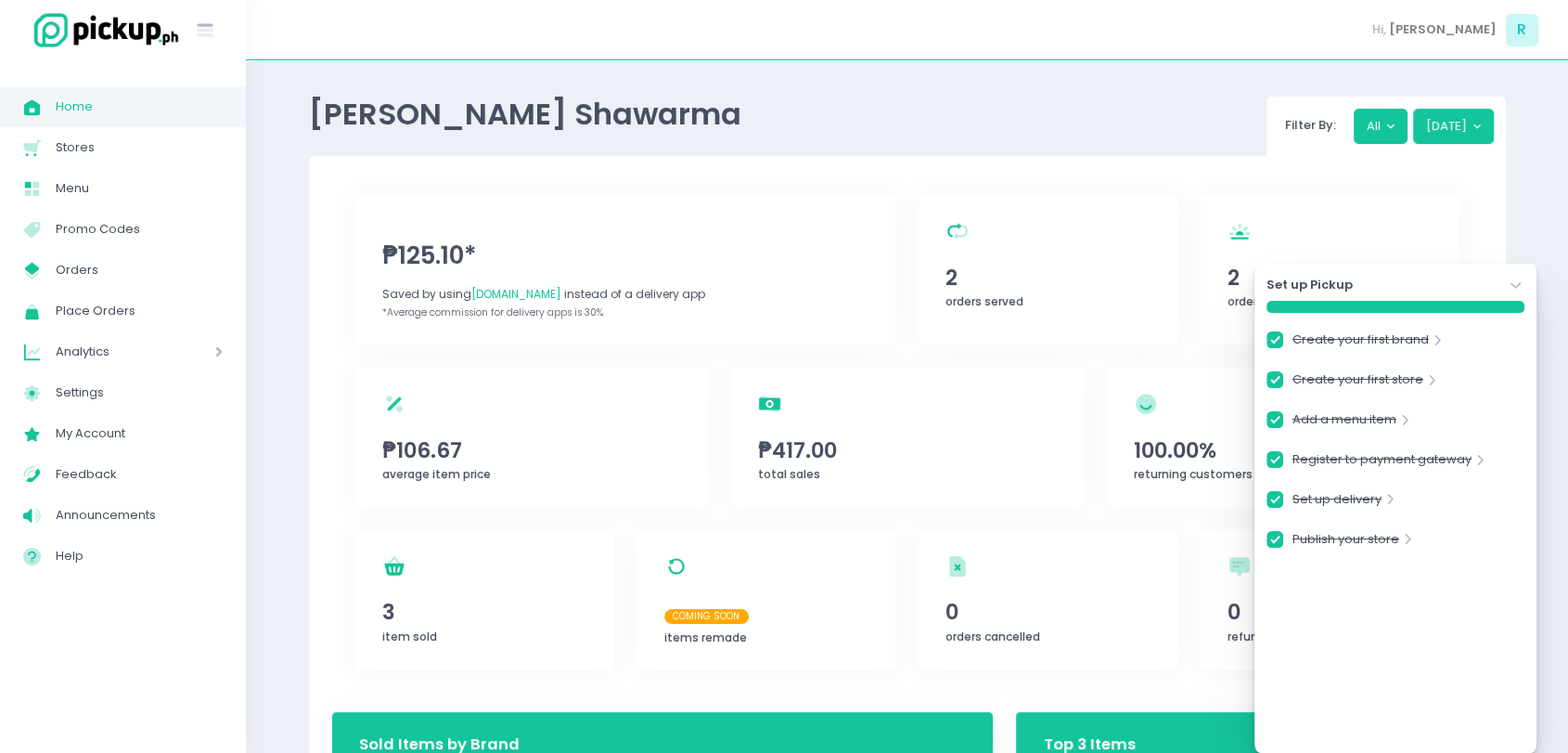
click at [1501, 284] on div "Set up Pickup Stockholm-icons / Navigation / Angle-down Created with Sketch." at bounding box center [1396, 285] width 258 height 18
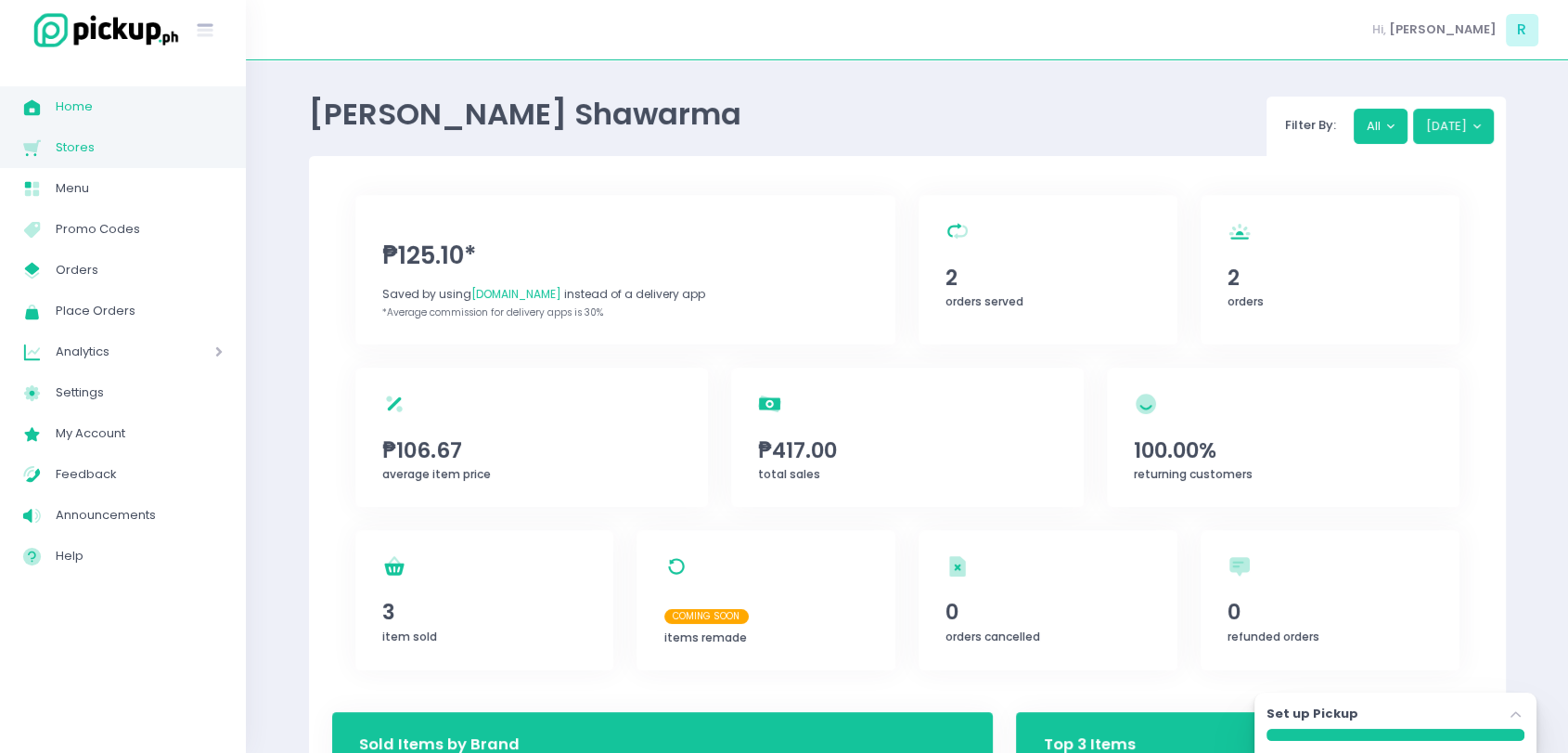
click at [139, 153] on span "Stores" at bounding box center [139, 147] width 167 height 24
